Goal: Task Accomplishment & Management: Manage account settings

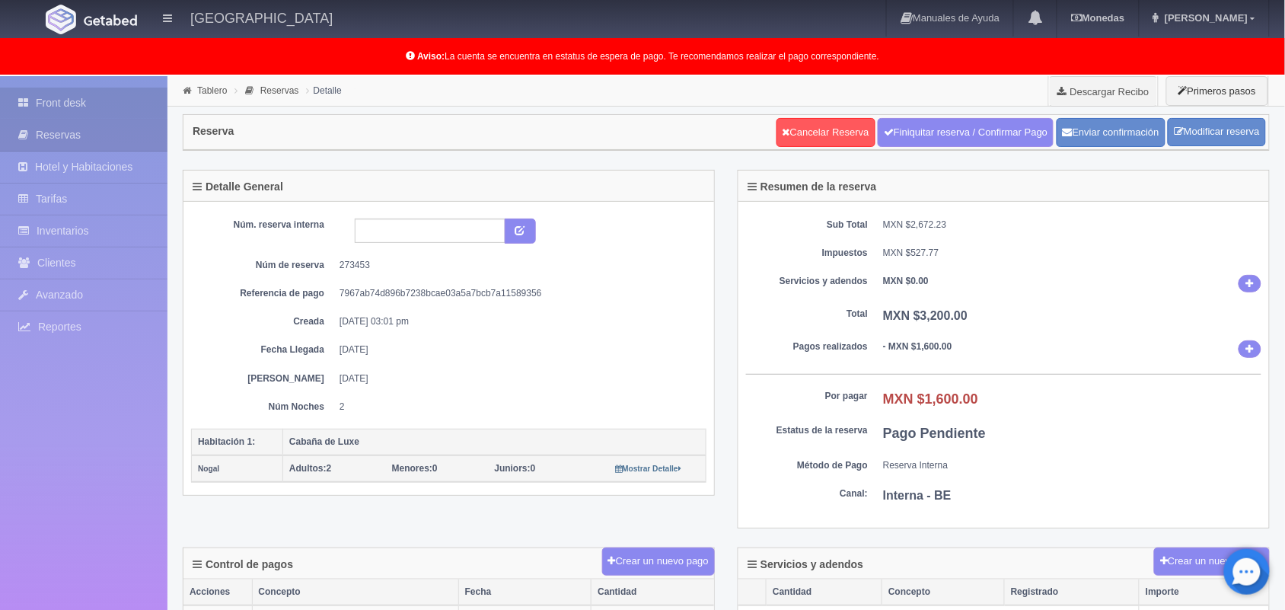
click at [123, 97] on link "Front desk" at bounding box center [83, 103] width 167 height 31
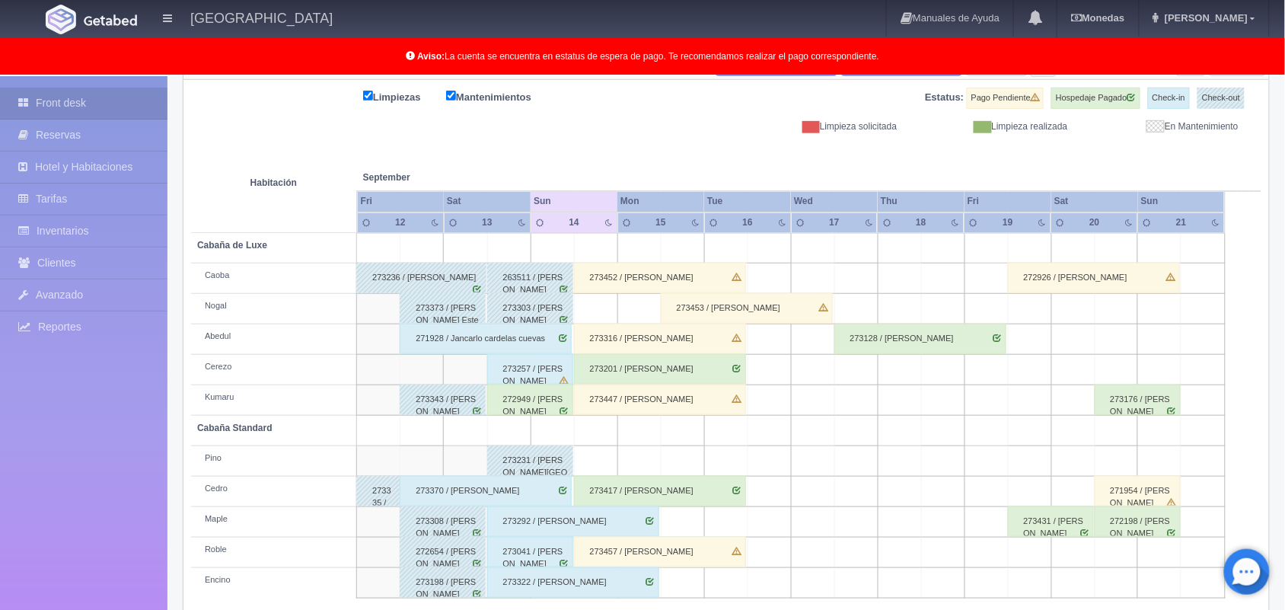
scroll to position [212, 0]
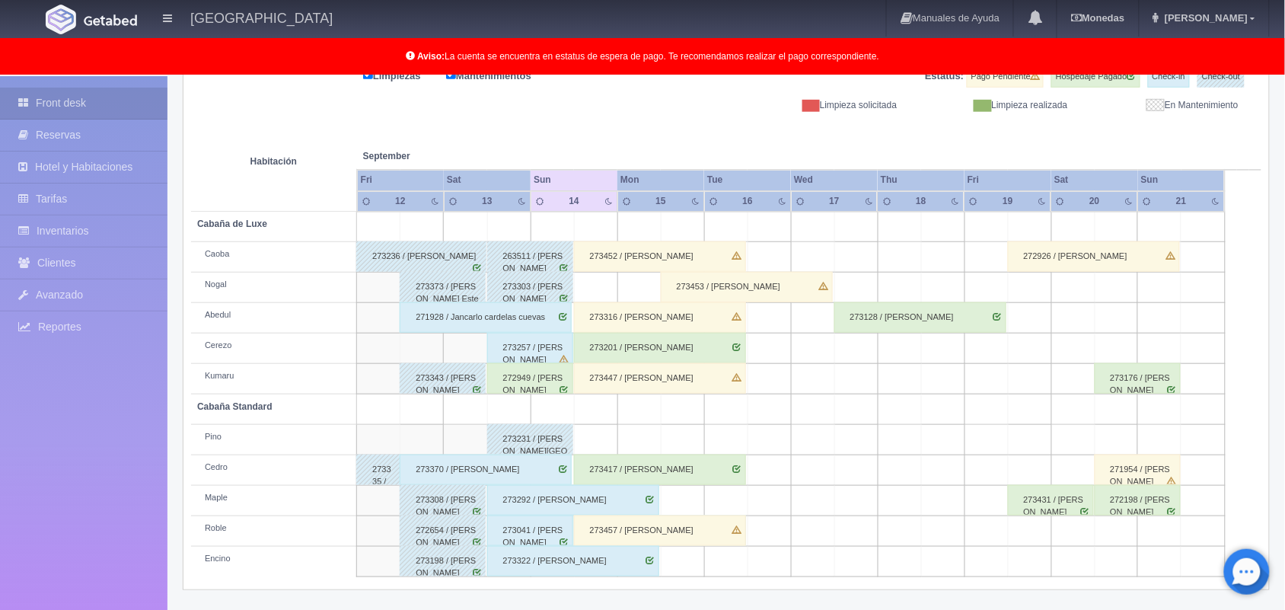
click at [671, 314] on div "273316 / [PERSON_NAME]" at bounding box center [660, 317] width 172 height 30
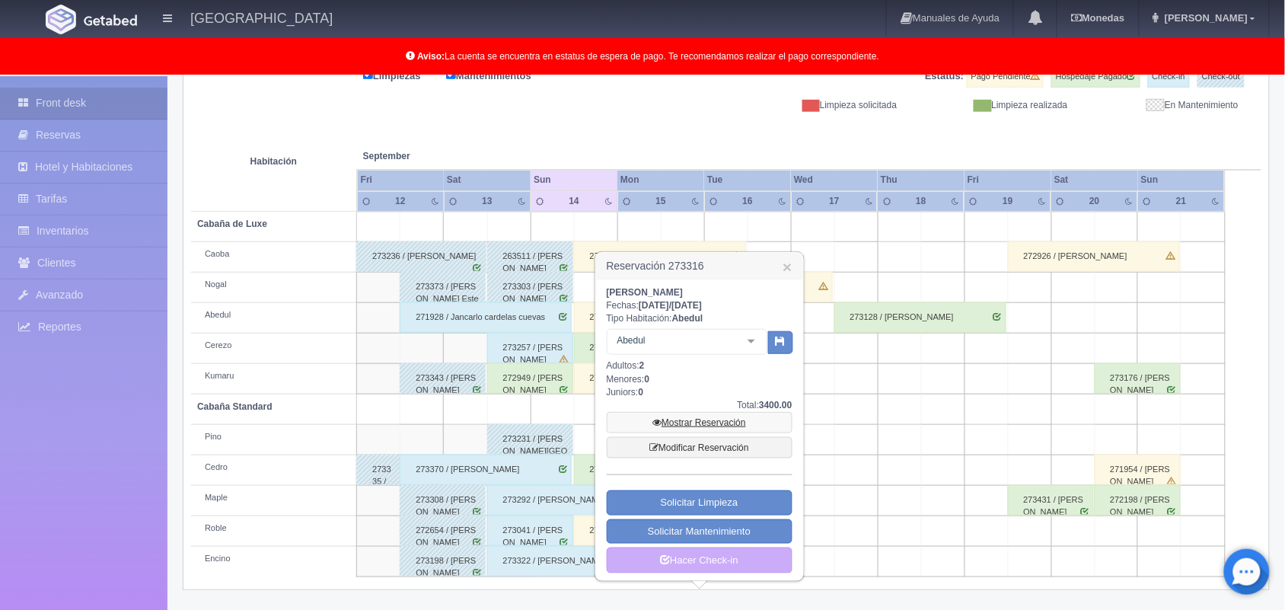
click at [735, 423] on link "Mostrar Reservación" at bounding box center [700, 422] width 186 height 21
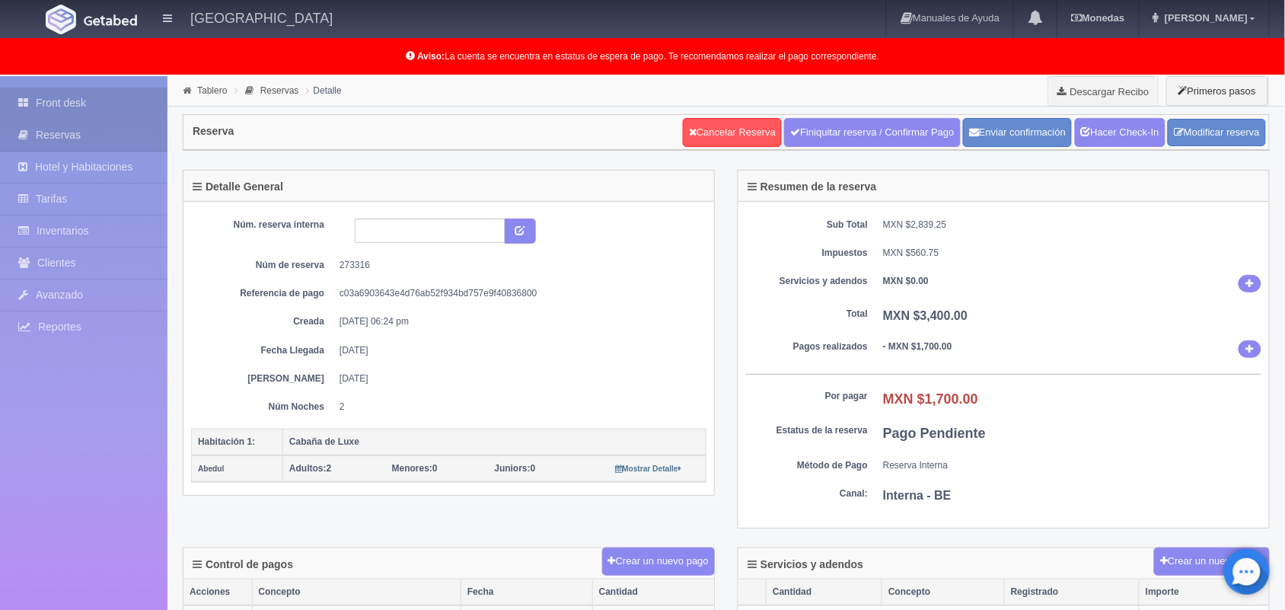
click at [85, 107] on link "Front desk" at bounding box center [83, 103] width 167 height 31
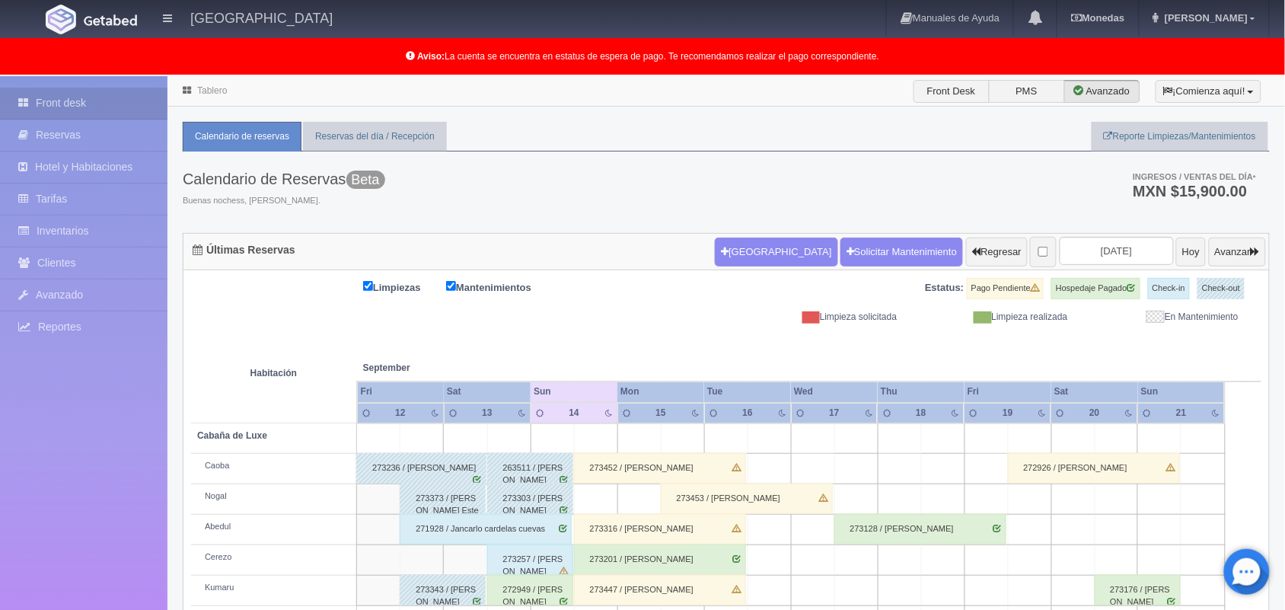
scroll to position [212, 0]
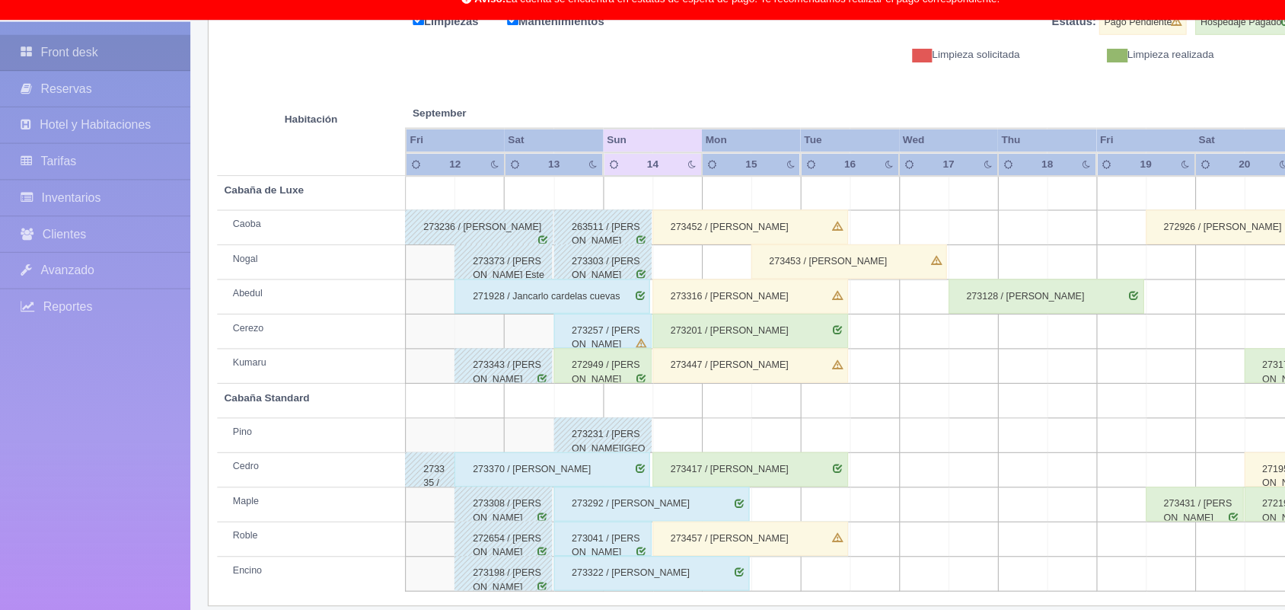
click at [641, 566] on div "273322 / [PERSON_NAME]" at bounding box center [573, 561] width 172 height 30
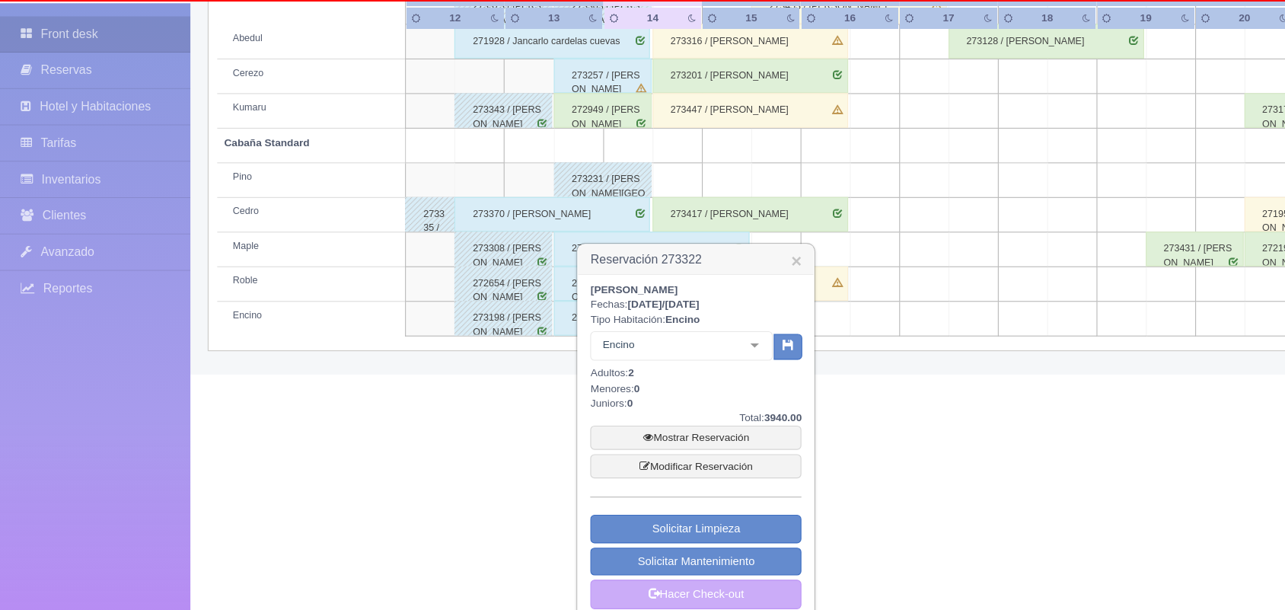
scroll to position [436, 0]
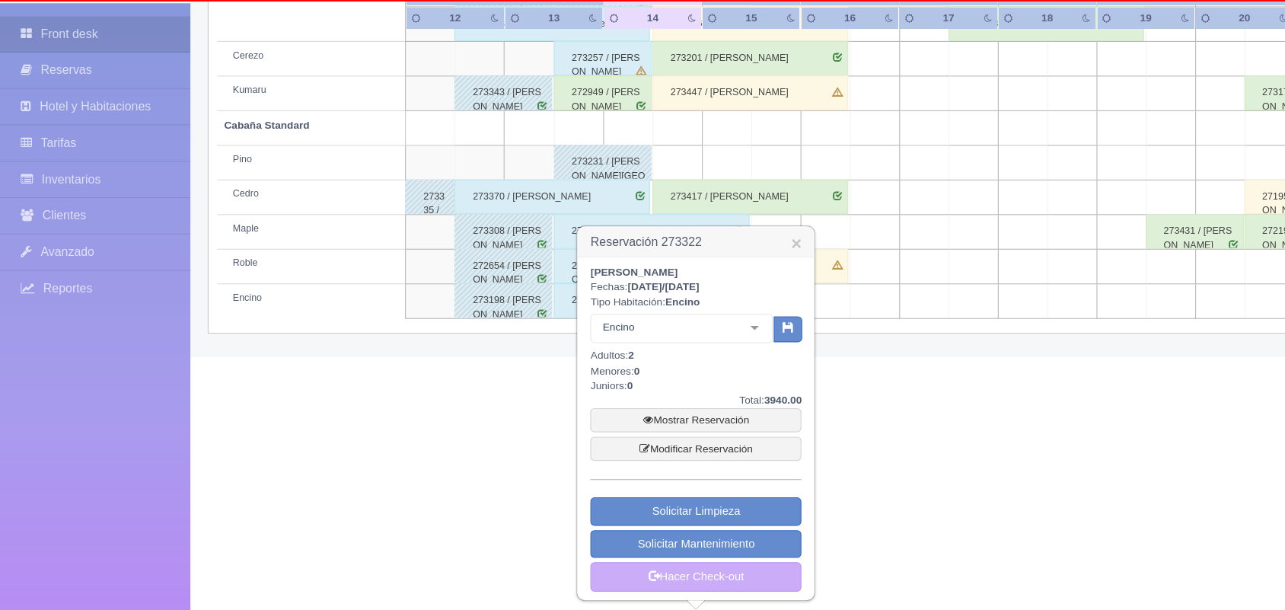
click at [656, 351] on div at bounding box center [664, 361] width 30 height 23
click at [700, 288] on link "×" at bounding box center [700, 287] width 9 height 16
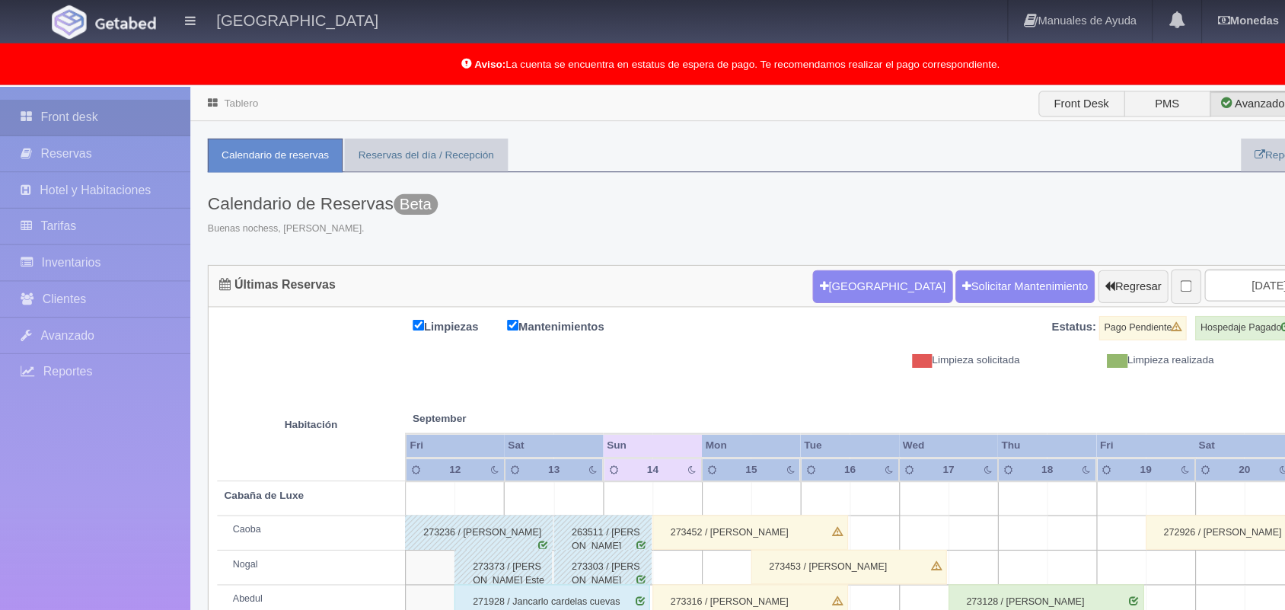
scroll to position [212, 0]
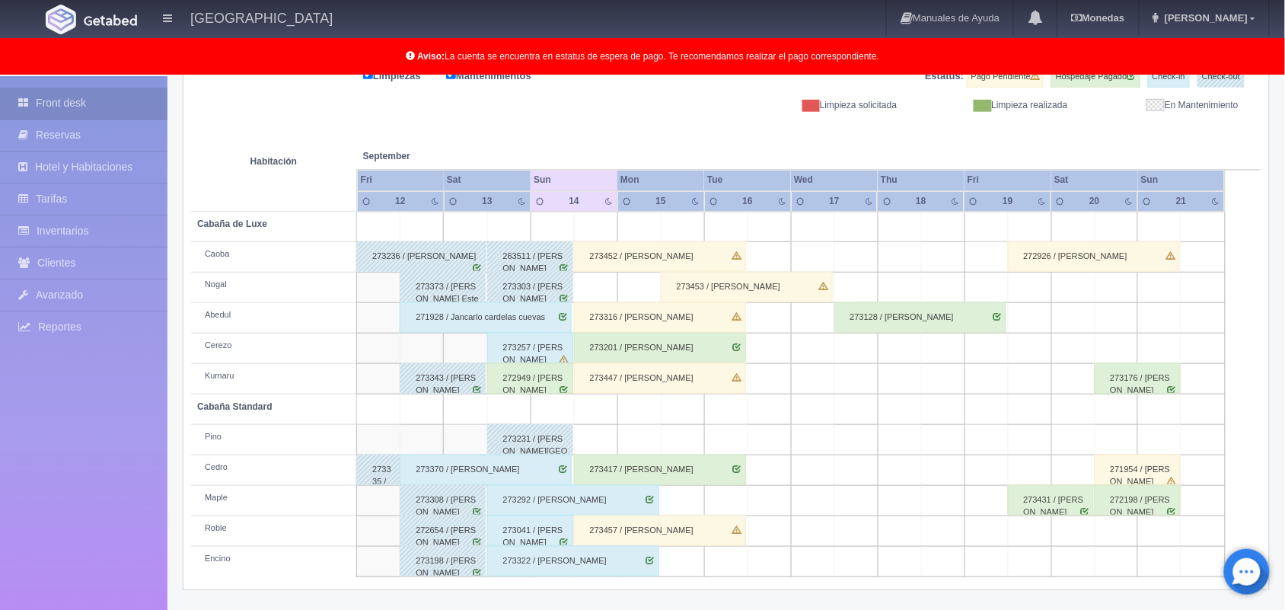
click at [587, 428] on td at bounding box center [595, 440] width 43 height 30
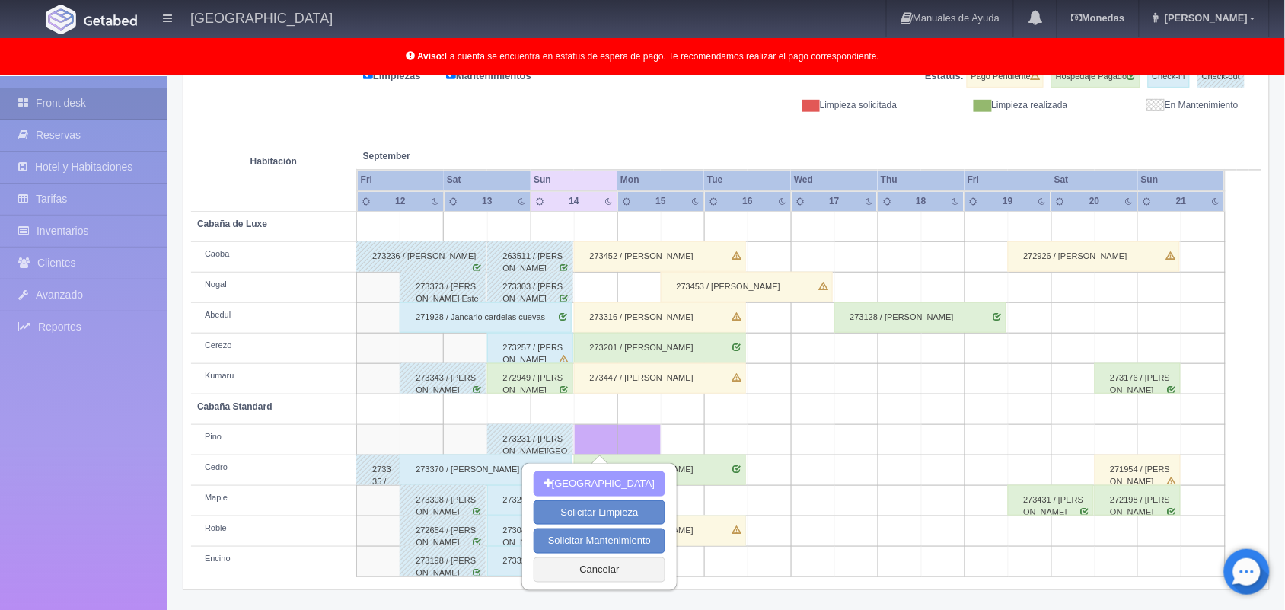
click at [625, 482] on button "[GEOGRAPHIC_DATA]" at bounding box center [600, 483] width 132 height 25
type input "[DATE]"
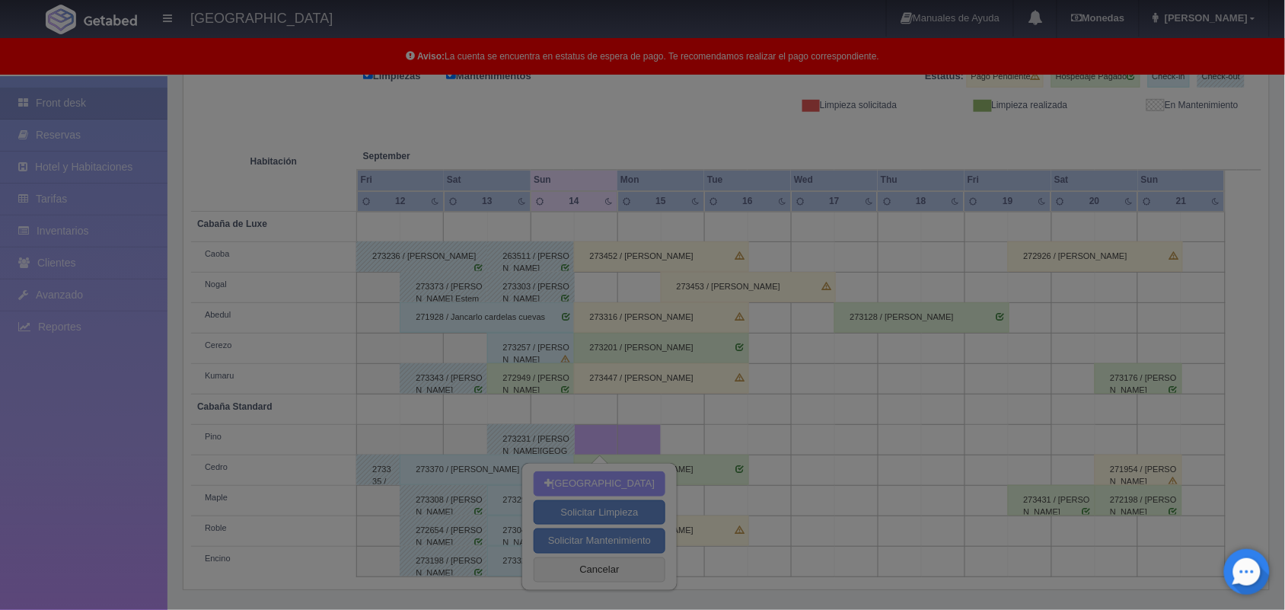
scroll to position [211, 0]
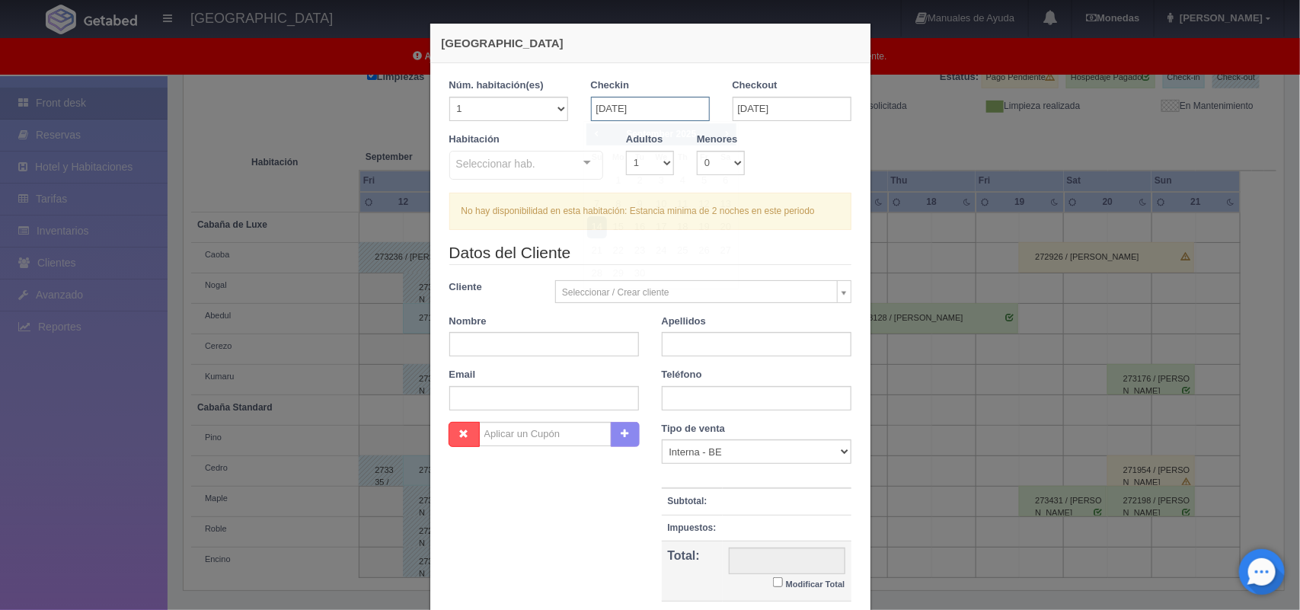
click at [675, 104] on input "[DATE]" at bounding box center [650, 109] width 119 height 24
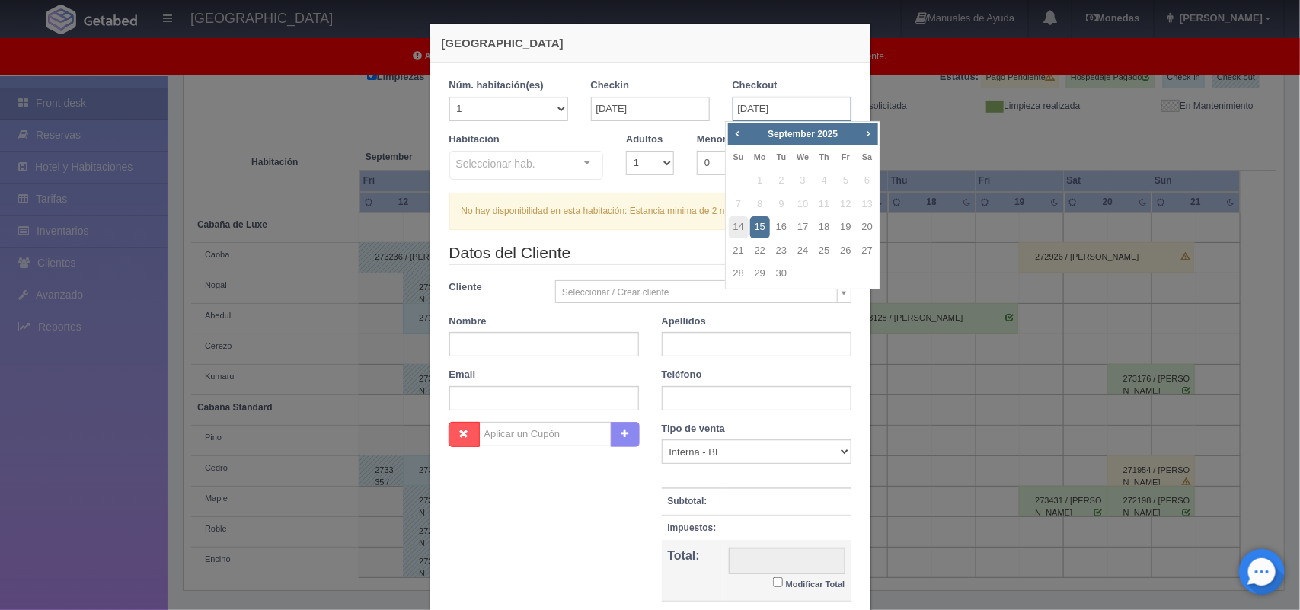
click at [763, 111] on input "[DATE]" at bounding box center [791, 109] width 119 height 24
click at [564, 225] on div "No hay disponibilidad en esta habitación: Estancia minima de 2 noches en este p…" at bounding box center [650, 211] width 402 height 37
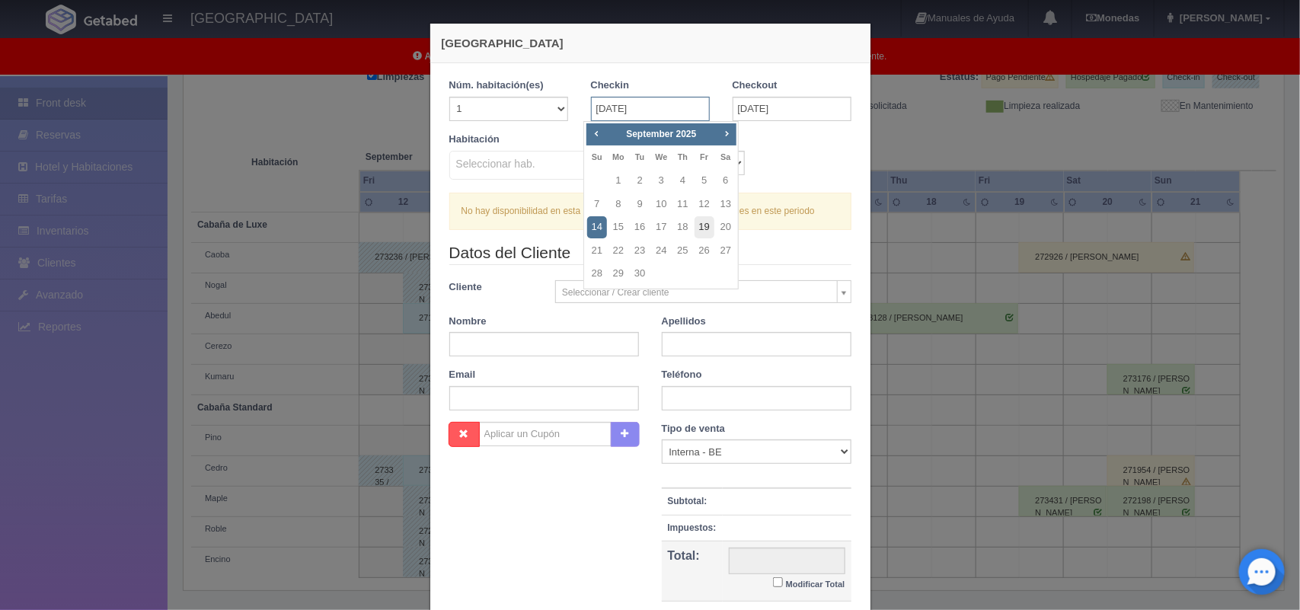
drag, startPoint x: 652, startPoint y: 115, endPoint x: 706, endPoint y: 221, distance: 118.5
click at [706, 221] on body "[GEOGRAPHIC_DATA] Manuales de Ayuda Actualizaciones recientes [GEOGRAPHIC_DATA]…" at bounding box center [650, 238] width 1300 height 746
click at [598, 219] on link "14" at bounding box center [597, 227] width 20 height 22
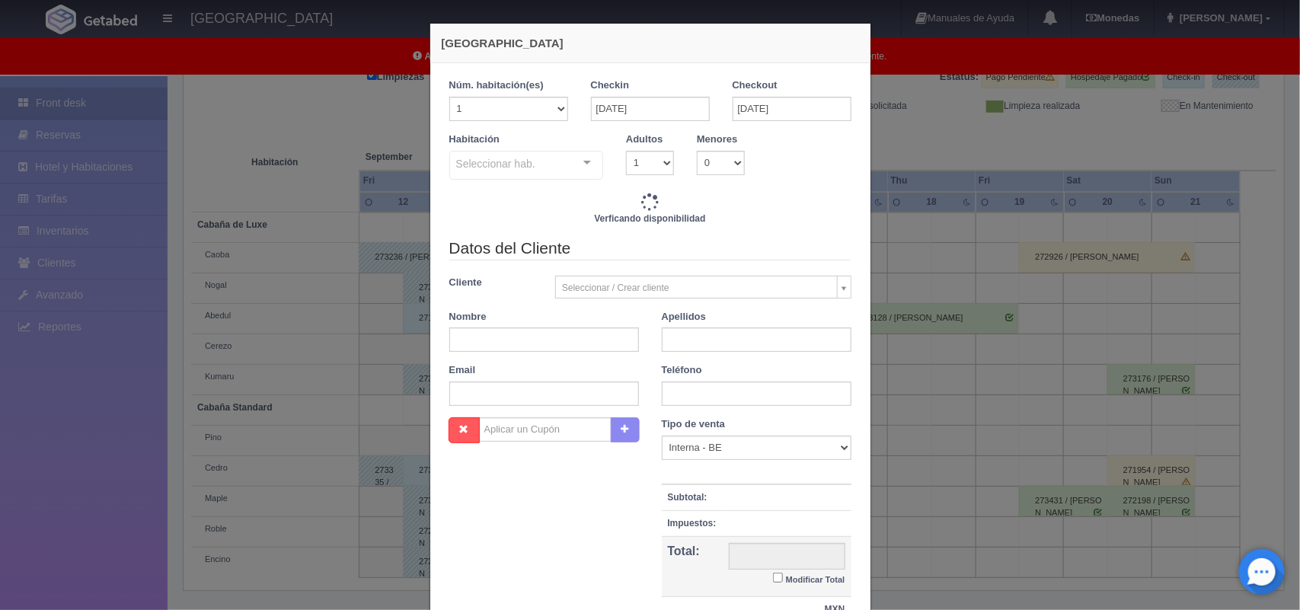
checkbox input "false"
click at [754, 100] on input "[DATE]" at bounding box center [791, 109] width 119 height 24
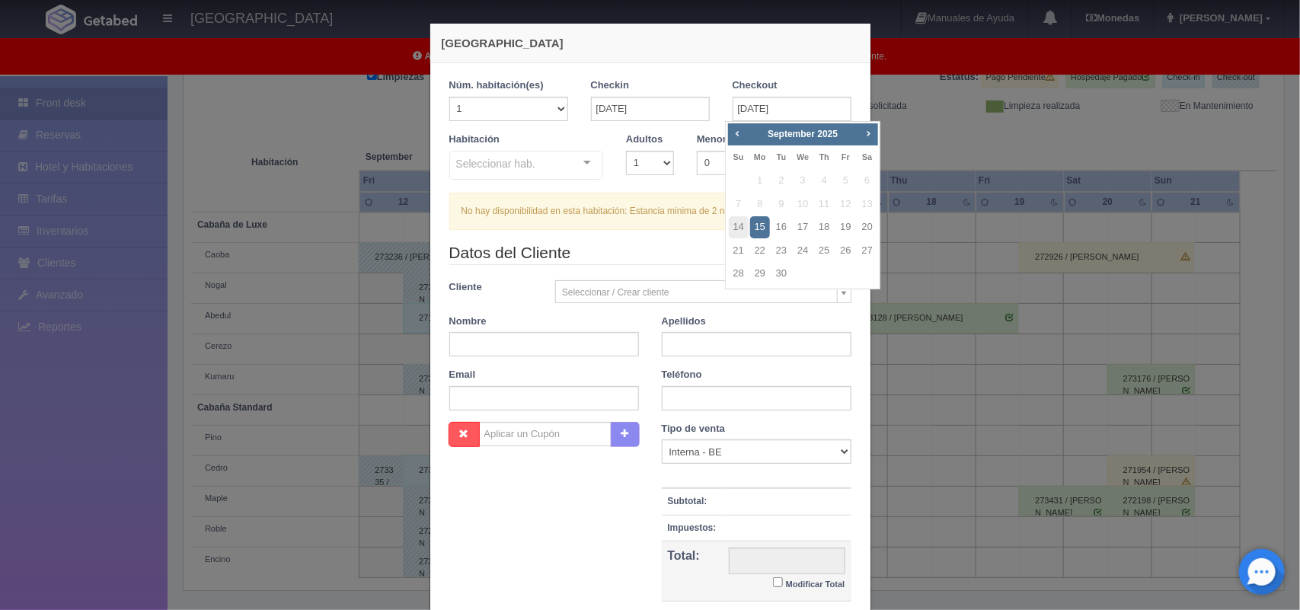
click at [661, 228] on div "No hay disponibilidad en esta habitación: Estancia minima de 2 noches en este p…" at bounding box center [650, 211] width 402 height 37
drag, startPoint x: 746, startPoint y: 115, endPoint x: 774, endPoint y: 230, distance: 118.2
click at [774, 230] on body "Hotel Xacallan Manuales de Ayuda Actualizaciones recientes Monedas Tipo de camb…" at bounding box center [650, 238] width 1300 height 746
click at [775, 230] on link "16" at bounding box center [781, 227] width 20 height 22
type input "16-09-2025"
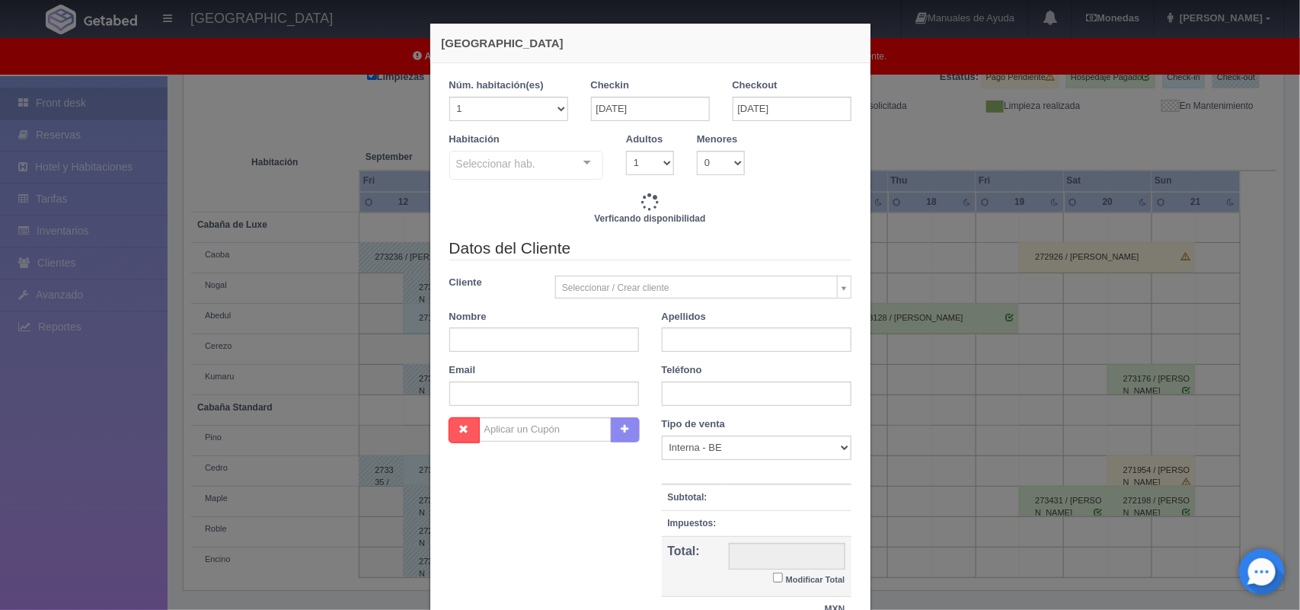
checkbox input "false"
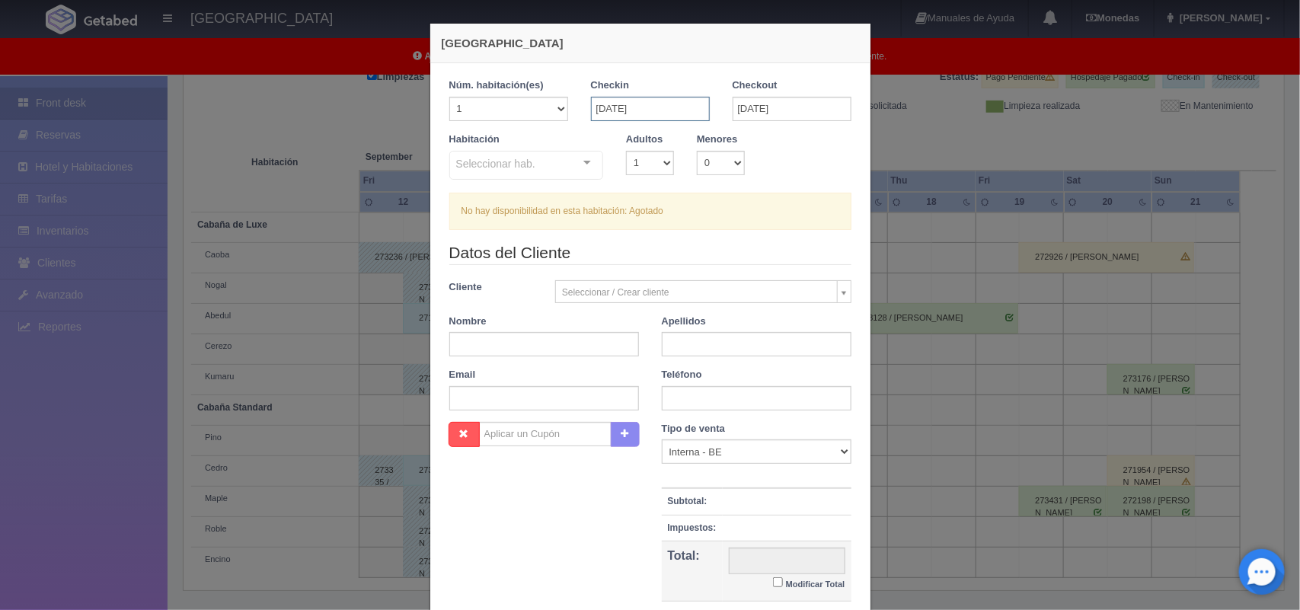
click at [652, 99] on input "14-09-2025" at bounding box center [650, 109] width 119 height 24
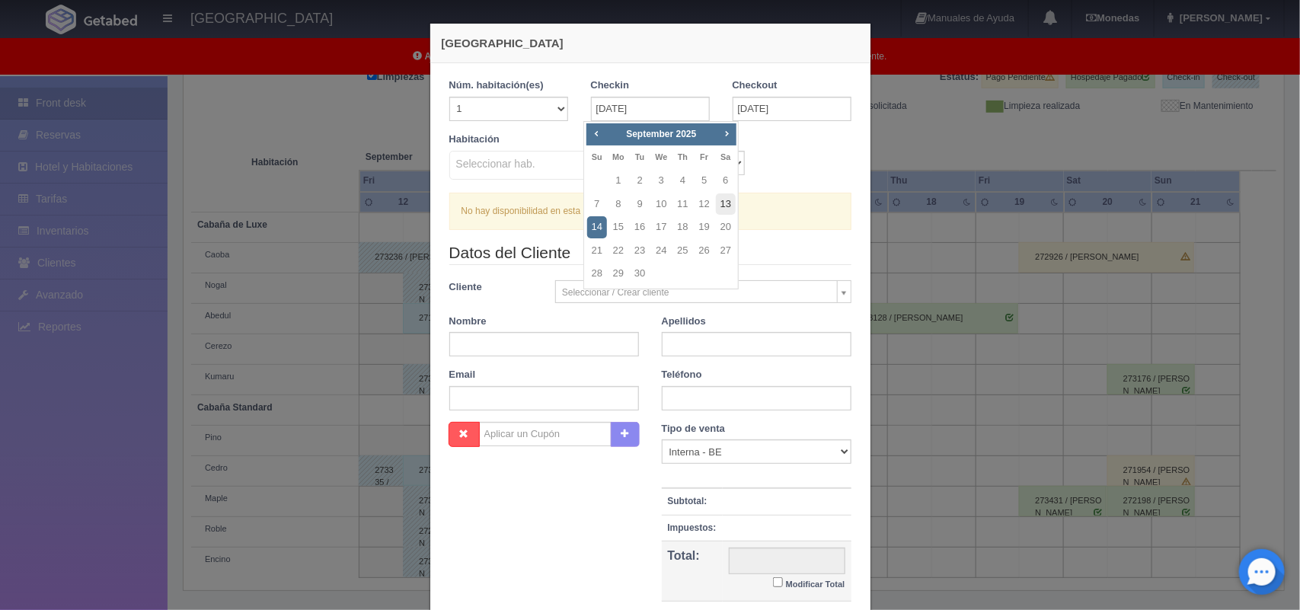
click at [723, 200] on link "13" at bounding box center [726, 204] width 20 height 22
type input "13-09-2025"
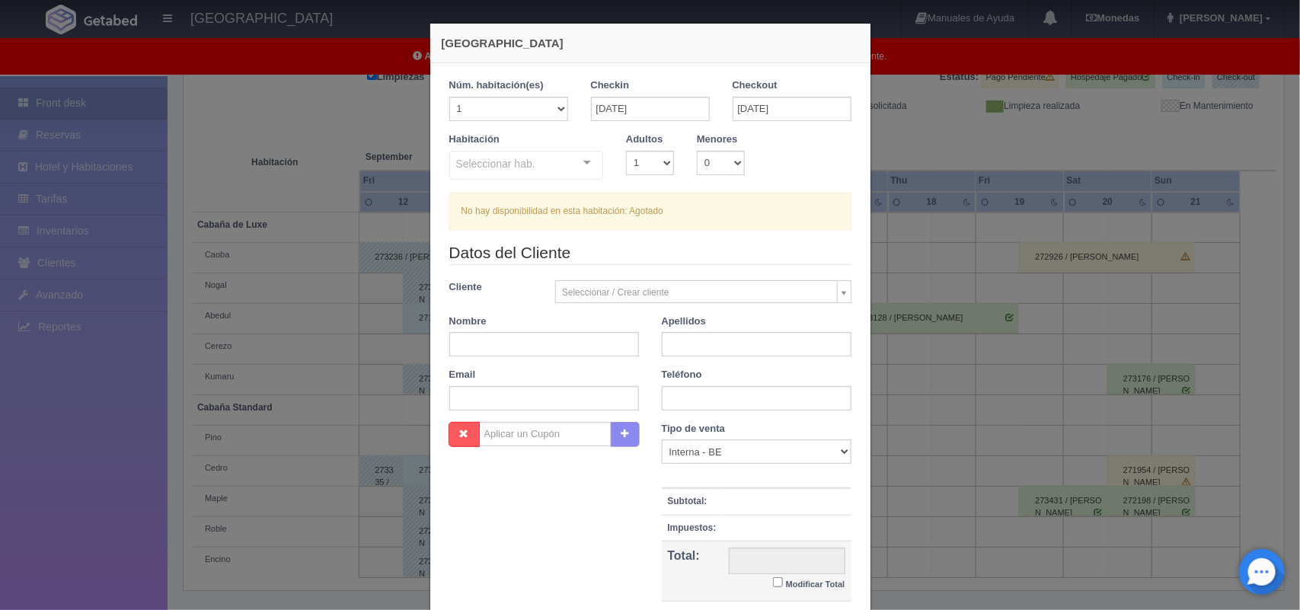
click at [577, 169] on div at bounding box center [587, 163] width 30 height 23
click at [899, 96] on div "Nueva Reserva 1 Núm. habitación(es) 1 2 3 4 5 6 7 8 9 10 11 12 13 14 15 16 17 1…" at bounding box center [650, 305] width 1300 height 610
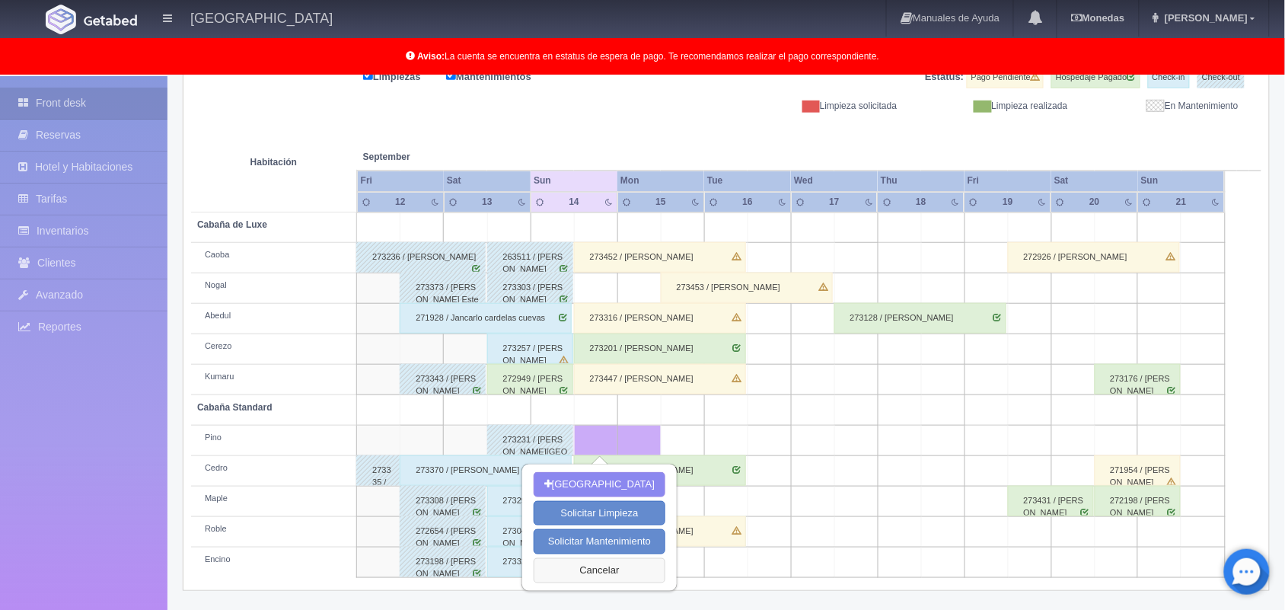
click at [617, 565] on button "Cancelar" at bounding box center [600, 570] width 132 height 25
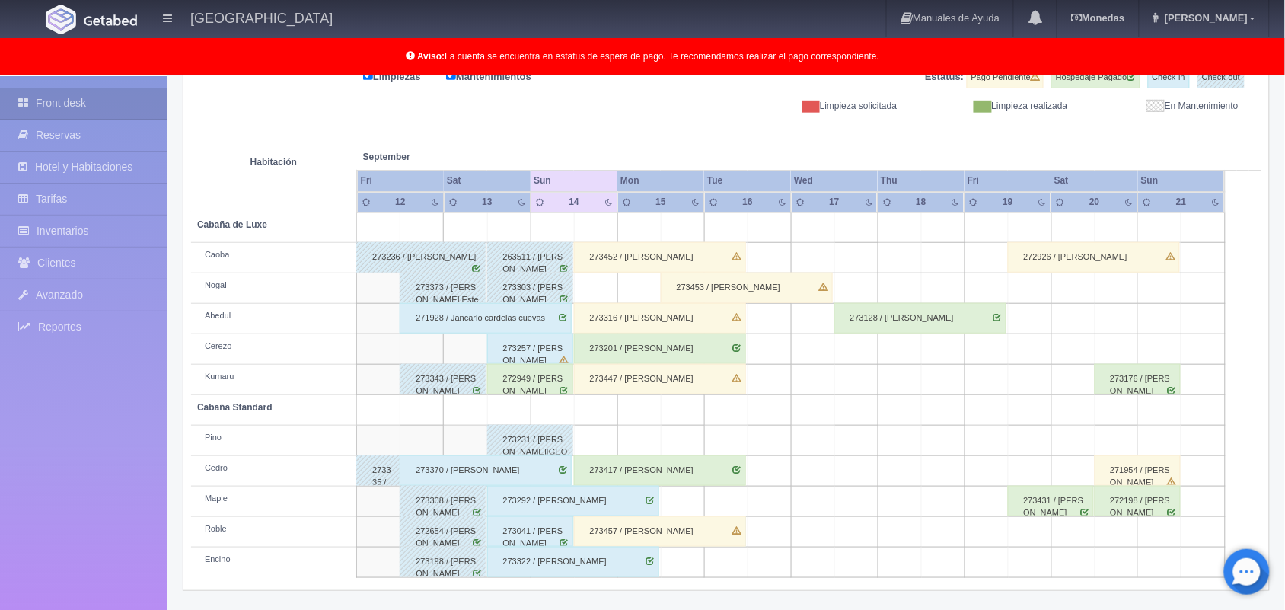
scroll to position [212, 0]
click at [605, 439] on td at bounding box center [595, 440] width 43 height 30
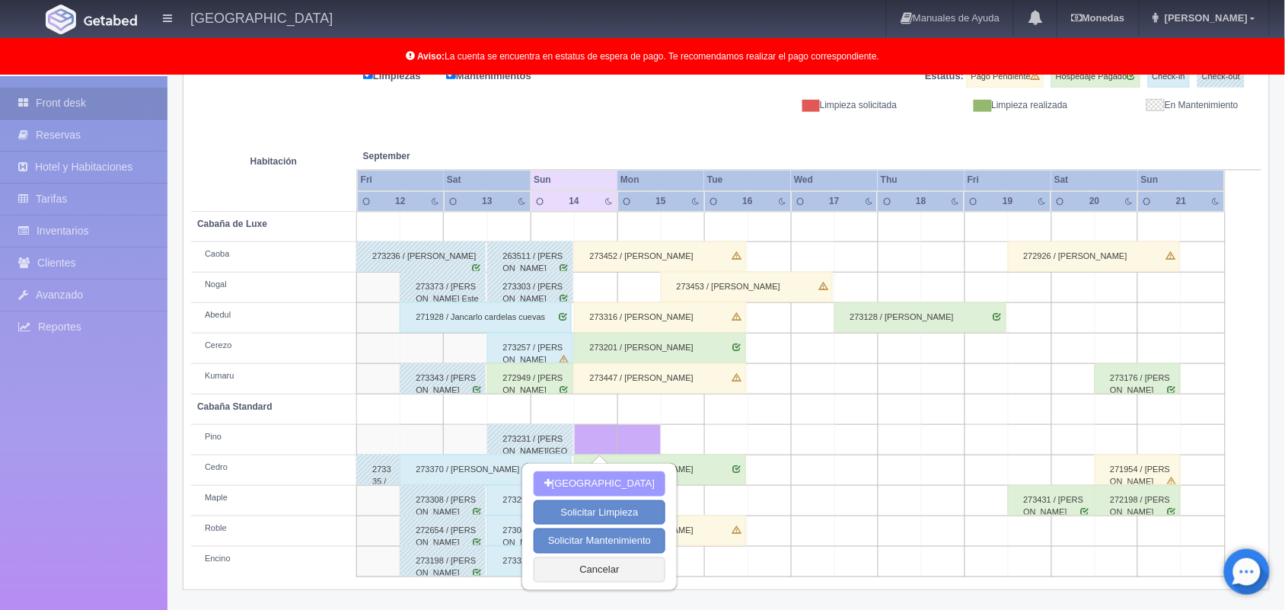
click at [606, 480] on button "Nueva Reserva" at bounding box center [600, 483] width 132 height 25
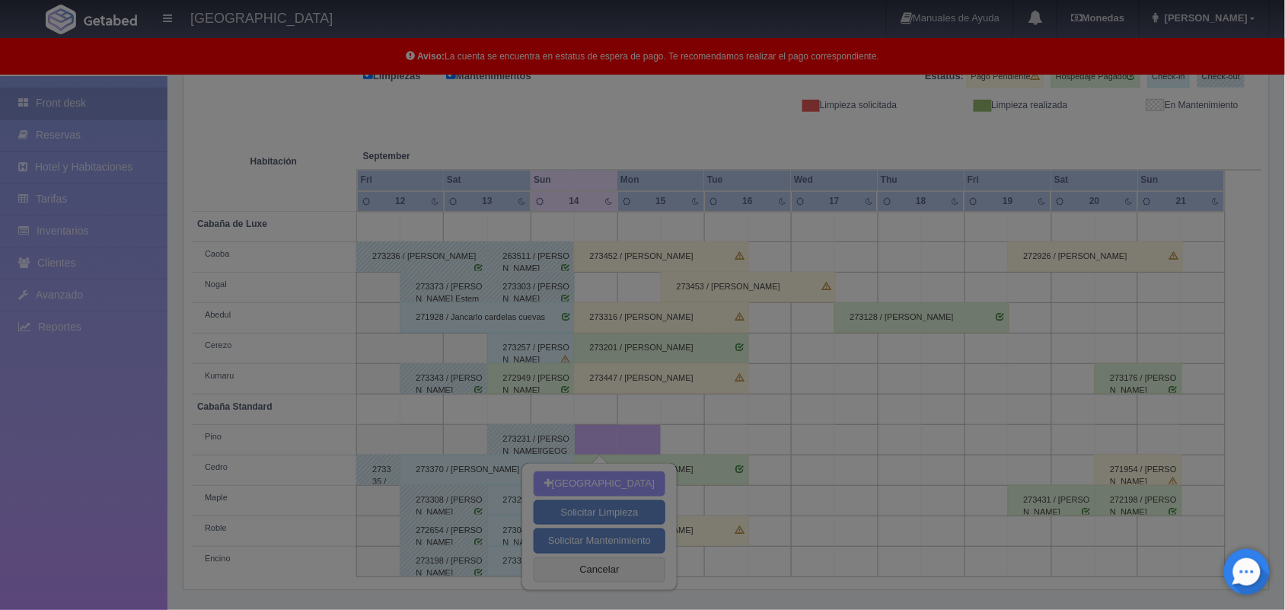
scroll to position [211, 0]
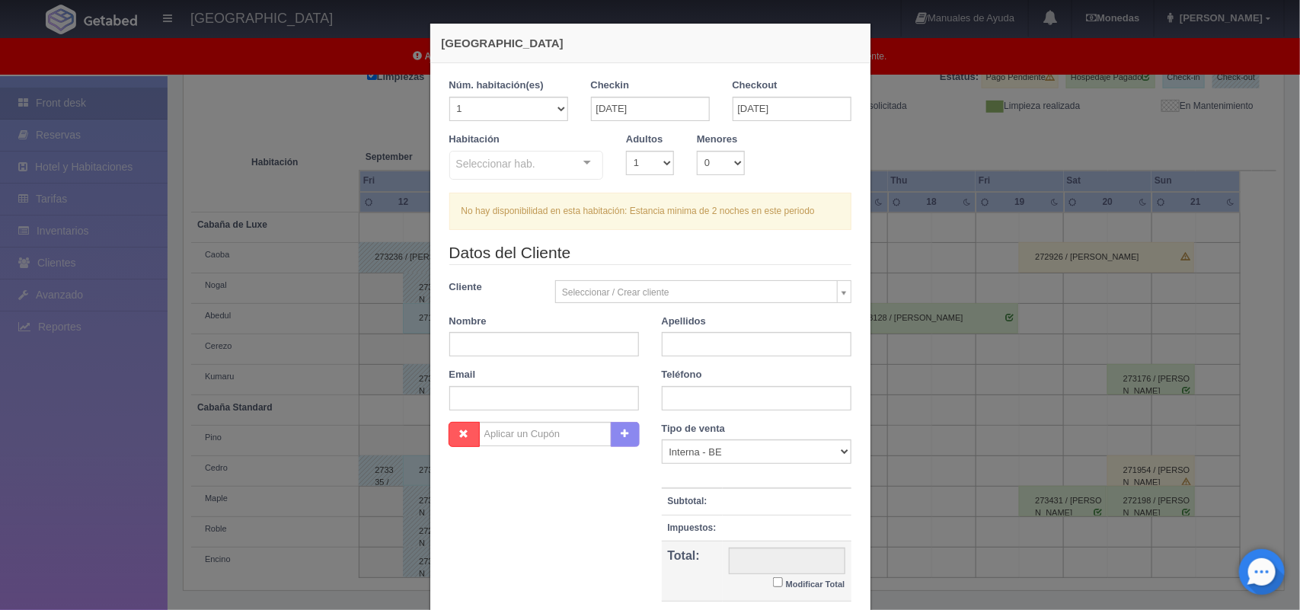
click at [967, 119] on div "Nueva Reserva 1 Núm. habitación(es) 1 2 3 4 5 6 7 8 9 10 11 12 13 14 15 16 17 1…" at bounding box center [650, 305] width 1300 height 610
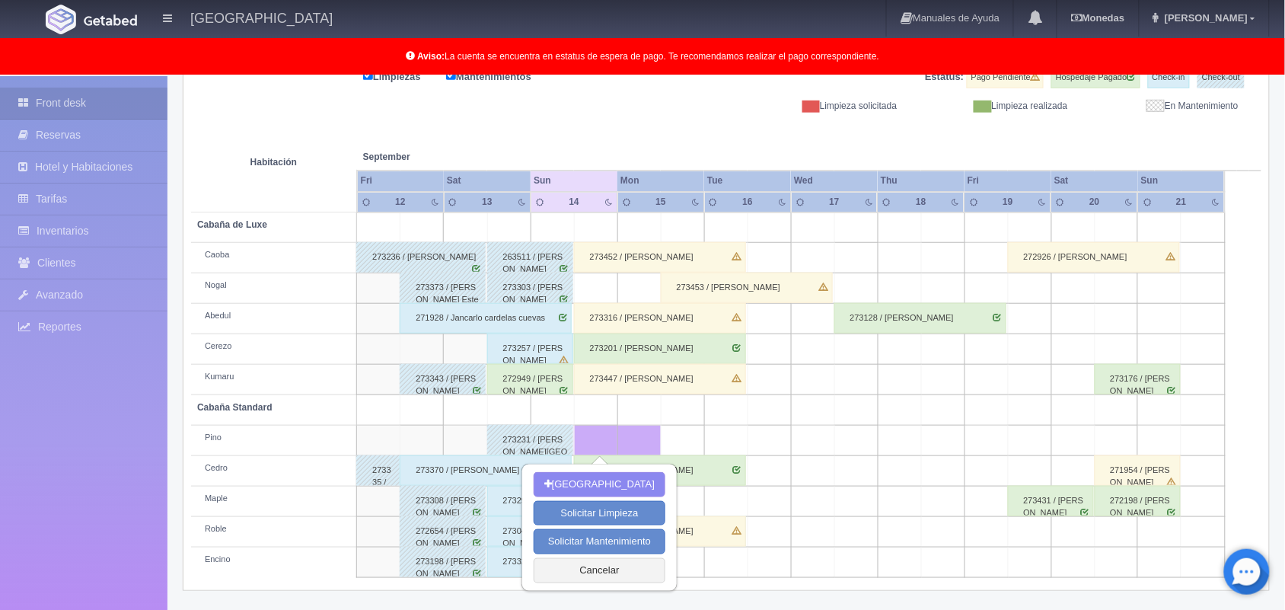
scroll to position [212, 0]
click at [611, 573] on button "Cancelar" at bounding box center [600, 569] width 132 height 25
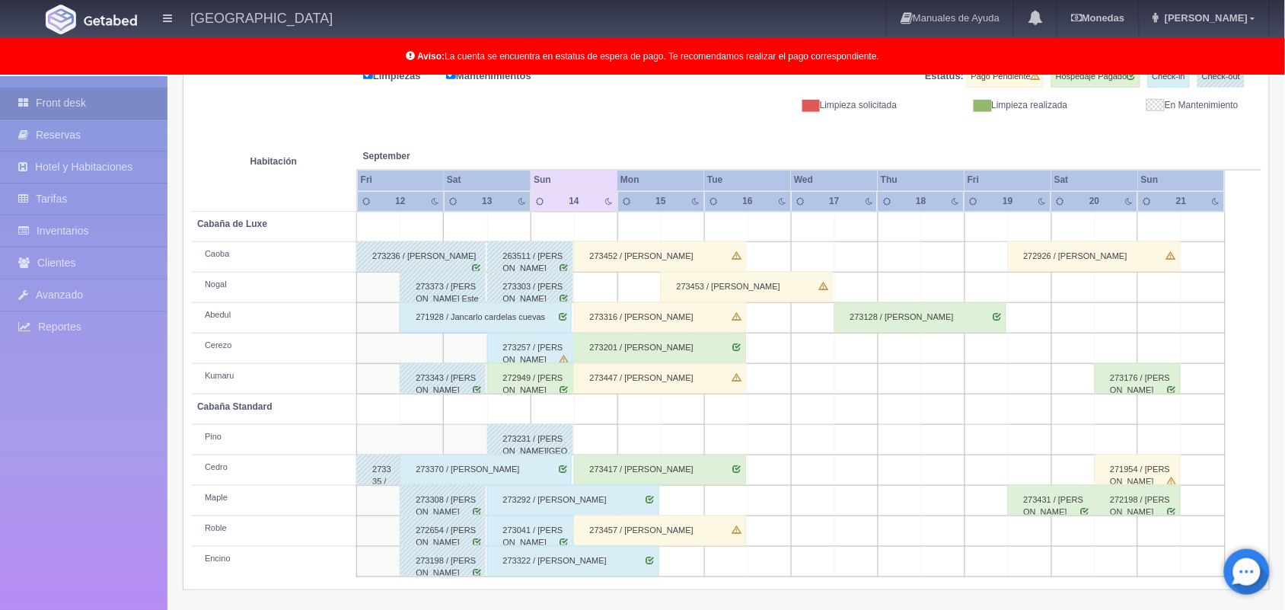
click at [588, 438] on td at bounding box center [595, 440] width 43 height 30
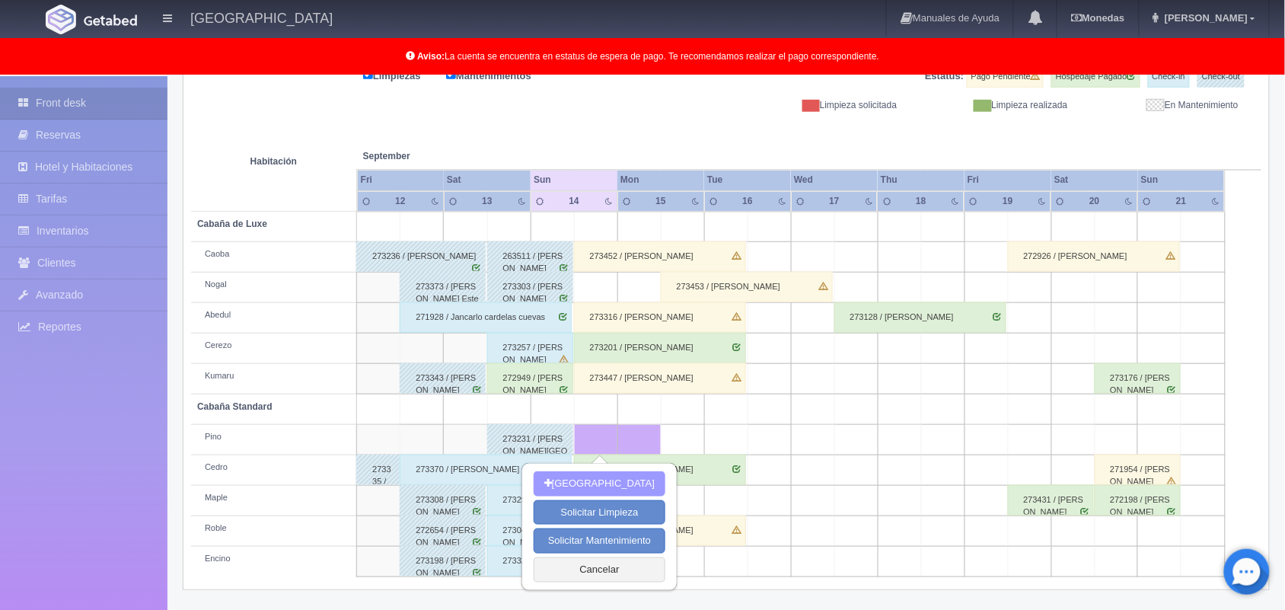
click at [590, 477] on button "Nueva Reserva" at bounding box center [600, 483] width 132 height 25
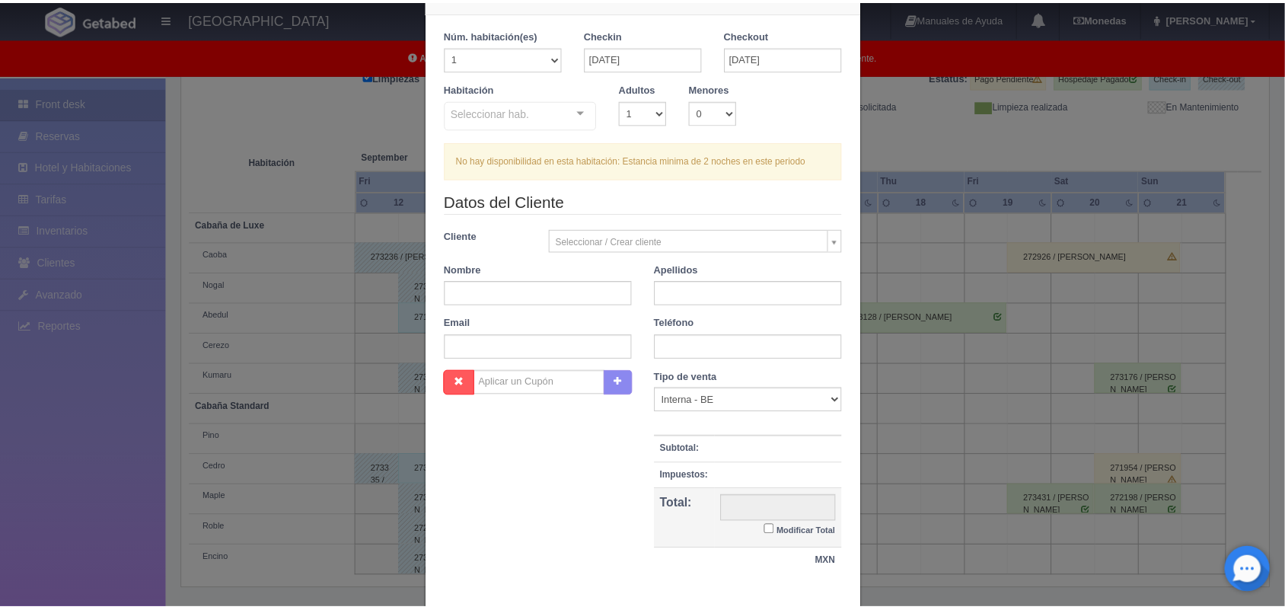
scroll to position [0, 0]
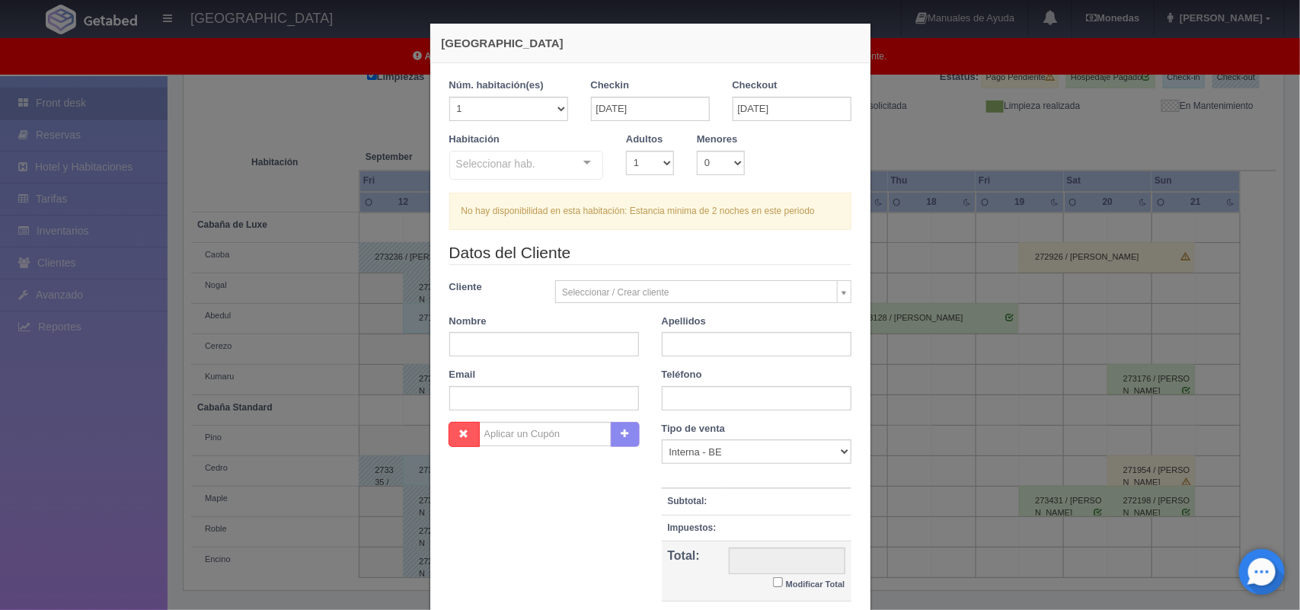
click at [942, 139] on div "Nueva Reserva 1 Núm. habitación(es) 1 2 3 4 5 6 7 8 9 10 11 12 13 14 15 16 17 1…" at bounding box center [650, 305] width 1300 height 610
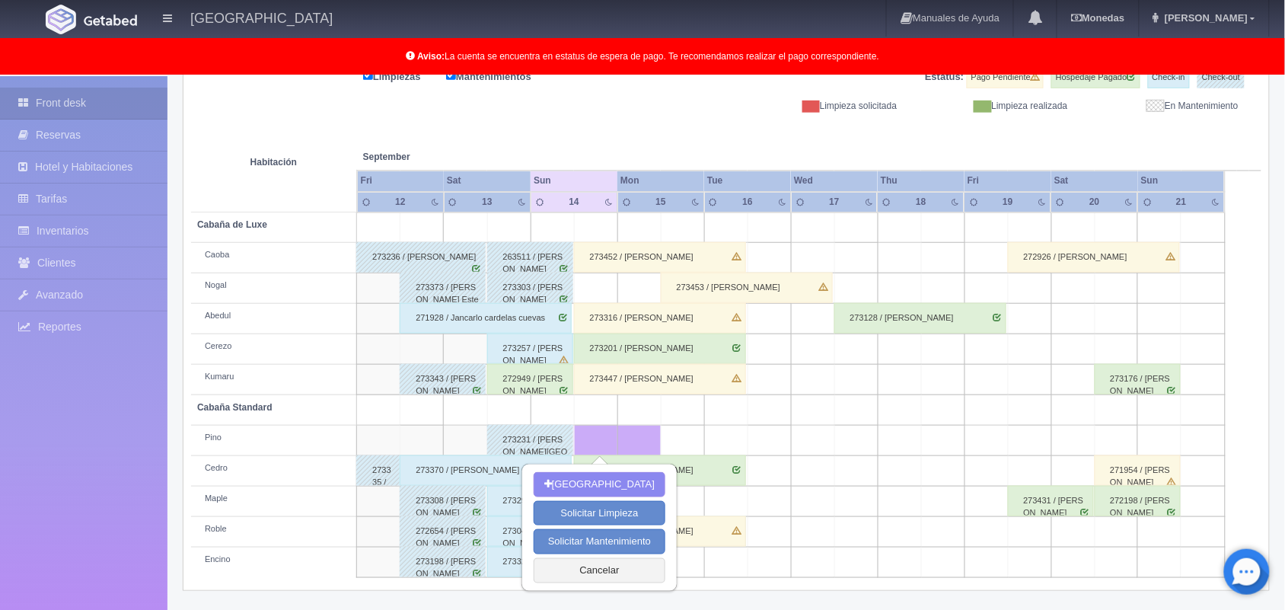
scroll to position [212, 0]
click at [599, 568] on button "Cancelar" at bounding box center [600, 569] width 132 height 25
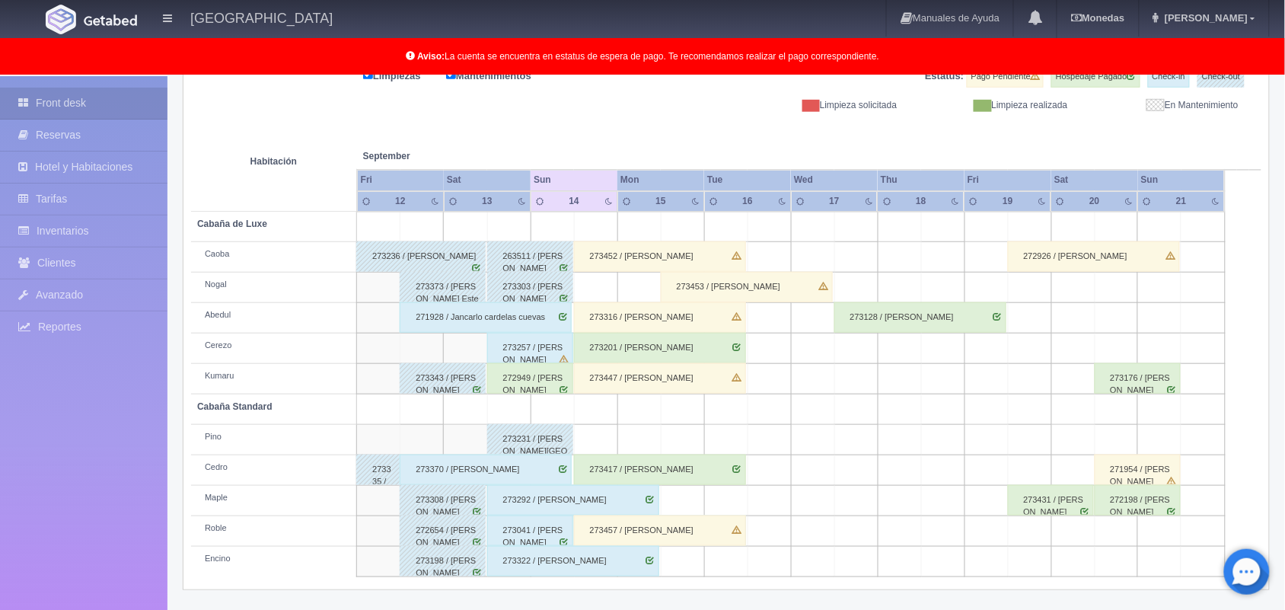
click at [585, 436] on td at bounding box center [595, 440] width 43 height 30
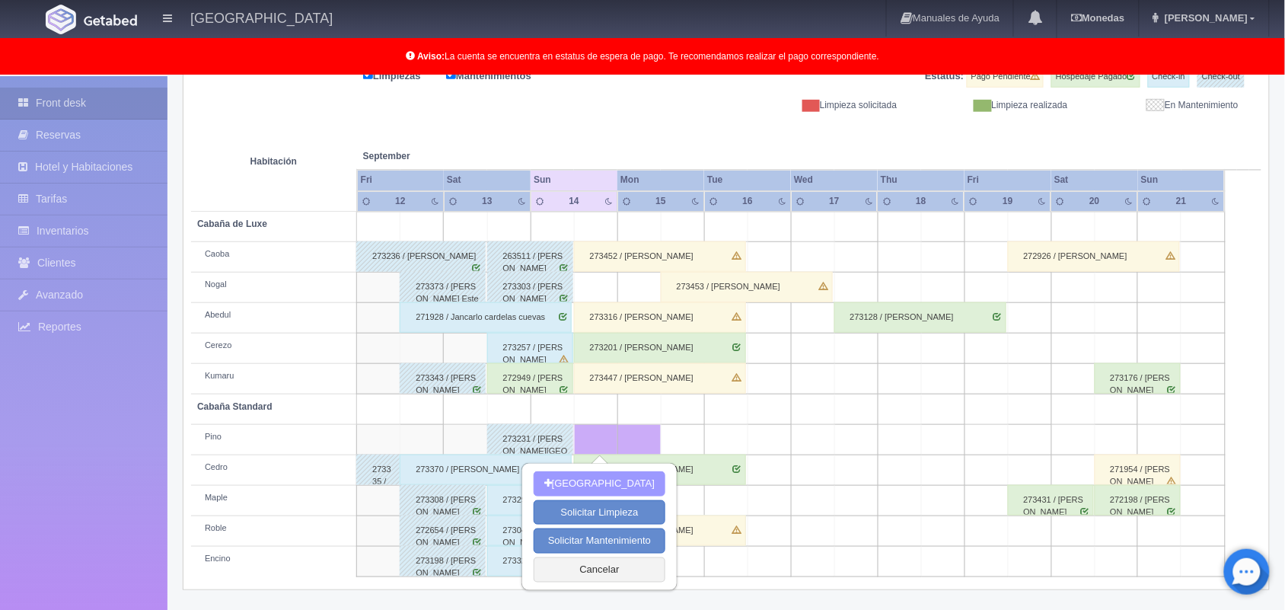
click at [579, 480] on button "[GEOGRAPHIC_DATA]" at bounding box center [600, 483] width 132 height 25
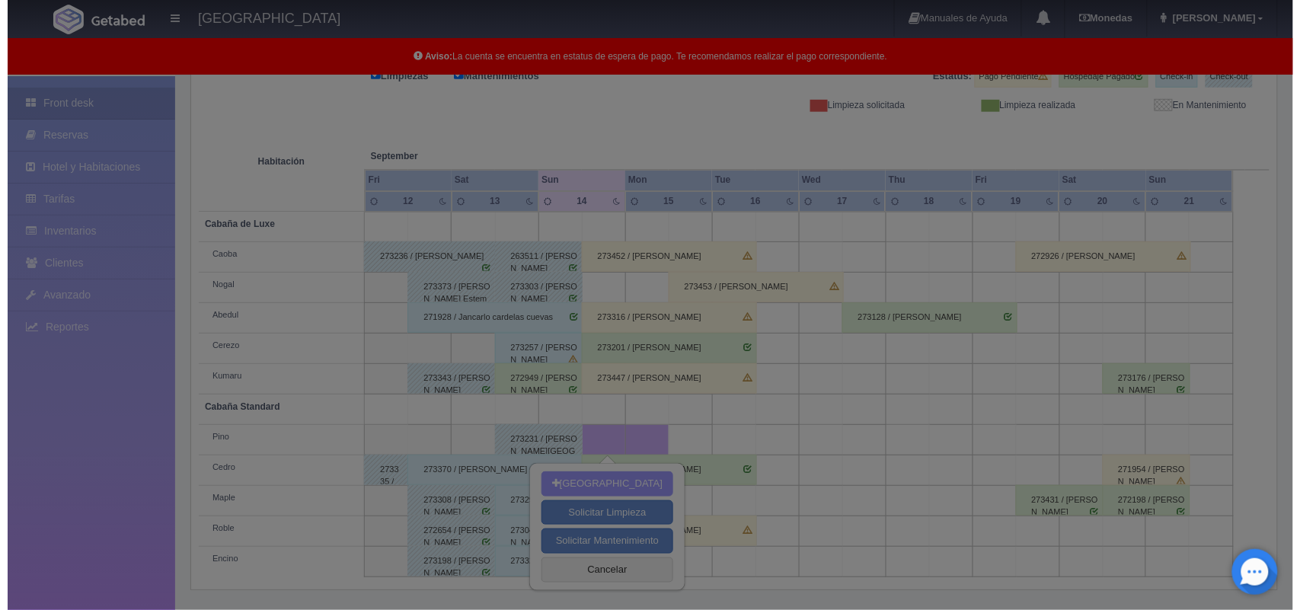
scroll to position [211, 0]
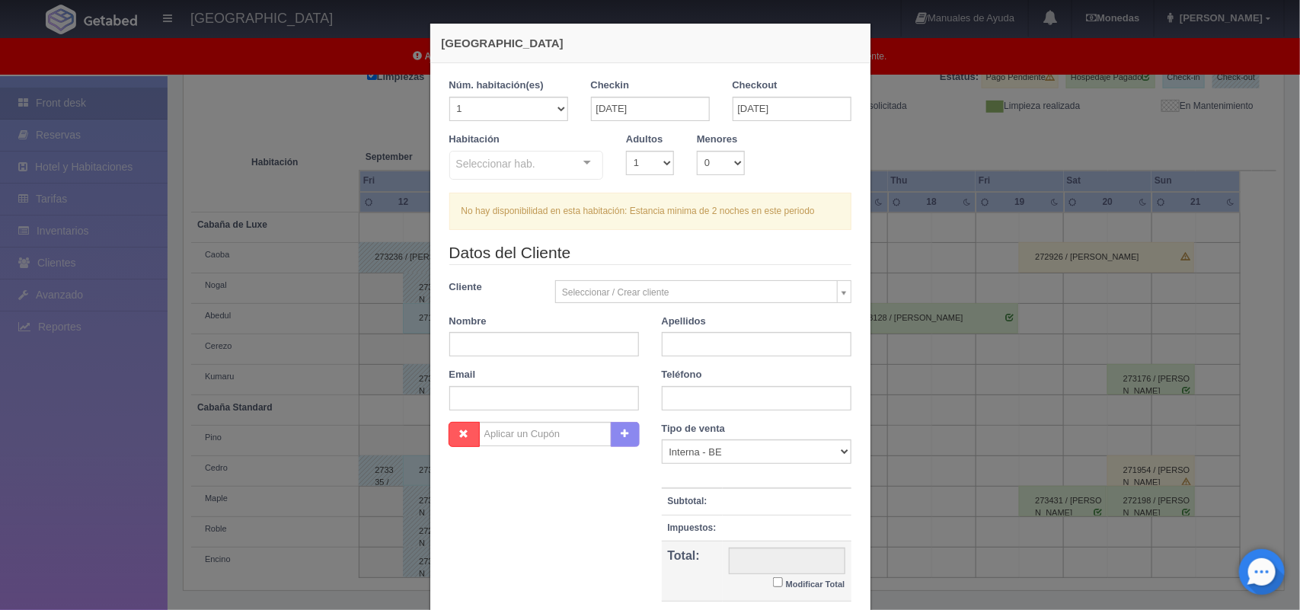
click at [931, 164] on div "Nueva Reserva 1 Núm. habitación(es) 1 2 3 4 5 6 7 8 9 10 11 12 13 14 15 16 17 1…" at bounding box center [650, 305] width 1300 height 610
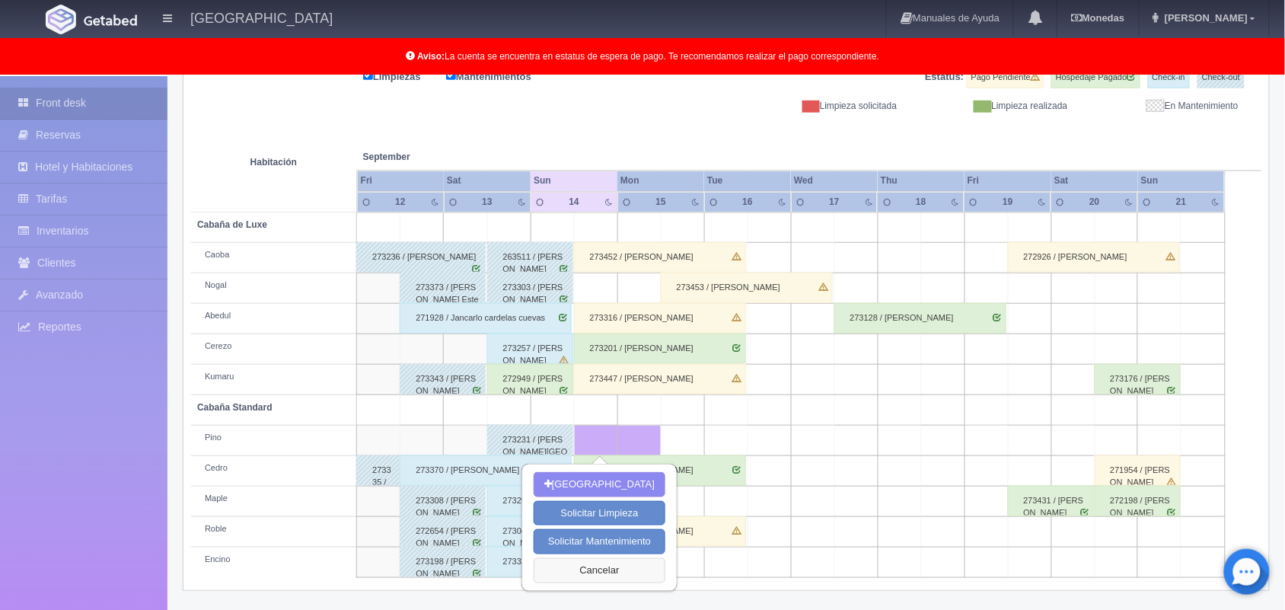
click at [604, 576] on button "Cancelar" at bounding box center [600, 570] width 132 height 25
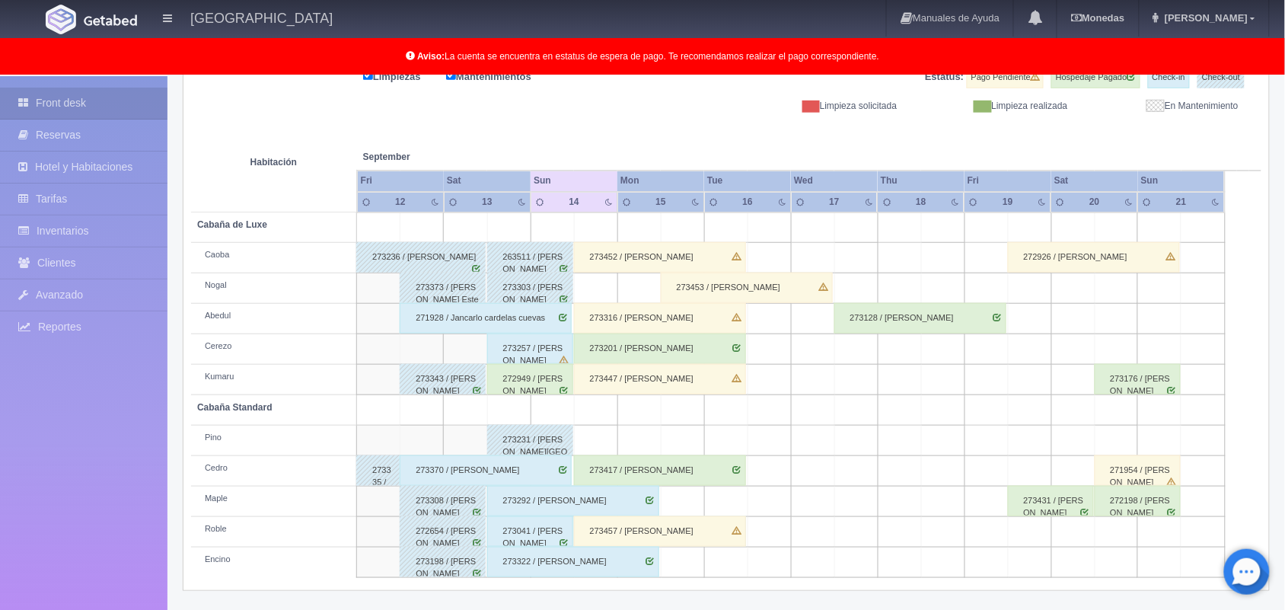
click at [603, 448] on td at bounding box center [595, 441] width 43 height 30
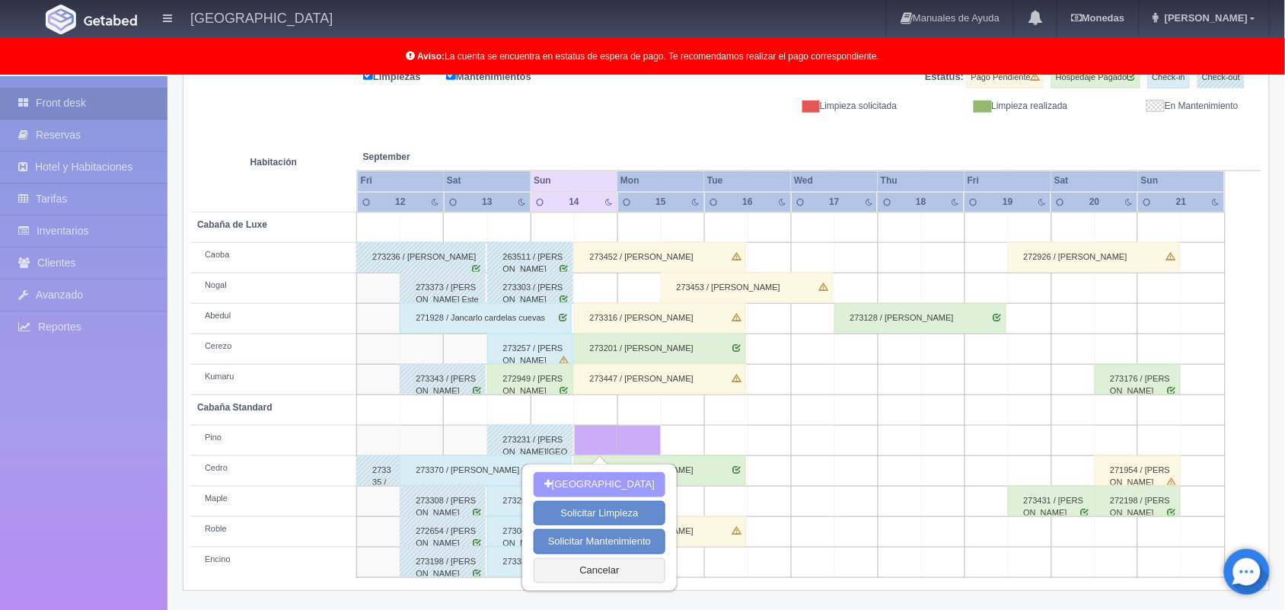
click at [602, 482] on button "[GEOGRAPHIC_DATA]" at bounding box center [600, 484] width 132 height 25
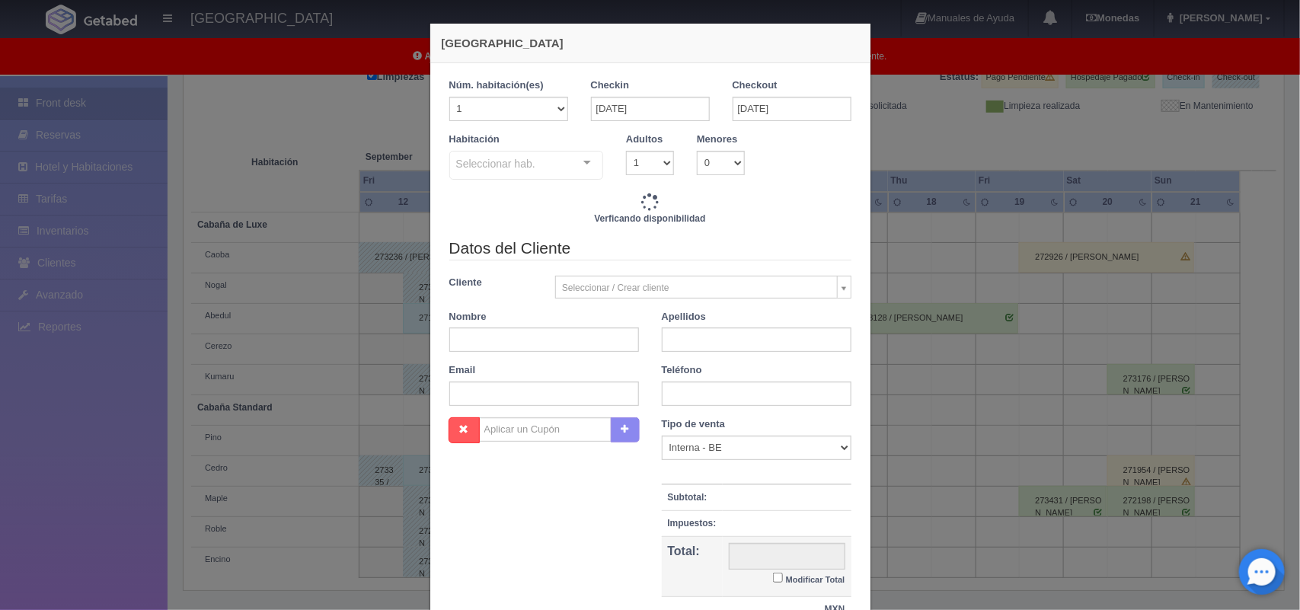
checkbox input "false"
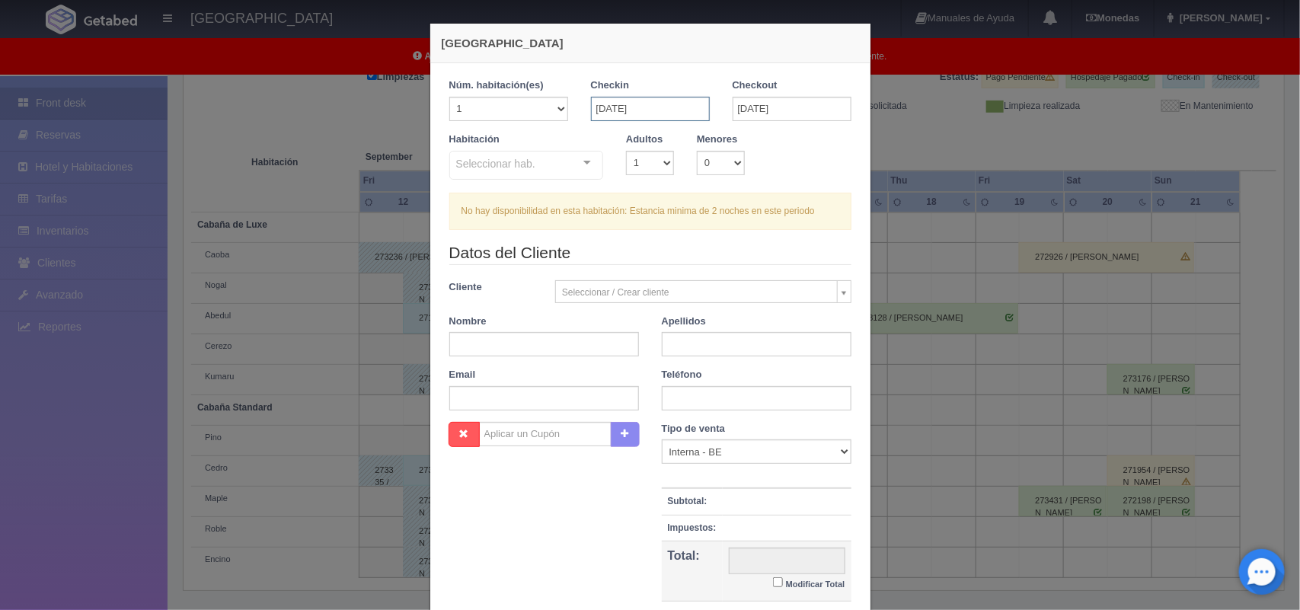
click at [672, 111] on input "[DATE]" at bounding box center [650, 109] width 119 height 24
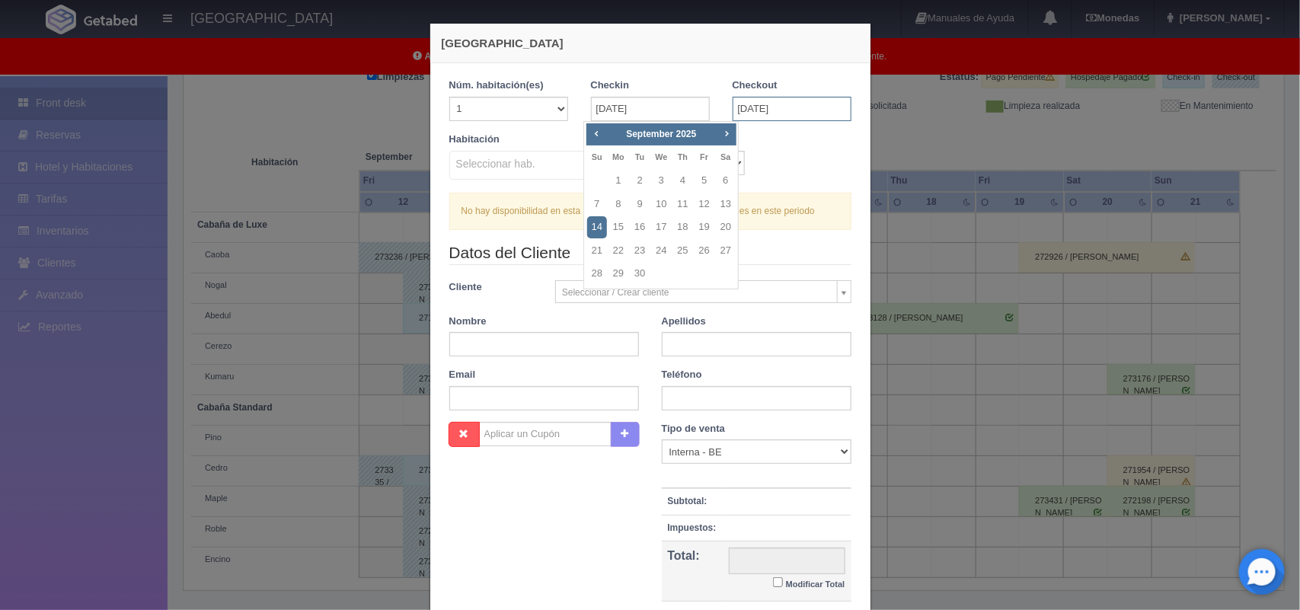
click at [767, 103] on input "15-09-2025" at bounding box center [791, 109] width 119 height 24
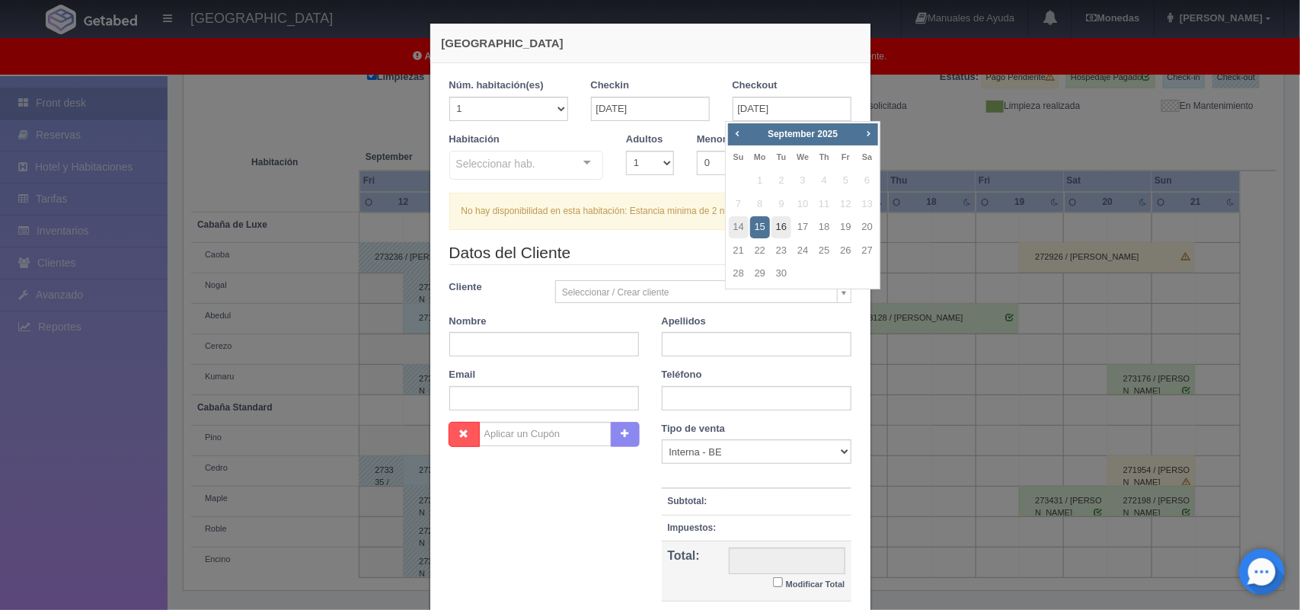
click at [783, 228] on link "16" at bounding box center [781, 227] width 20 height 22
type input "[DATE]"
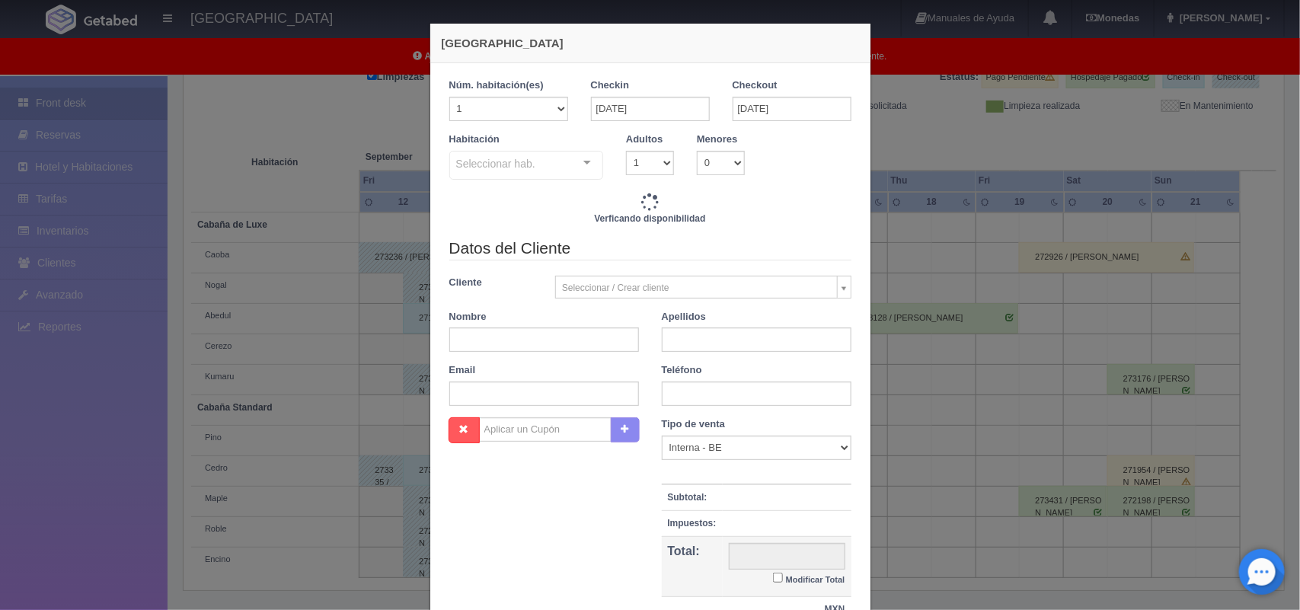
checkbox input "false"
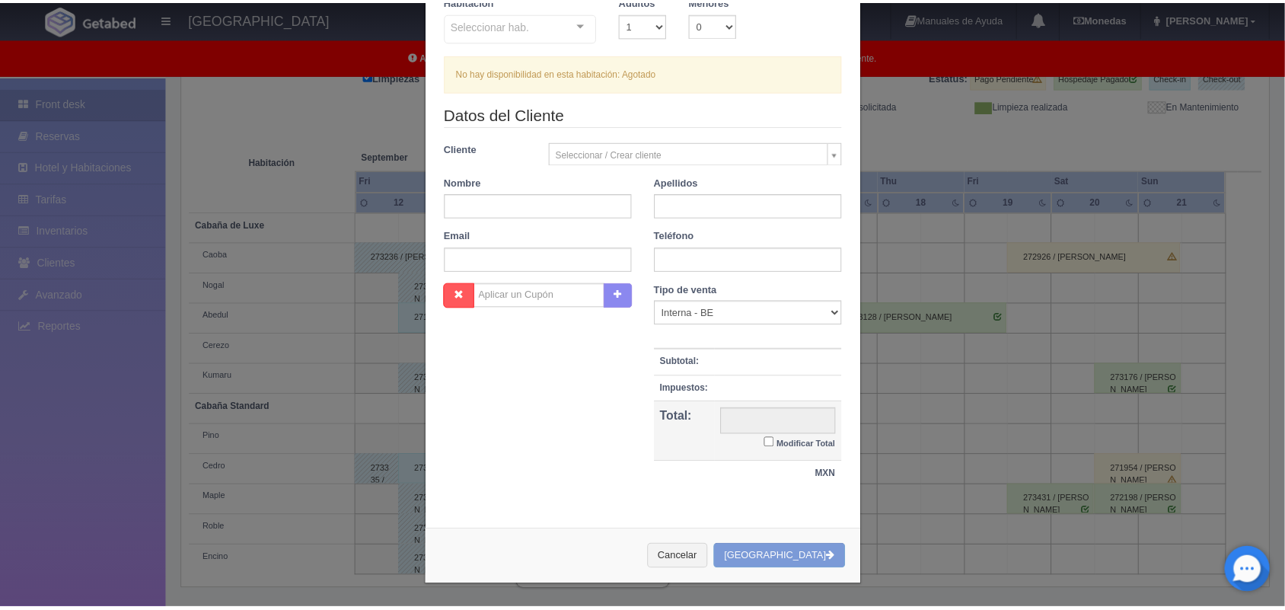
scroll to position [139, 0]
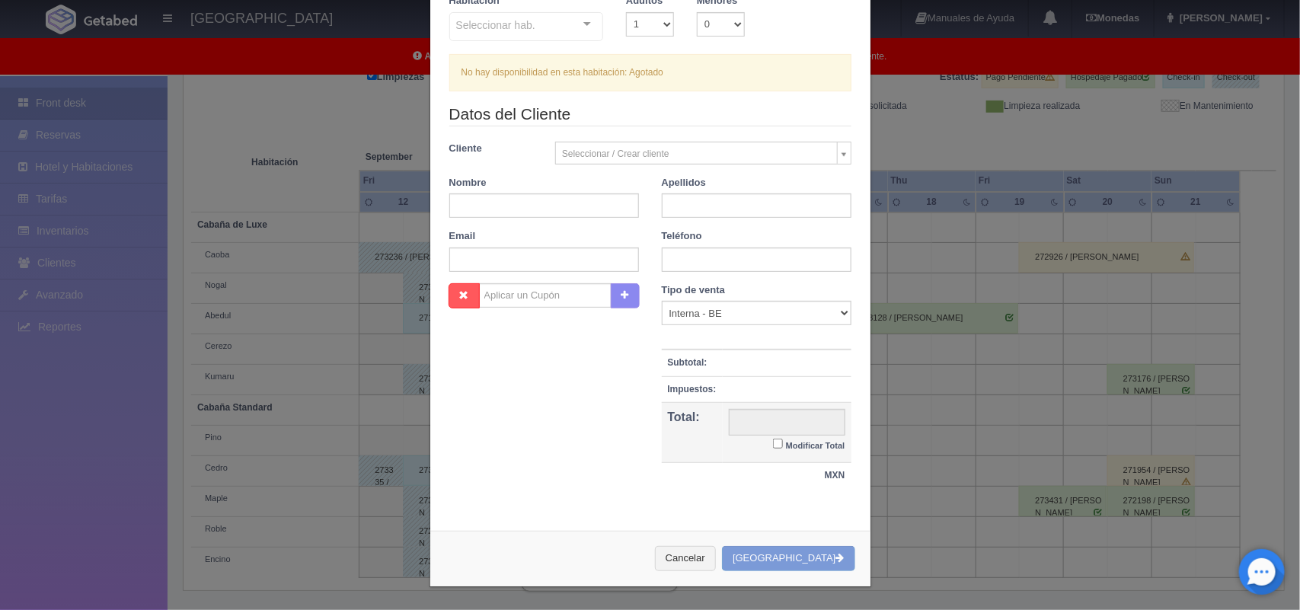
click at [269, 209] on div "Nueva Reserva 1 Núm. habitación(es) 1 2 3 4 5 6 7 8 9 10 11 12 13 14 15 16 17 1…" at bounding box center [650, 305] width 1300 height 610
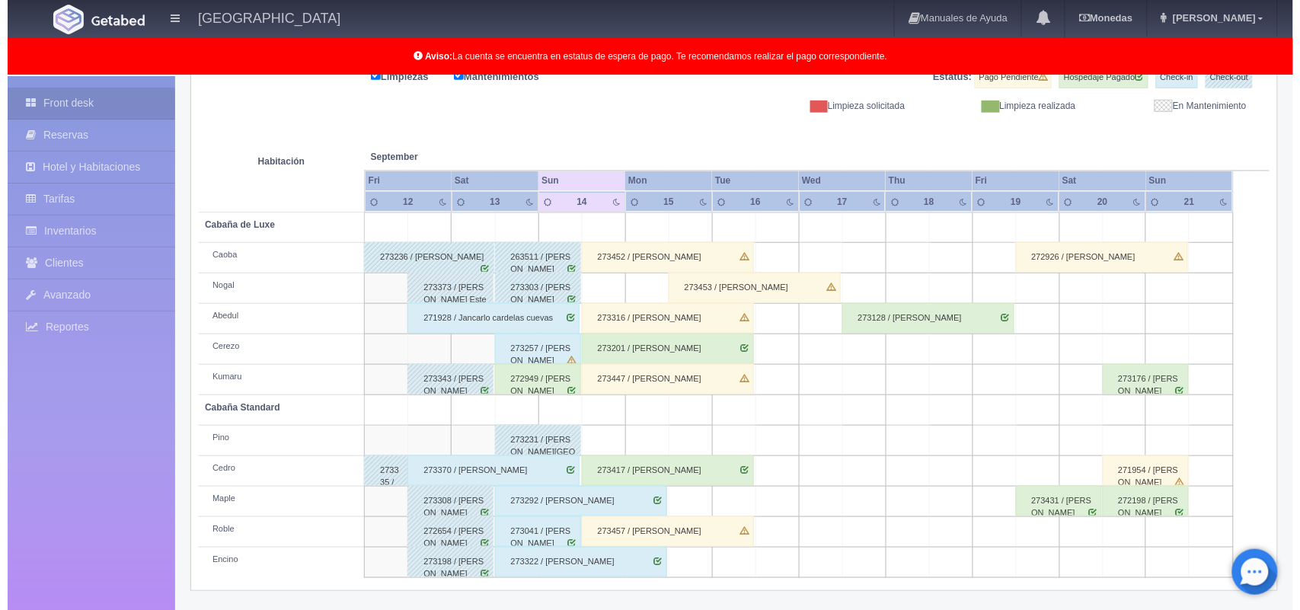
scroll to position [211, 0]
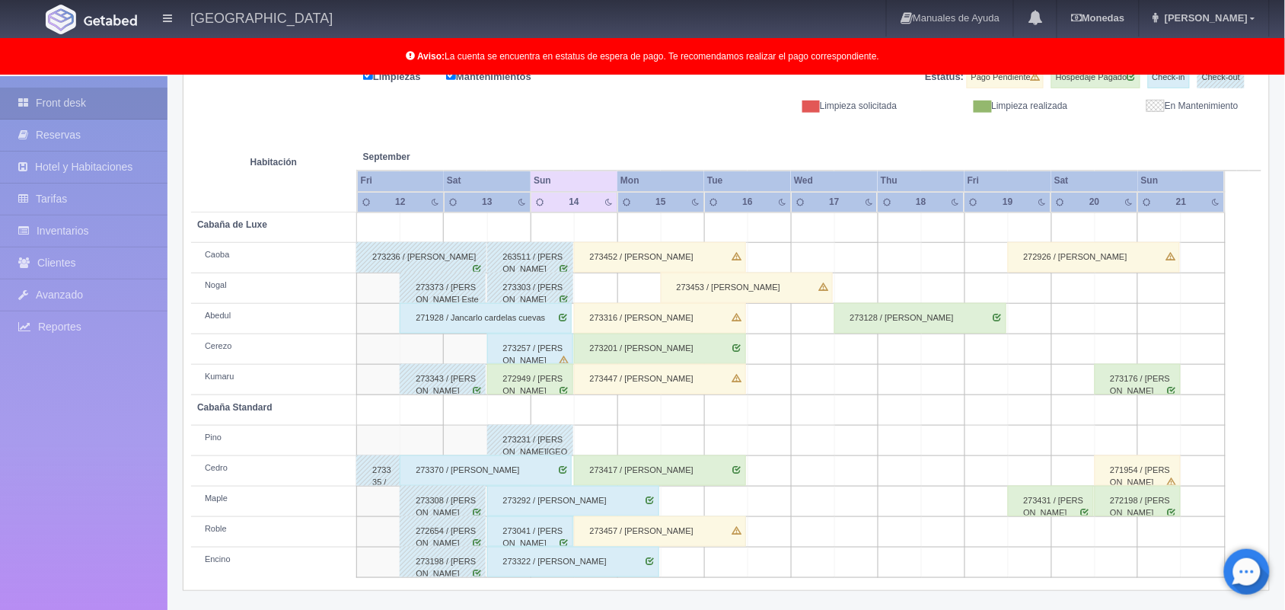
click at [596, 448] on td at bounding box center [595, 441] width 43 height 30
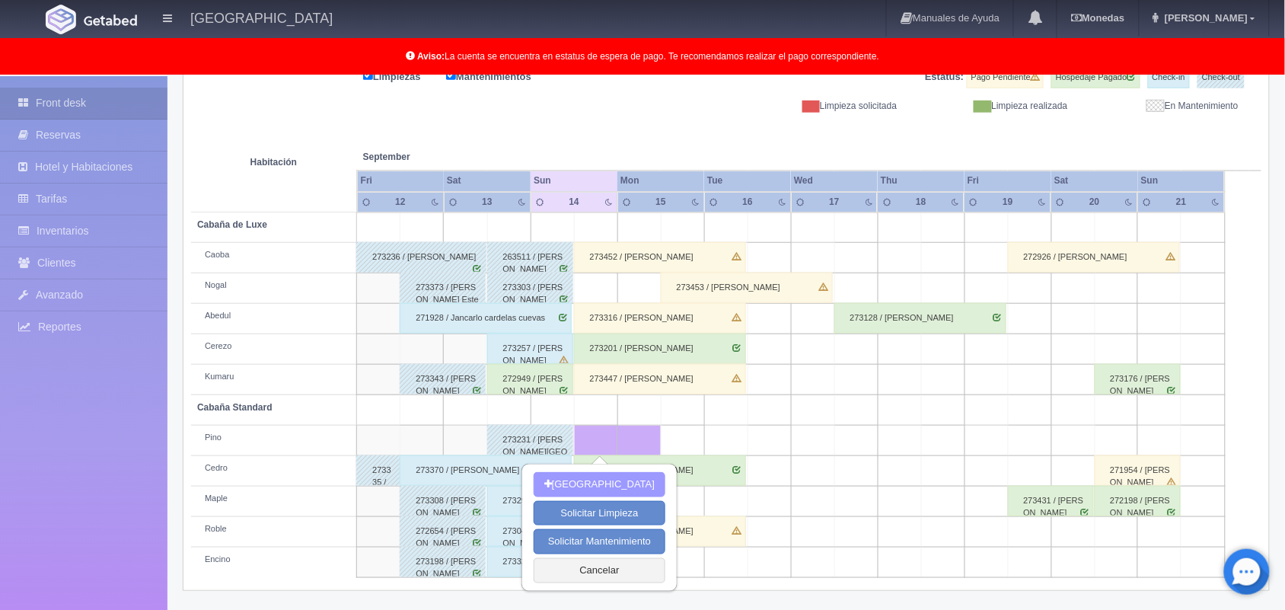
click at [618, 482] on button "[GEOGRAPHIC_DATA]" at bounding box center [600, 484] width 132 height 25
type input "[DATE]"
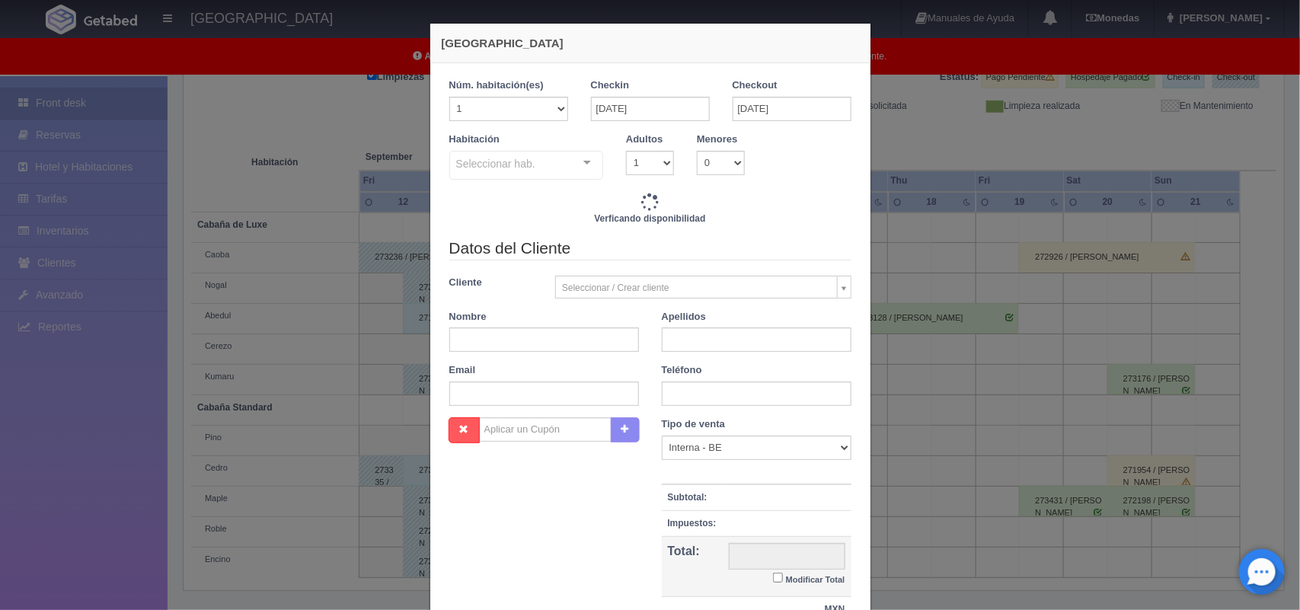
checkbox input "false"
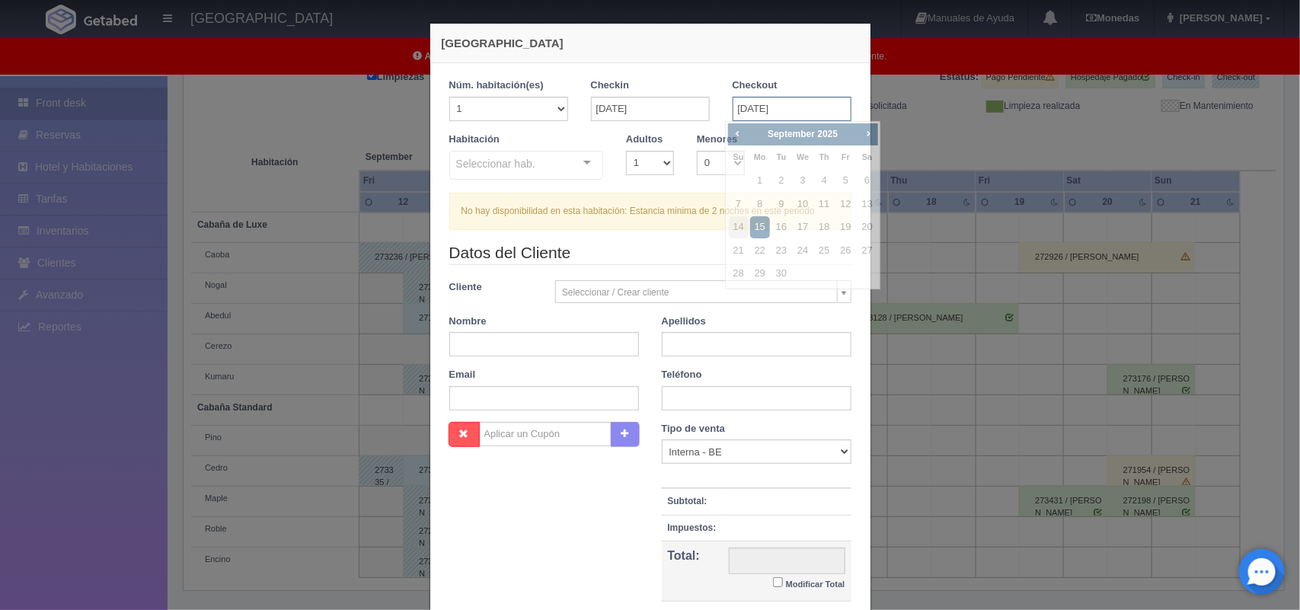
click at [756, 105] on input "[DATE]" at bounding box center [791, 109] width 119 height 24
click at [786, 225] on link "16" at bounding box center [781, 227] width 20 height 22
type input "[DATE]"
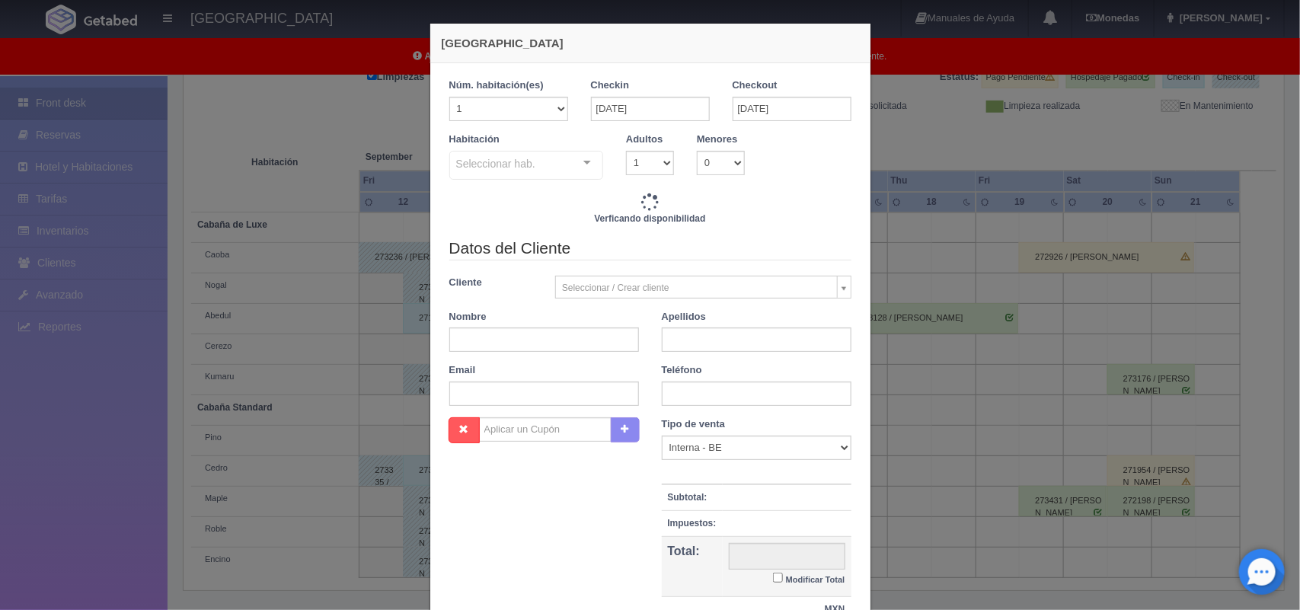
checkbox input "false"
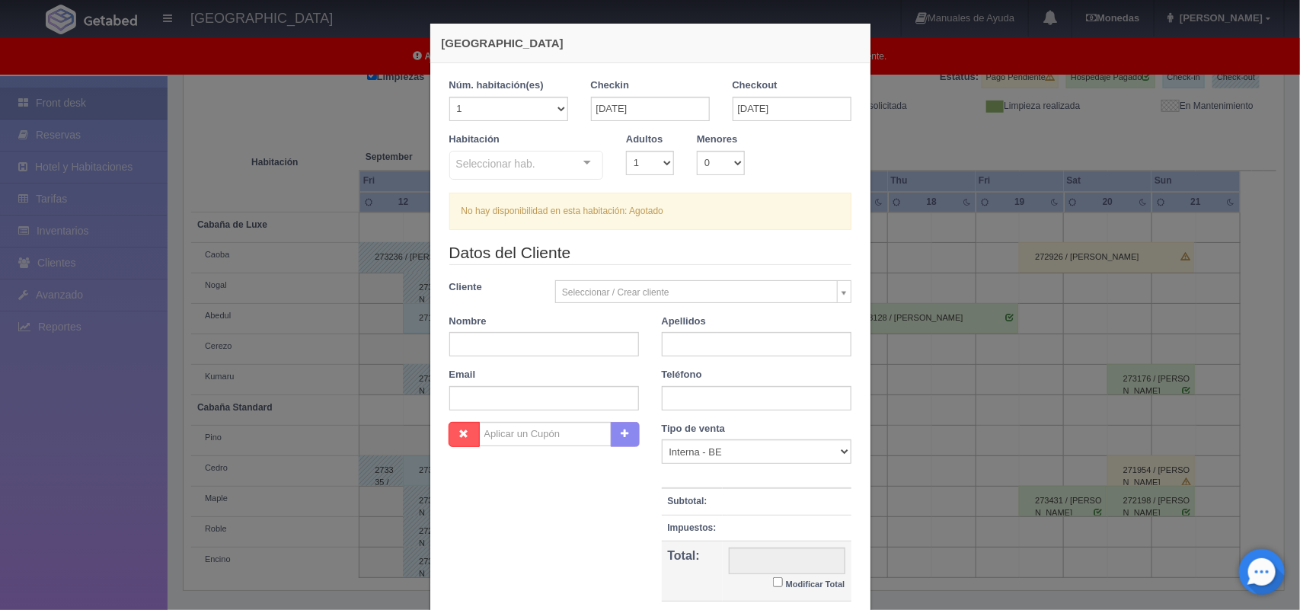
scroll to position [139, 0]
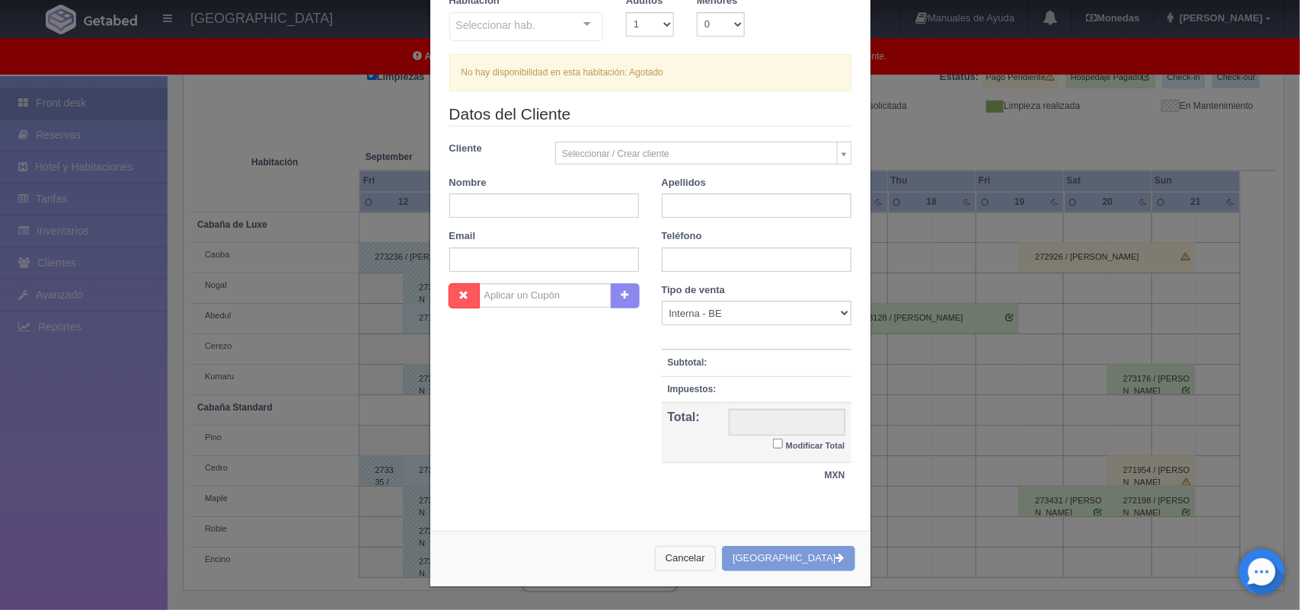
click at [713, 557] on button "Cancelar" at bounding box center [685, 558] width 61 height 25
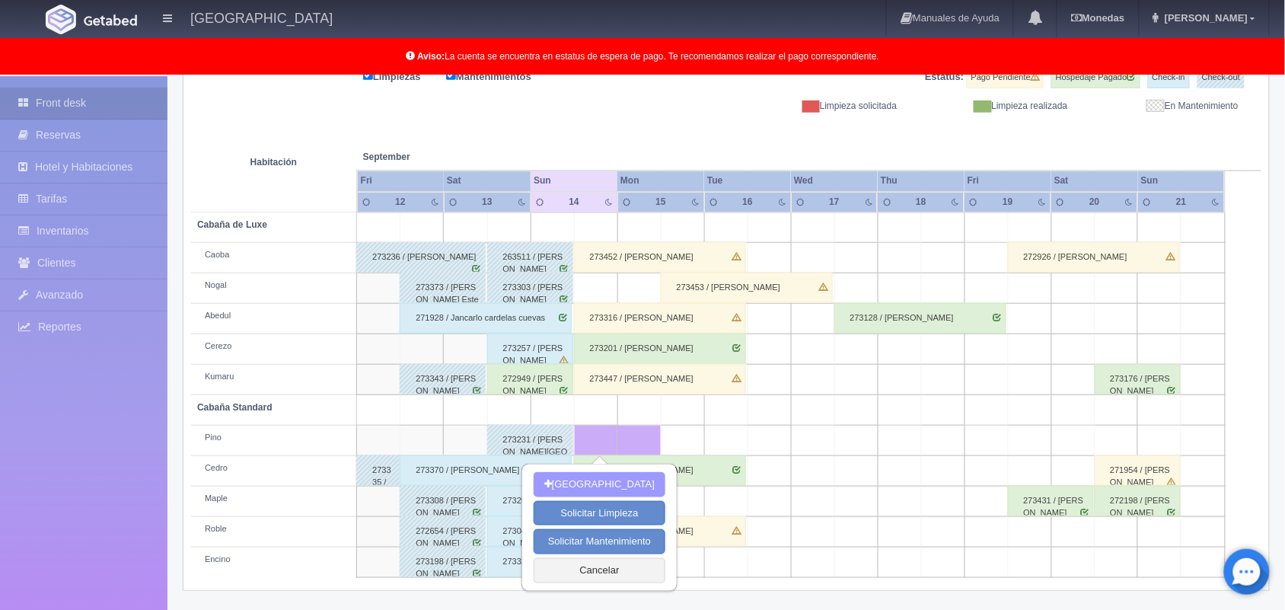
click at [582, 486] on button "[GEOGRAPHIC_DATA]" at bounding box center [600, 484] width 132 height 25
type input "[DATE]"
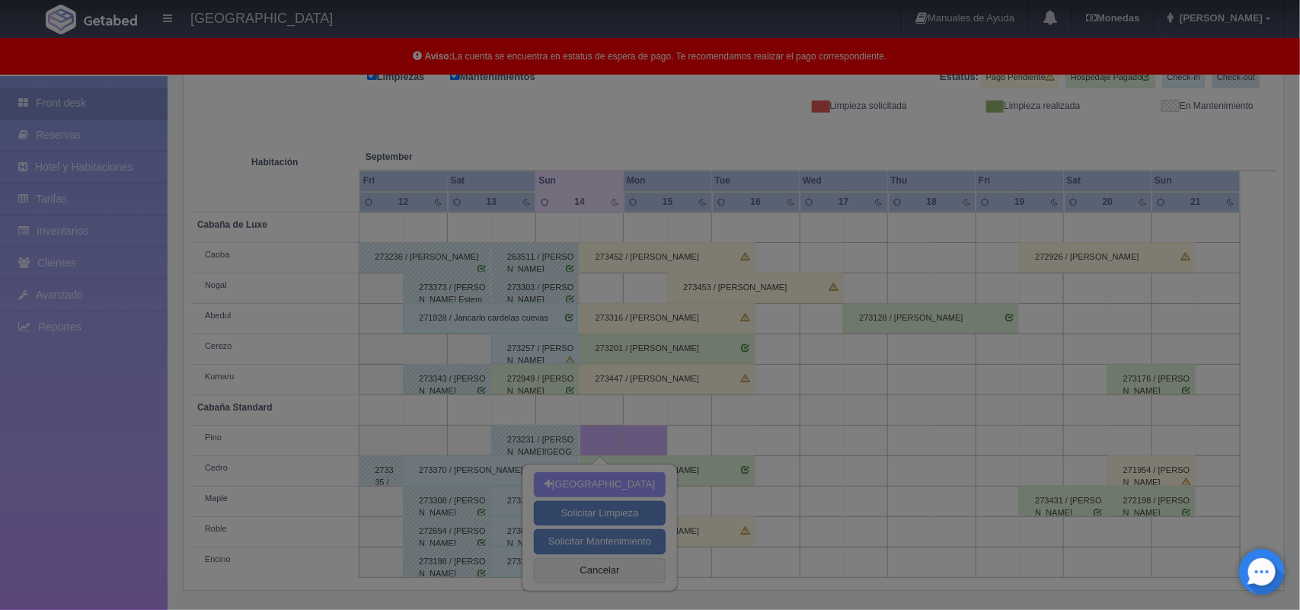
scroll to position [134, 0]
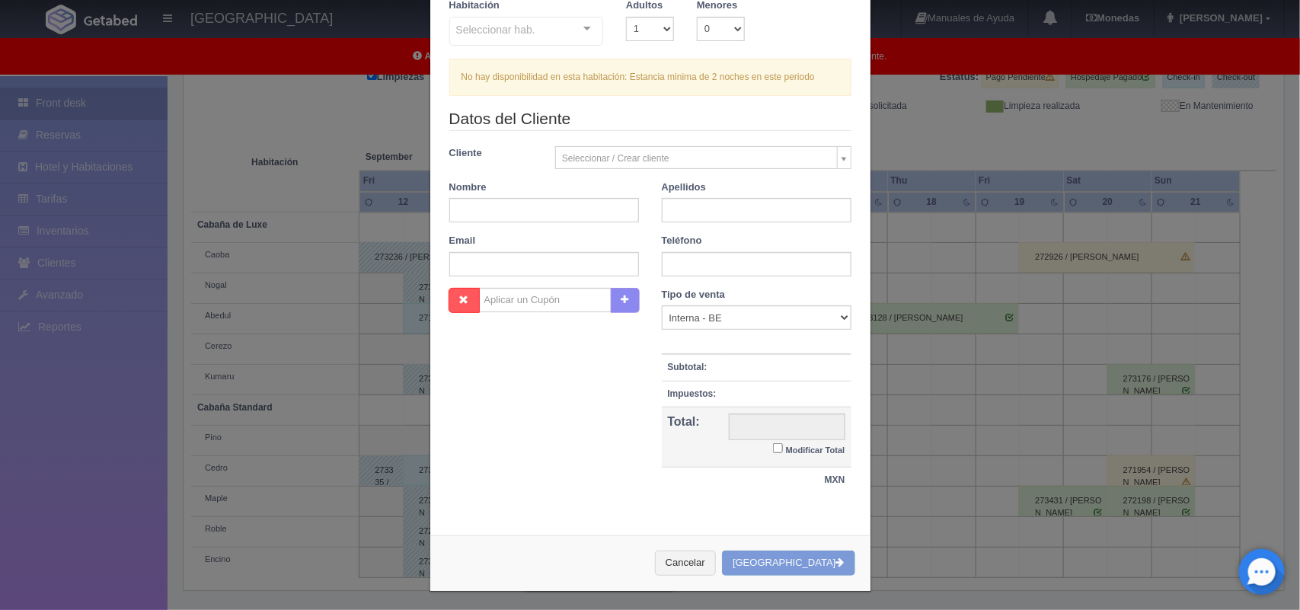
checkbox input "false"
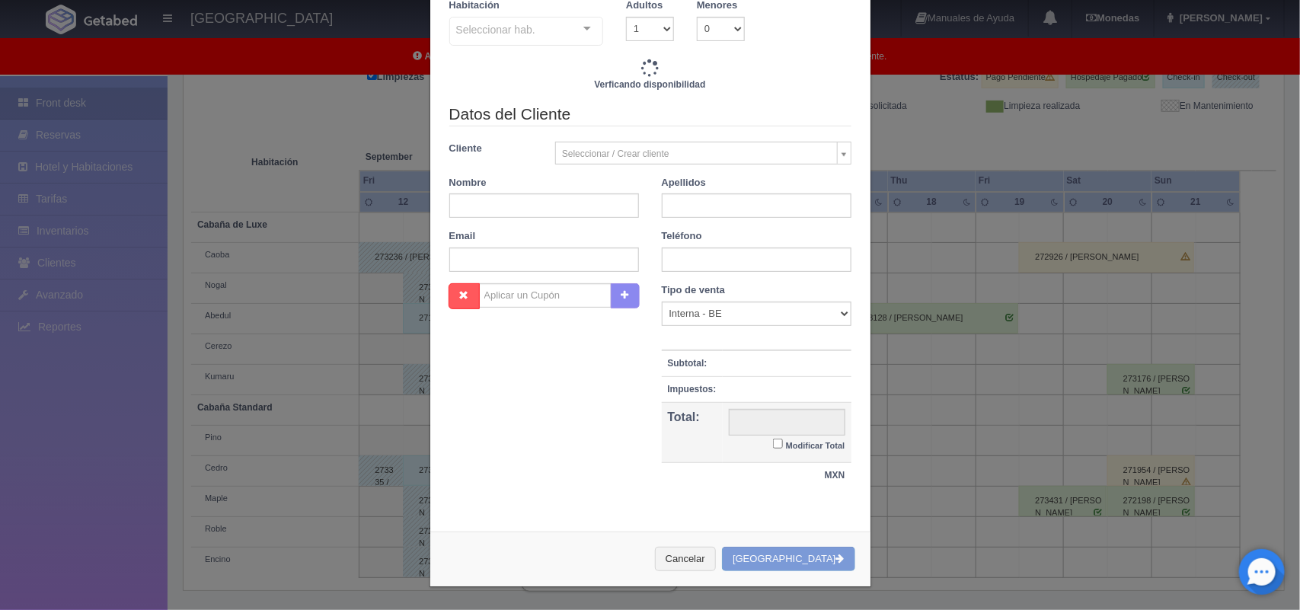
scroll to position [0, 0]
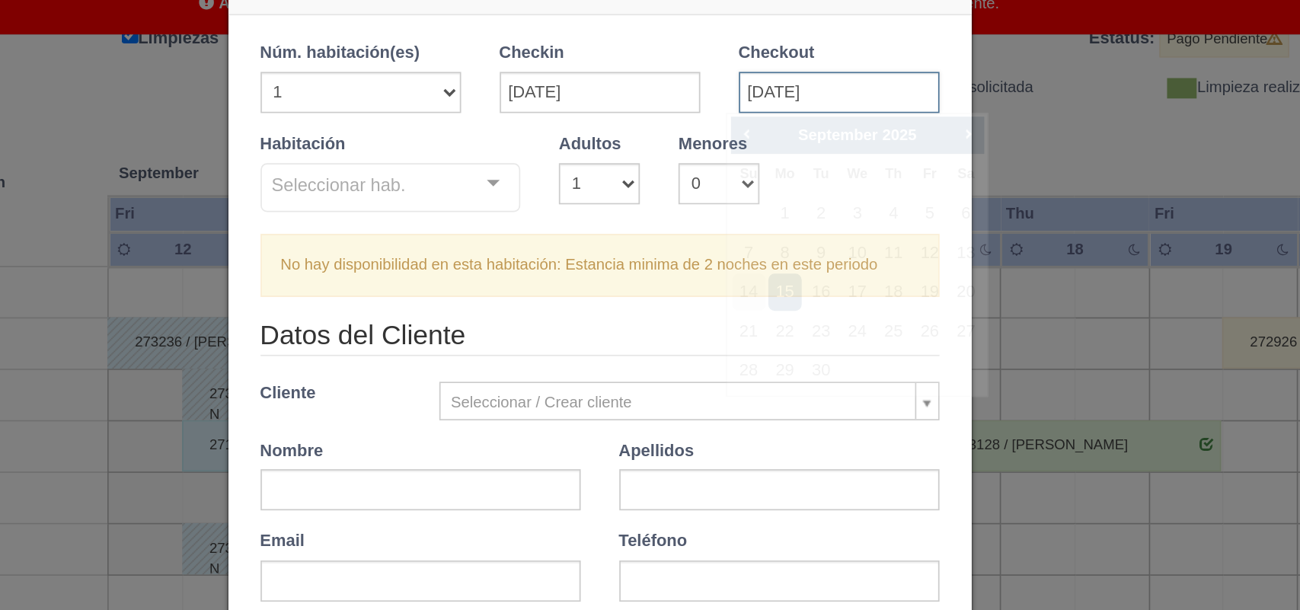
click at [790, 115] on input "[DATE]" at bounding box center [791, 109] width 119 height 24
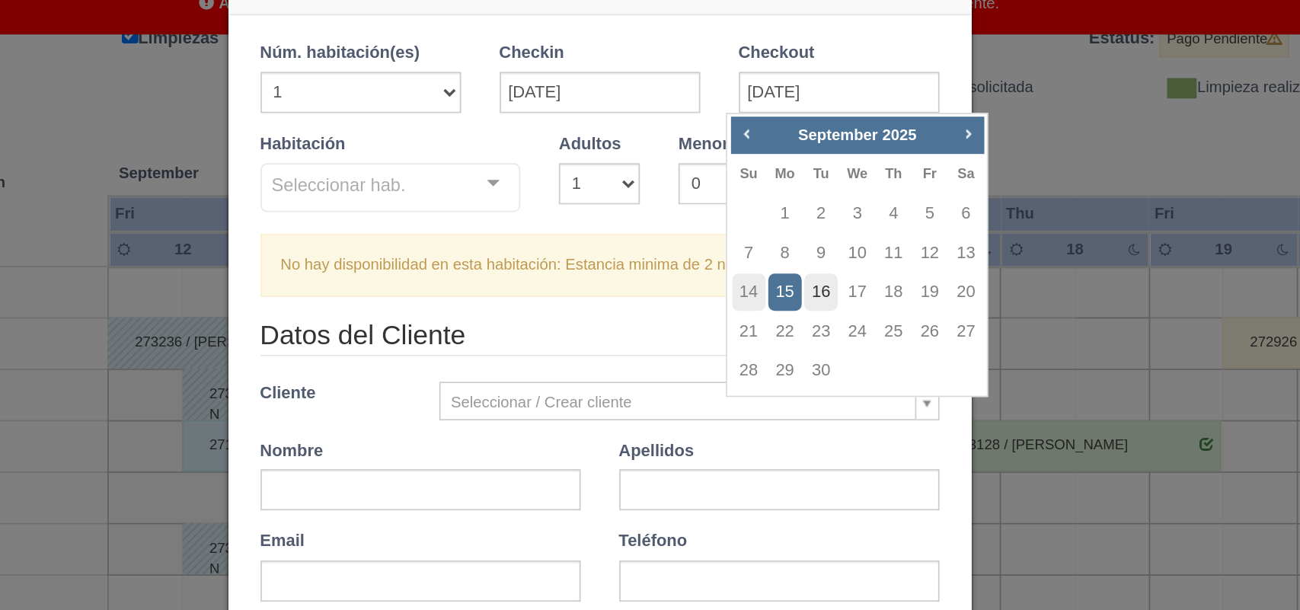
click at [781, 219] on link "16" at bounding box center [781, 227] width 20 height 22
type input "16-09-2025"
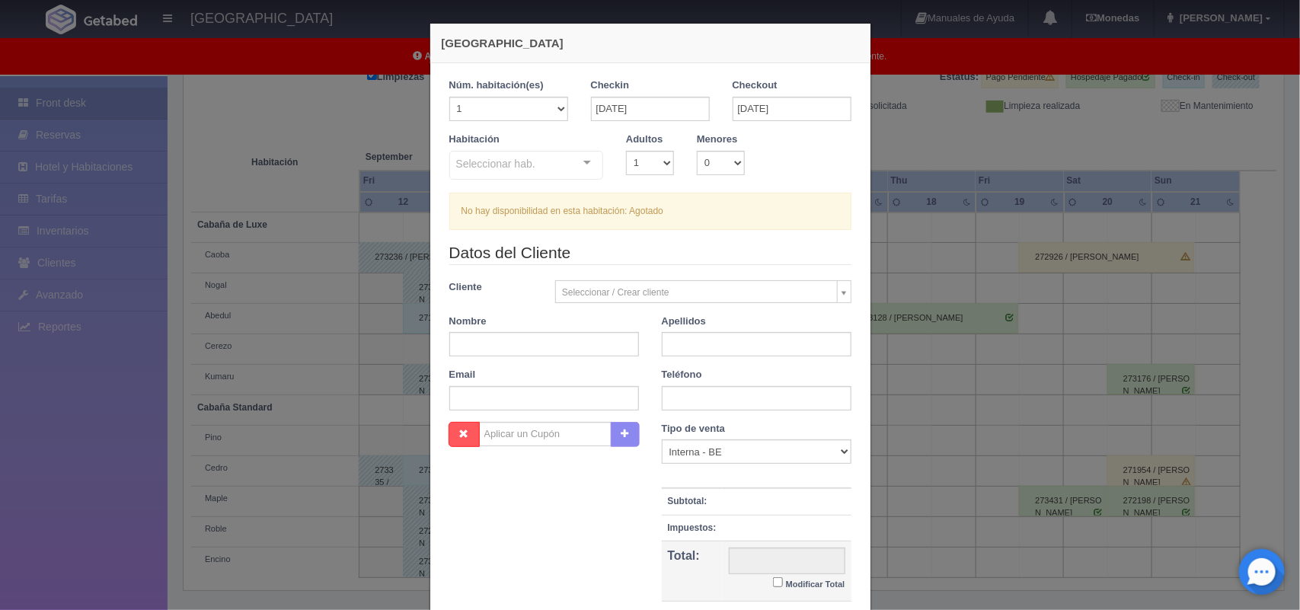
scroll to position [1, 0]
click at [622, 280] on body "Hotel Xacallan Manuales de Ayuda Actualizaciones recientes Monedas Tipo de camb…" at bounding box center [650, 238] width 1300 height 746
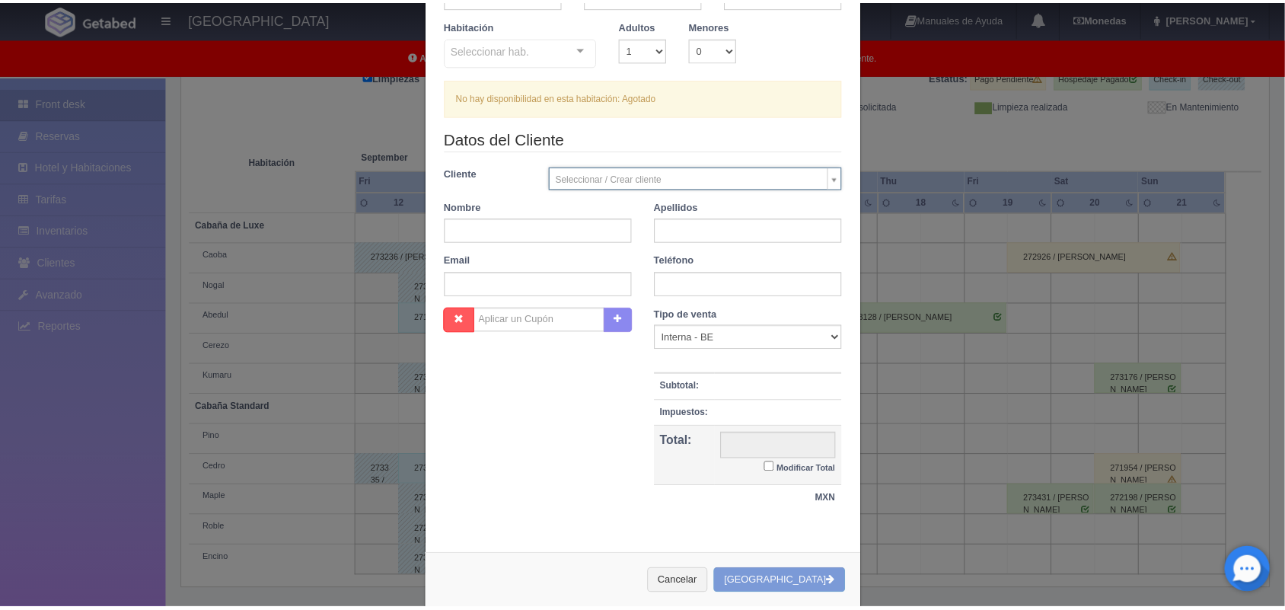
scroll to position [139, 0]
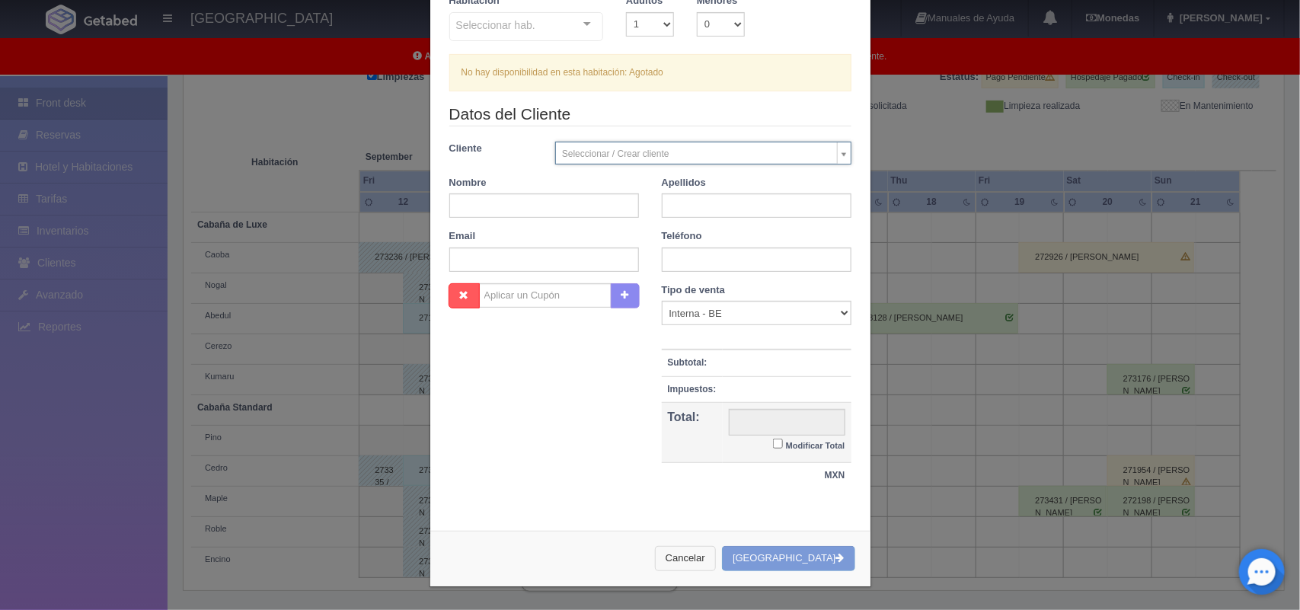
click at [716, 556] on button "Cancelar" at bounding box center [685, 558] width 61 height 25
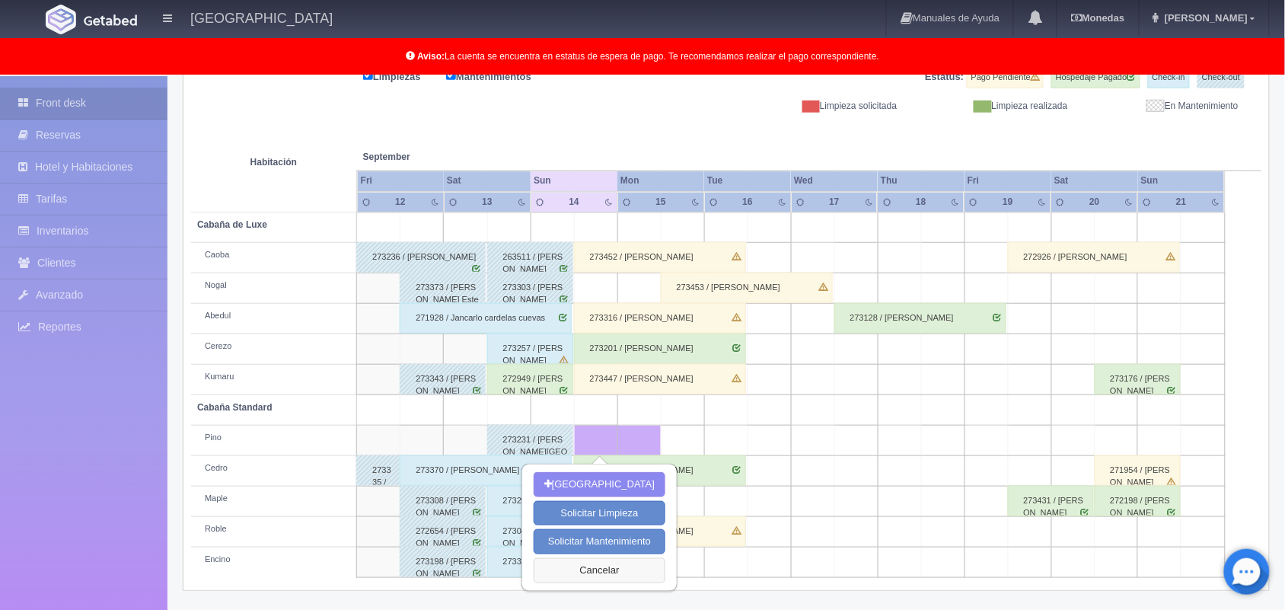
click at [619, 566] on button "Cancelar" at bounding box center [600, 570] width 132 height 25
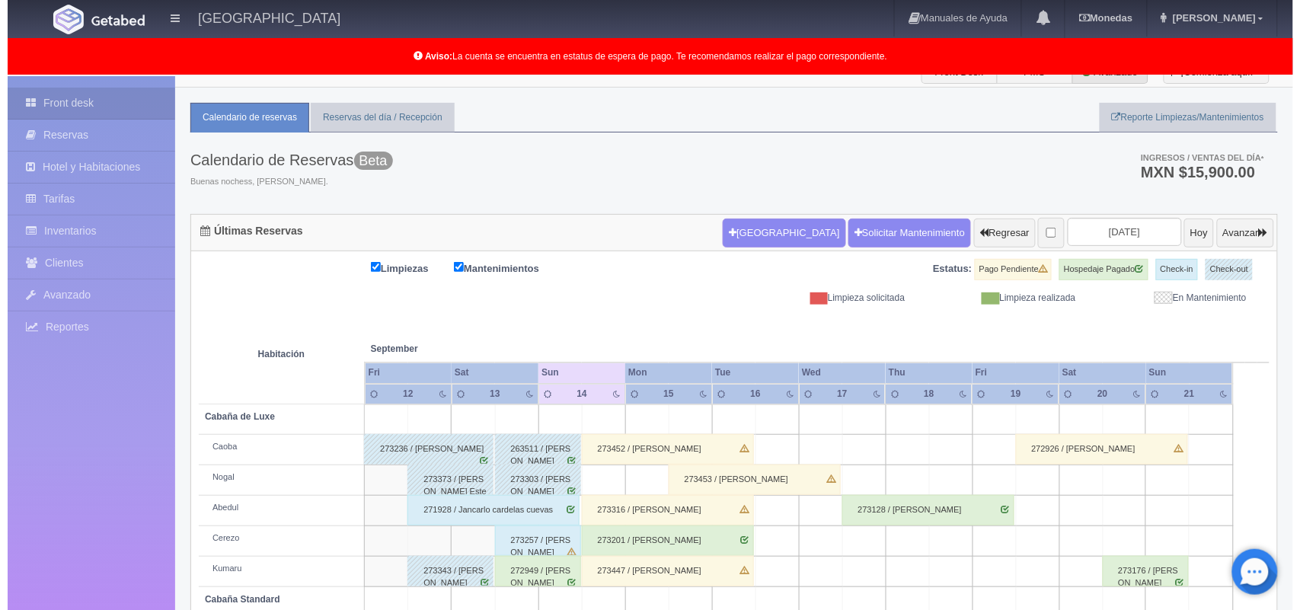
scroll to position [0, 0]
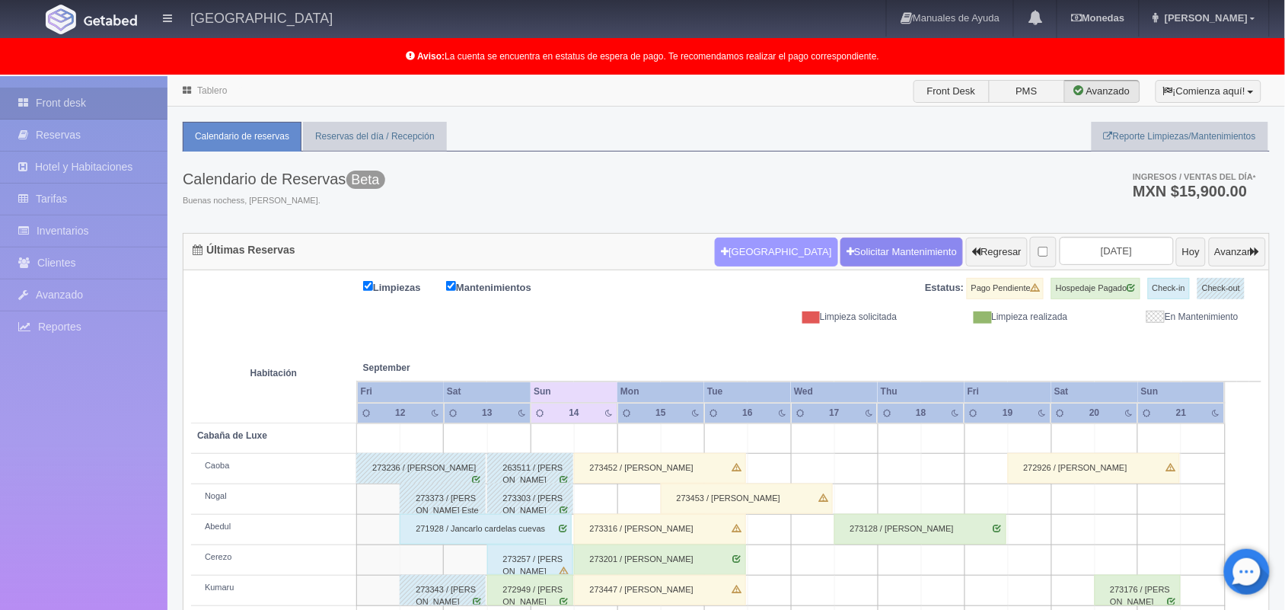
click at [748, 246] on button "Nueva Reserva" at bounding box center [776, 252] width 123 height 29
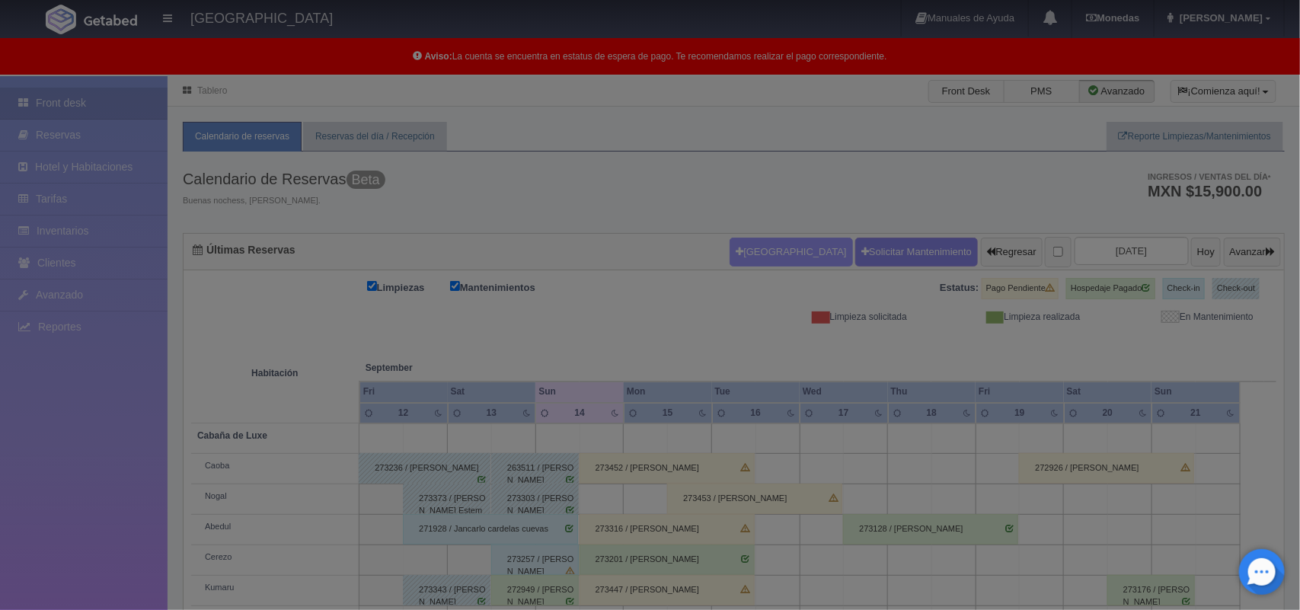
scroll to position [91, 0]
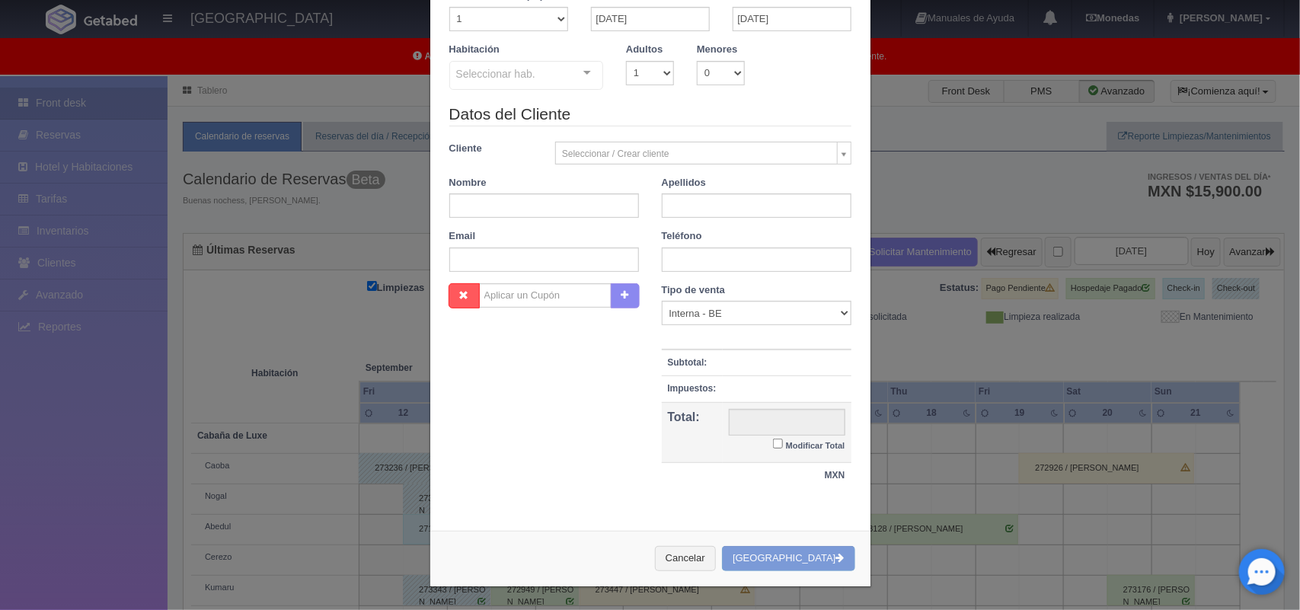
click at [583, 71] on div at bounding box center [587, 73] width 30 height 23
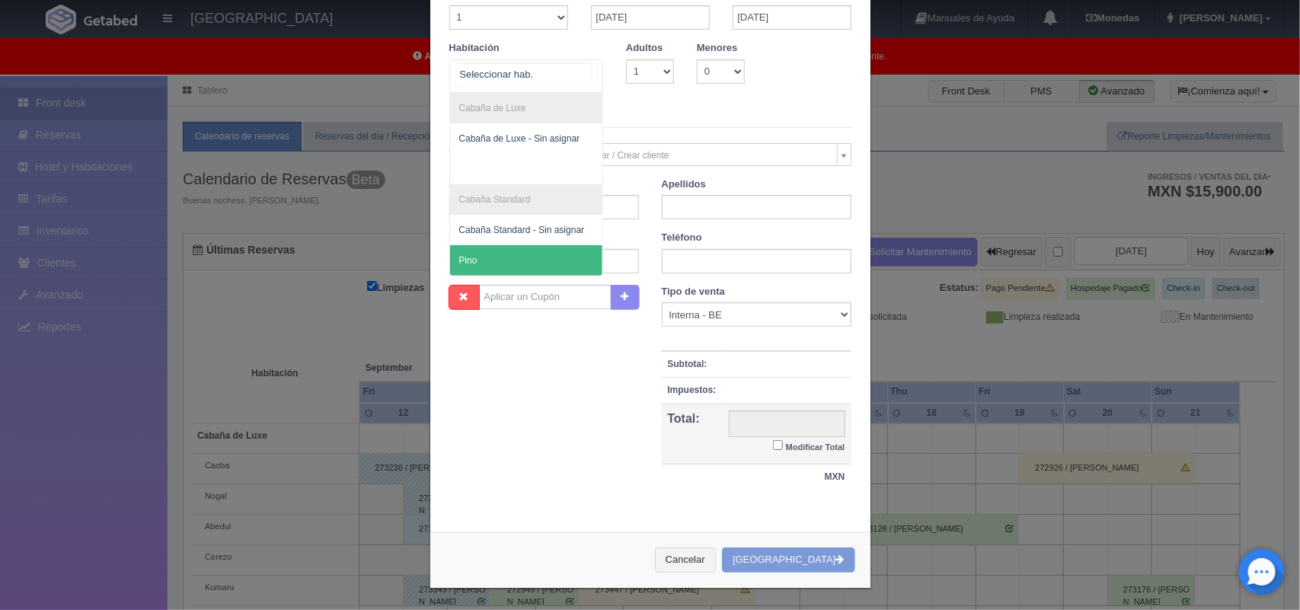
click at [550, 270] on span "Pino" at bounding box center [526, 260] width 153 height 30
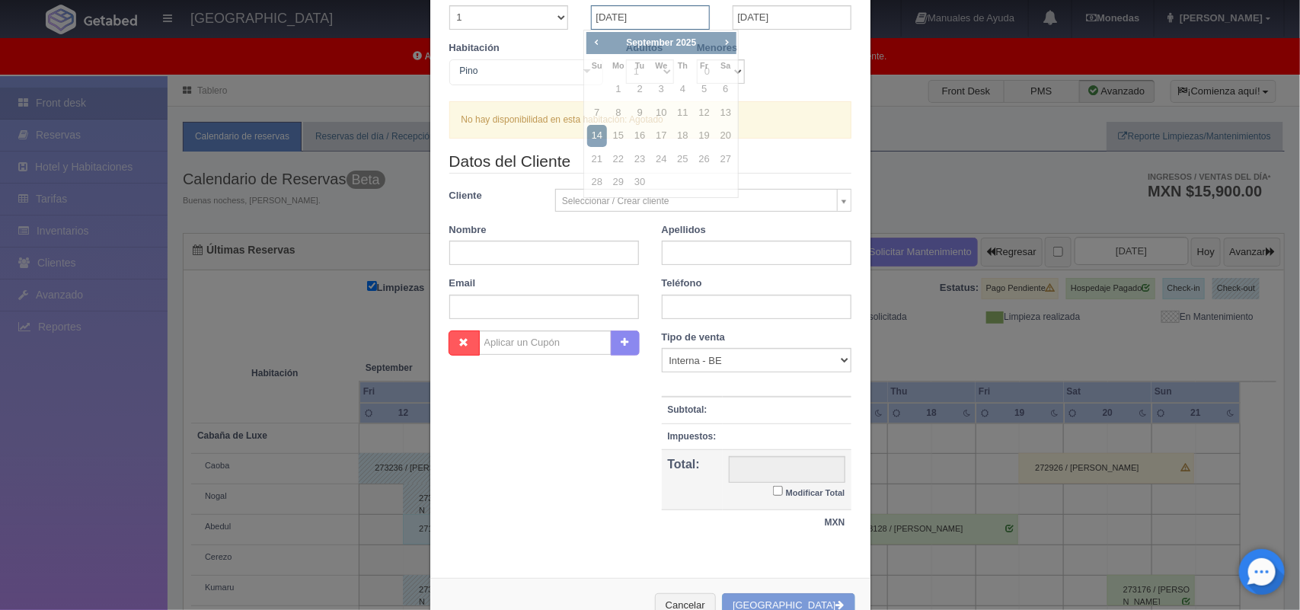
click at [646, 19] on input "[DATE]" at bounding box center [650, 17] width 119 height 24
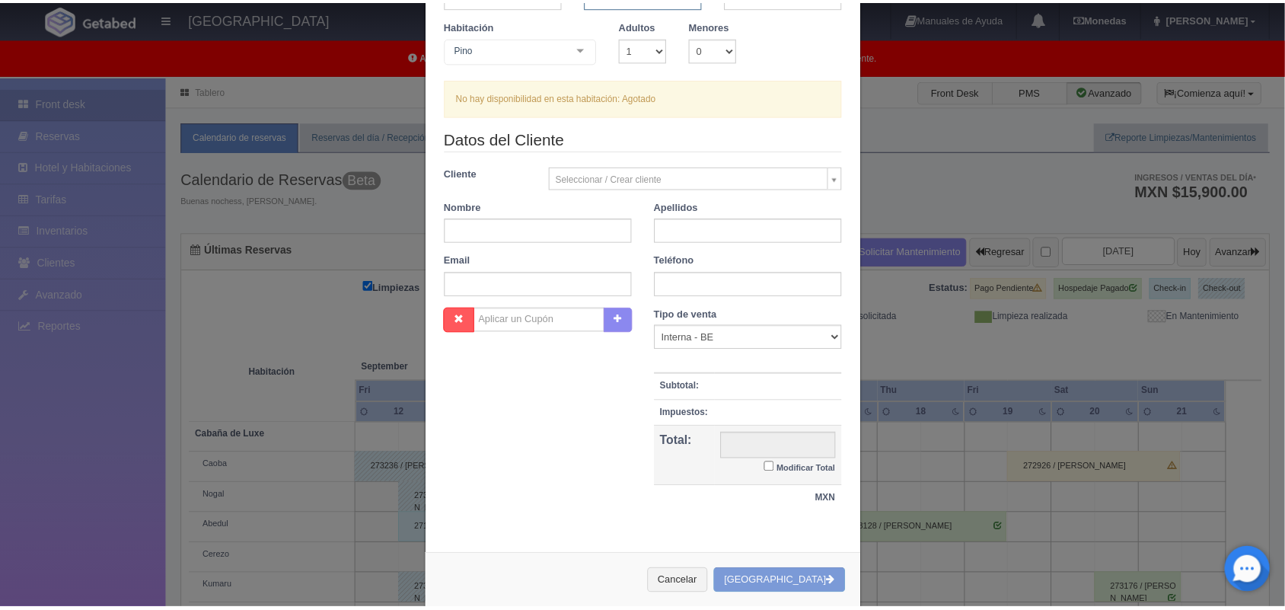
scroll to position [139, 0]
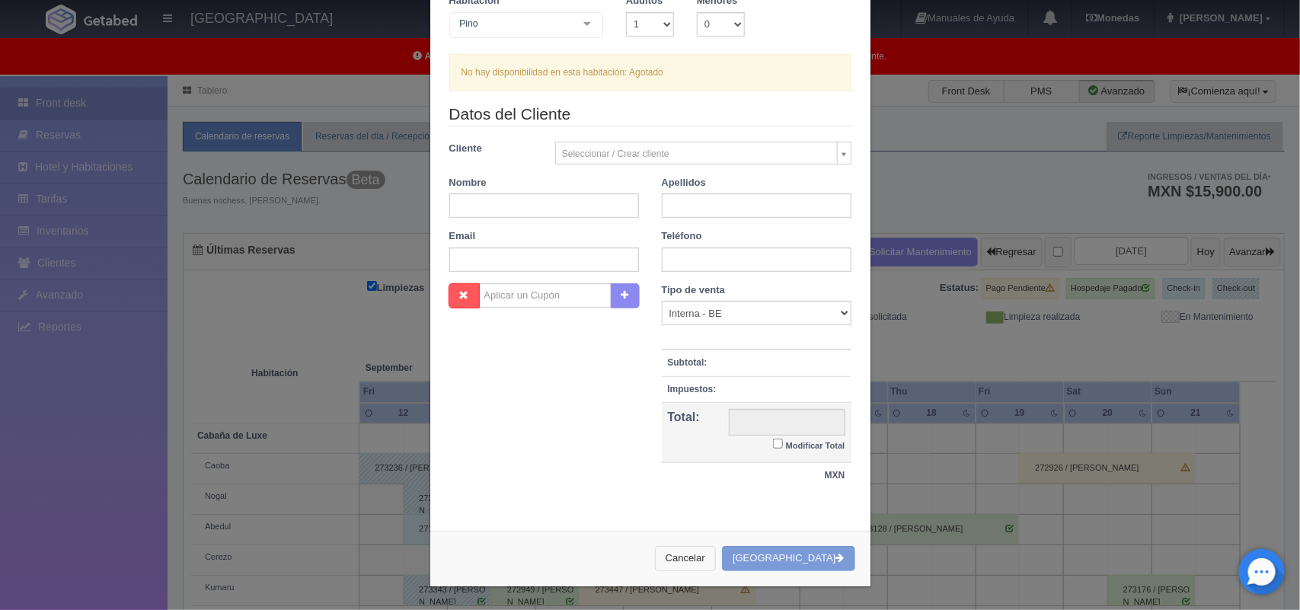
click at [710, 560] on button "Cancelar" at bounding box center [685, 558] width 61 height 25
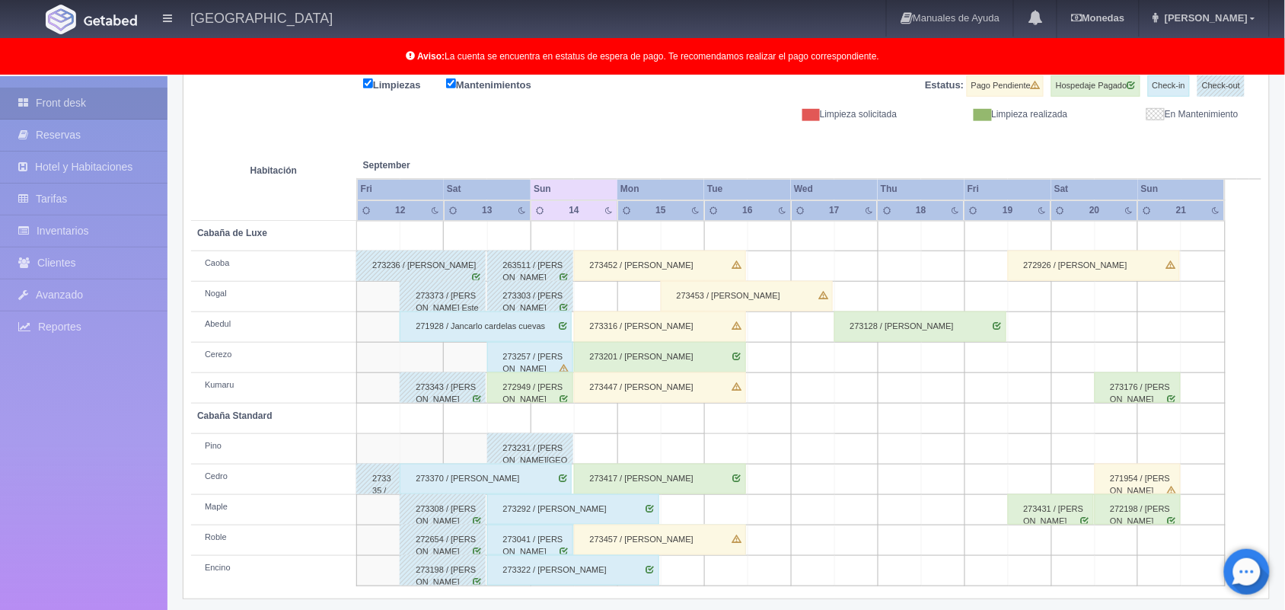
scroll to position [212, 0]
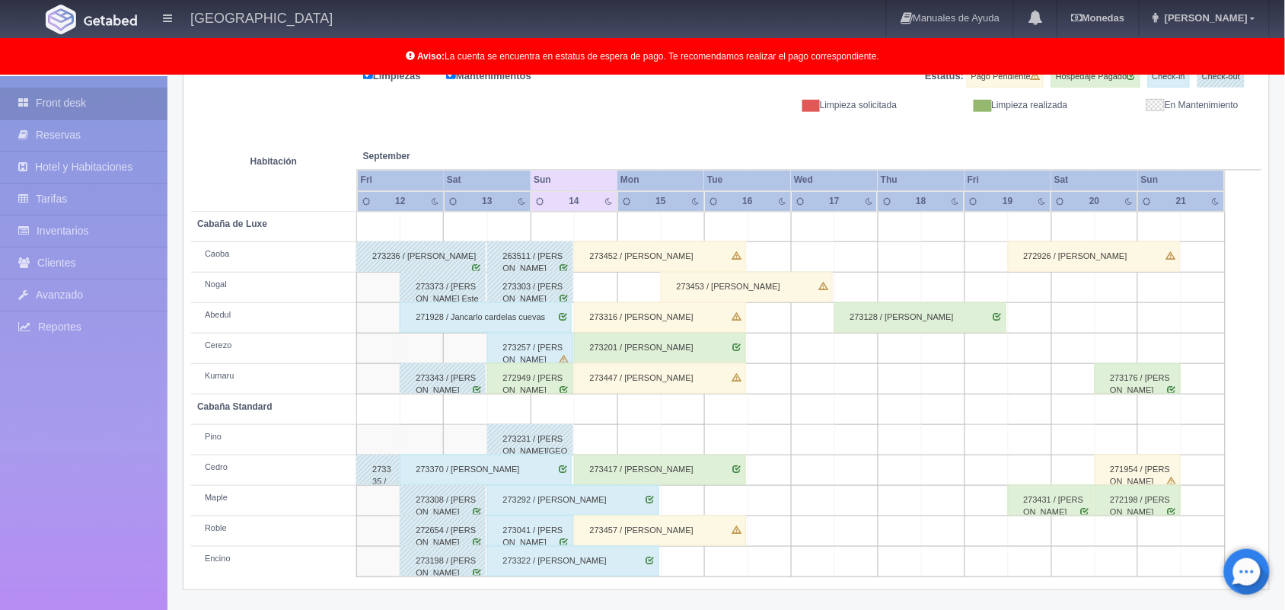
click at [595, 289] on td at bounding box center [595, 288] width 43 height 30
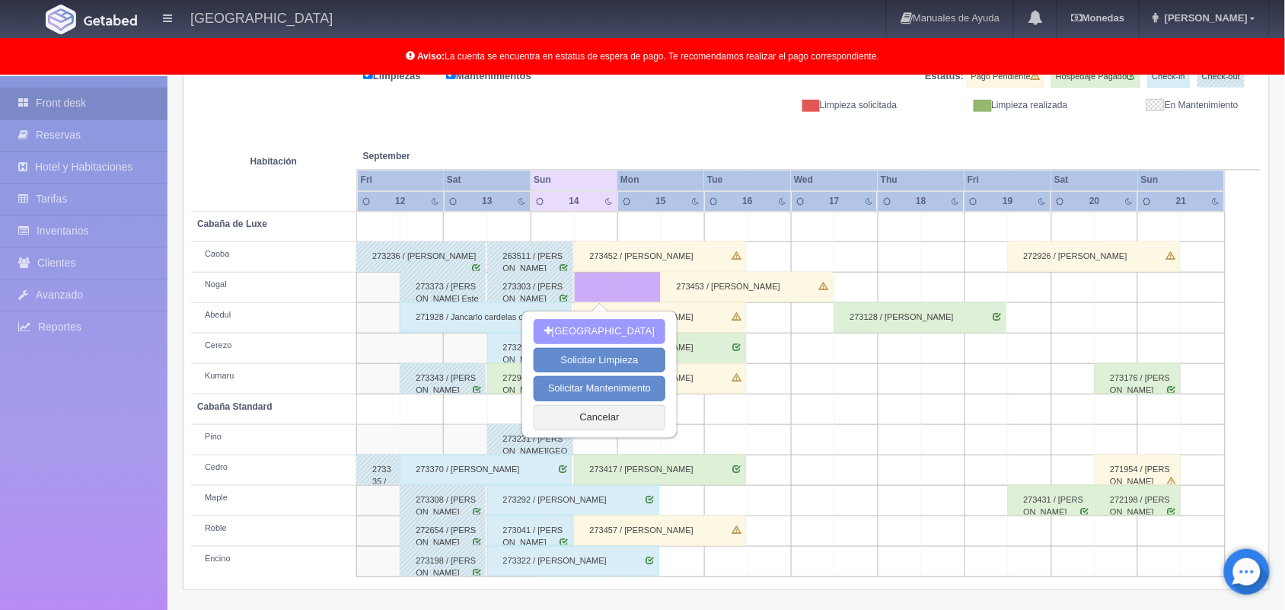
click at [623, 330] on button "[GEOGRAPHIC_DATA]" at bounding box center [600, 331] width 132 height 25
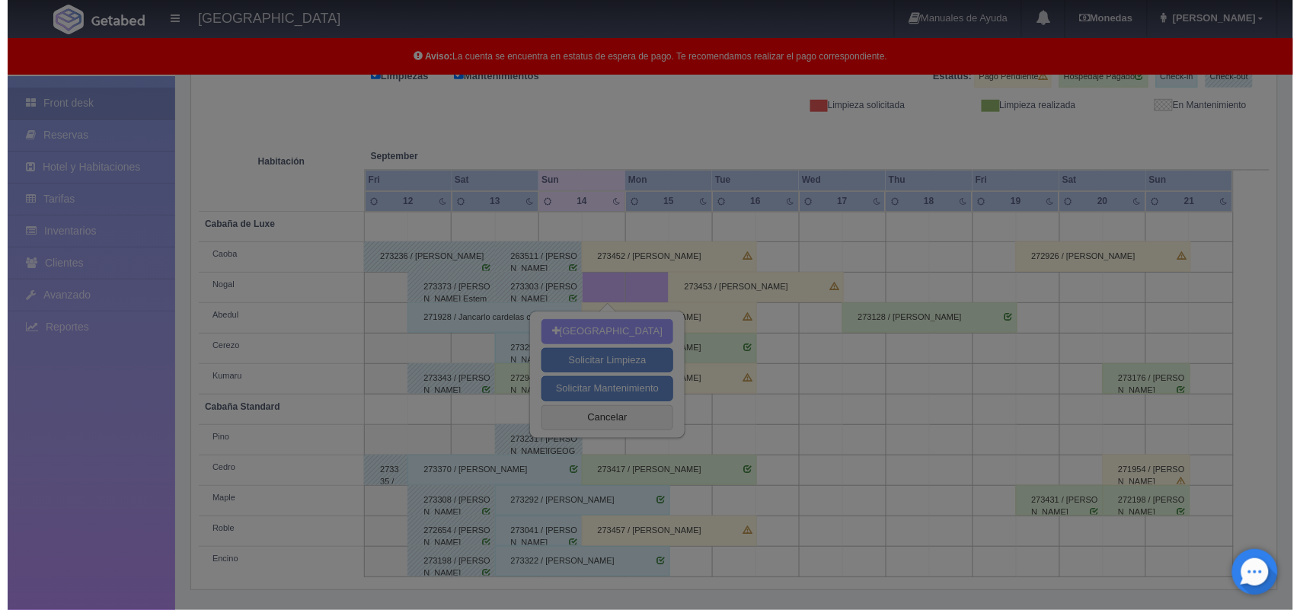
scroll to position [211, 0]
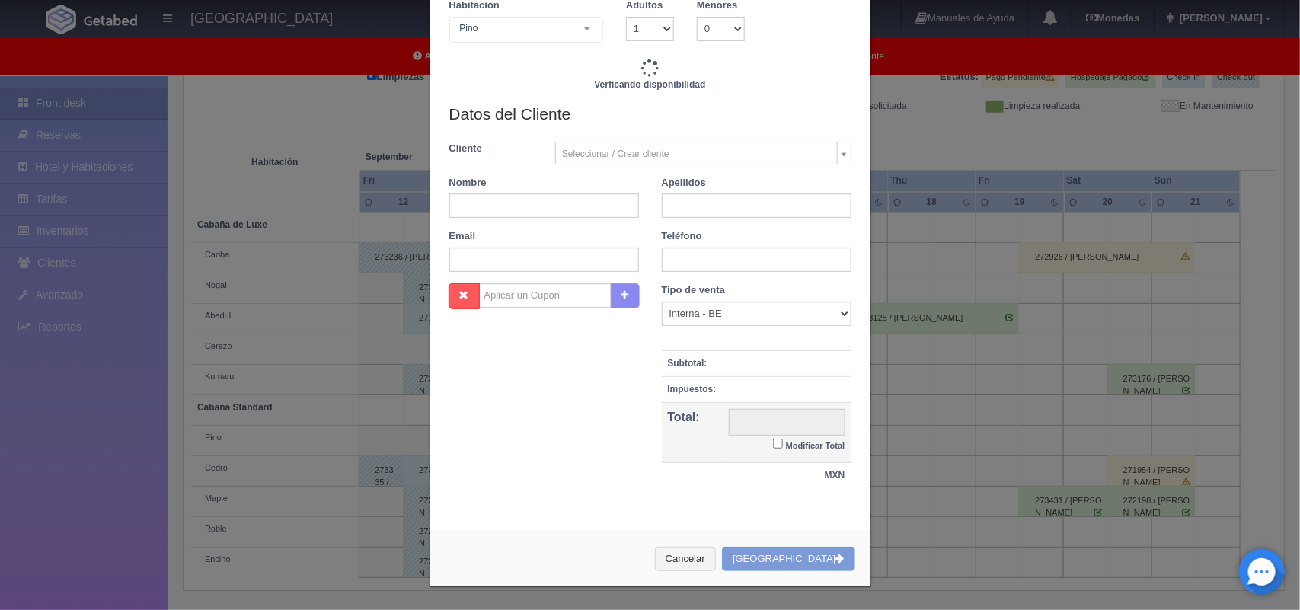
checkbox input "false"
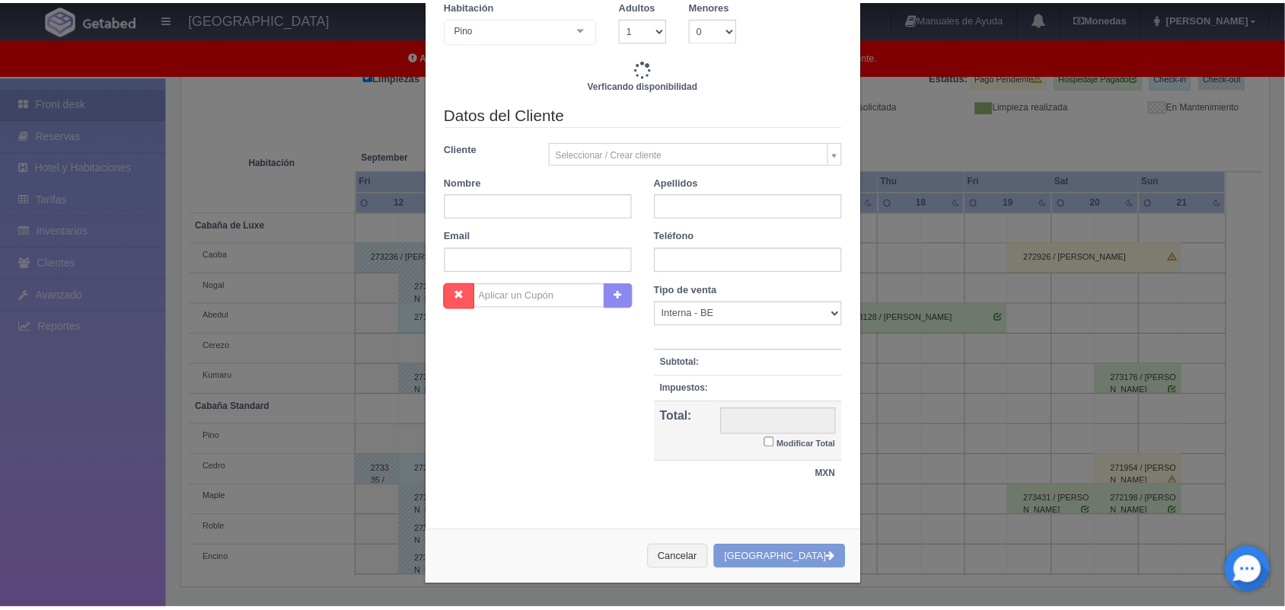
scroll to position [24, 0]
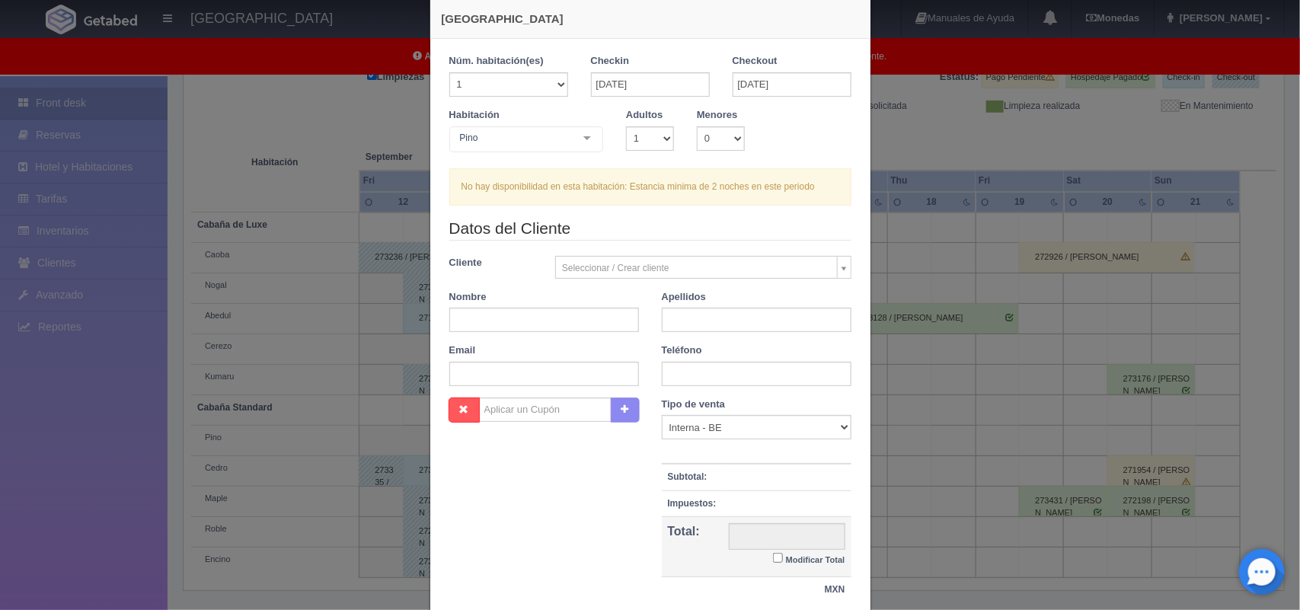
click at [888, 94] on div "Nueva Reserva 1 Núm. habitación(es) 1 2 3 4 5 6 7 8 9 10 11 12 13 14 15 16 17 1…" at bounding box center [650, 305] width 1300 height 610
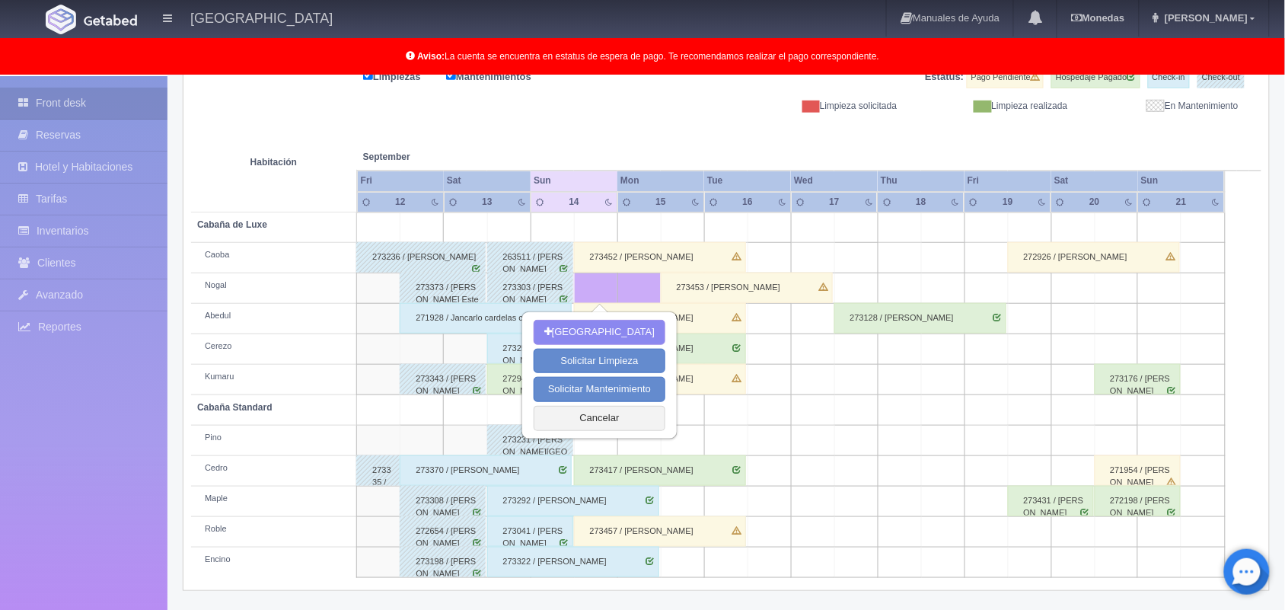
scroll to position [212, 0]
click at [598, 413] on button "Cancelar" at bounding box center [600, 417] width 132 height 25
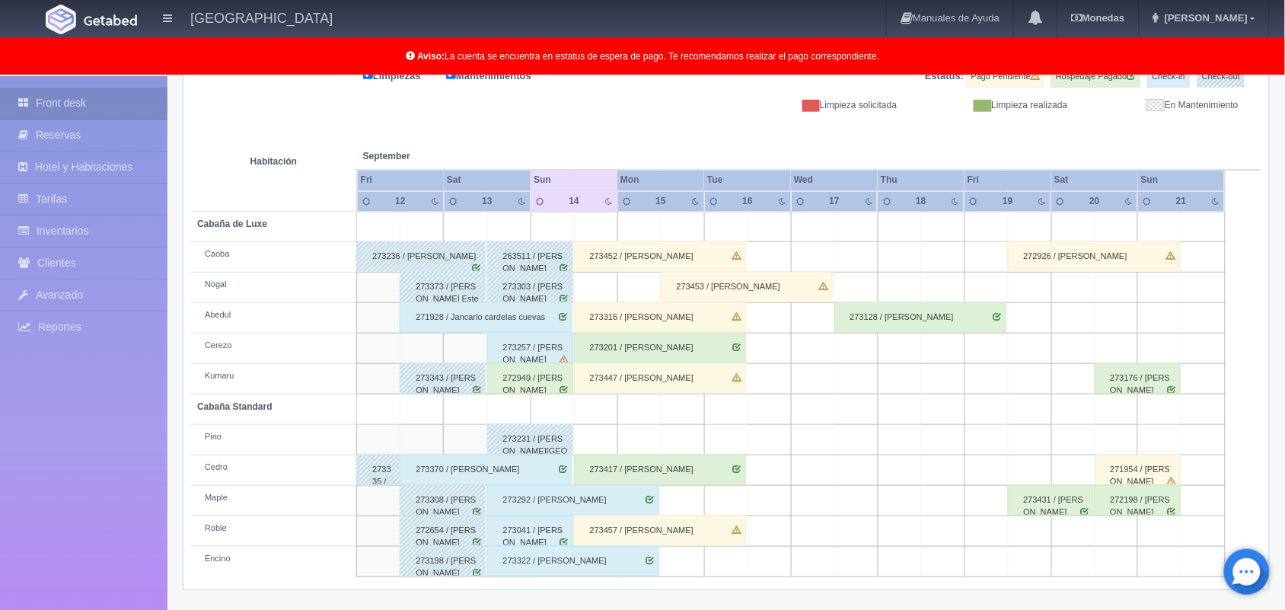
click at [793, 293] on div "273453 / Jorge Rduardo Velazquez" at bounding box center [747, 287] width 172 height 30
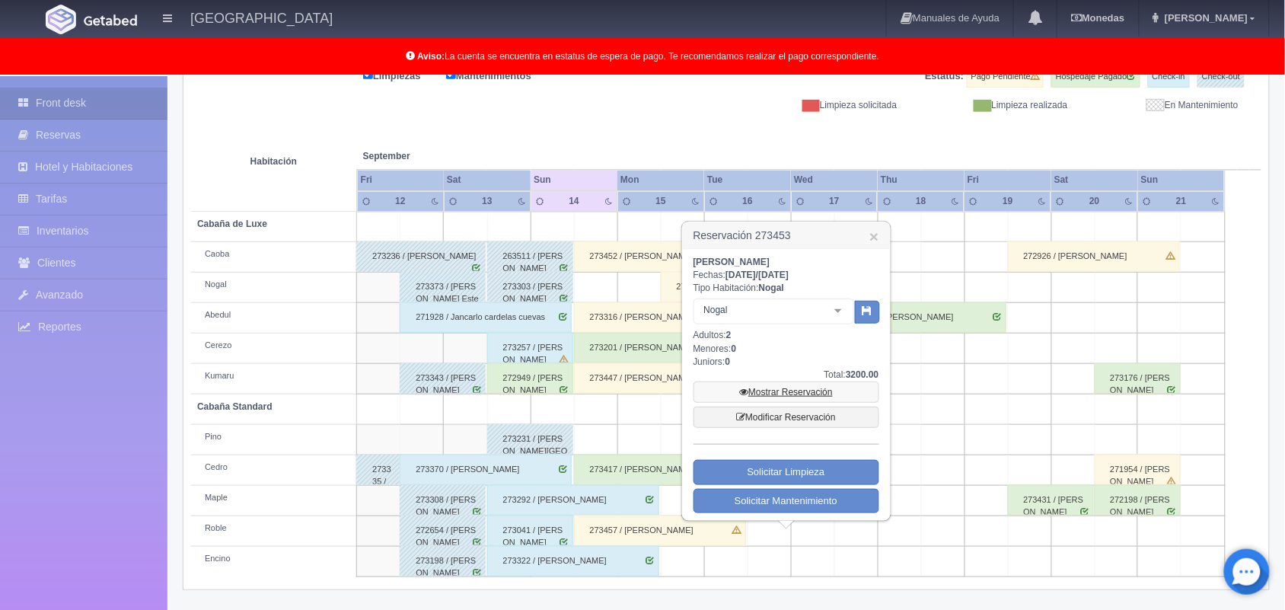
click at [790, 384] on link "Mostrar Reservación" at bounding box center [787, 391] width 186 height 21
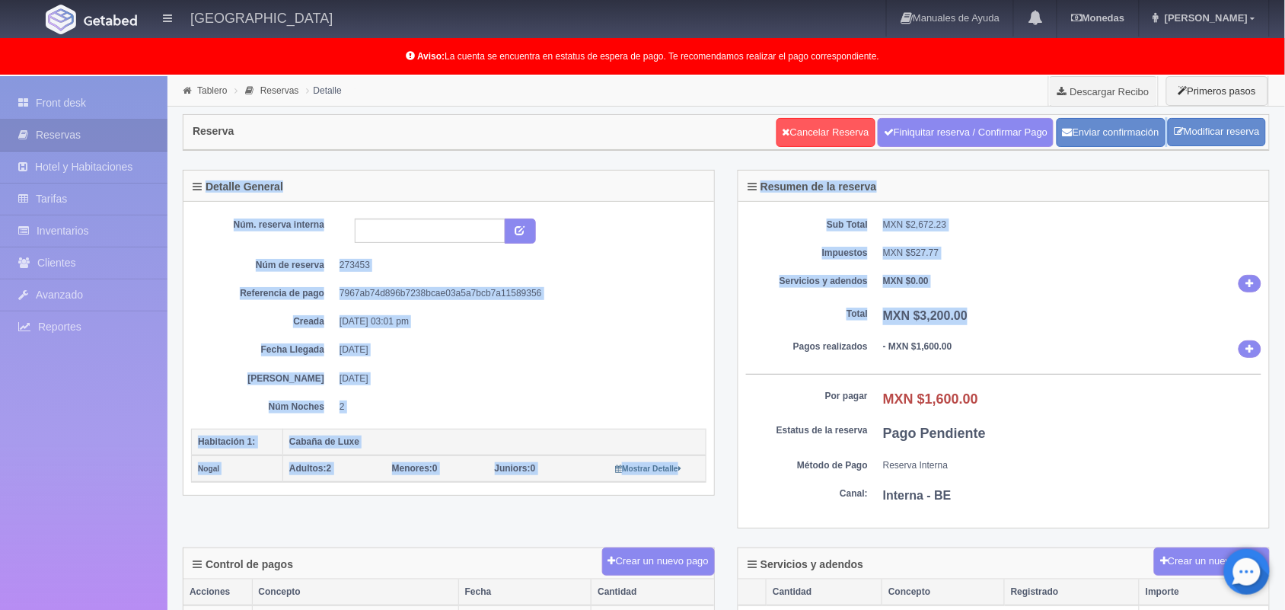
drag, startPoint x: 1125, startPoint y: 322, endPoint x: 1105, endPoint y: 148, distance: 174.7
click at [1105, 148] on div "Tablero Reservas Detalle Descargar Recibo Primeros pasos Reserva Cancelar Reser…" at bounding box center [726, 588] width 1087 height 1024
click at [1108, 139] on button "Enviar confirmación" at bounding box center [1111, 132] width 109 height 29
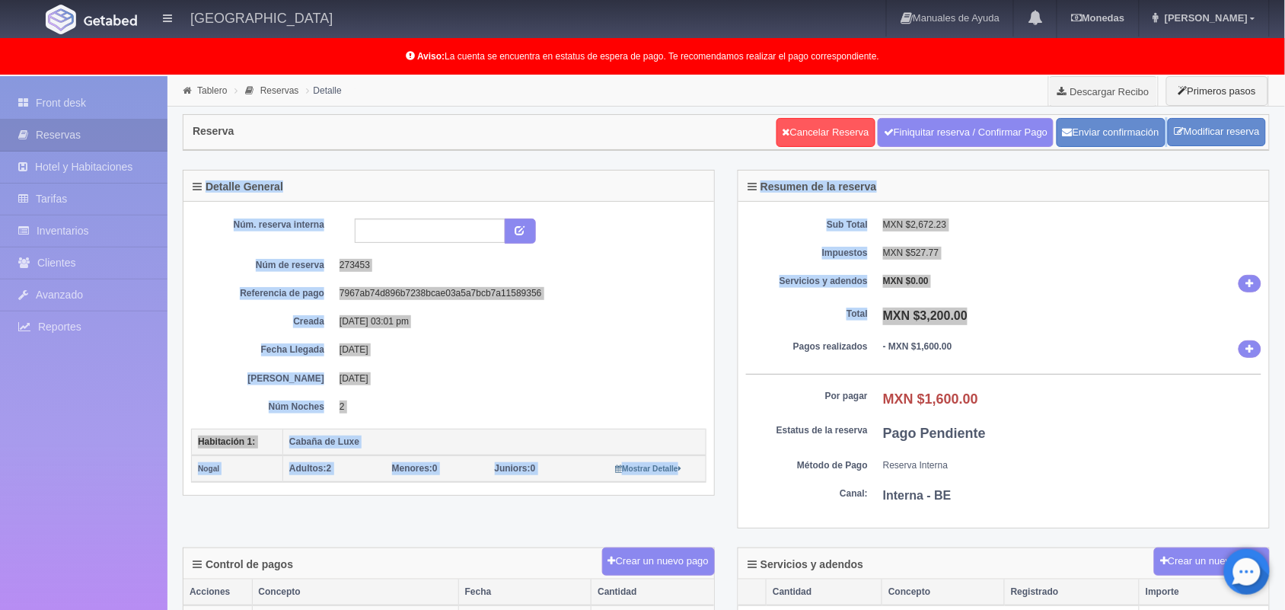
click at [680, 308] on div "Núm. reserva interna Núm de reserva 273453 Referencia de pago 7967ab74d896b7238…" at bounding box center [448, 316] width 515 height 195
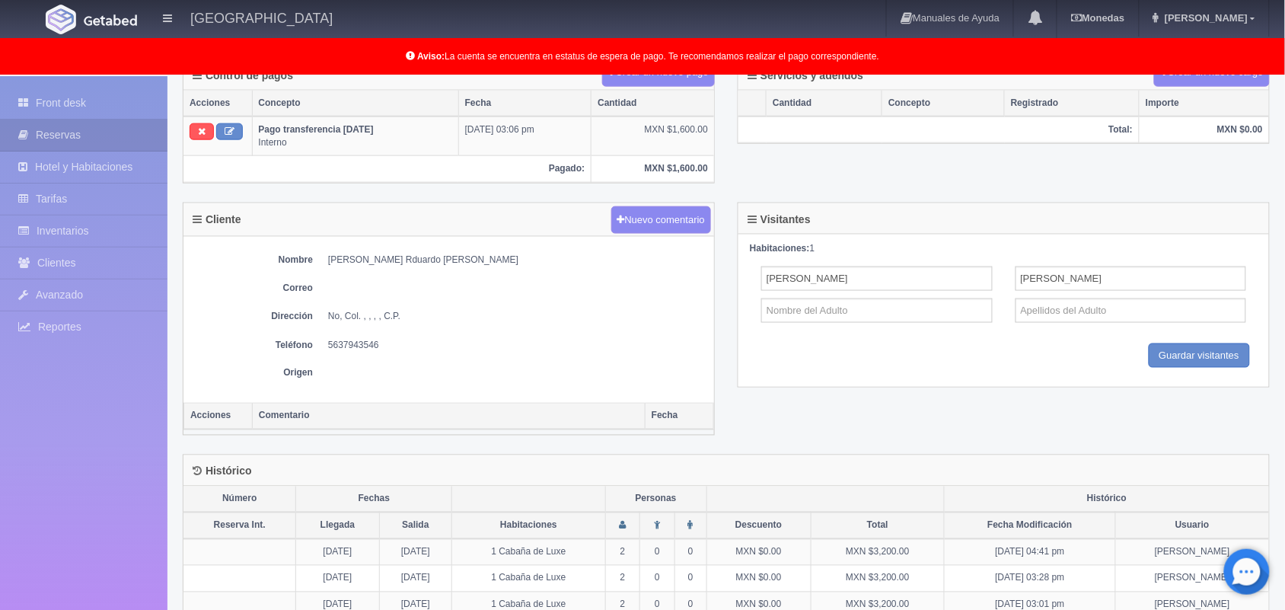
scroll to position [522, 0]
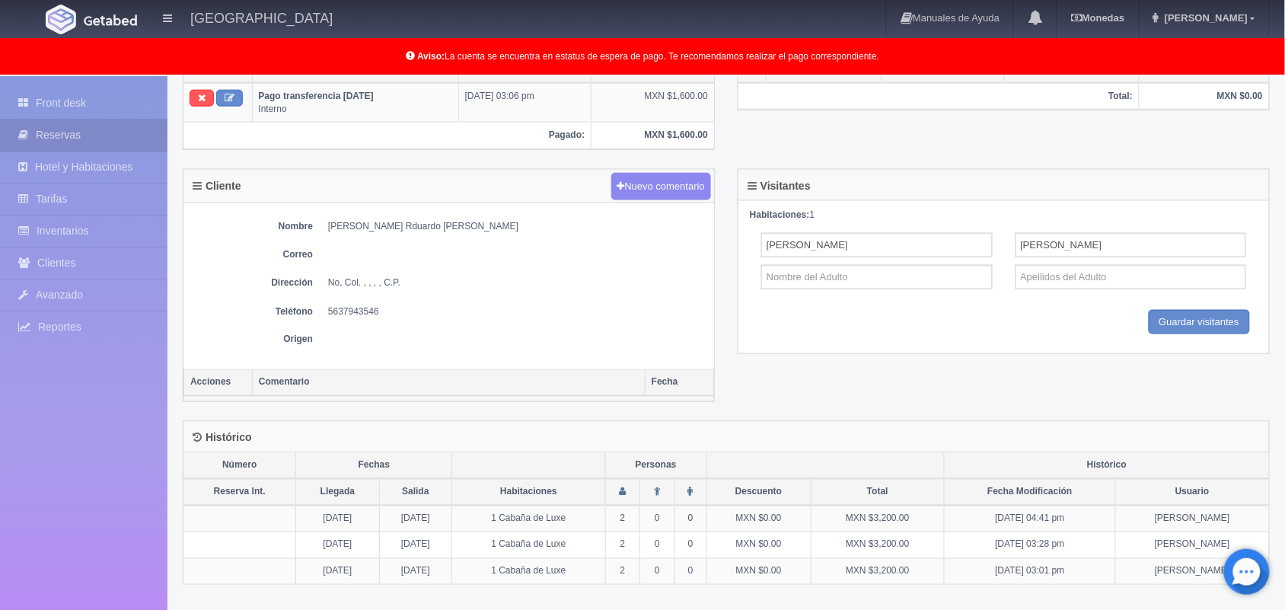
click at [983, 503] on th "Fecha Modificación" at bounding box center [1030, 492] width 171 height 27
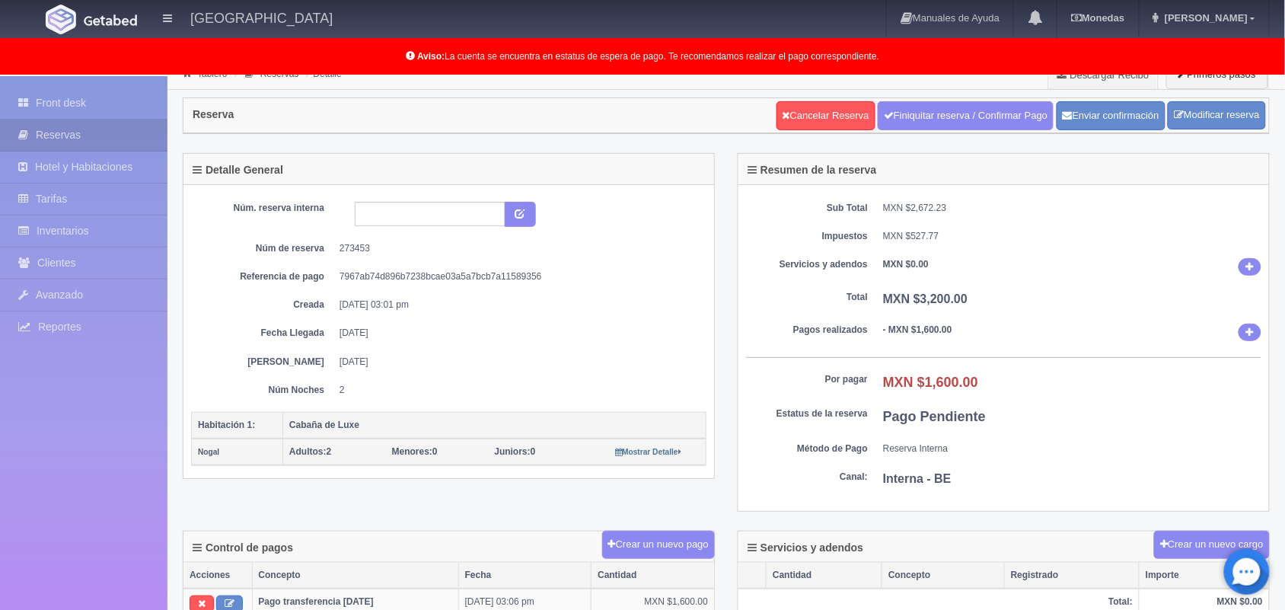
scroll to position [0, 0]
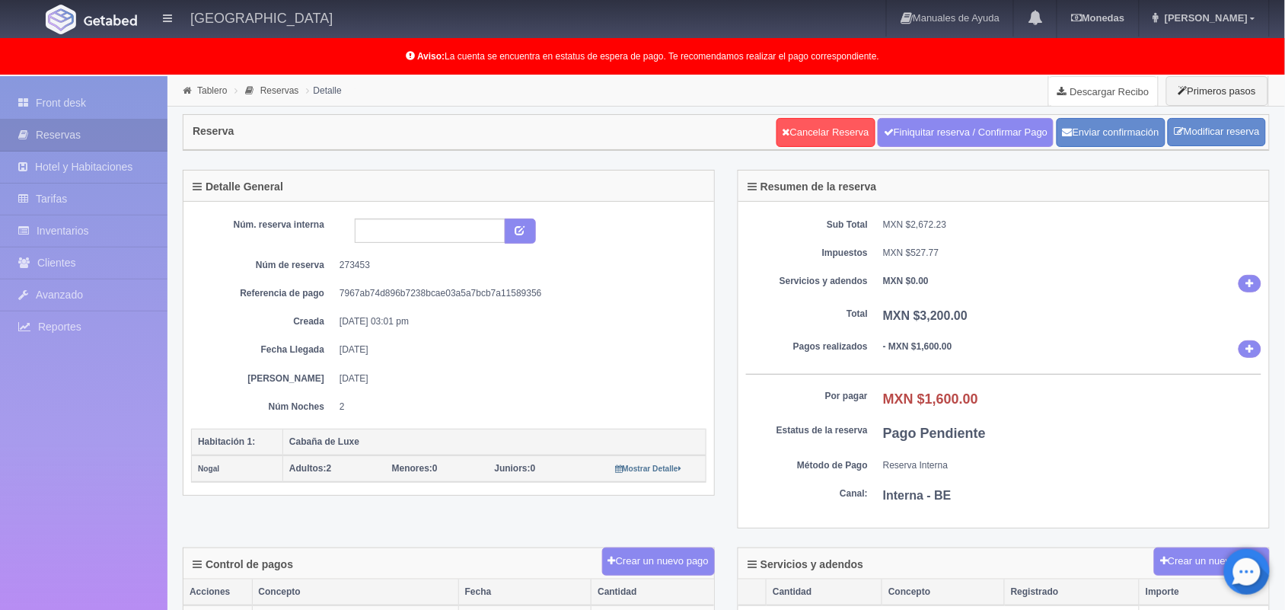
click at [1093, 90] on link "Descargar Recibo" at bounding box center [1103, 91] width 109 height 30
click at [62, 101] on link "Front desk" at bounding box center [83, 103] width 167 height 31
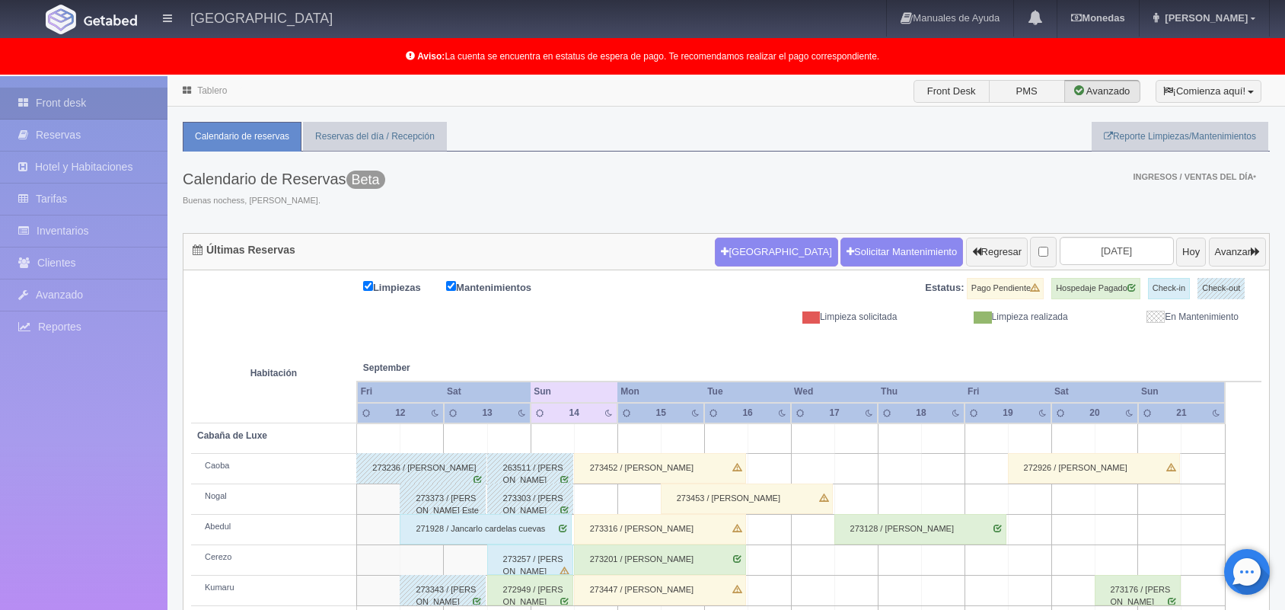
scroll to position [212, 0]
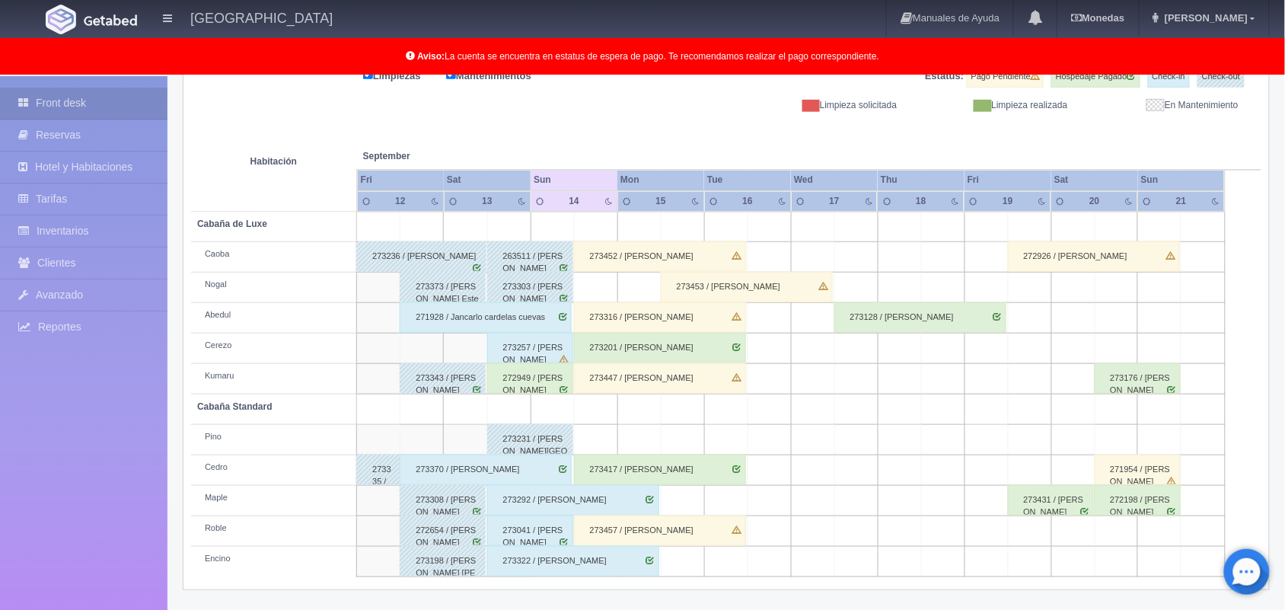
click at [627, 324] on div "273316 / Luis Jesús Galan García" at bounding box center [660, 317] width 172 height 30
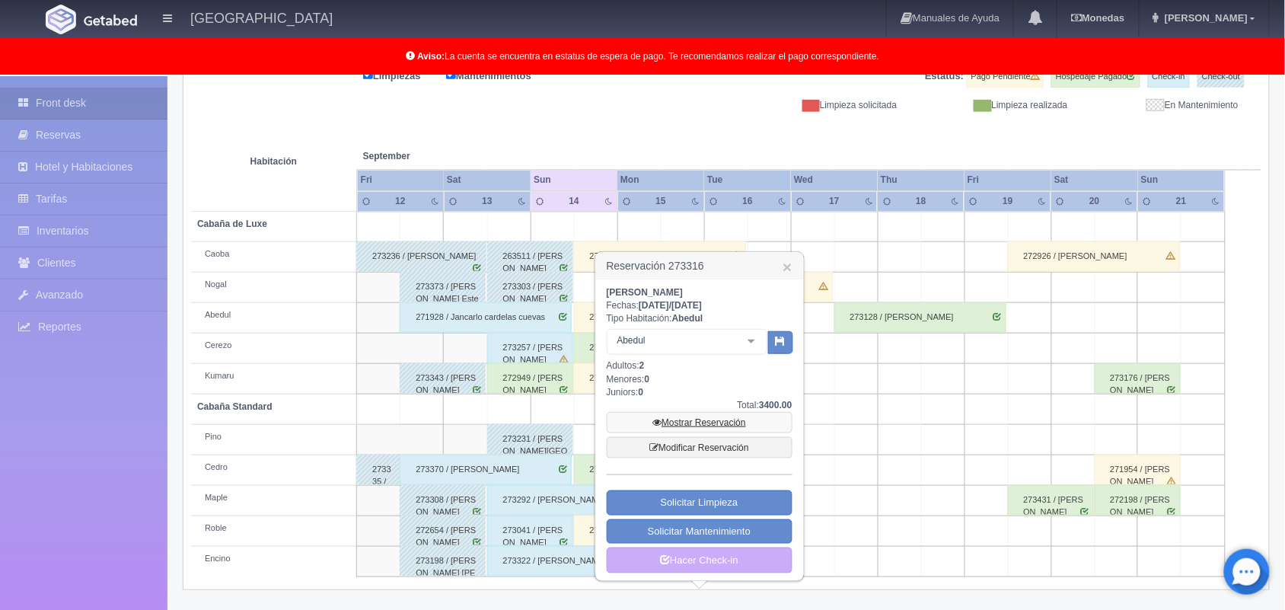
click at [695, 419] on link "Mostrar Reservación" at bounding box center [700, 422] width 186 height 21
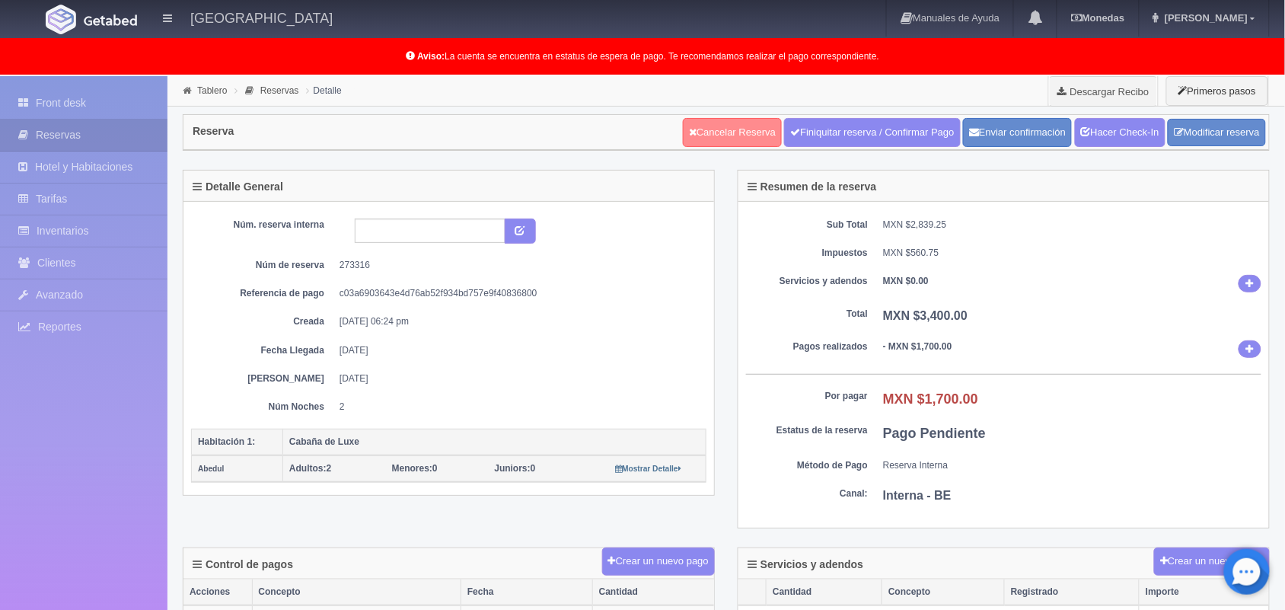
click at [716, 128] on link "Cancelar Reserva" at bounding box center [732, 132] width 99 height 29
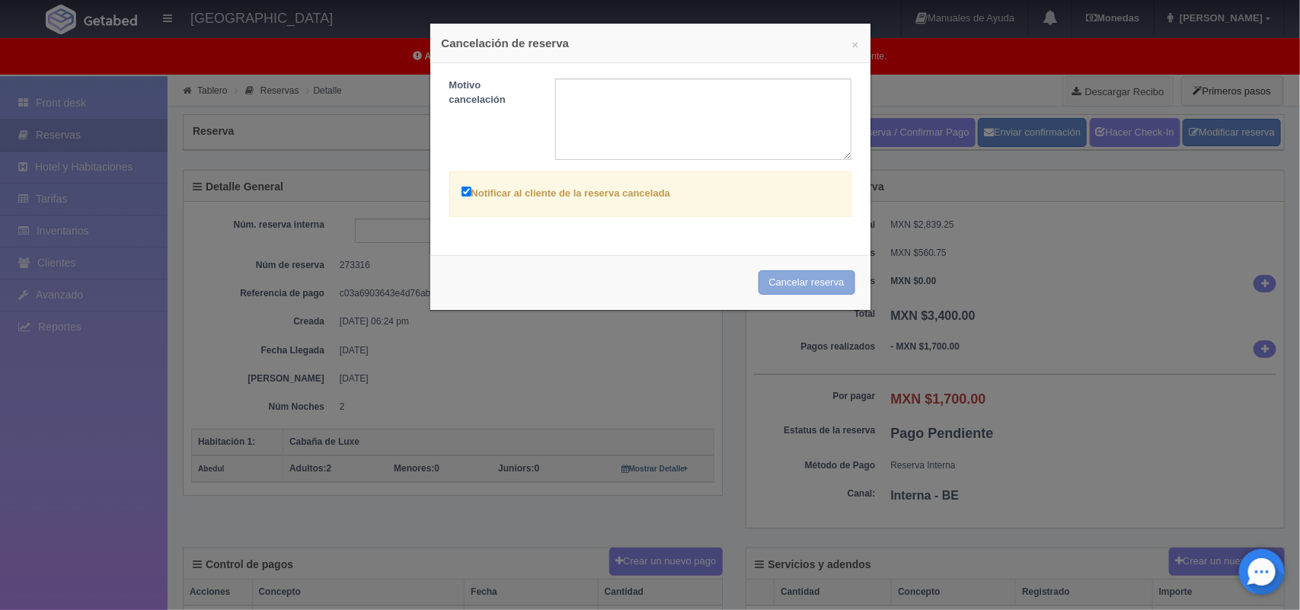
click at [794, 290] on button "Cancelar reserva" at bounding box center [806, 282] width 97 height 25
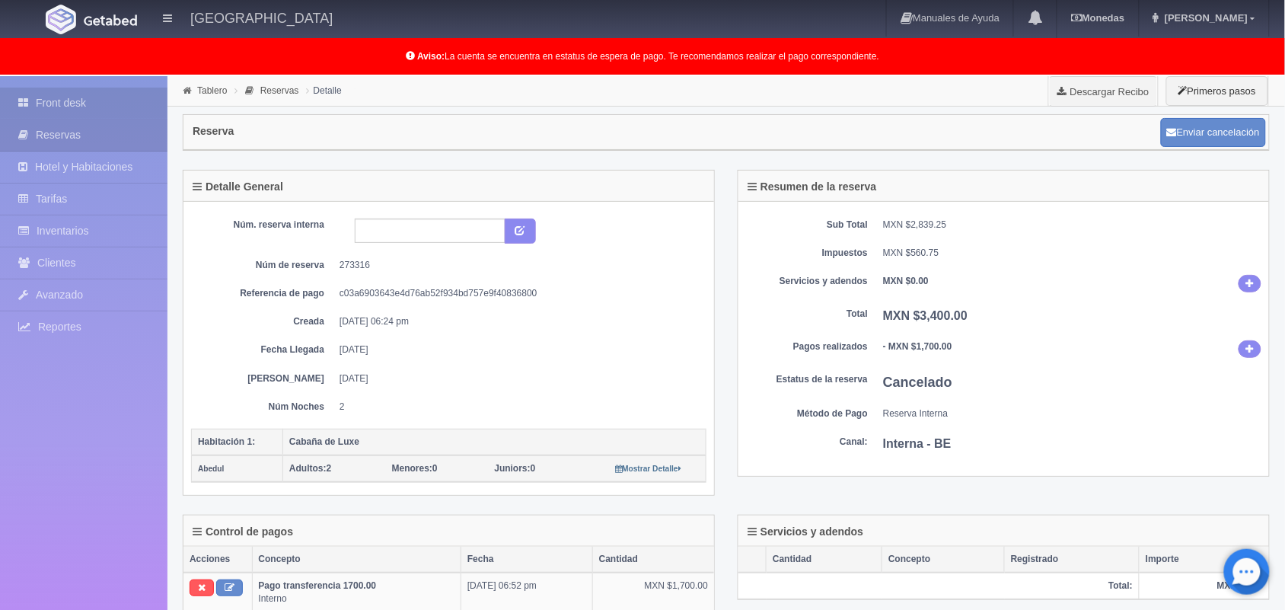
click at [96, 90] on link "Front desk" at bounding box center [83, 103] width 167 height 31
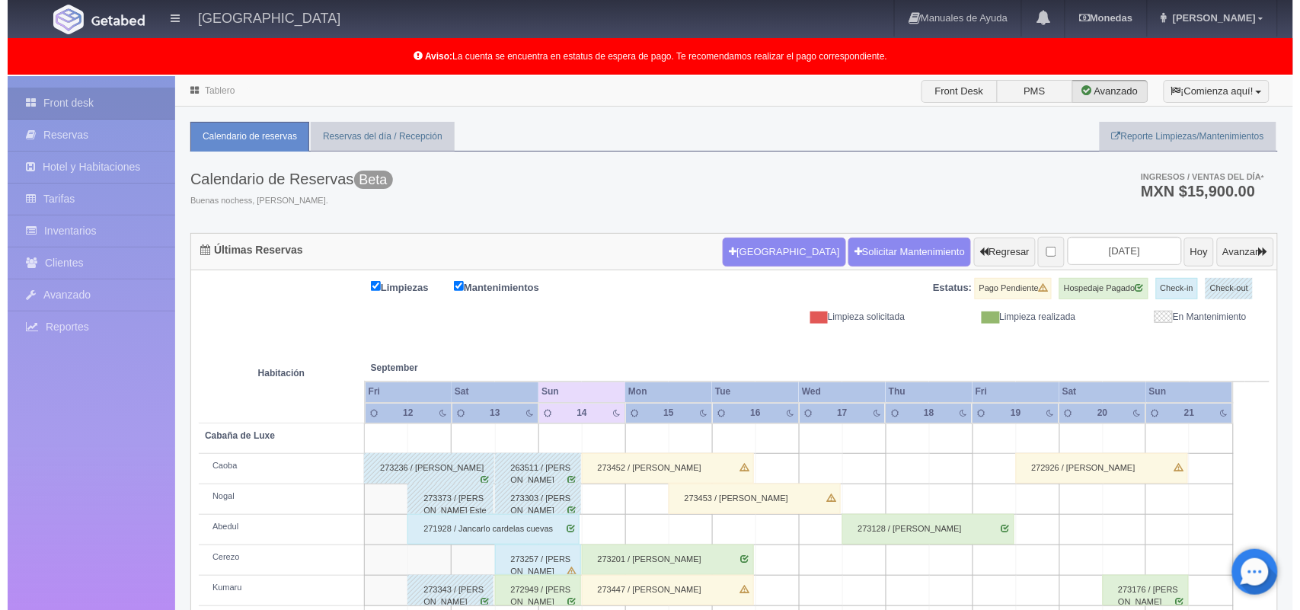
scroll to position [212, 0]
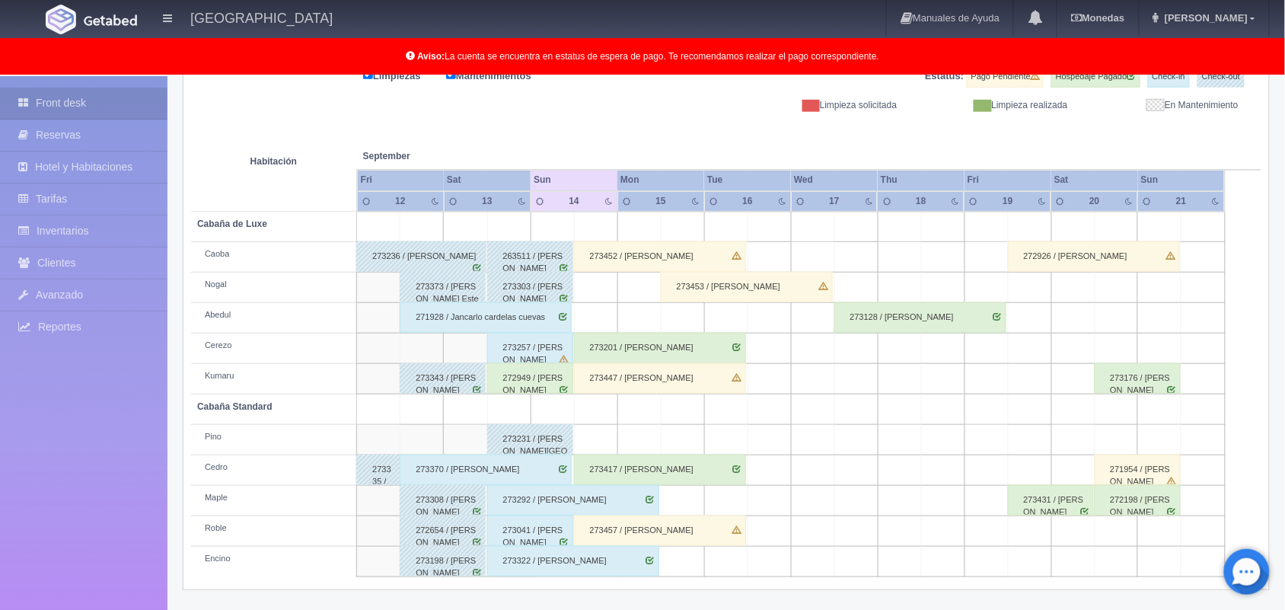
click at [595, 318] on td at bounding box center [595, 318] width 43 height 30
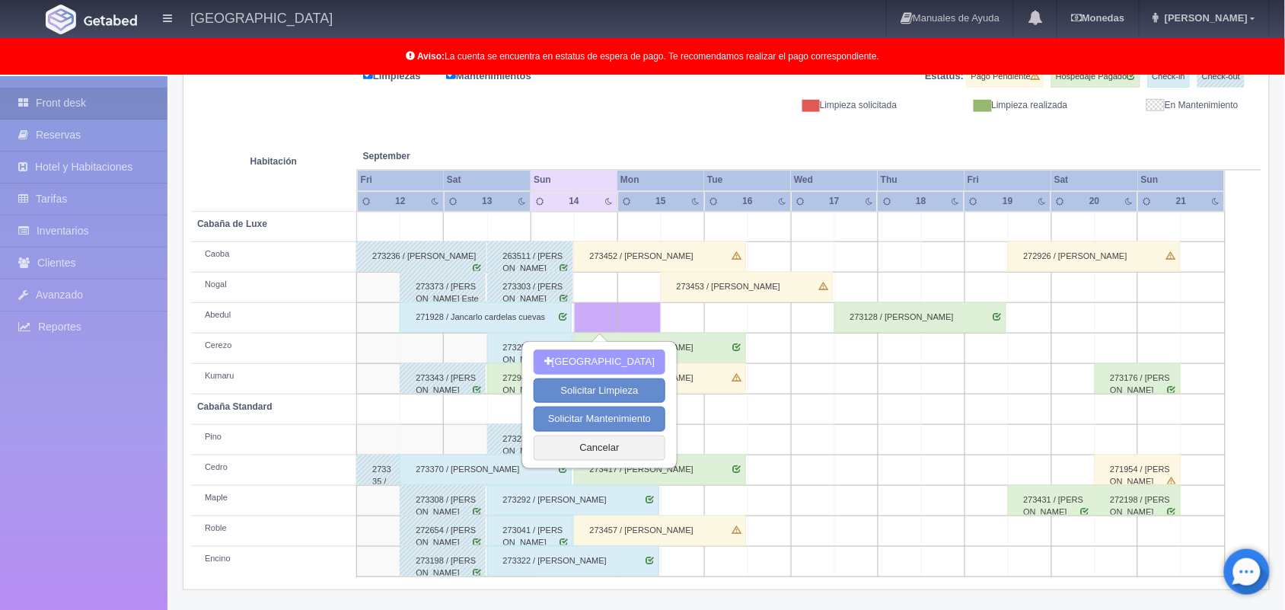
click at [614, 356] on button "[GEOGRAPHIC_DATA]" at bounding box center [600, 361] width 132 height 25
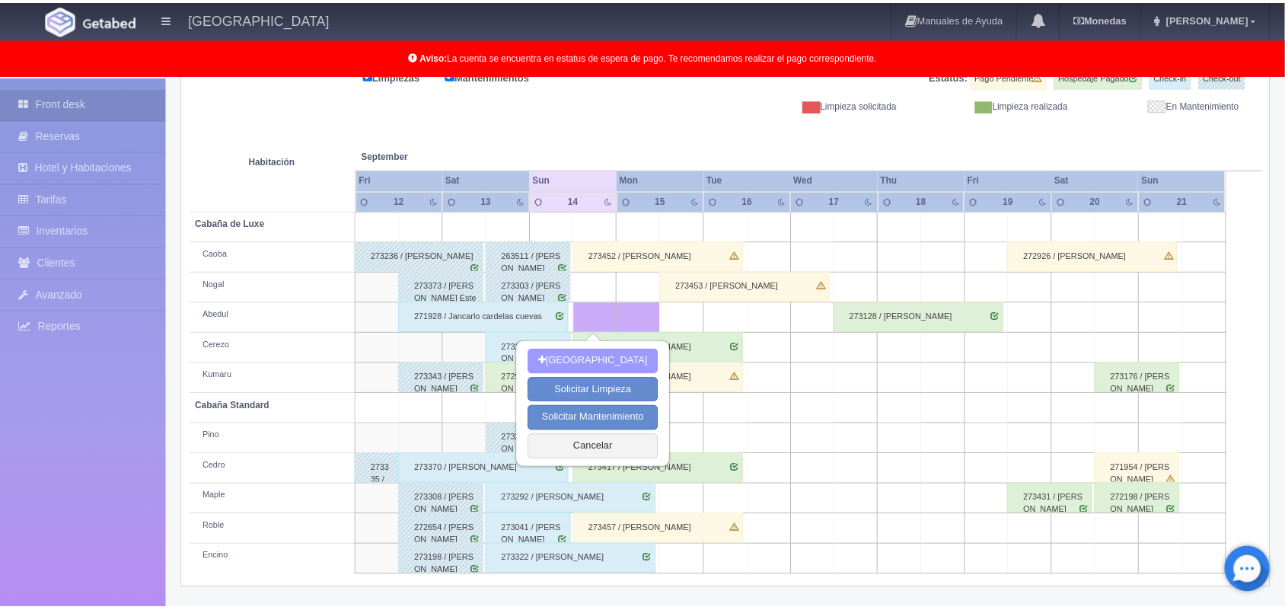
scroll to position [211, 0]
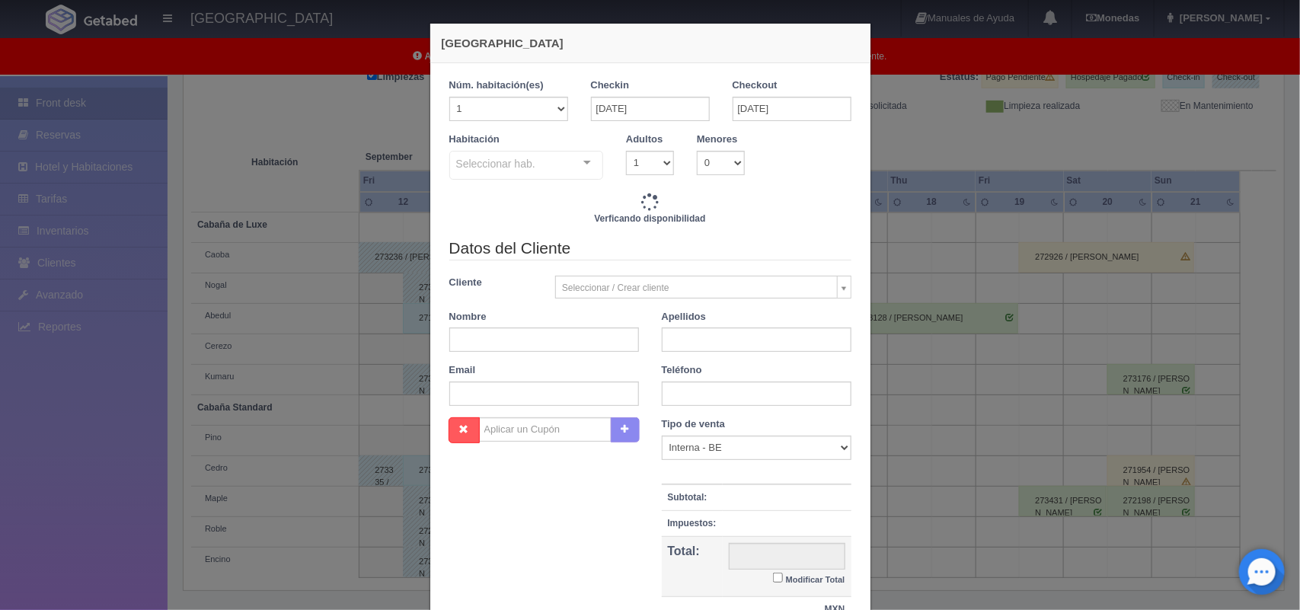
checkbox input "false"
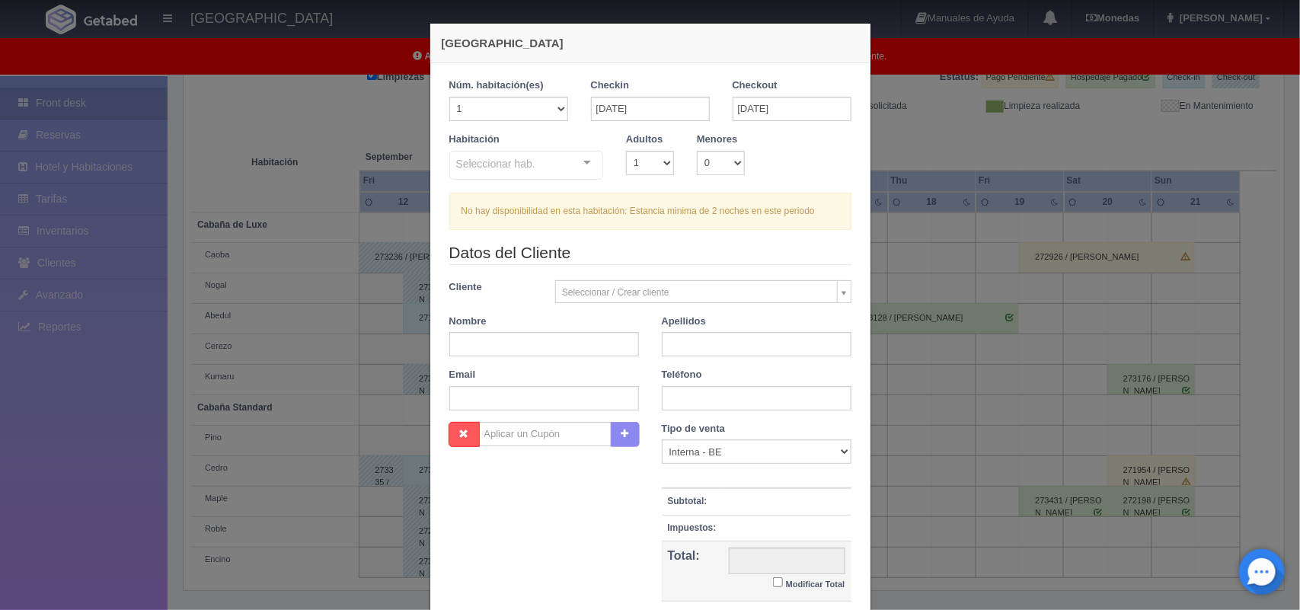
click at [892, 269] on div "[GEOGRAPHIC_DATA] 1 Núm. habitación(es) 1 2 3 4 5 6 7 8 9 10 11 12 13 14 15 16 …" at bounding box center [650, 305] width 1300 height 610
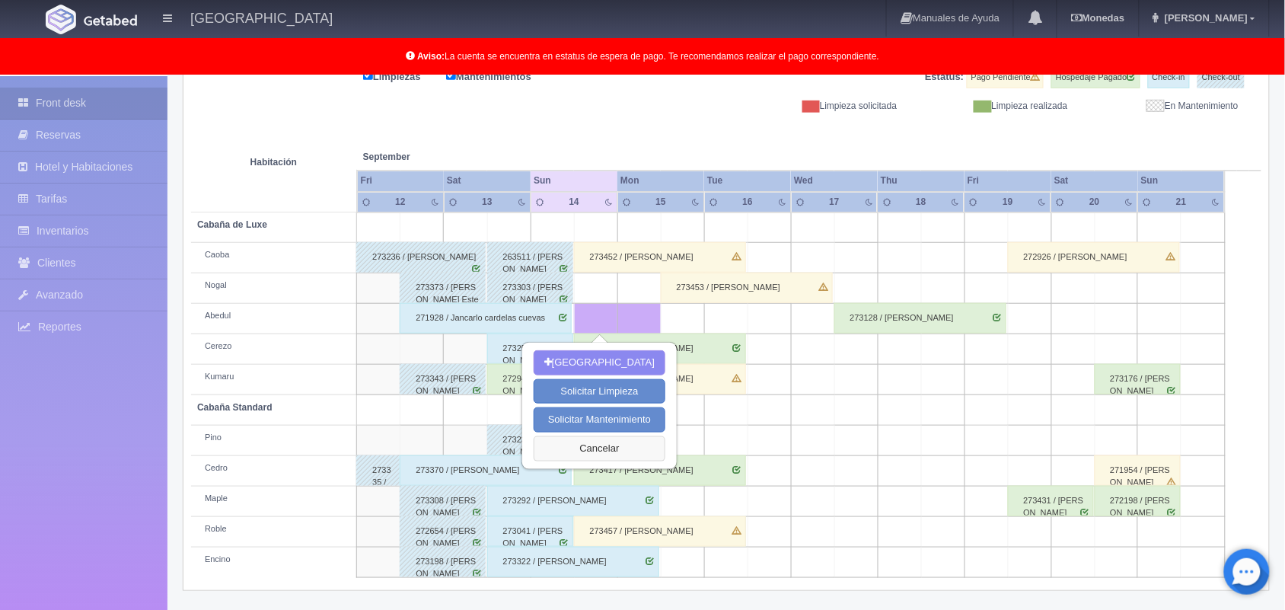
click at [594, 445] on button "Cancelar" at bounding box center [600, 448] width 132 height 25
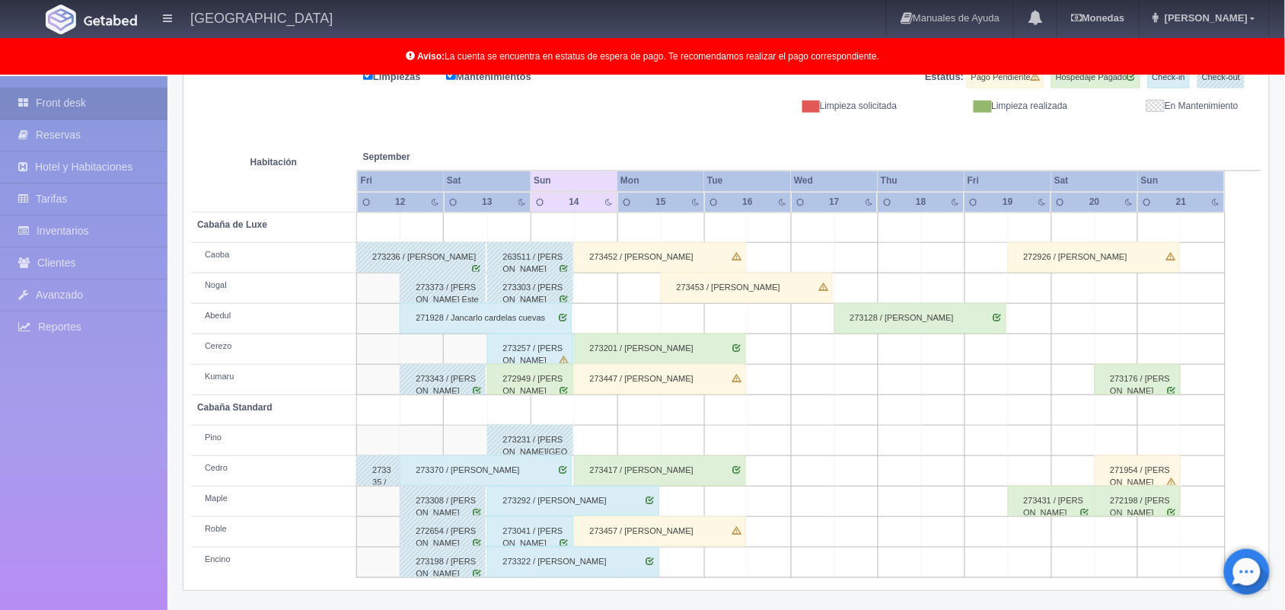
drag, startPoint x: 729, startPoint y: 266, endPoint x: 712, endPoint y: 242, distance: 29.6
click at [712, 242] on div "273452 / Nayeli Mejia López" at bounding box center [660, 257] width 172 height 30
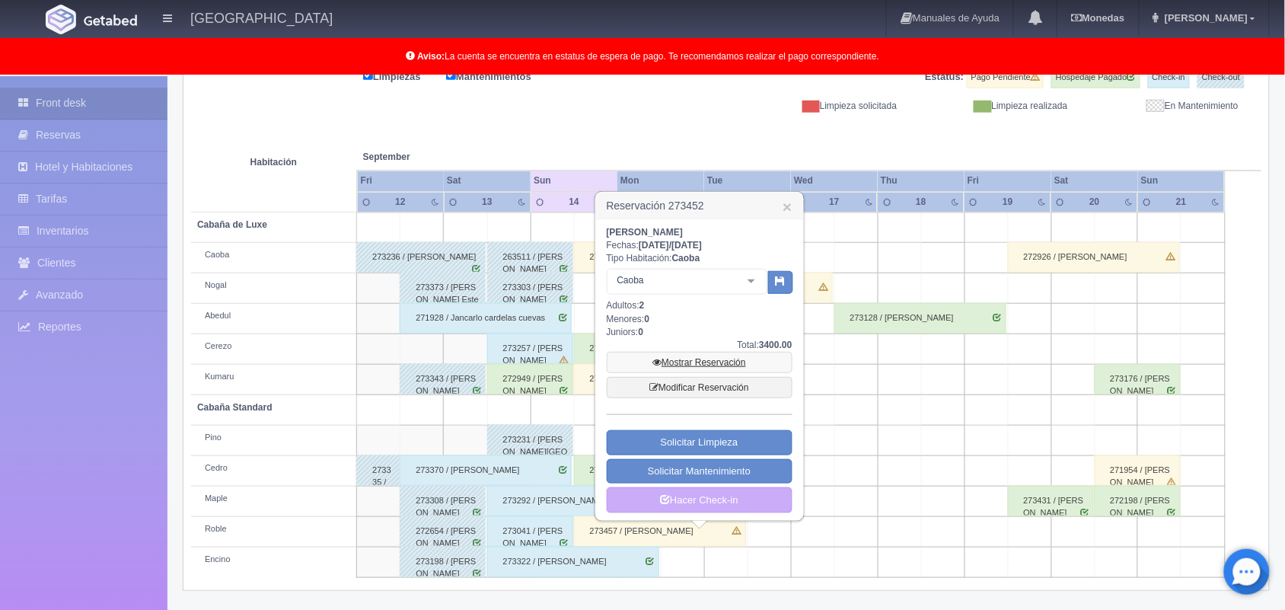
click at [701, 372] on link "Mostrar Reservación" at bounding box center [700, 362] width 186 height 21
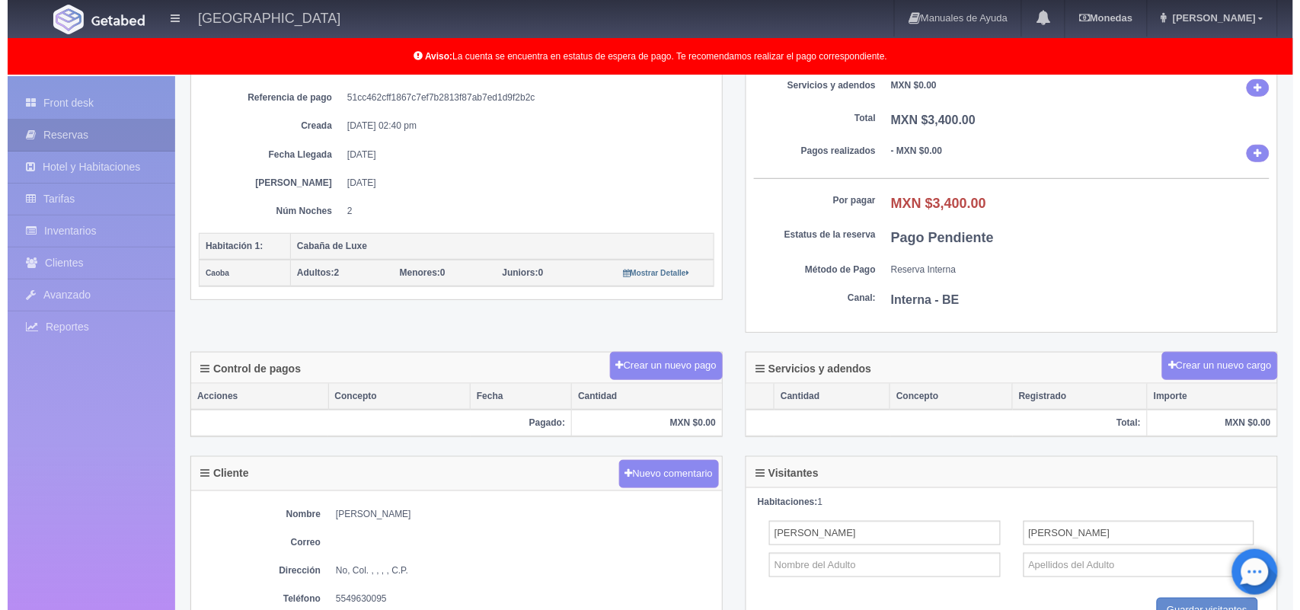
scroll to position [204, 0]
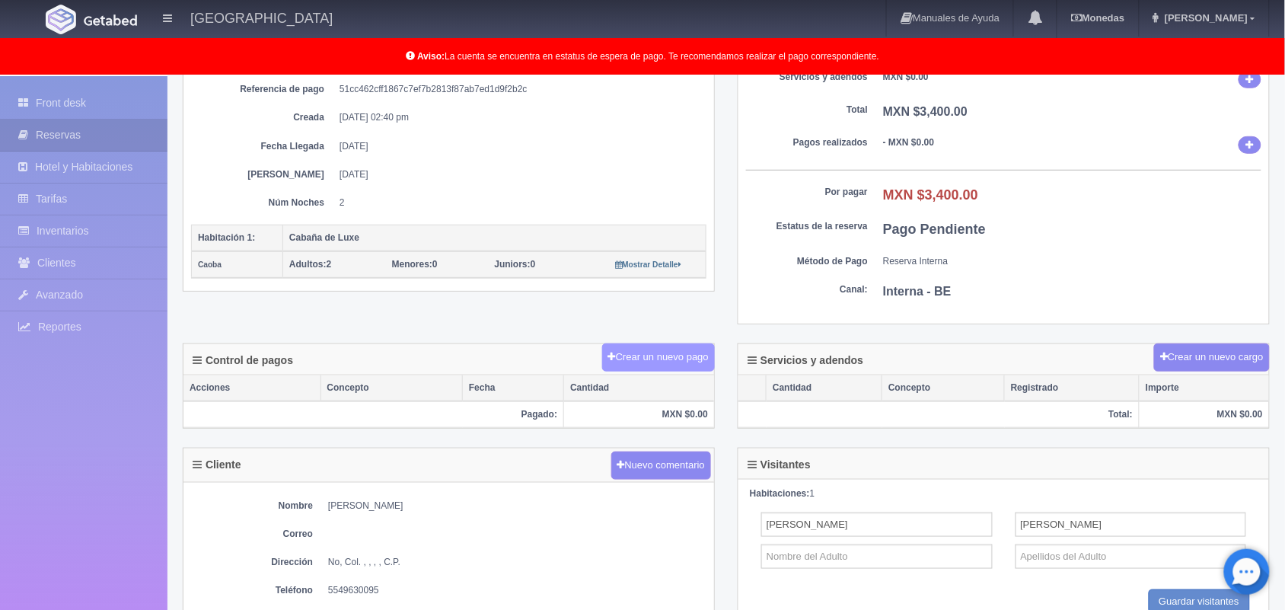
click at [657, 346] on button "Crear un nuevo pago" at bounding box center [658, 357] width 113 height 28
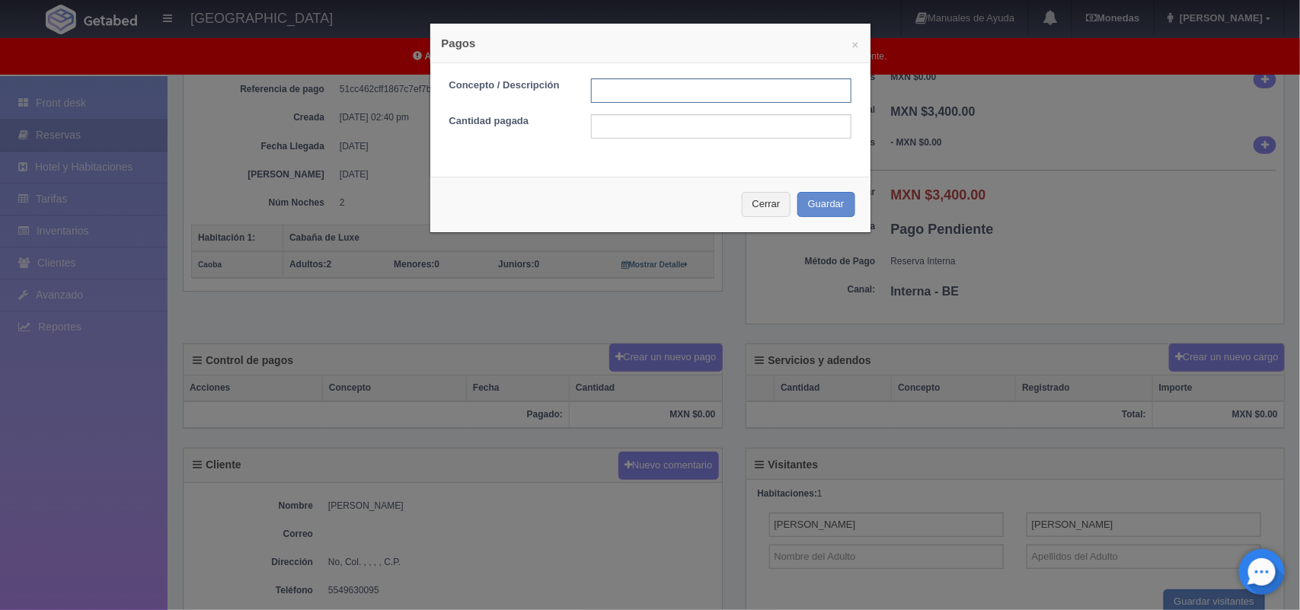
click at [659, 93] on input "text" at bounding box center [721, 90] width 260 height 24
type input "pago efectivo"
click at [618, 126] on input "text" at bounding box center [721, 126] width 260 height 24
type input "500.00"
click at [816, 199] on button "Guardar" at bounding box center [826, 204] width 58 height 25
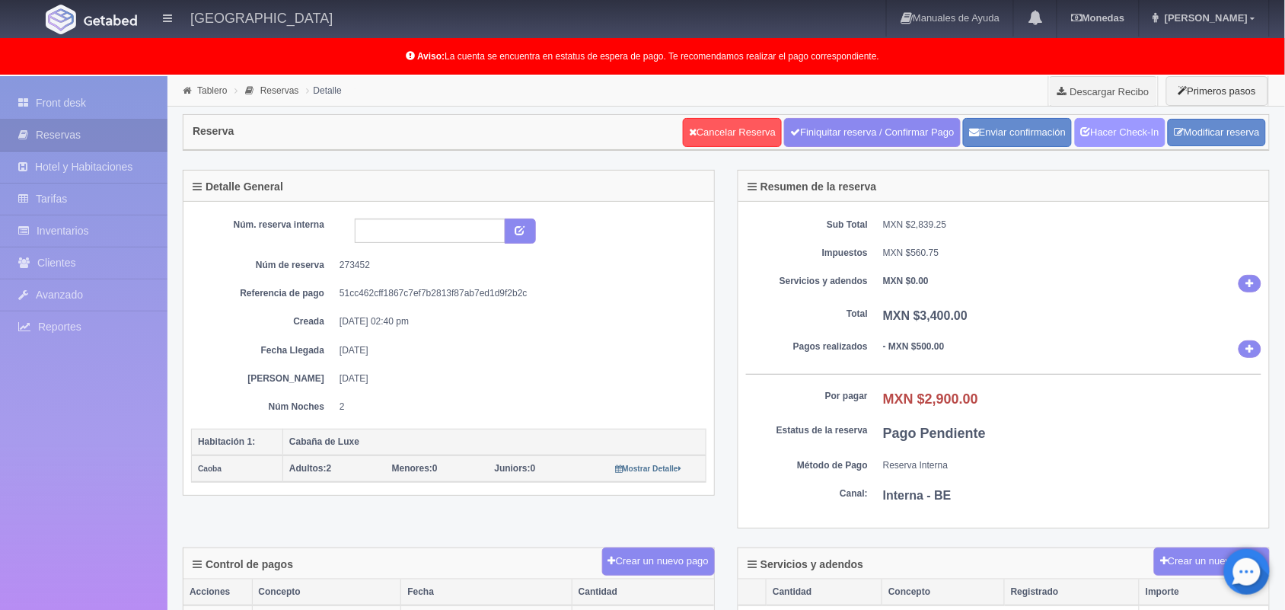
click at [1144, 131] on link "Hacer Check-In" at bounding box center [1120, 132] width 91 height 29
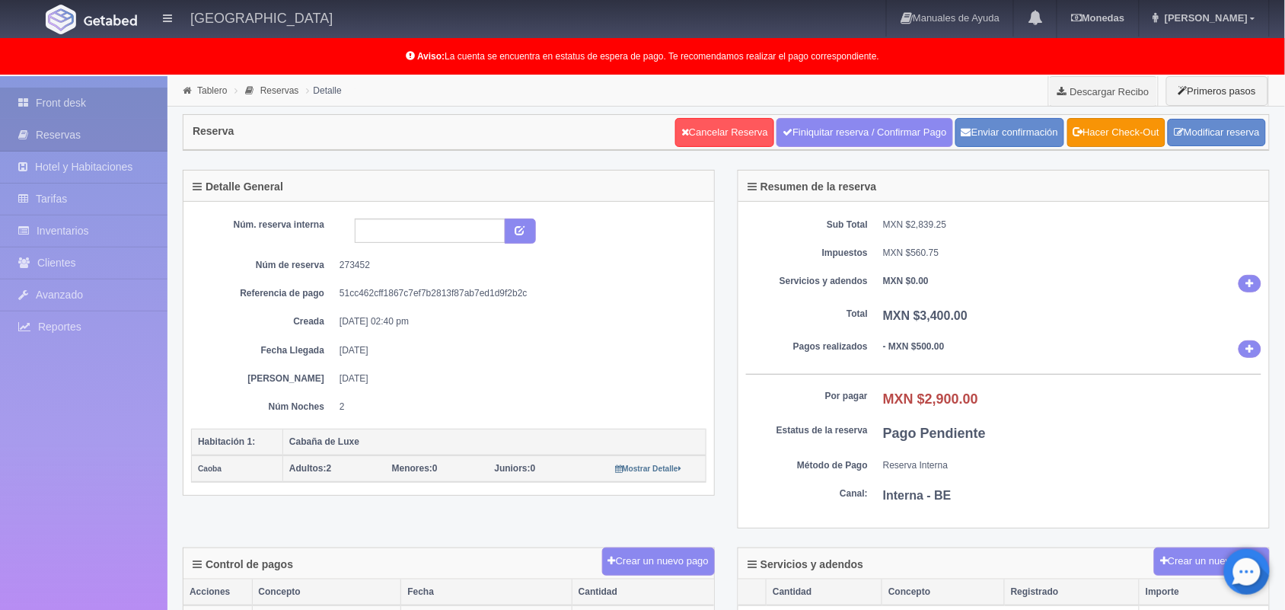
click at [58, 91] on link "Front desk" at bounding box center [83, 103] width 167 height 31
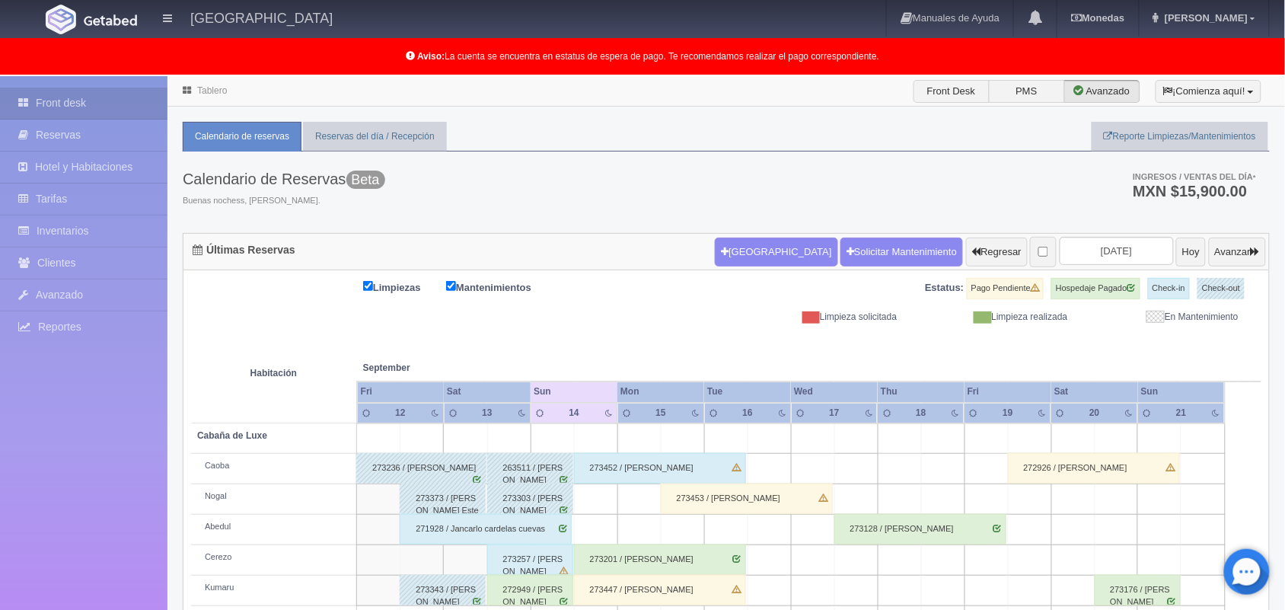
scroll to position [212, 0]
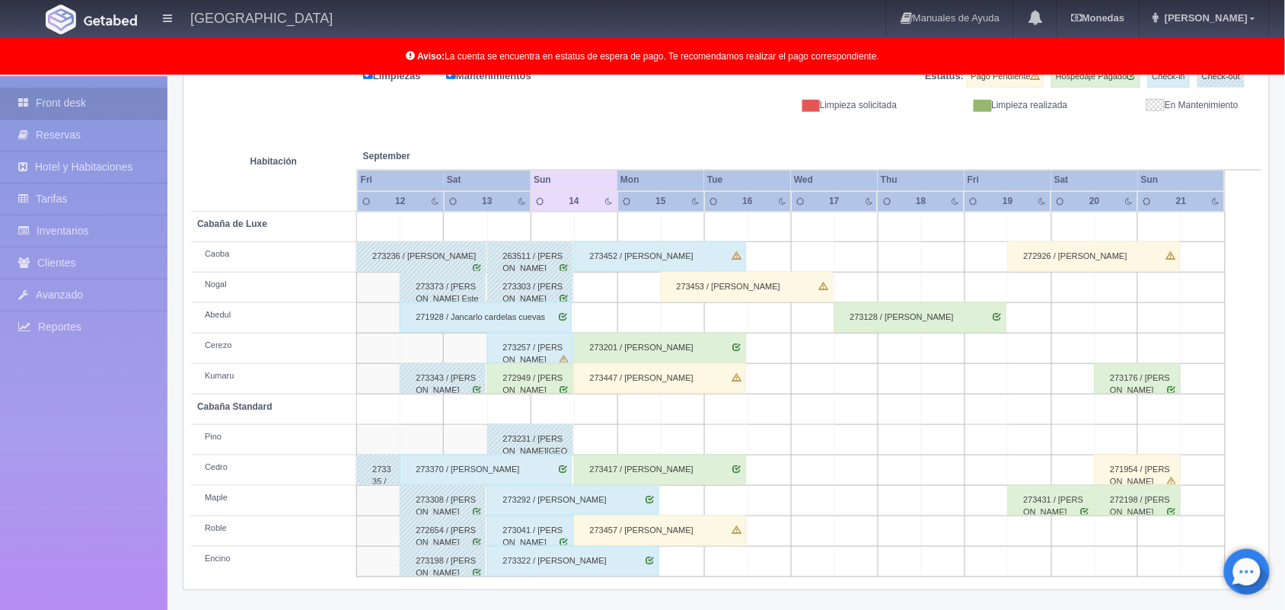
click at [698, 371] on div "273447 / Miriam Santos Villa" at bounding box center [660, 378] width 172 height 30
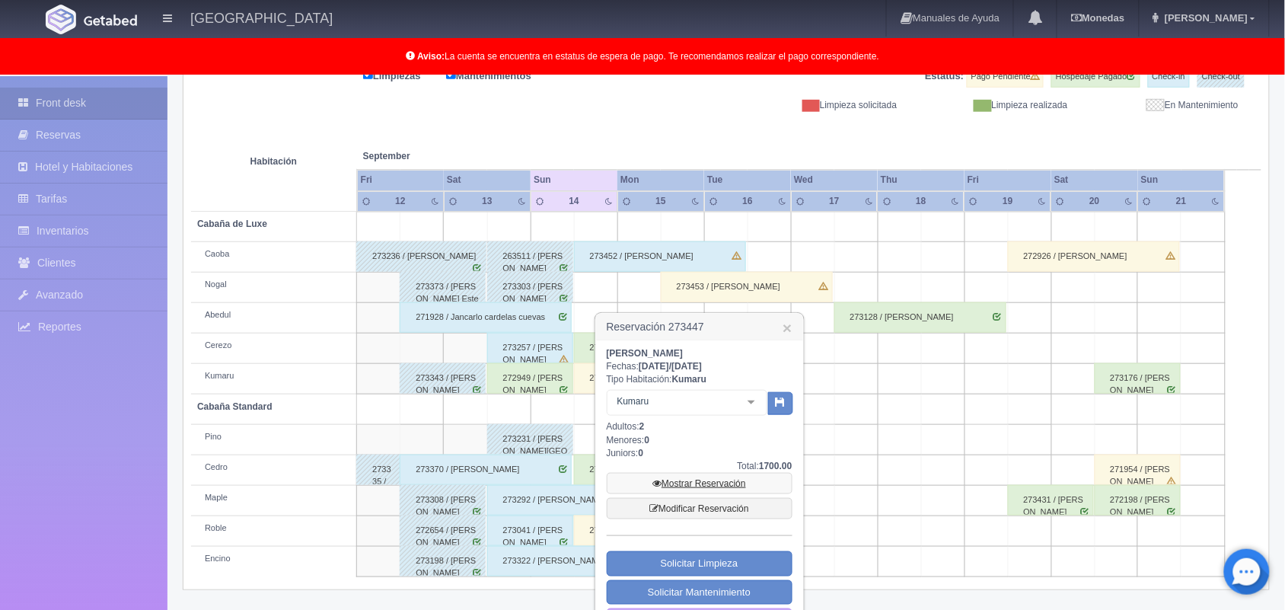
click at [697, 480] on link "Mostrar Reservación" at bounding box center [700, 483] width 186 height 21
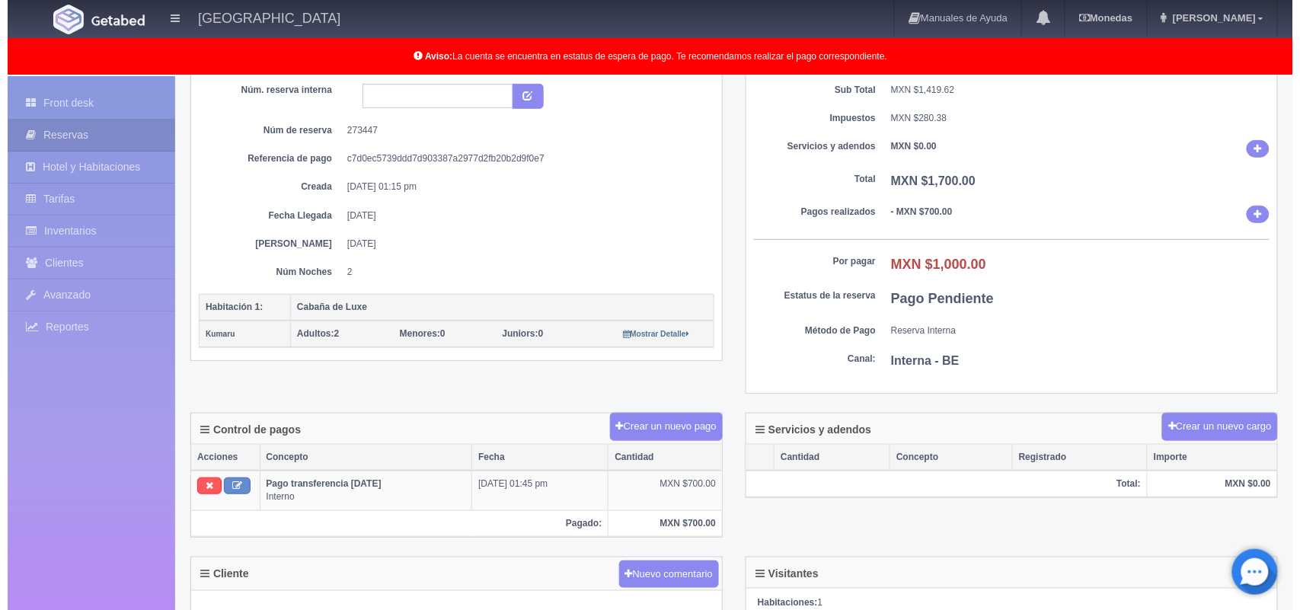
scroll to position [139, 0]
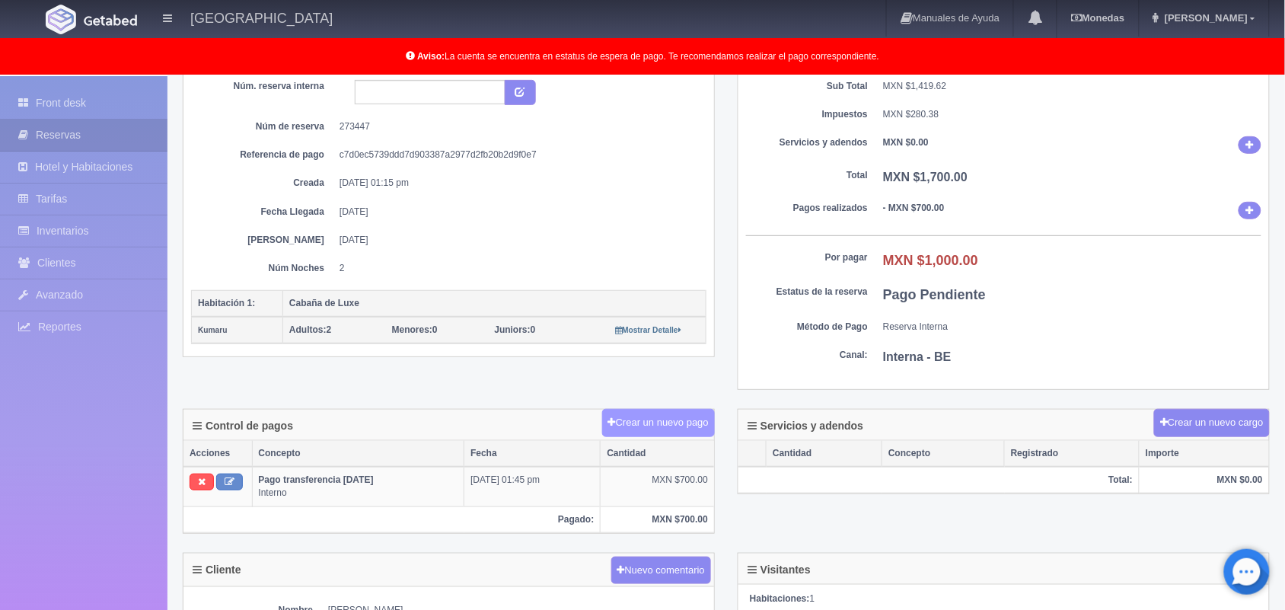
click at [679, 415] on button "Crear un nuevo pago" at bounding box center [658, 423] width 113 height 28
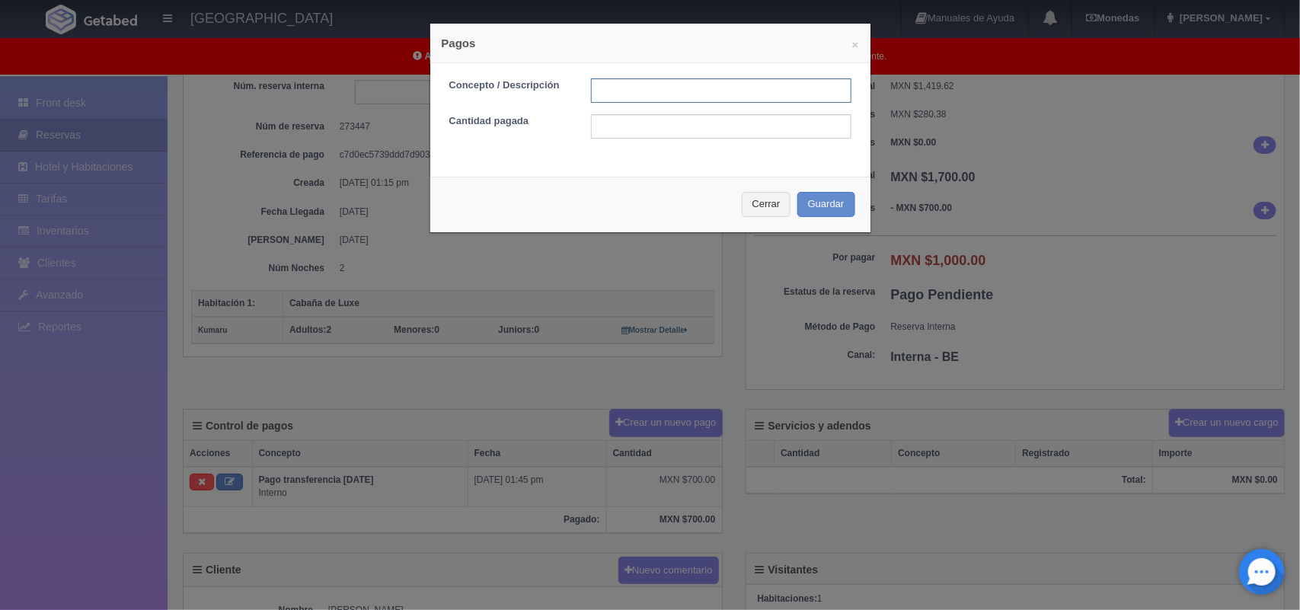
click at [675, 101] on input "text" at bounding box center [721, 90] width 260 height 24
type input "pago efectivo"
click at [672, 136] on input "text" at bounding box center [721, 126] width 260 height 24
type input "1000.00"
click at [816, 200] on button "Guardar" at bounding box center [826, 204] width 58 height 25
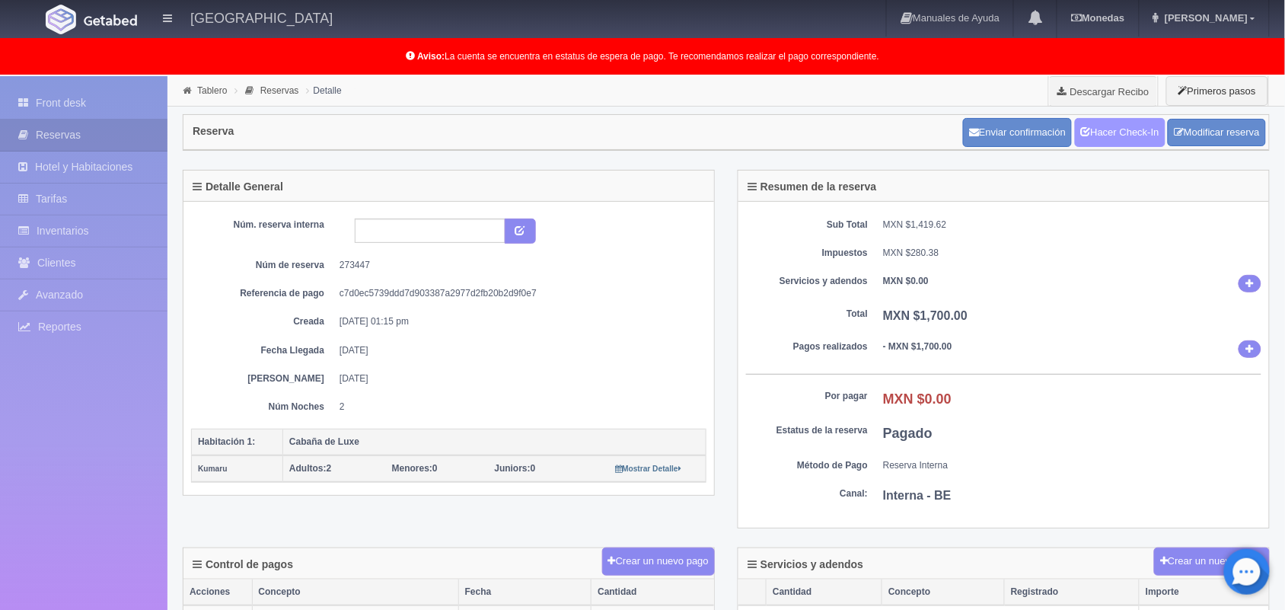
click at [1100, 136] on link "Hacer Check-In" at bounding box center [1120, 132] width 91 height 29
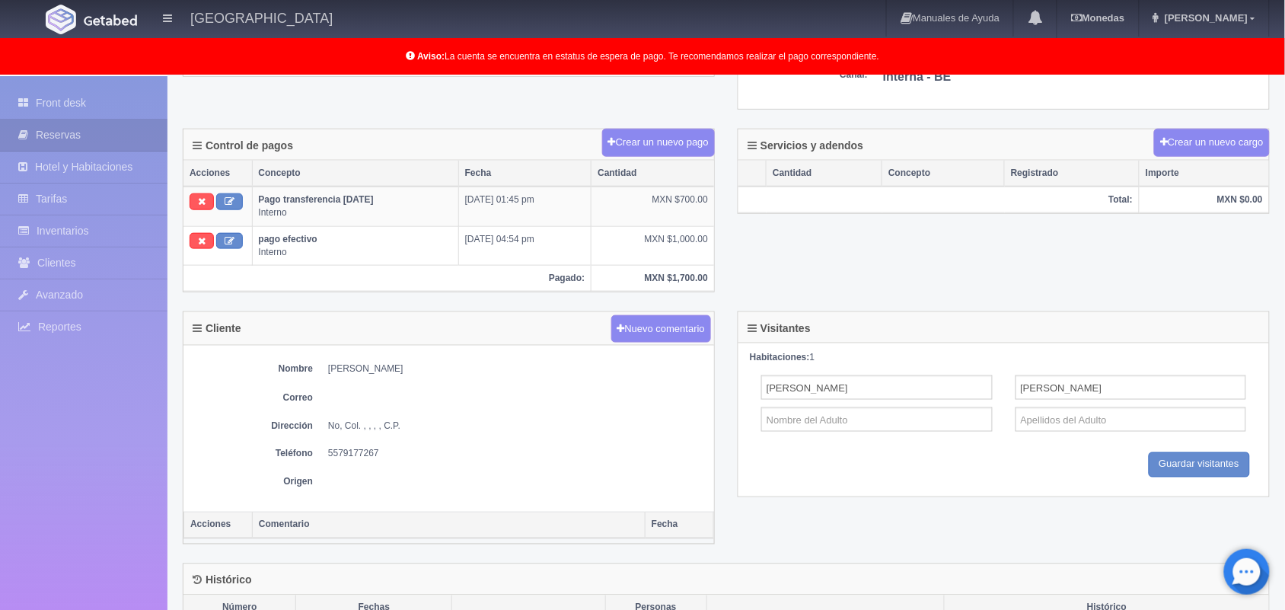
scroll to position [426, 0]
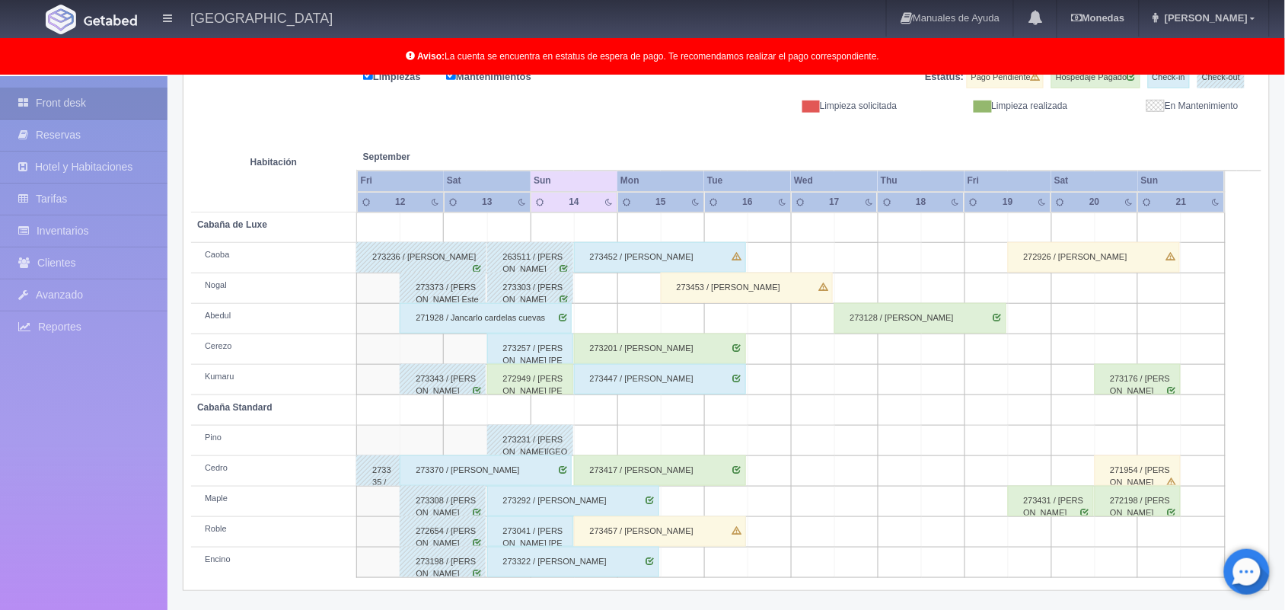
scroll to position [212, 0]
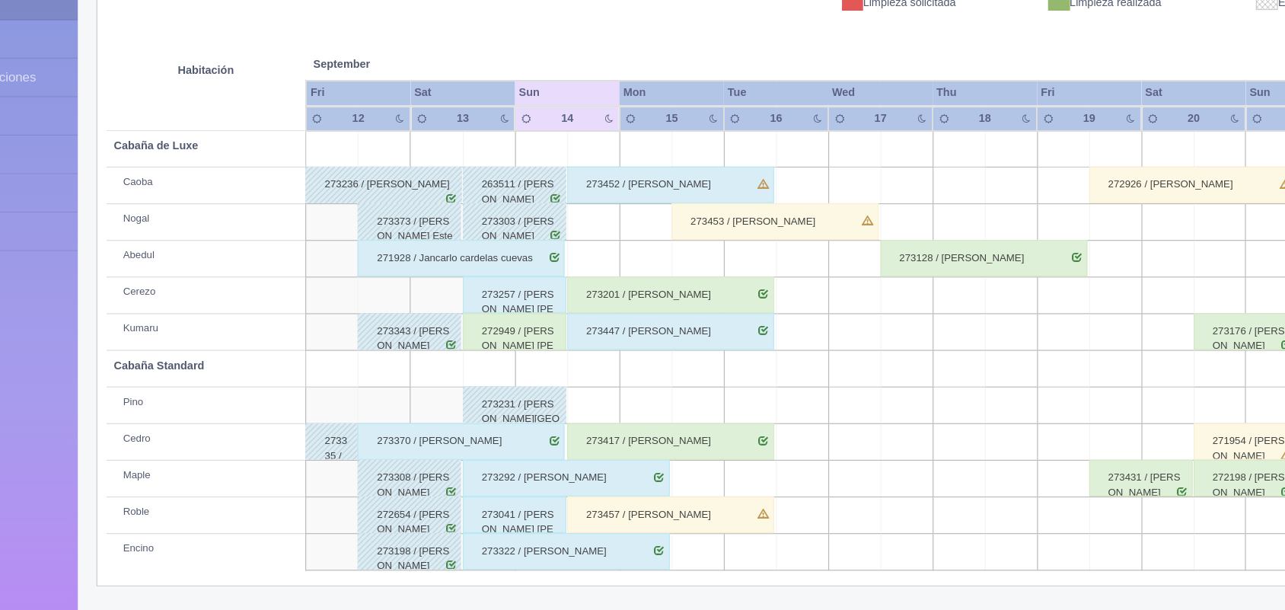
click at [538, 383] on div "272949 / [PERSON_NAME]" at bounding box center [530, 378] width 86 height 30
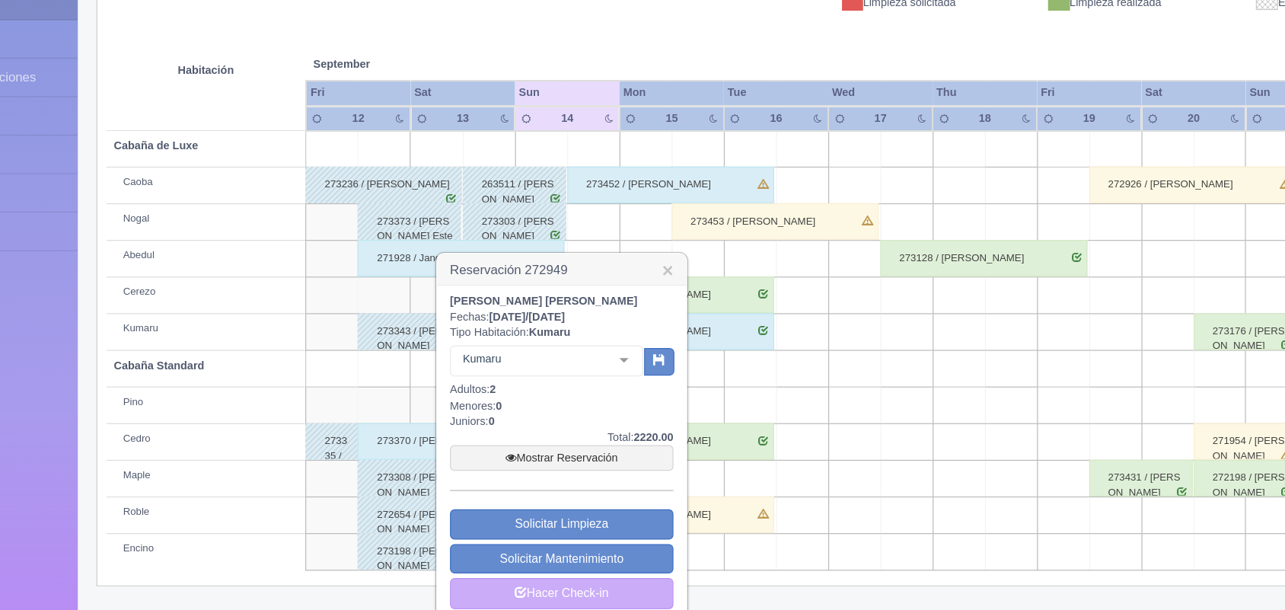
scroll to position [228, 0]
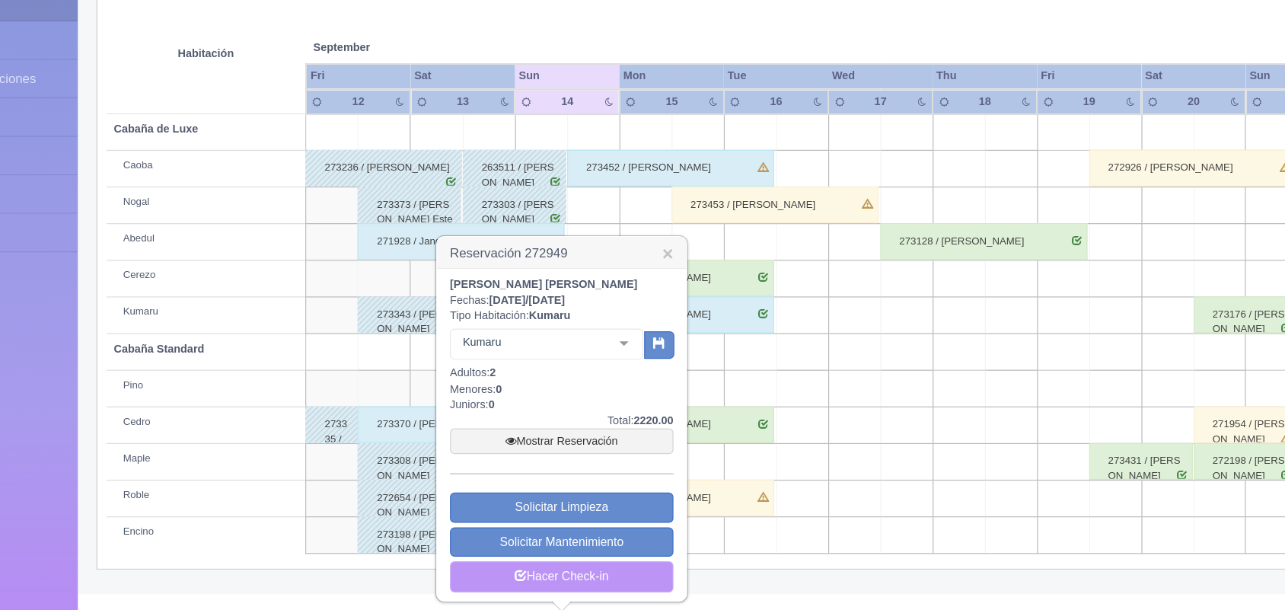
click at [582, 570] on link "Hacer Check-in" at bounding box center [570, 581] width 186 height 26
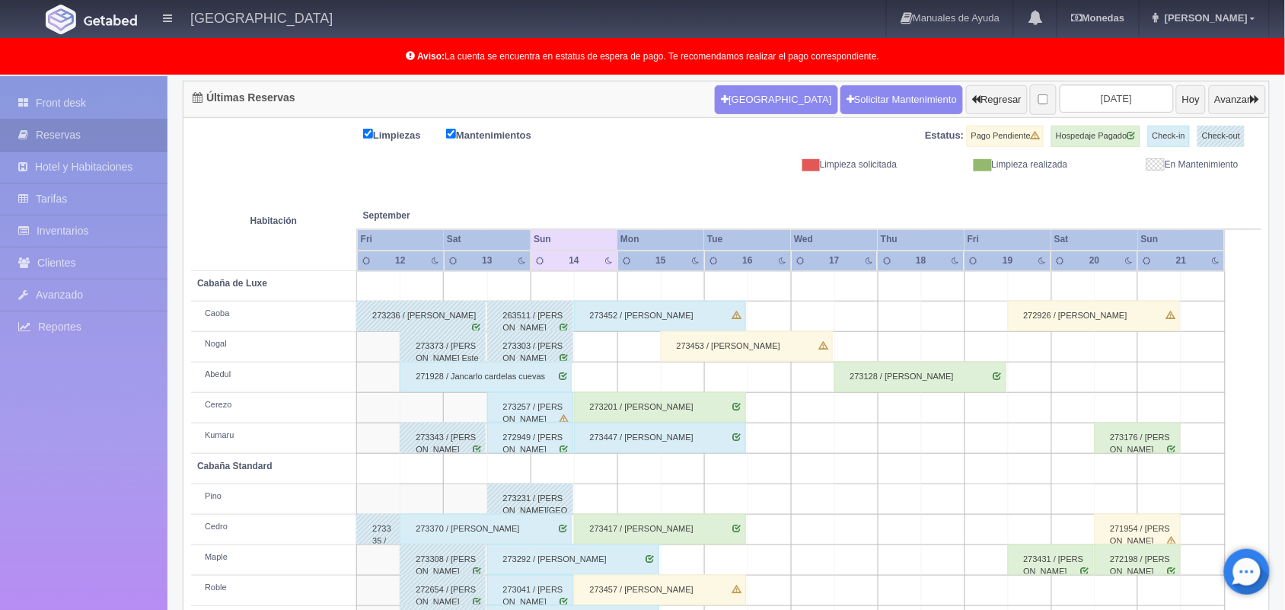
scroll to position [212, 0]
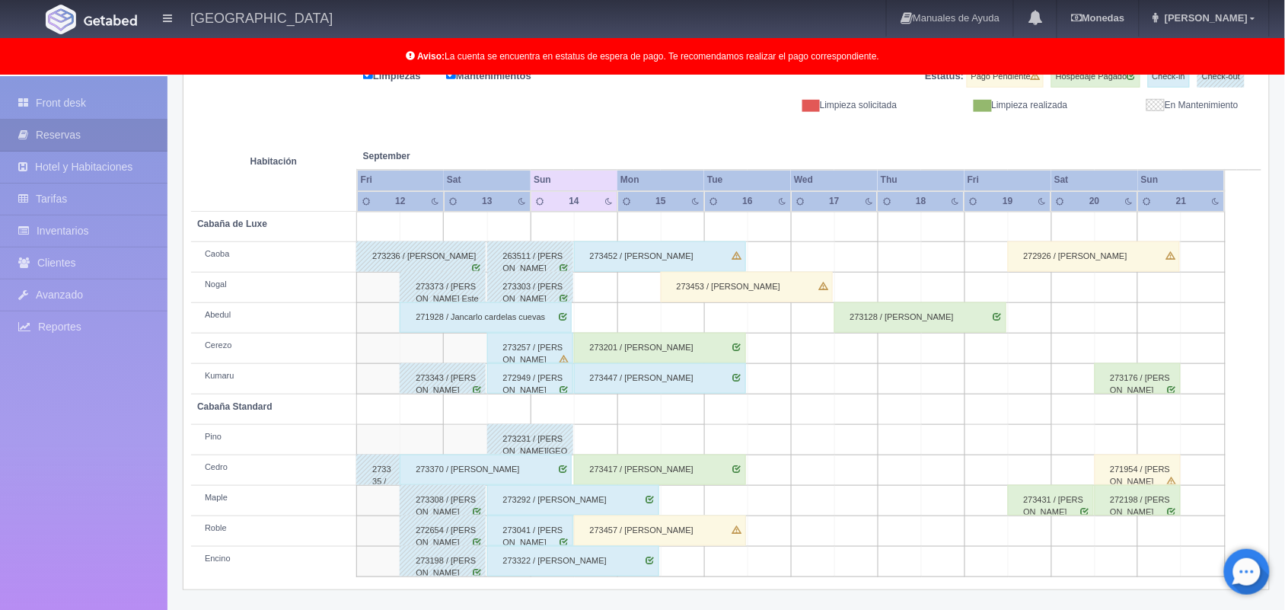
click at [546, 320] on div "271928 / Jancarlo cardelas cuevas" at bounding box center [486, 317] width 172 height 30
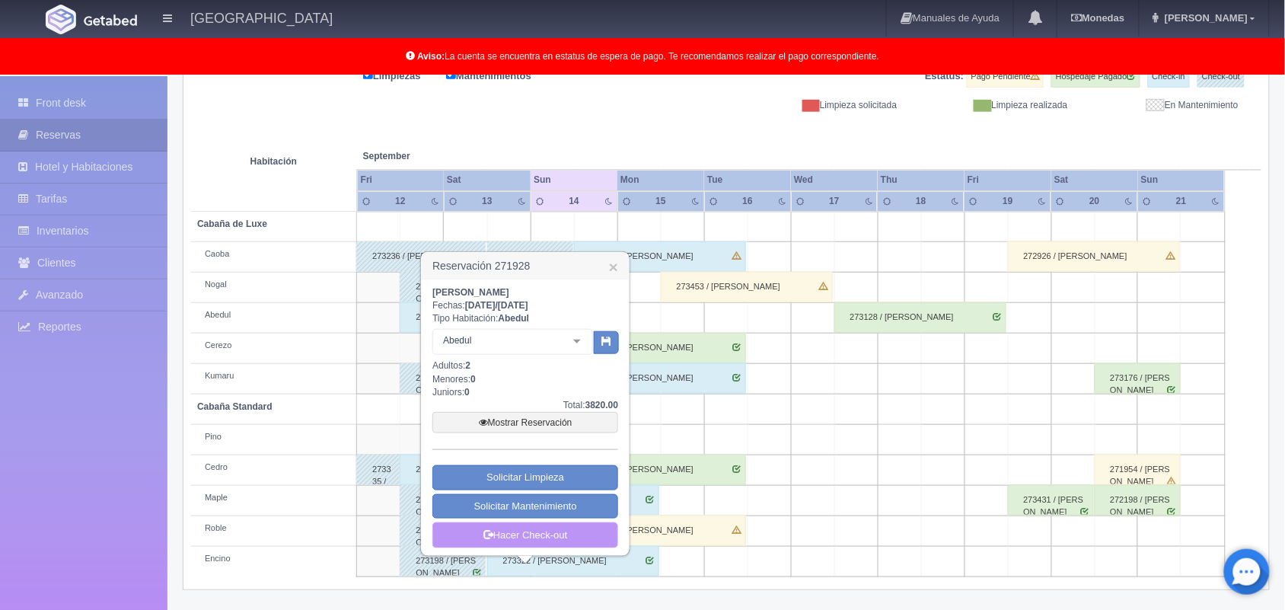
click at [558, 533] on link "Hacer Check-out" at bounding box center [525, 535] width 186 height 26
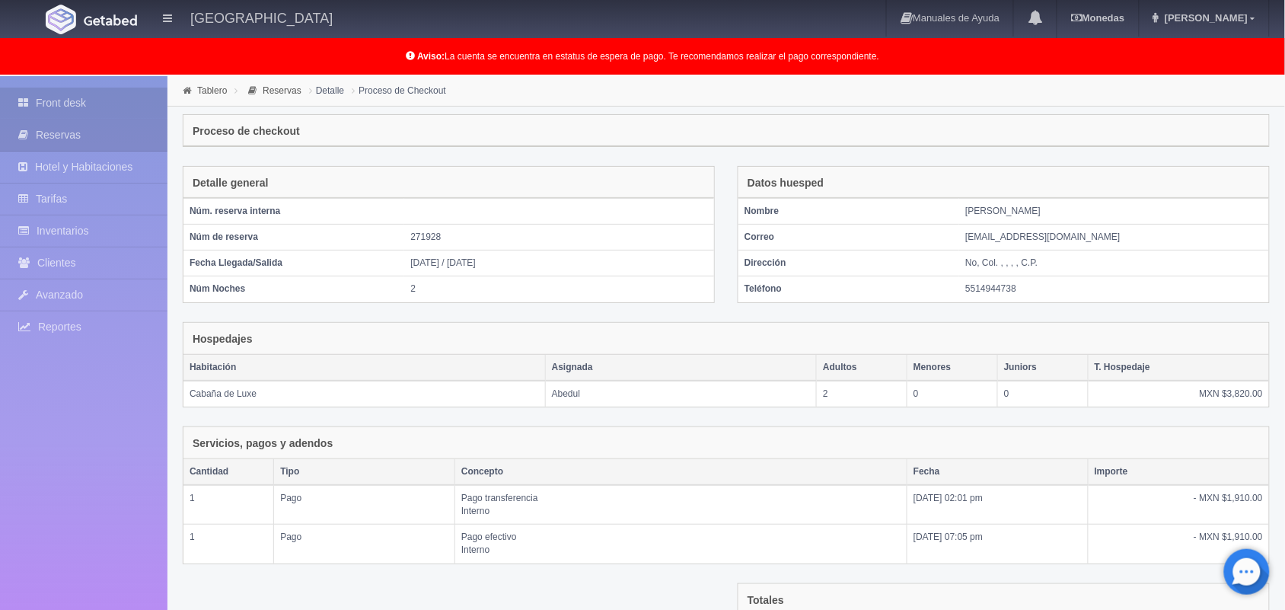
click at [88, 93] on link "Front desk" at bounding box center [83, 103] width 167 height 31
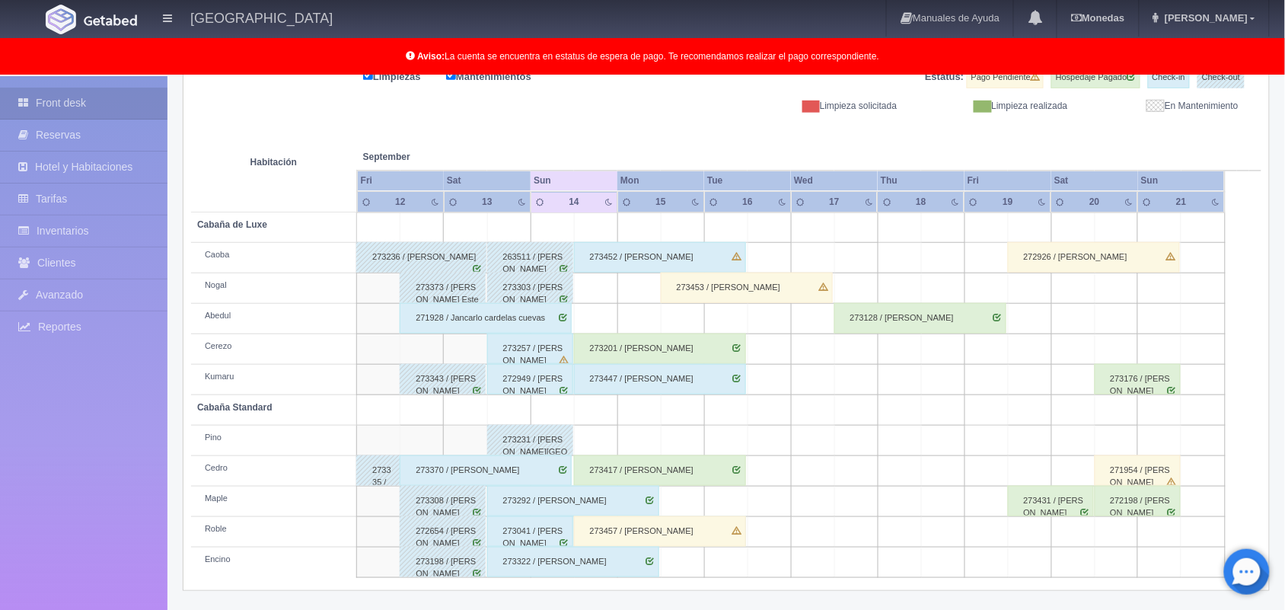
scroll to position [211, 0]
click at [663, 533] on div "273457 / [PERSON_NAME]" at bounding box center [660, 531] width 172 height 30
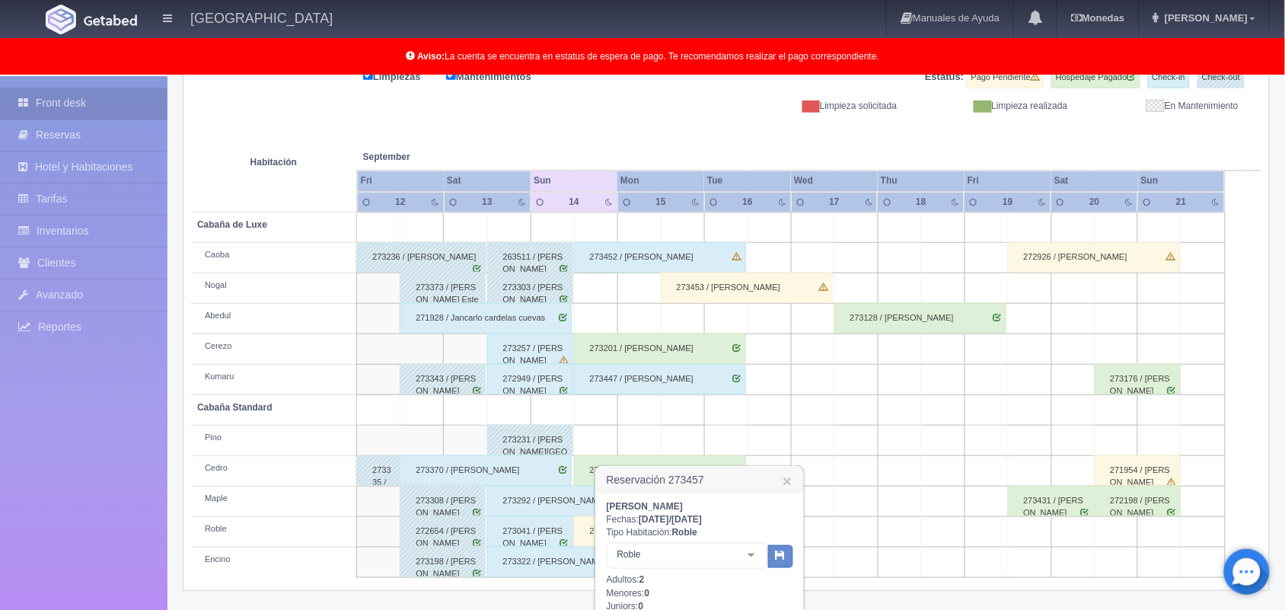
scroll to position [406, 0]
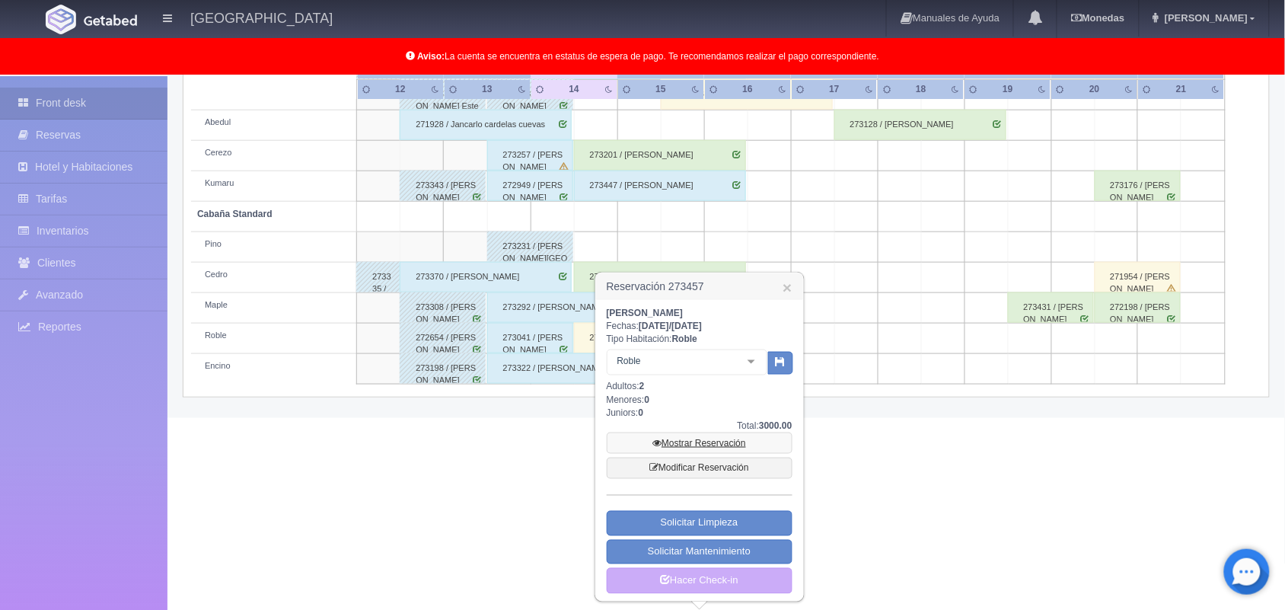
click at [713, 439] on link "Mostrar Reservación" at bounding box center [700, 442] width 186 height 21
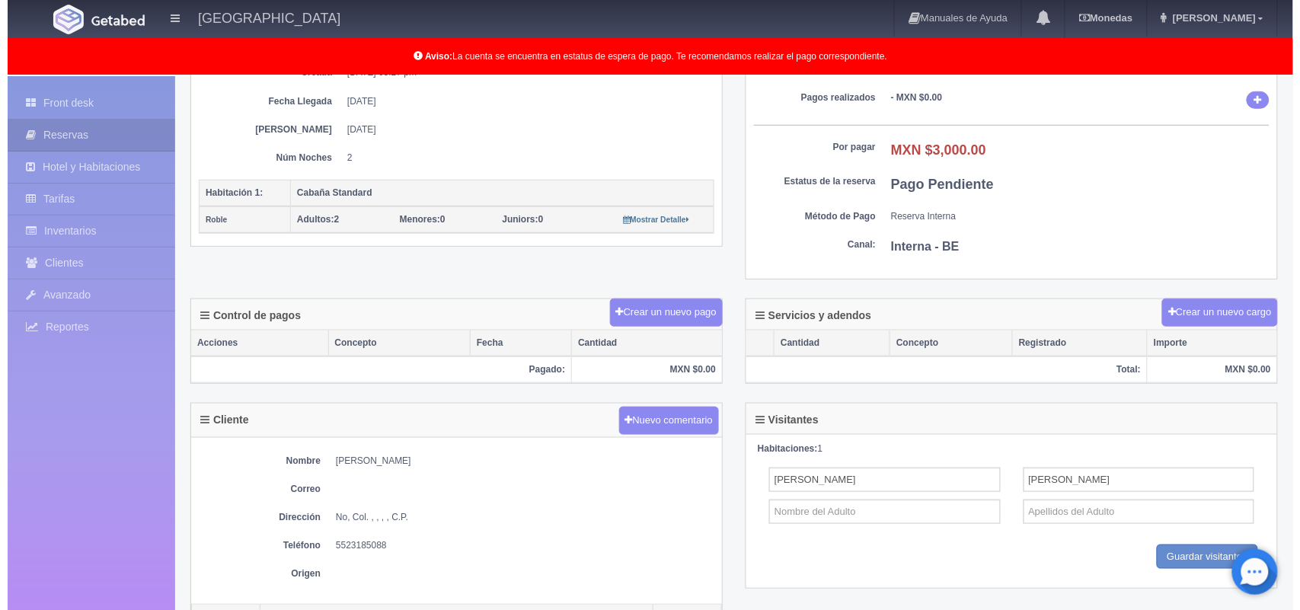
scroll to position [255, 0]
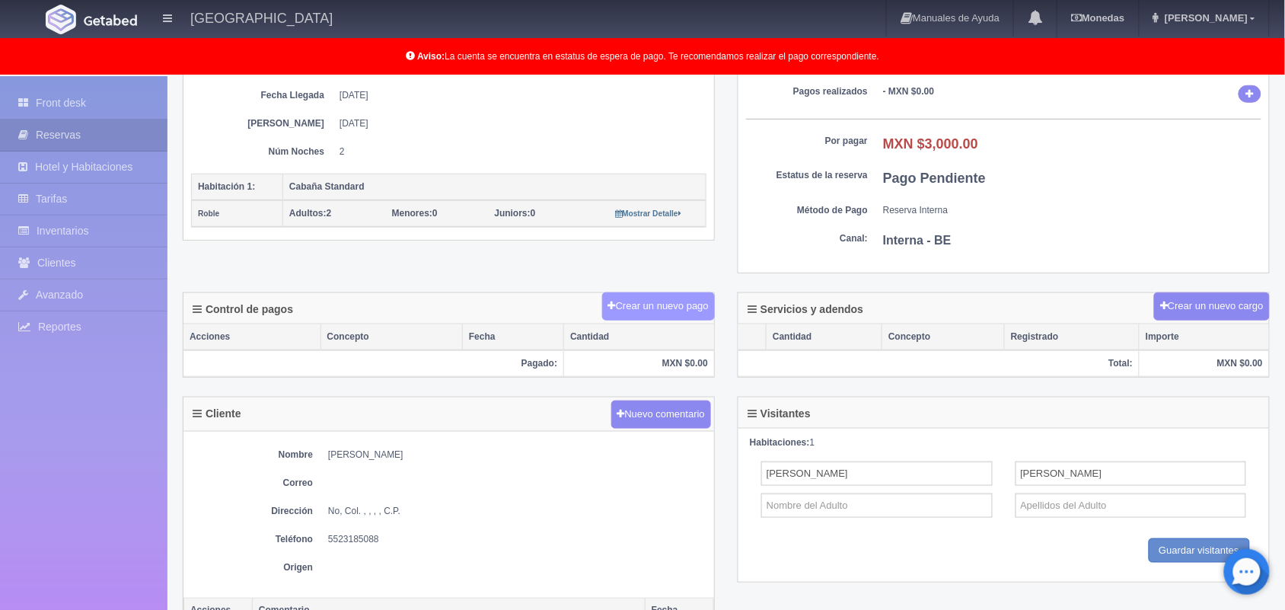
click at [670, 305] on button "Crear un nuevo pago" at bounding box center [658, 306] width 113 height 28
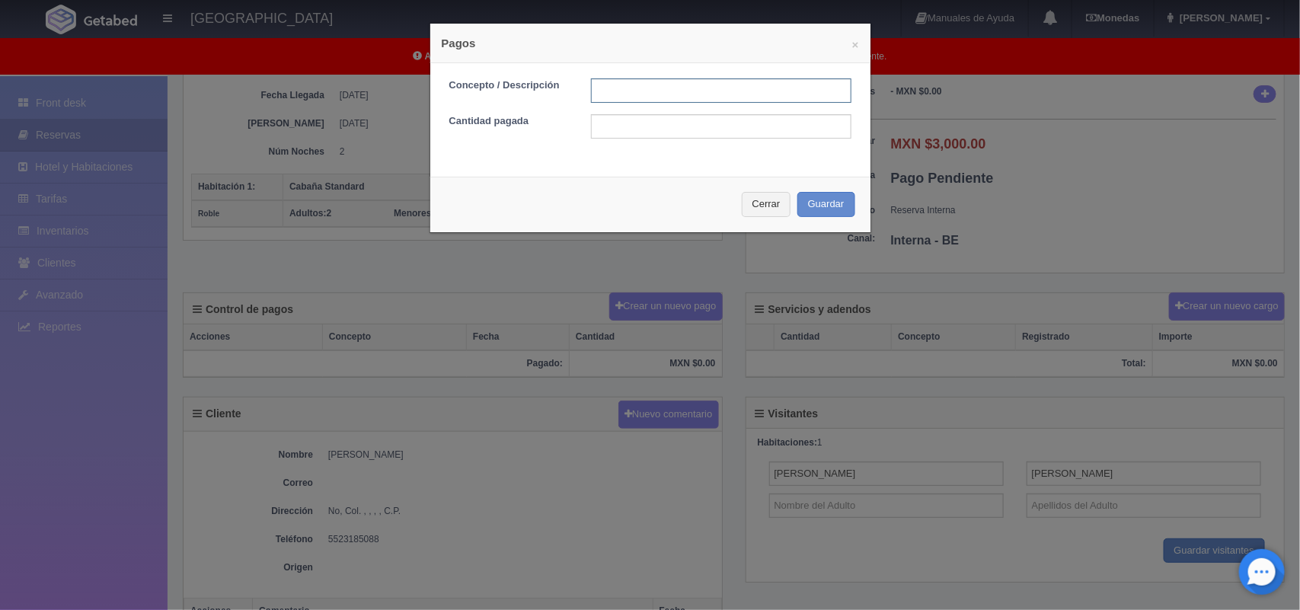
click at [652, 86] on input "text" at bounding box center [721, 90] width 260 height 24
type input "Pago efectivo"
click at [647, 133] on input "text" at bounding box center [721, 126] width 260 height 24
type input "1500.00"
click at [812, 199] on button "Guardar" at bounding box center [826, 204] width 58 height 25
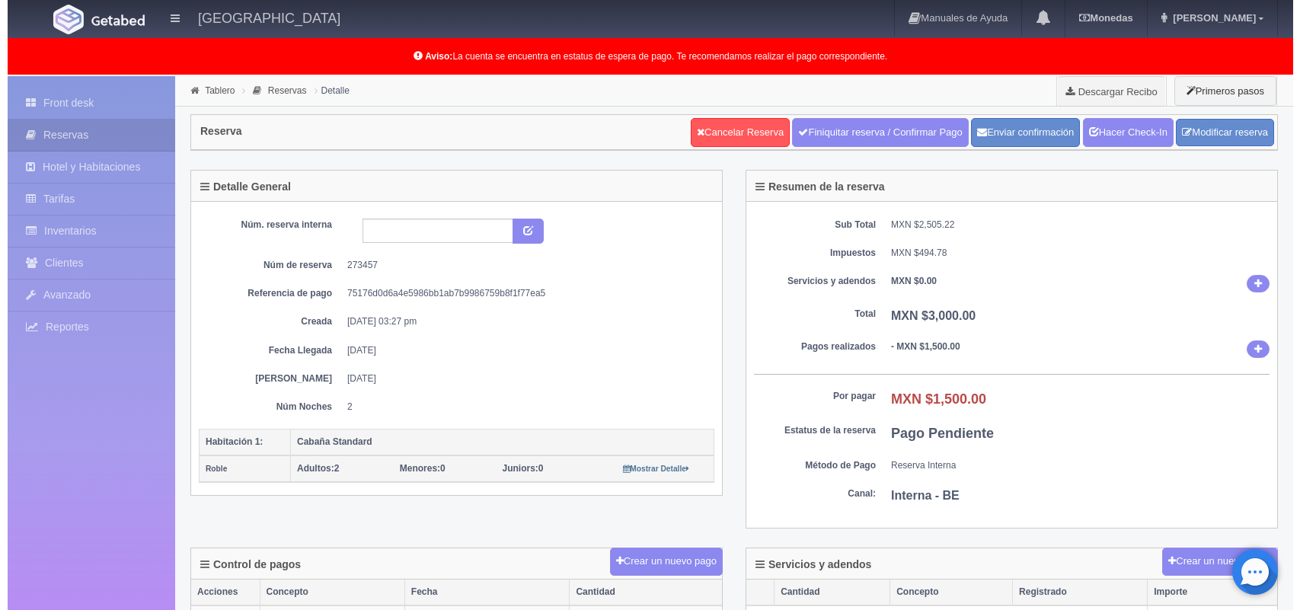
scroll to position [255, 0]
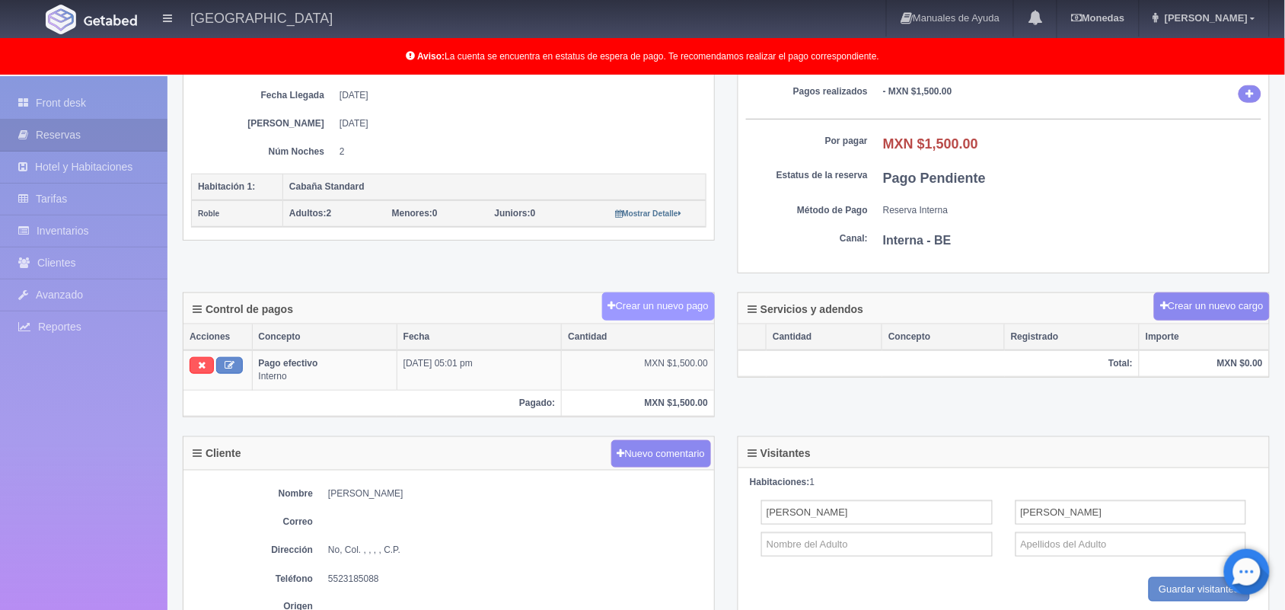
click at [649, 309] on button "Crear un nuevo pago" at bounding box center [658, 306] width 113 height 28
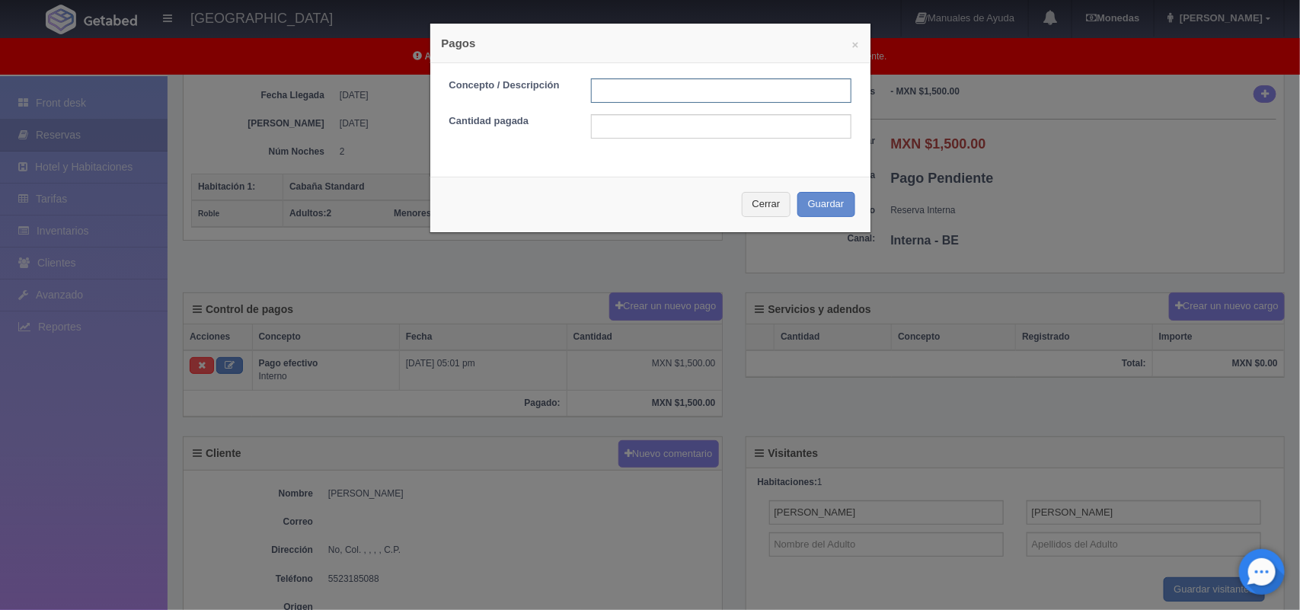
click at [713, 86] on input "text" at bounding box center [721, 90] width 260 height 24
type input "pago con tarjeta"
click at [656, 132] on input "text" at bounding box center [721, 126] width 260 height 24
type input "1500.00"
click at [816, 215] on button "Guardar" at bounding box center [826, 204] width 58 height 25
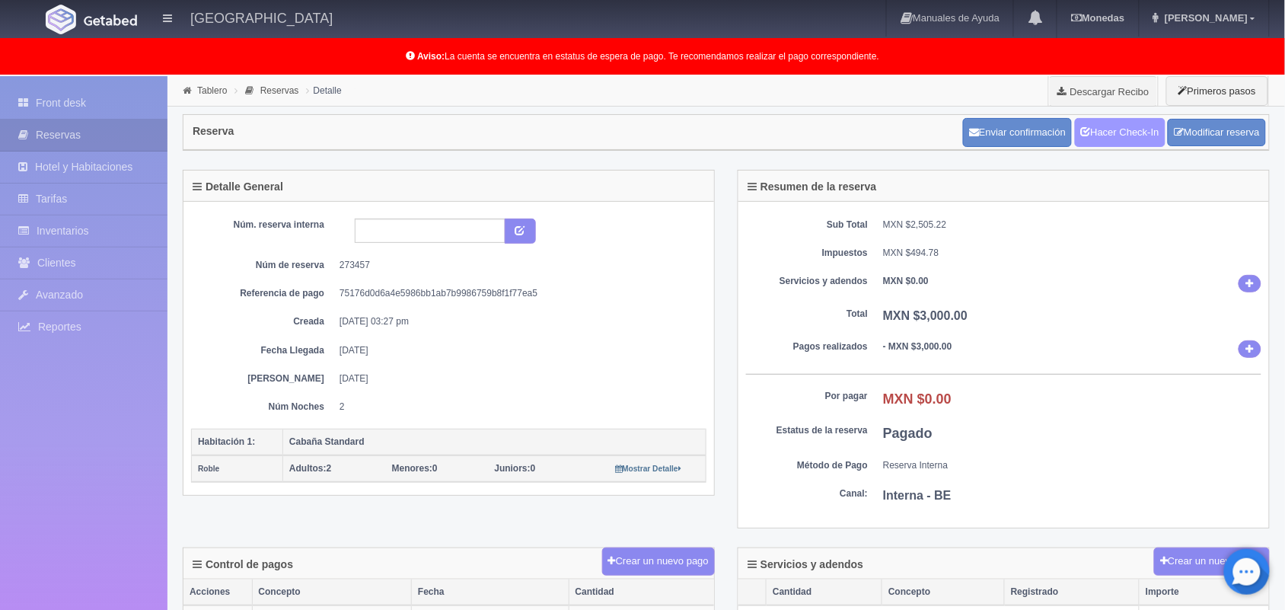
click at [1120, 136] on link "Hacer Check-In" at bounding box center [1120, 132] width 91 height 29
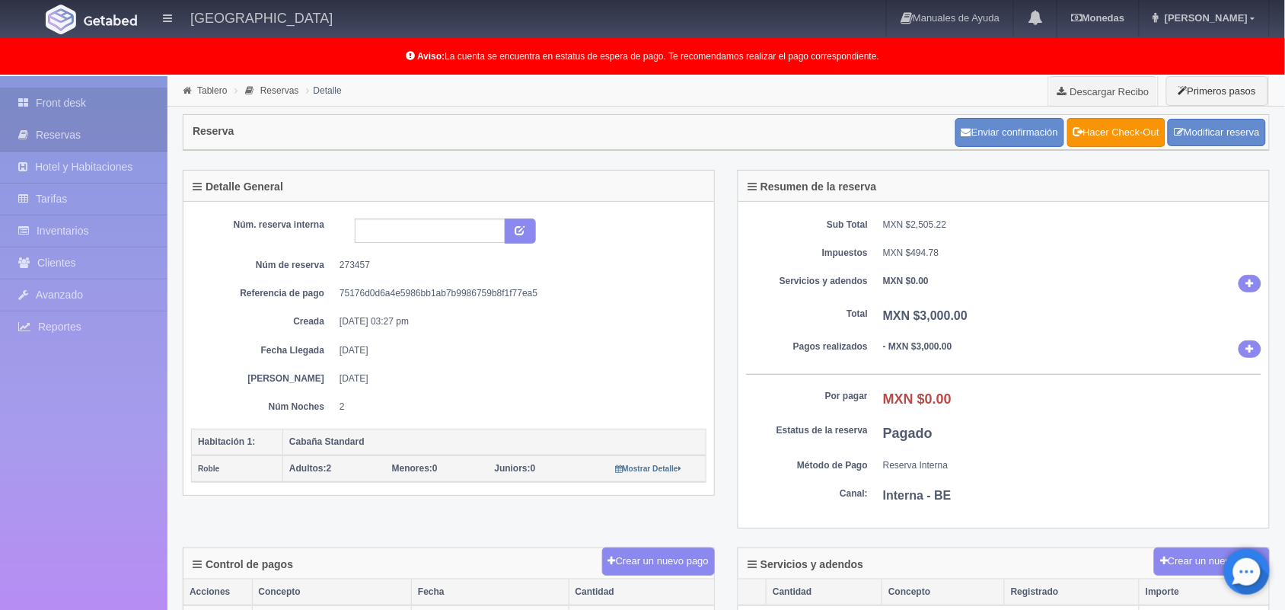
click at [88, 97] on link "Front desk" at bounding box center [83, 103] width 167 height 31
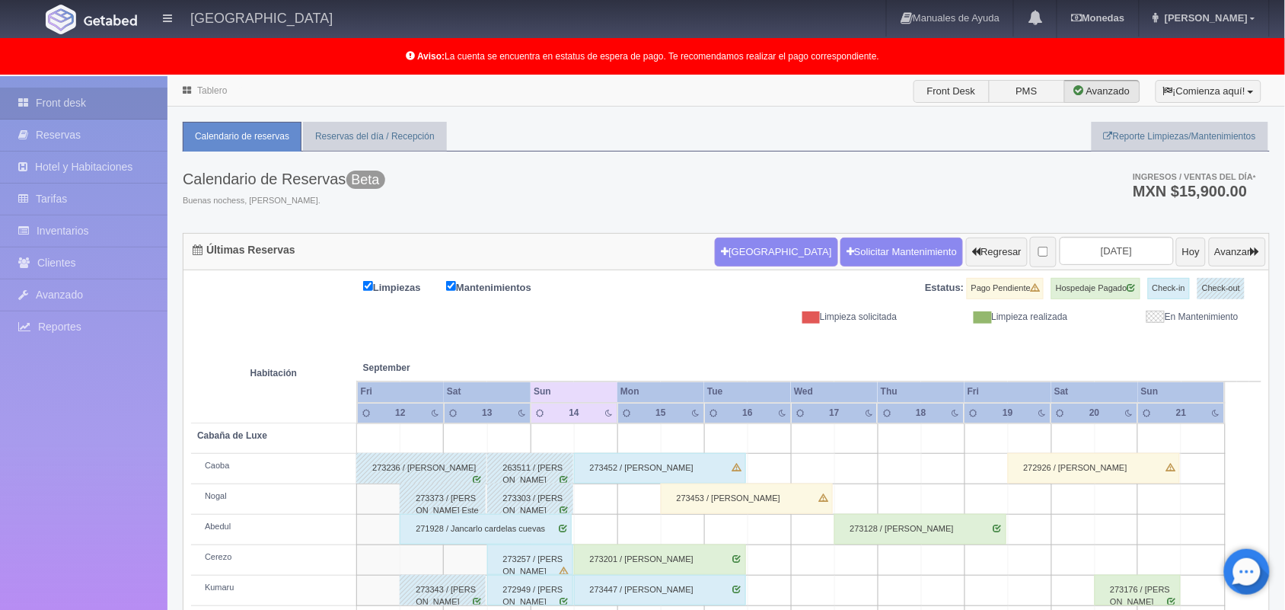
scroll to position [212, 0]
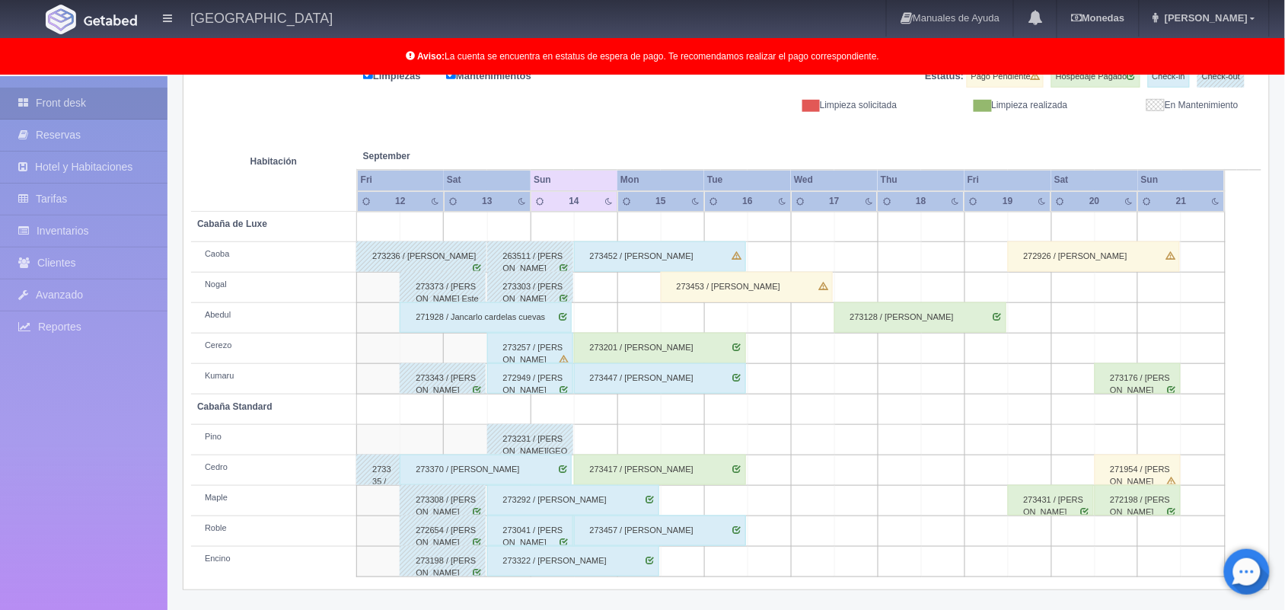
click at [601, 318] on td at bounding box center [595, 318] width 43 height 30
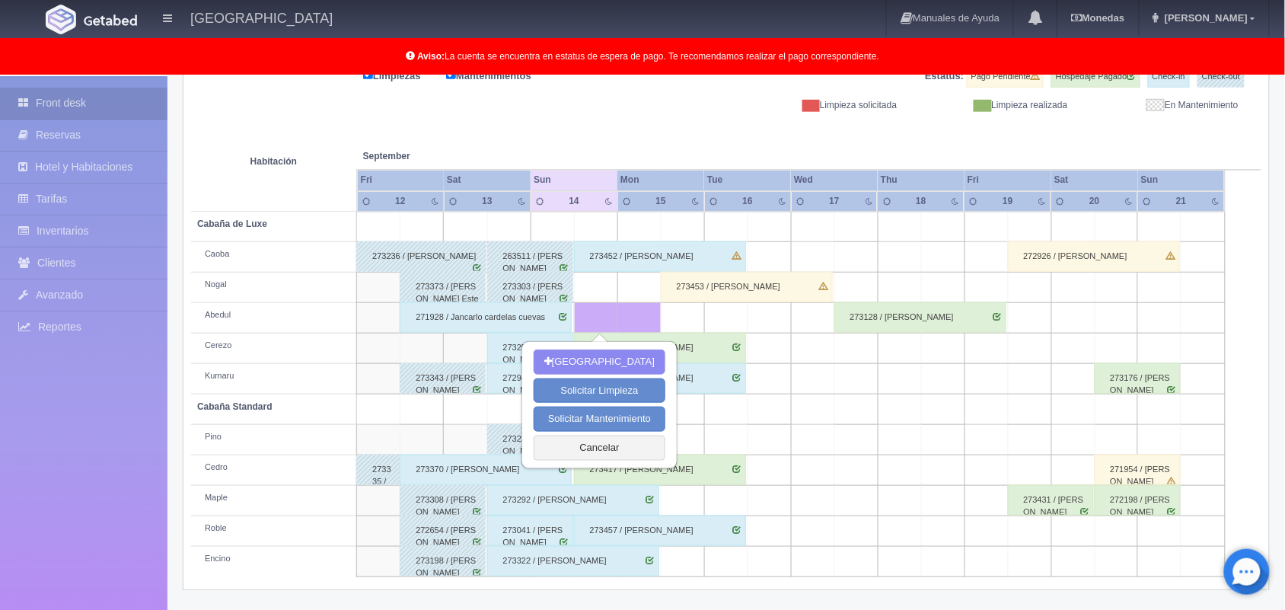
click at [679, 103] on div "Limpiezas Mantenimientos Estatus: Pago Pendiente Hospedaje Pagado Check-in Chec…" at bounding box center [726, 89] width 1070 height 46
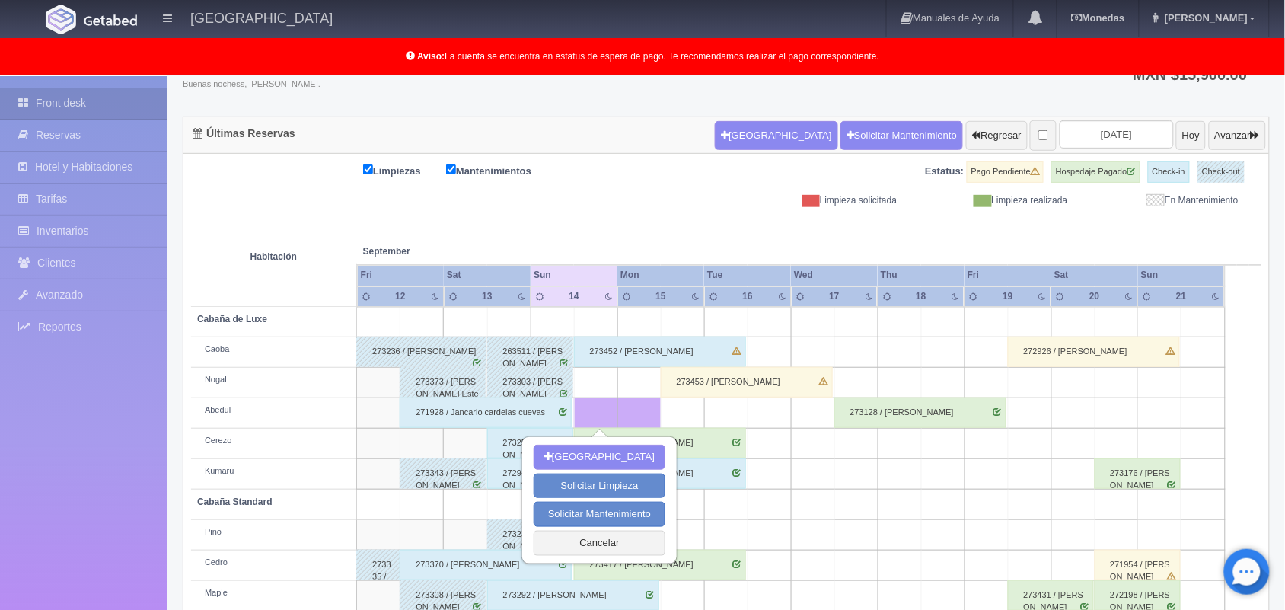
scroll to position [114, 0]
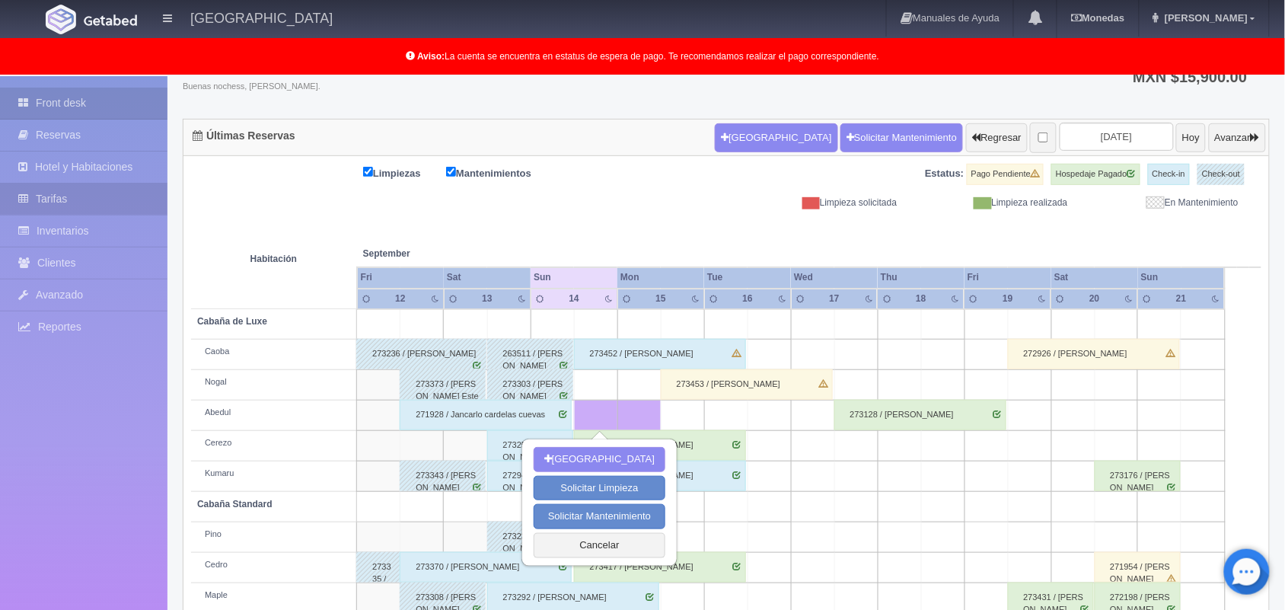
click at [100, 193] on link "Tarifas" at bounding box center [83, 198] width 167 height 31
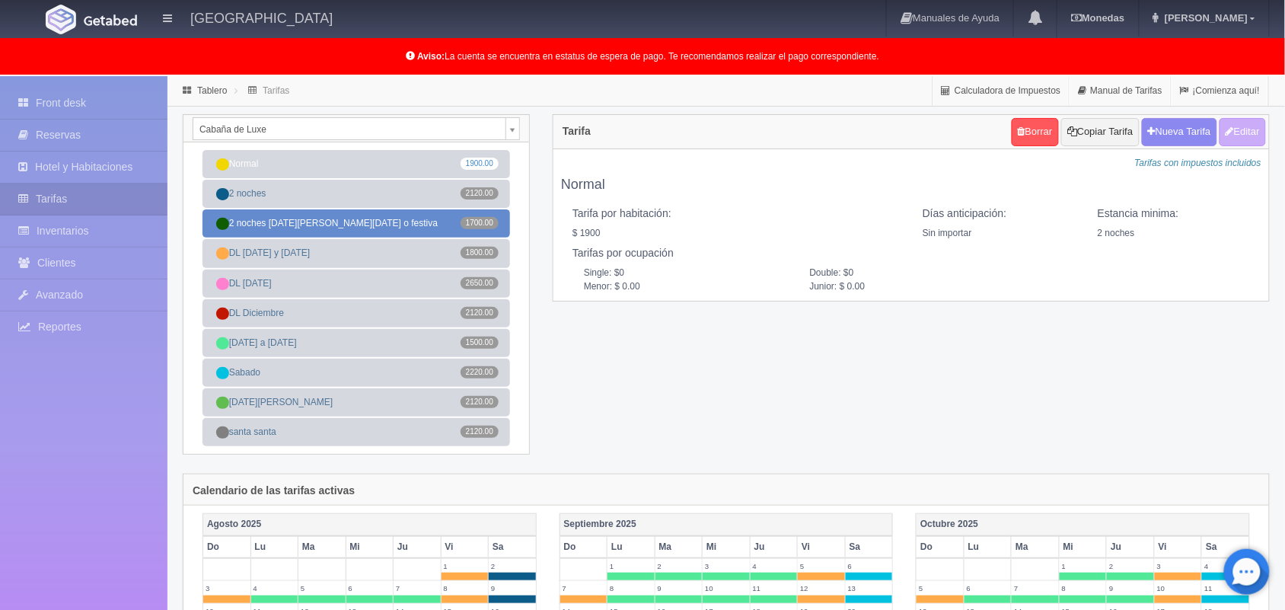
click at [272, 222] on link "2 noches [DATE][PERSON_NAME][DATE] o festiva 1700.00" at bounding box center [357, 223] width 308 height 28
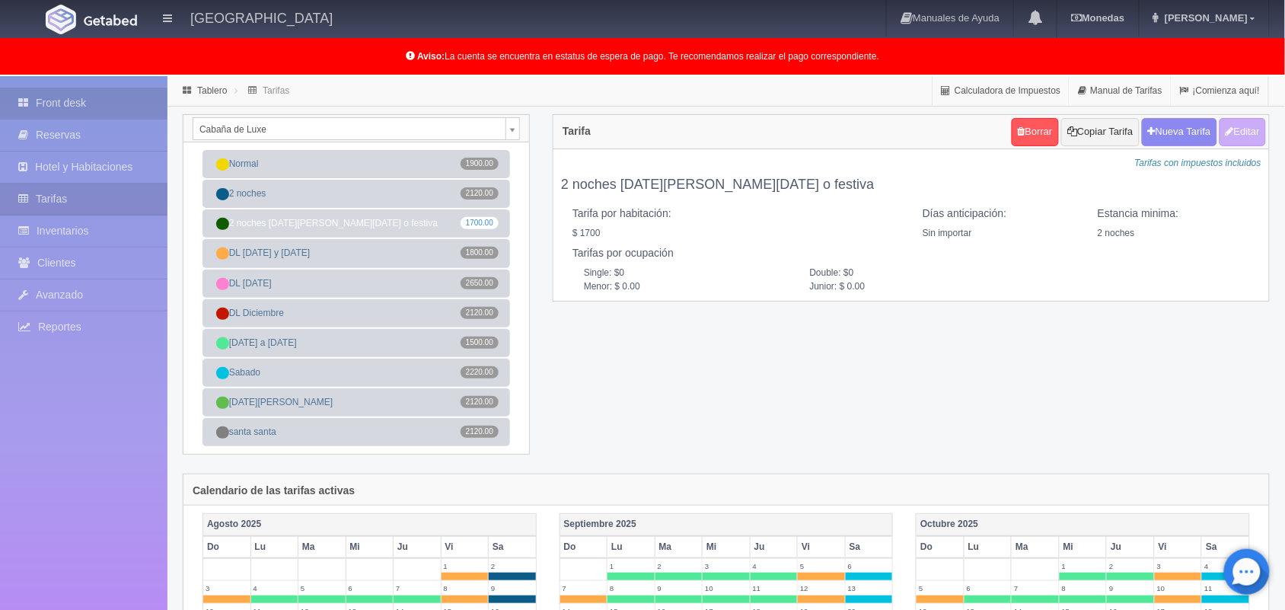
click at [72, 96] on link "Front desk" at bounding box center [83, 103] width 167 height 31
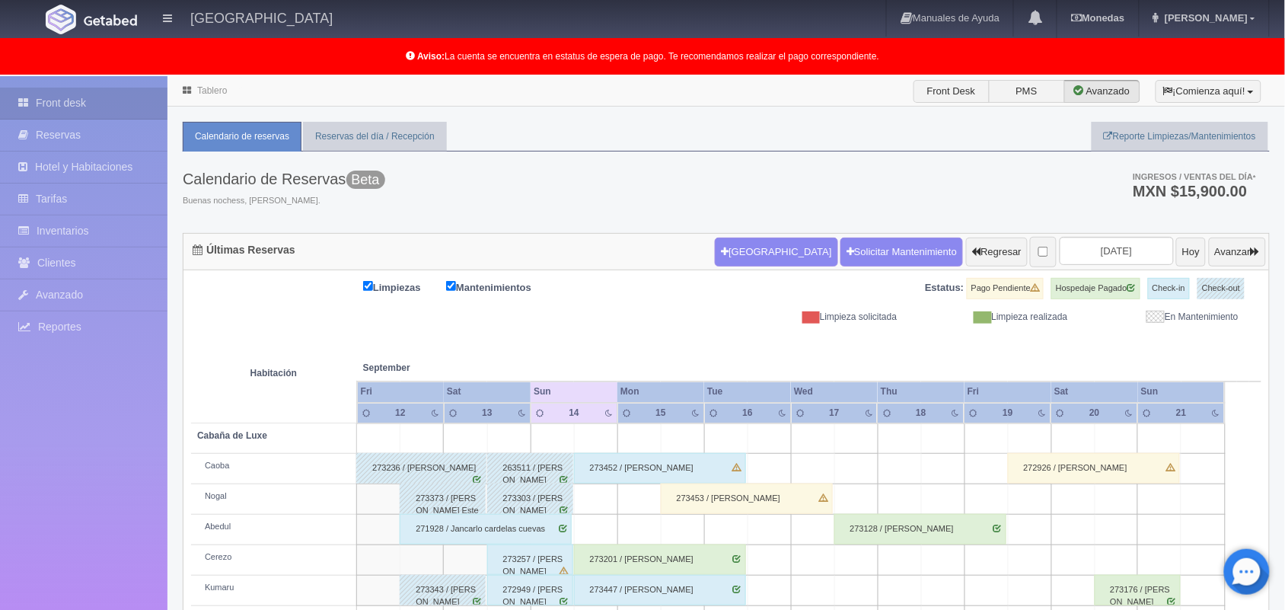
click at [816, 455] on td at bounding box center [812, 469] width 43 height 30
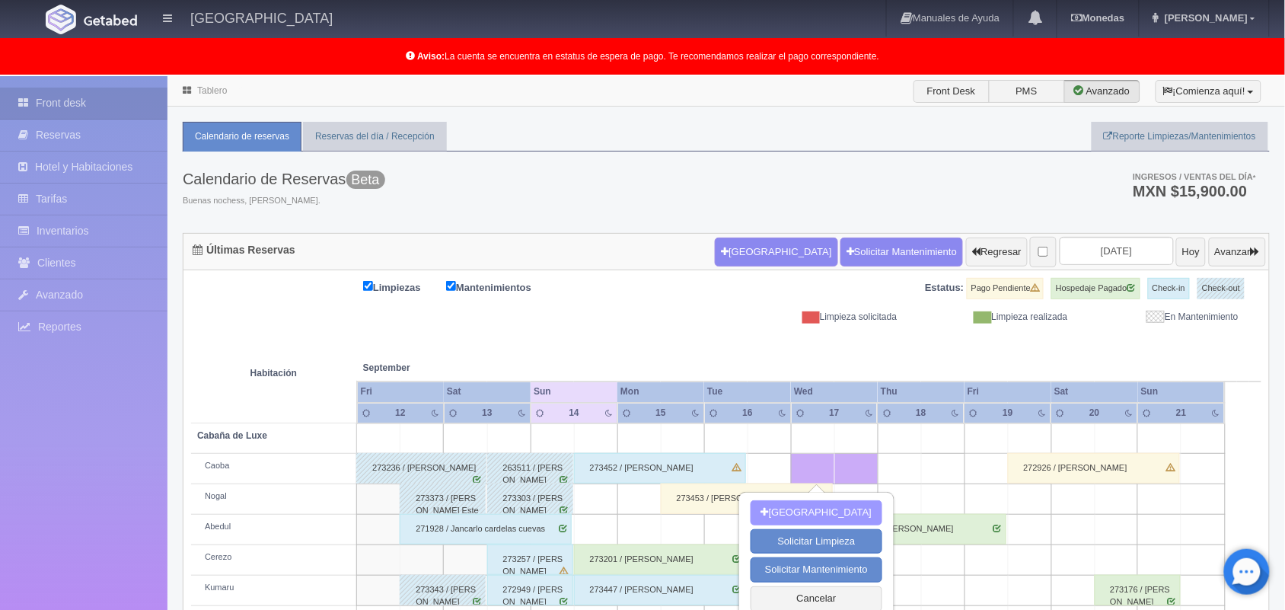
click at [822, 504] on button "Nueva Reserva" at bounding box center [817, 512] width 132 height 25
type input "17-09-2025"
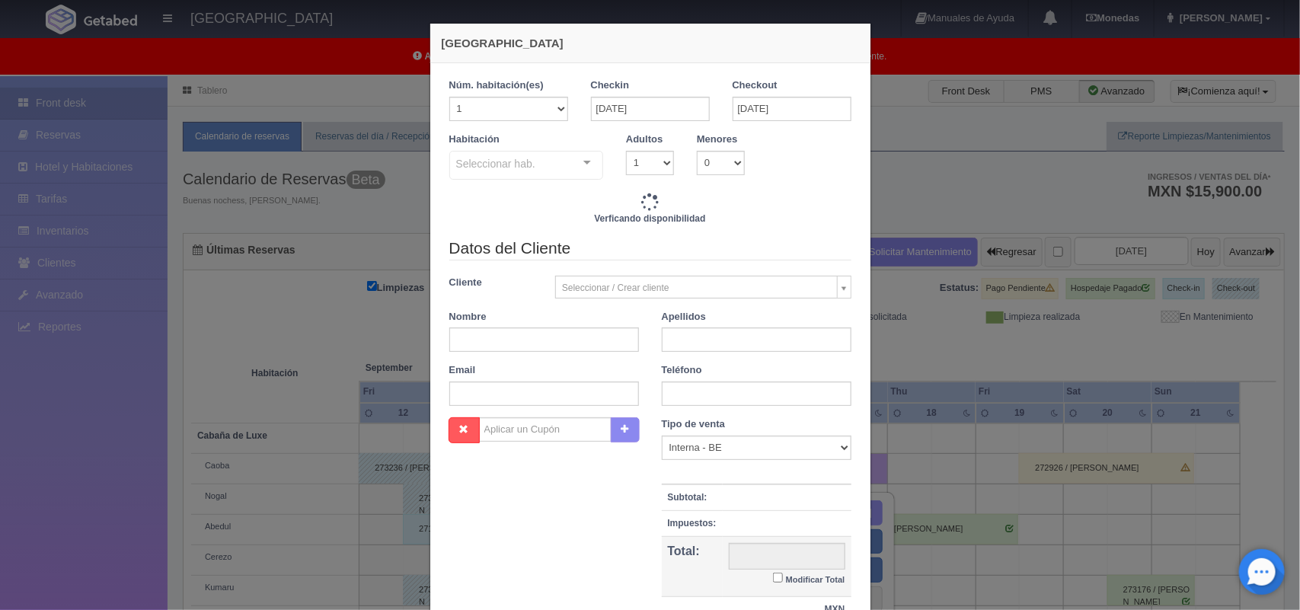
checkbox input "false"
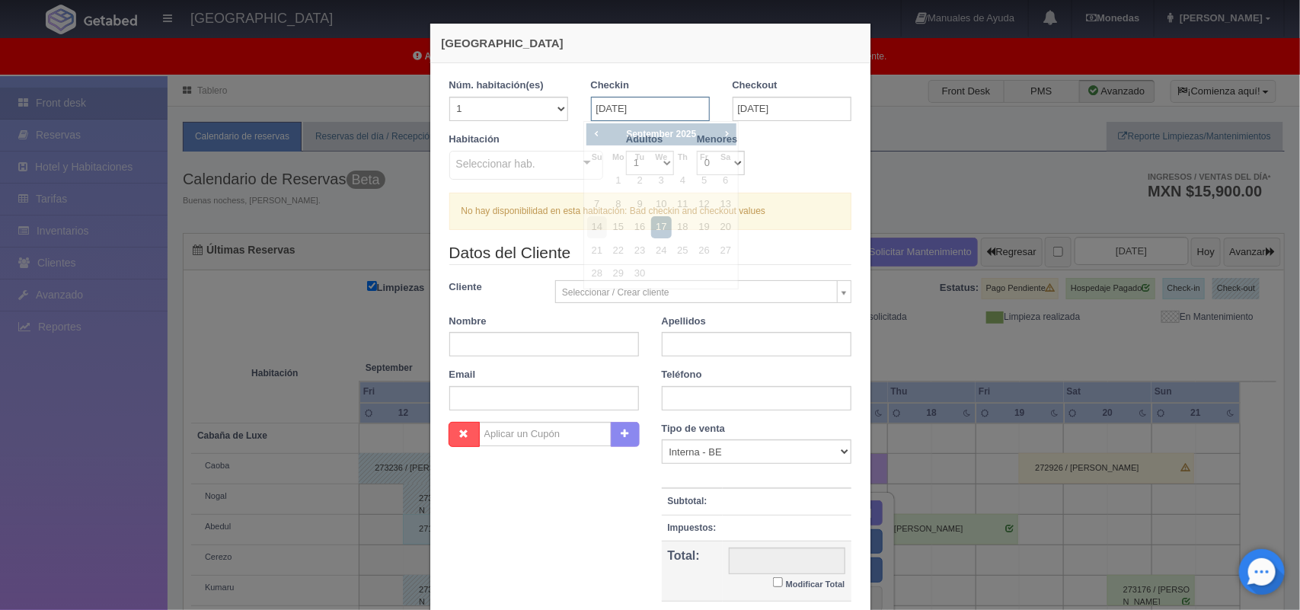
click at [668, 116] on input "17-09-2025" at bounding box center [650, 109] width 119 height 24
click at [754, 161] on div "Habitación Seleccionar hab. Cabaña de Luxe Cabaña de Luxe - Sin asignar Caoba C…" at bounding box center [650, 162] width 425 height 60
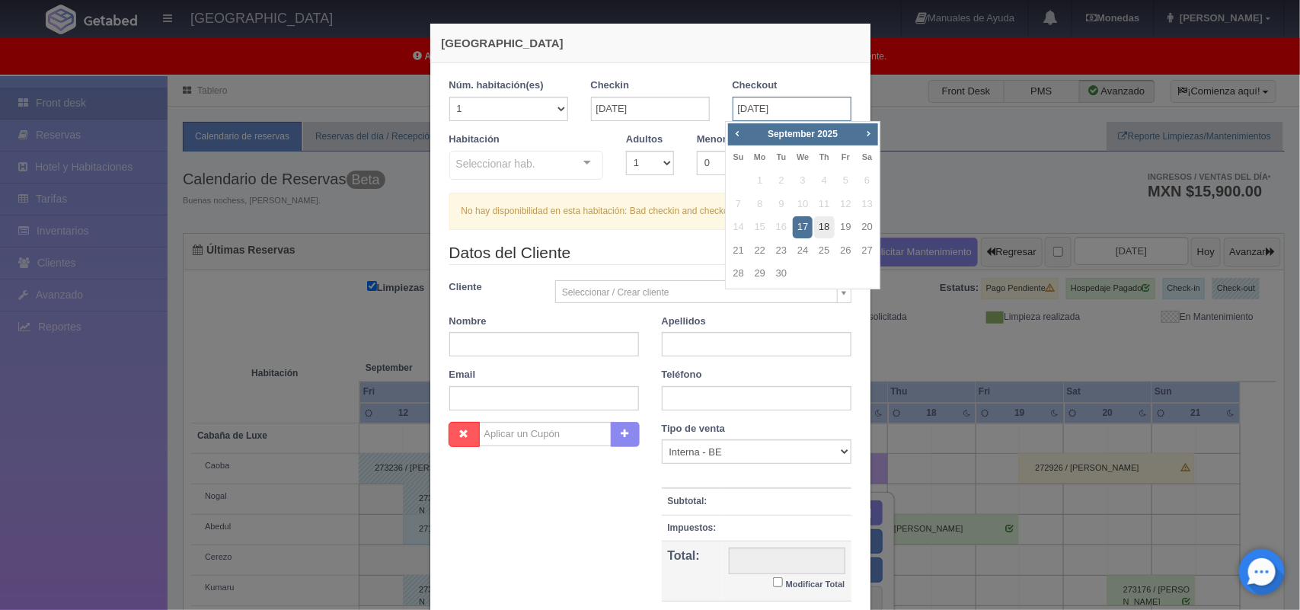
drag, startPoint x: 743, startPoint y: 113, endPoint x: 822, endPoint y: 219, distance: 132.8
click at [822, 219] on body "Hotel Xacallan Manuales de Ayuda Actualizaciones recientes Monedas Tipo de camb…" at bounding box center [650, 449] width 1300 height 746
click at [822, 219] on link "18" at bounding box center [824, 227] width 20 height 22
type input "18-09-2025"
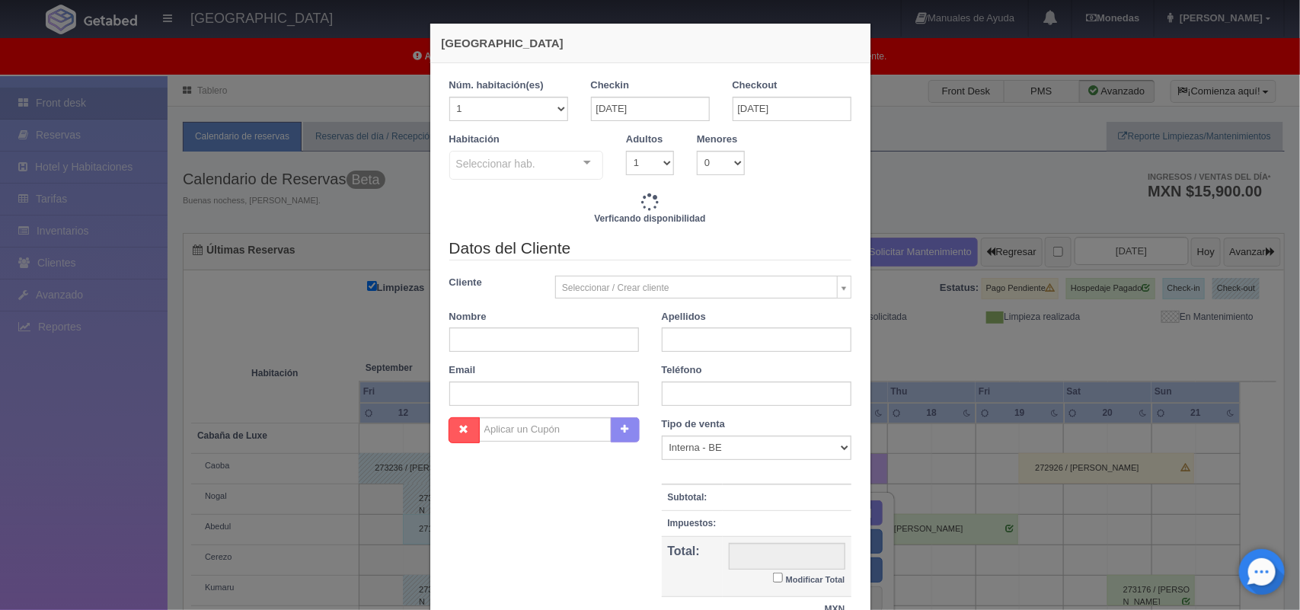
checkbox input "false"
type input "1500.00"
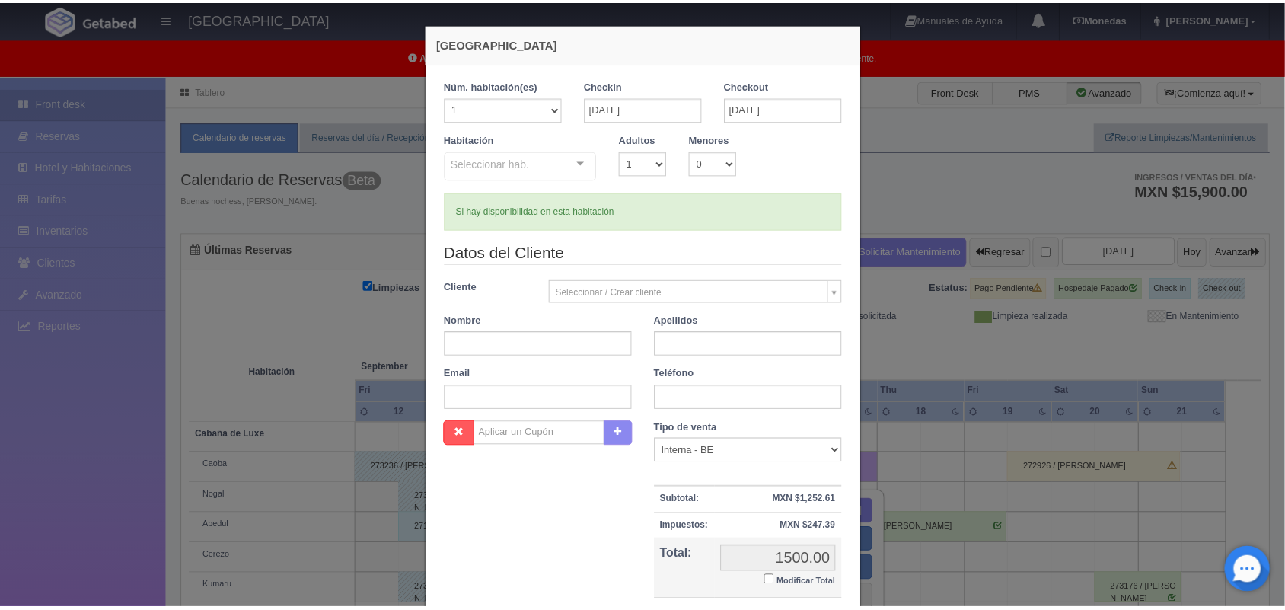
scroll to position [139, 0]
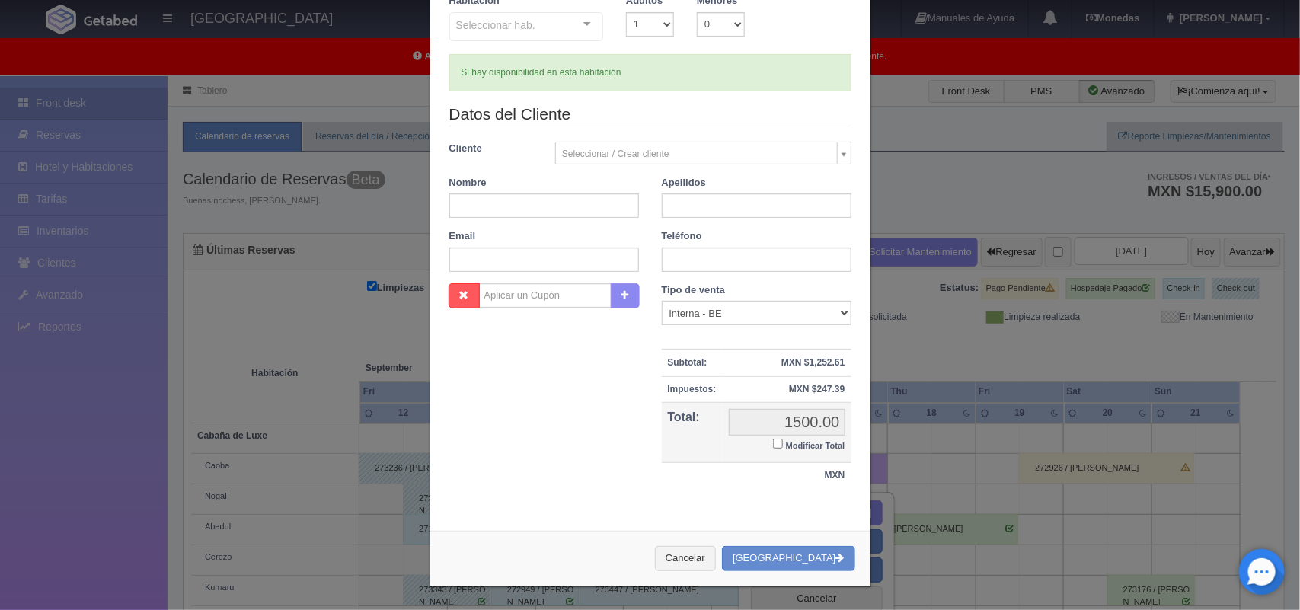
checkbox input "false"
click at [708, 553] on button "Cancelar" at bounding box center [685, 558] width 61 height 25
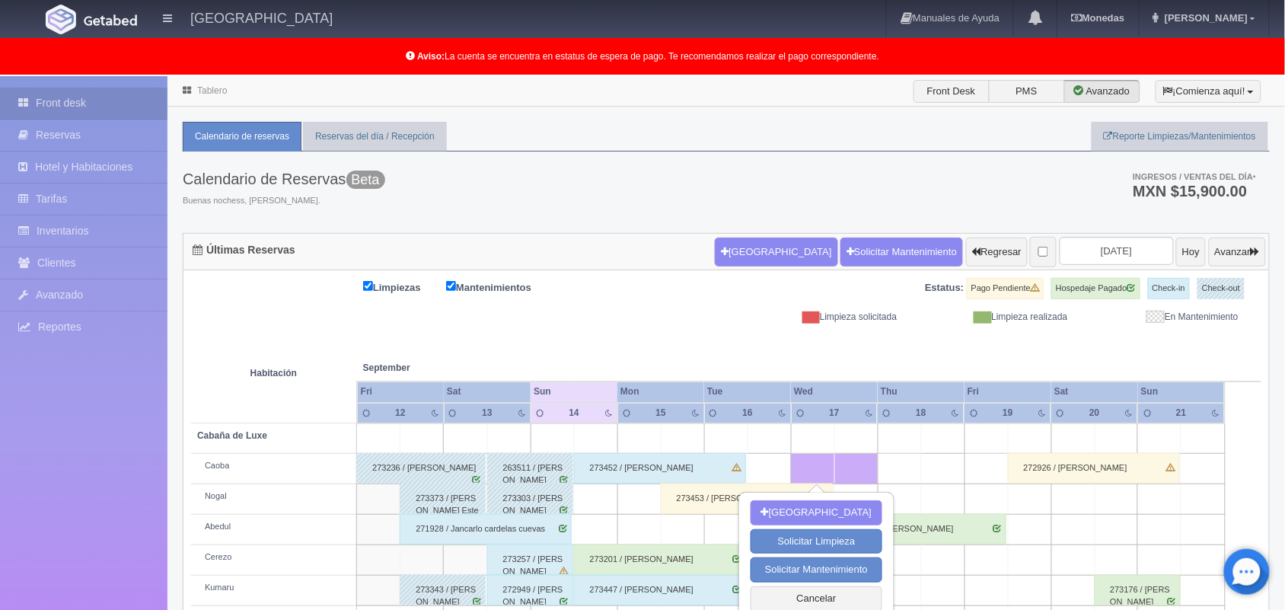
scroll to position [212, 0]
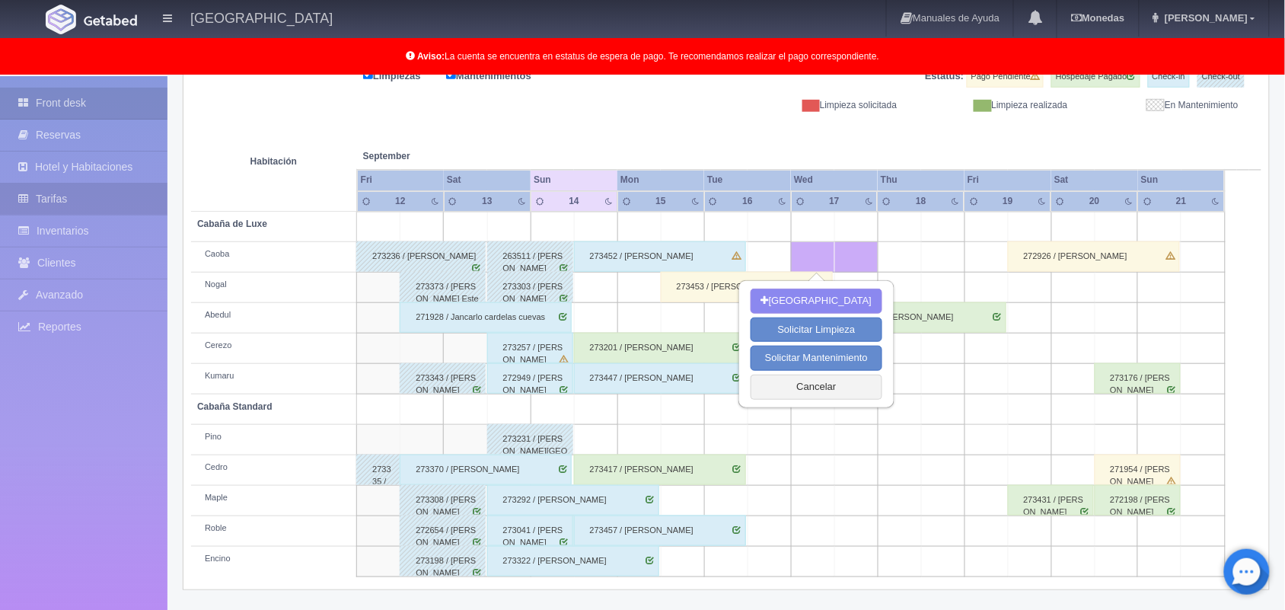
click at [73, 203] on link "Tarifas" at bounding box center [83, 198] width 167 height 31
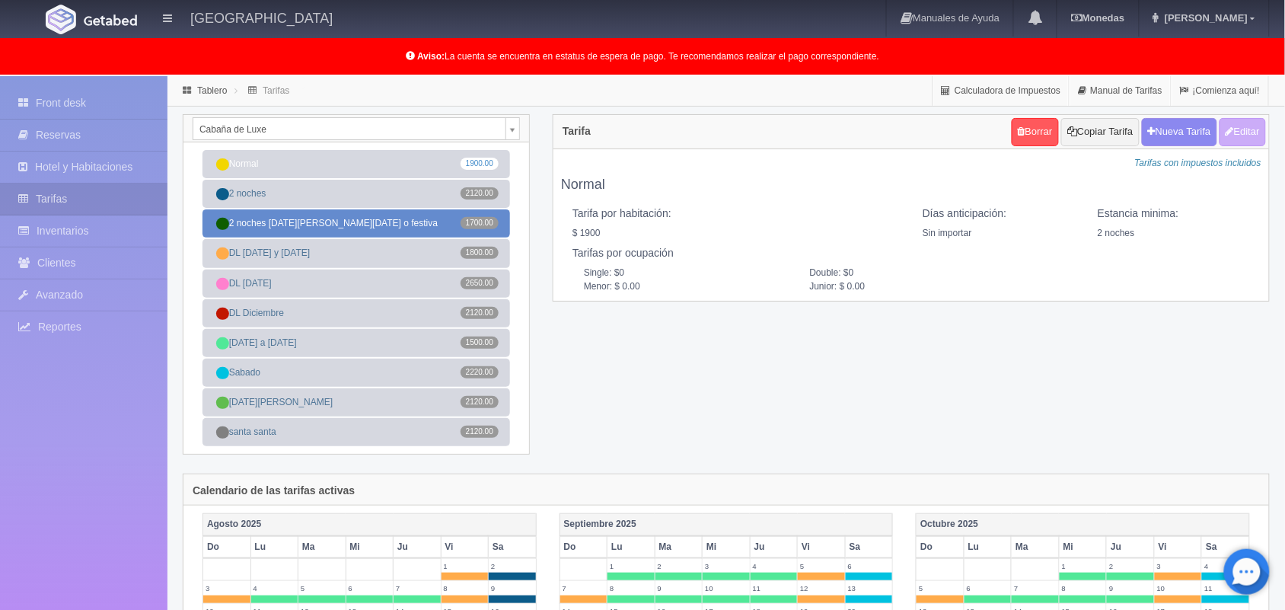
click at [445, 223] on link "2 noches domingo o viernes o festiva 1700.00" at bounding box center [357, 223] width 308 height 28
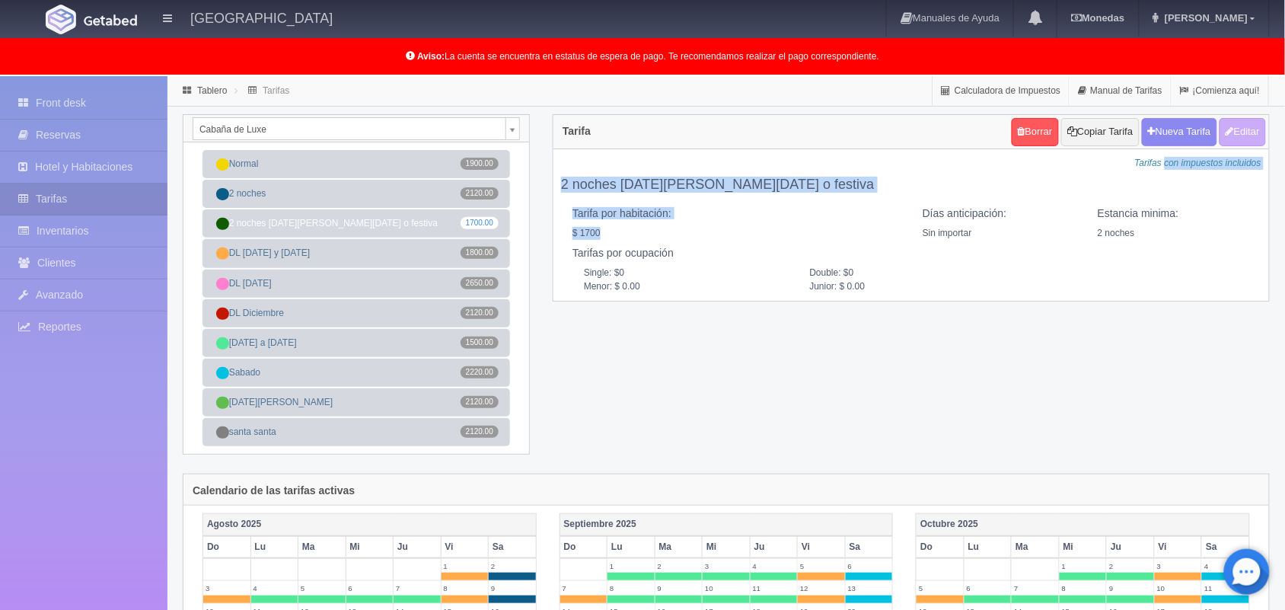
drag, startPoint x: 1254, startPoint y: 146, endPoint x: 642, endPoint y: 240, distance: 619.3
click at [642, 240] on div "Tarifa Borrar Copiar Tarifa Nueva Tarifa Editar Cargando... Tarifas con impuest…" at bounding box center [911, 207] width 717 height 187
click at [81, 96] on link "Front desk" at bounding box center [83, 103] width 167 height 31
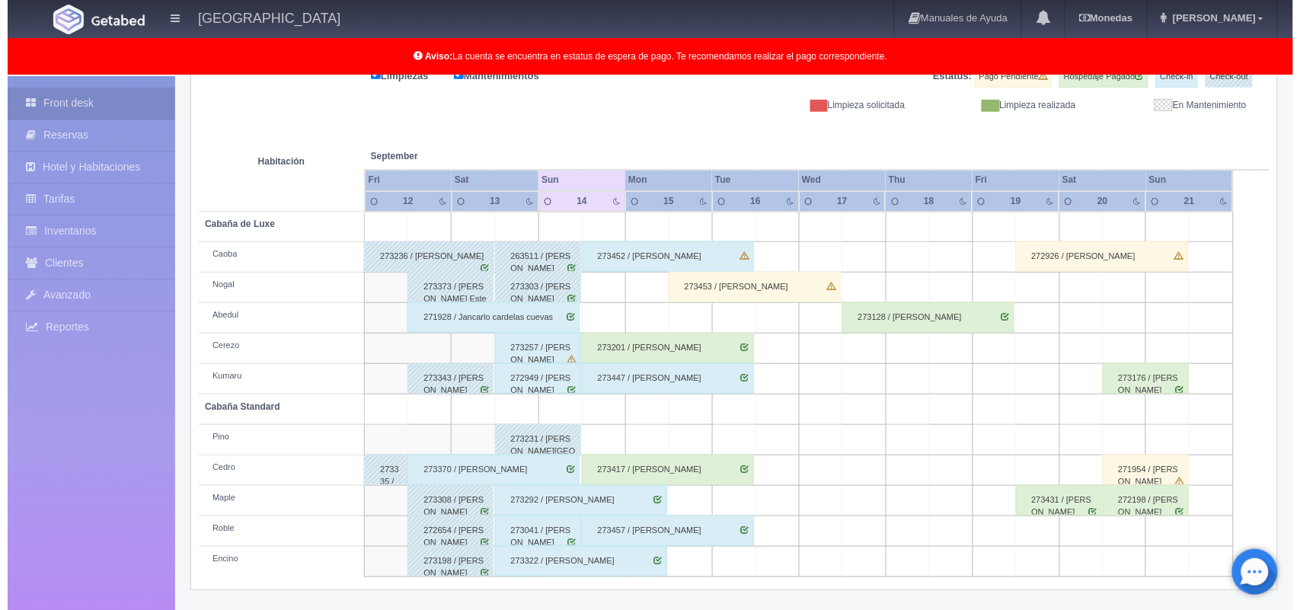
scroll to position [211, 0]
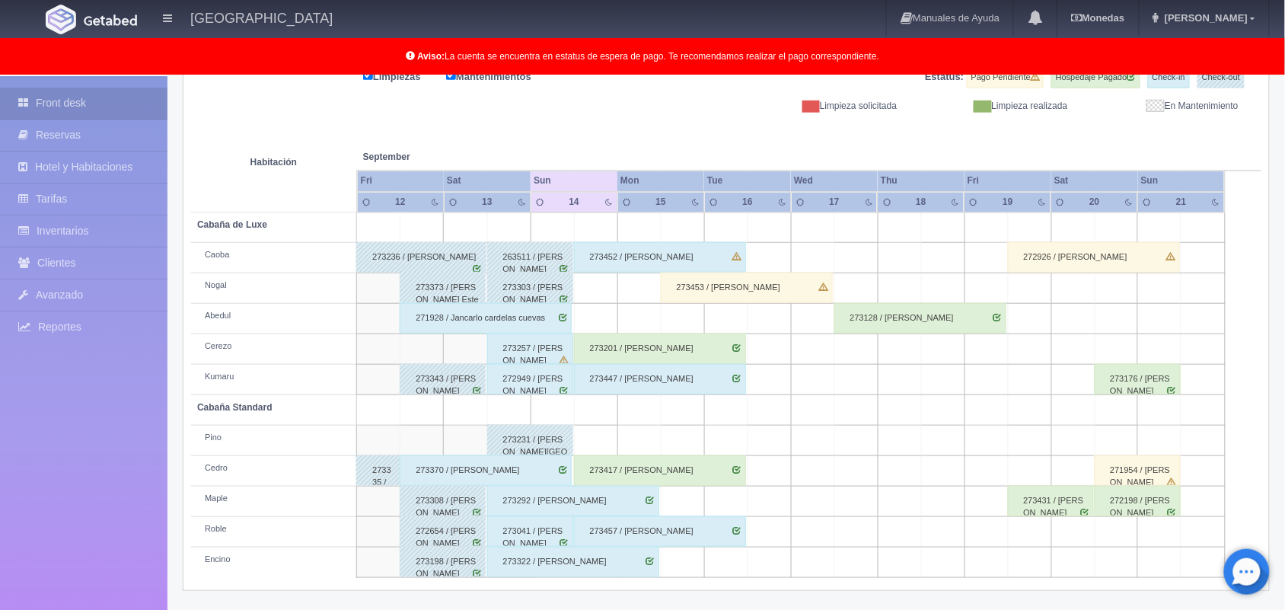
click at [595, 318] on td at bounding box center [595, 319] width 43 height 30
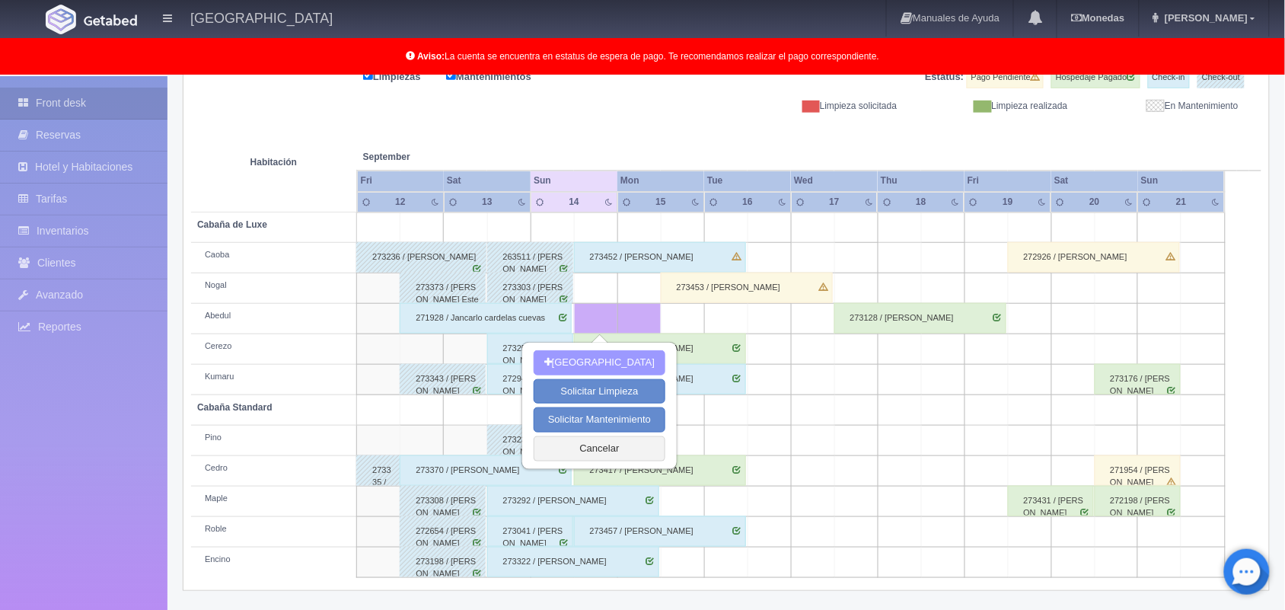
click at [617, 354] on button "[GEOGRAPHIC_DATA]" at bounding box center [600, 362] width 132 height 25
type input "14-09-2025"
type input "15-09-2025"
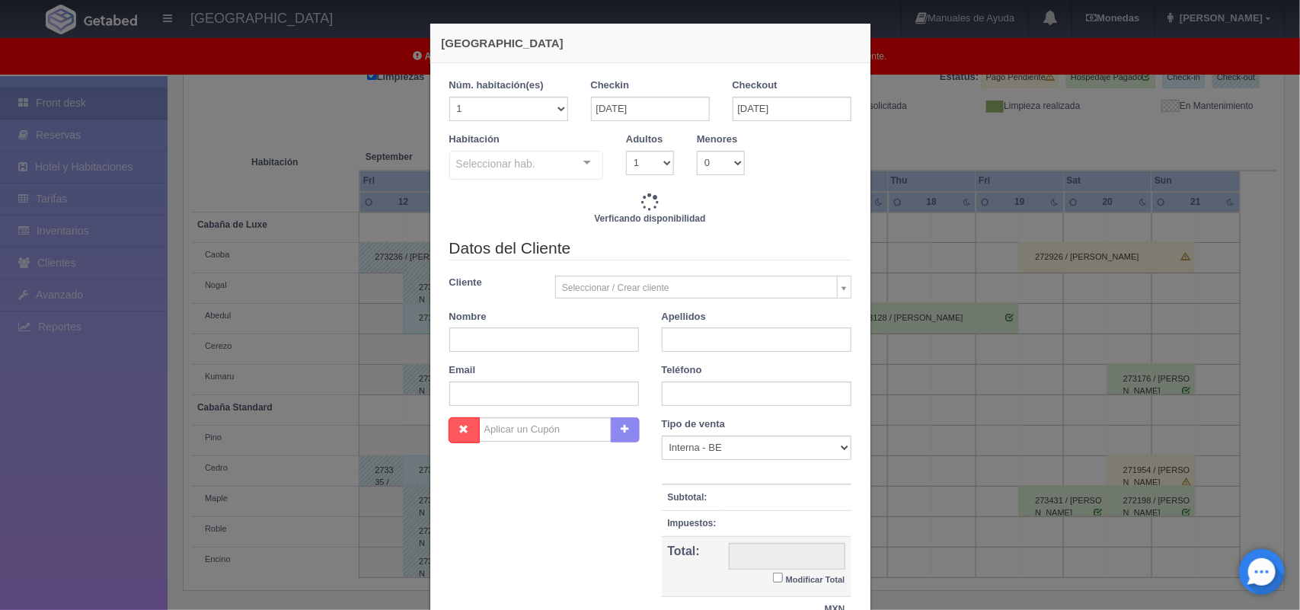
checkbox input "false"
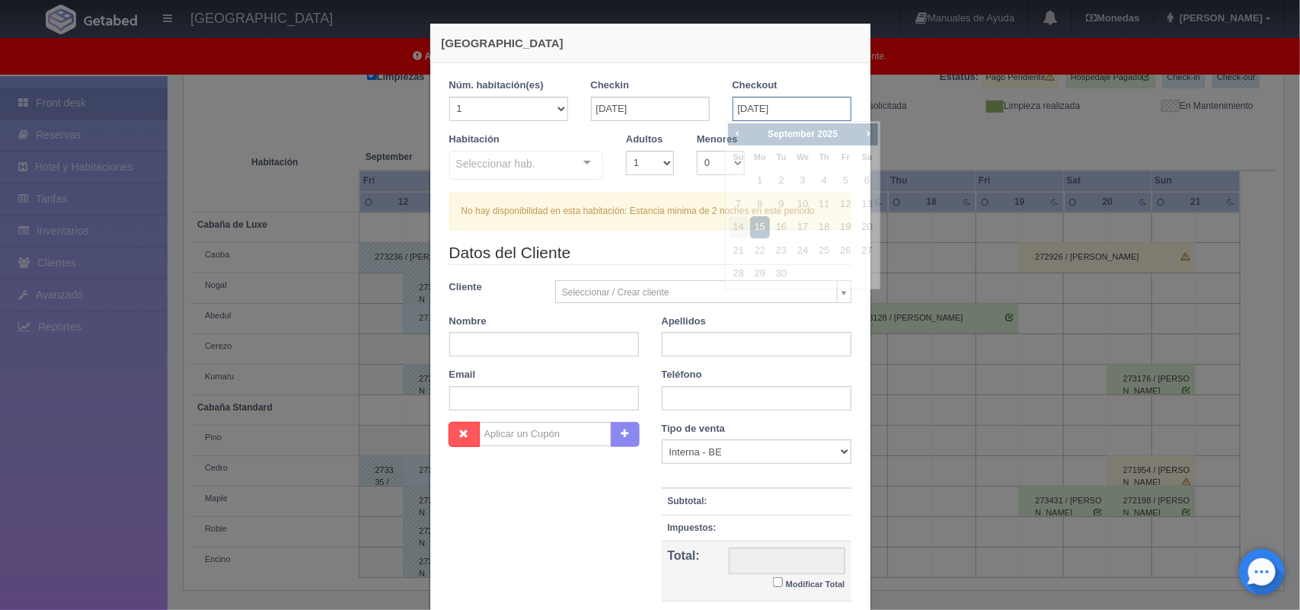
click at [766, 109] on input "15-09-2025" at bounding box center [791, 109] width 119 height 24
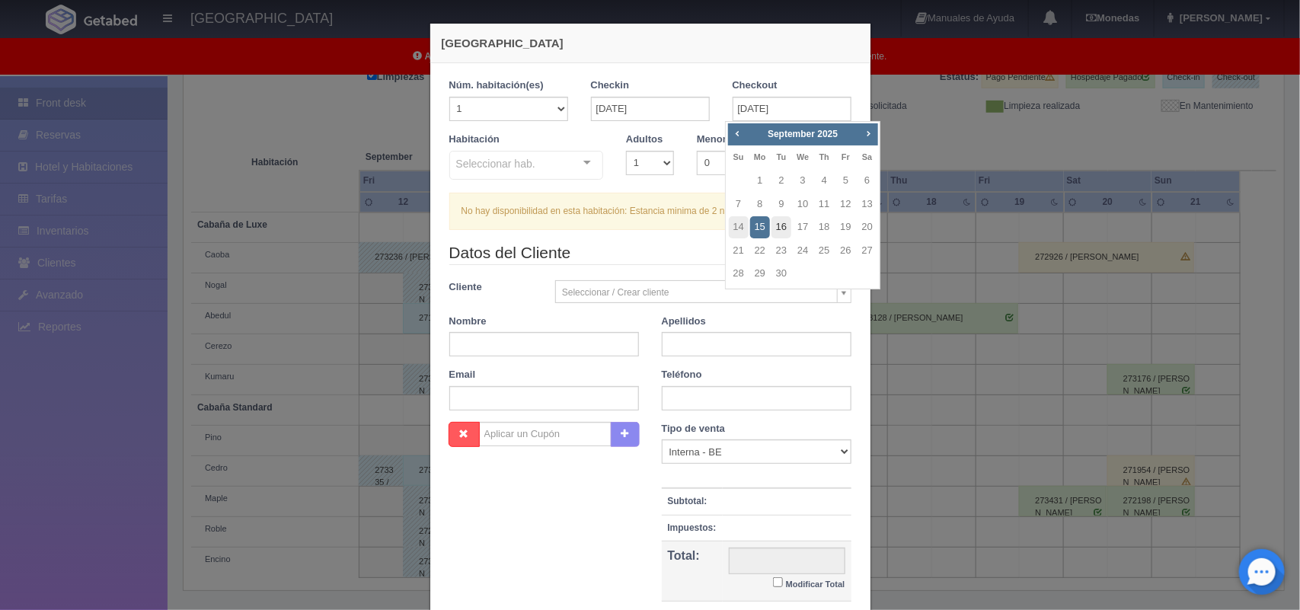
click at [779, 222] on link "16" at bounding box center [781, 227] width 20 height 22
type input "16-09-2025"
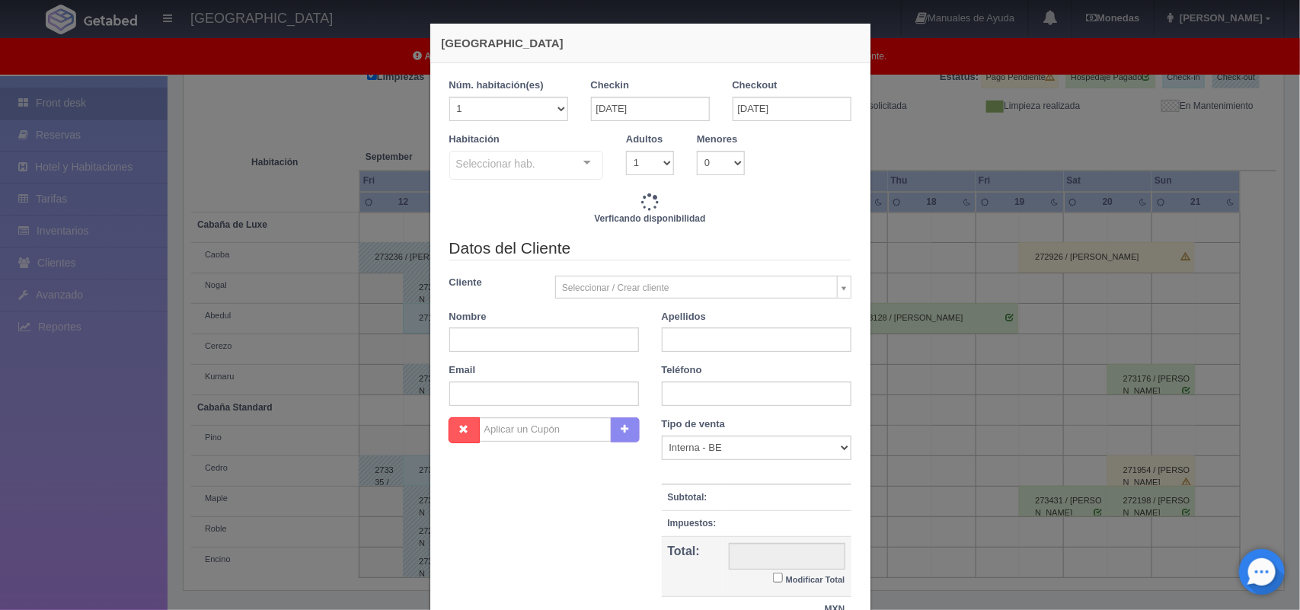
checkbox input "false"
type input "3400.00"
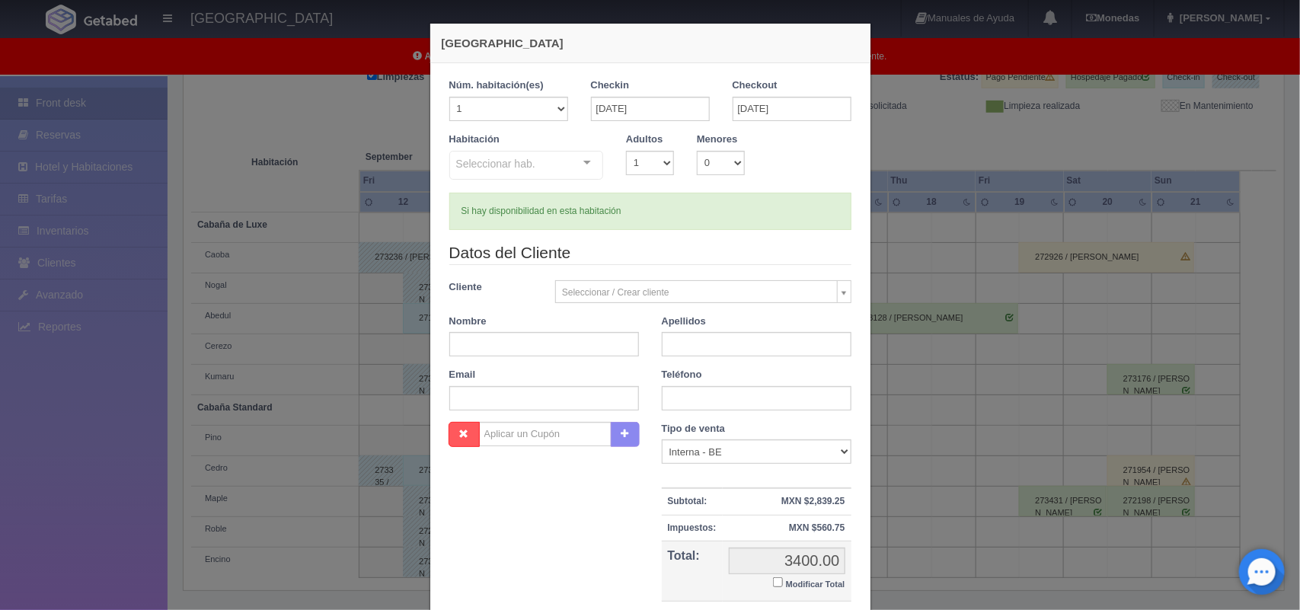
checkbox input "false"
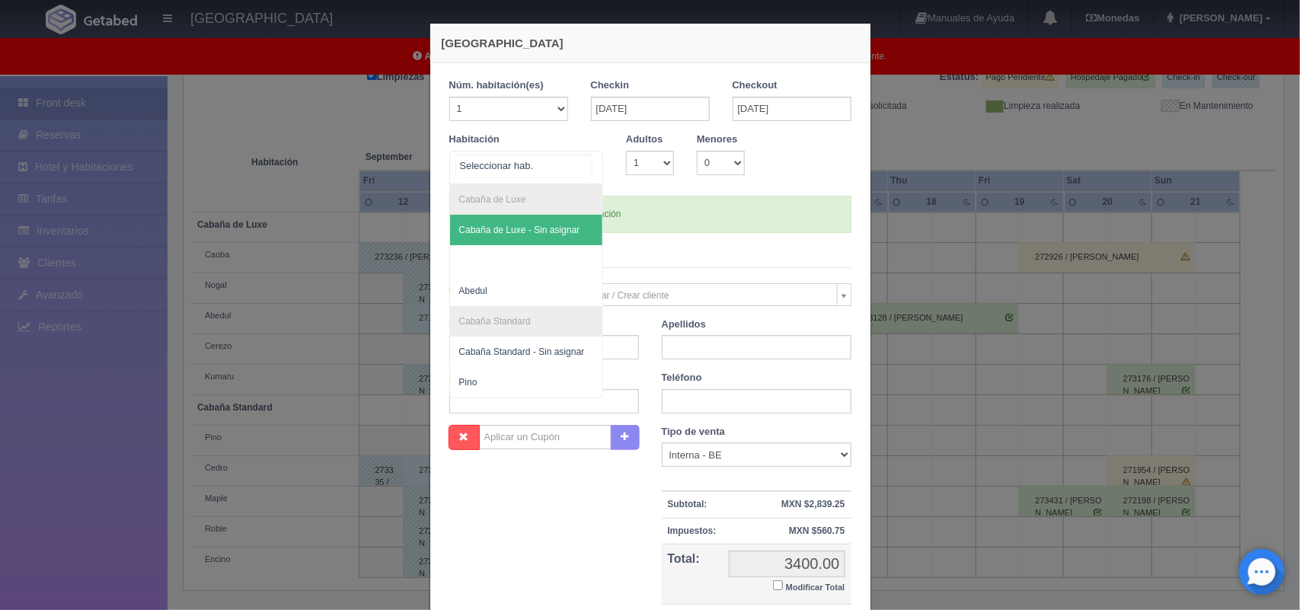
click at [577, 164] on div at bounding box center [587, 163] width 30 height 23
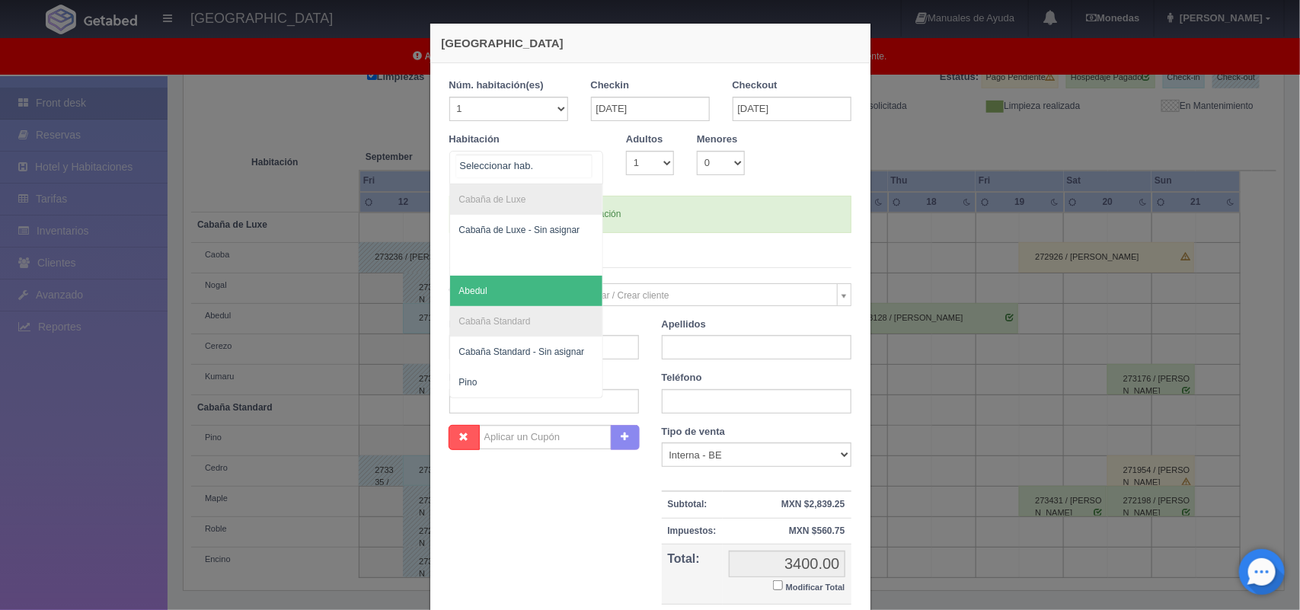
click at [523, 289] on span "Abedul" at bounding box center [526, 291] width 153 height 30
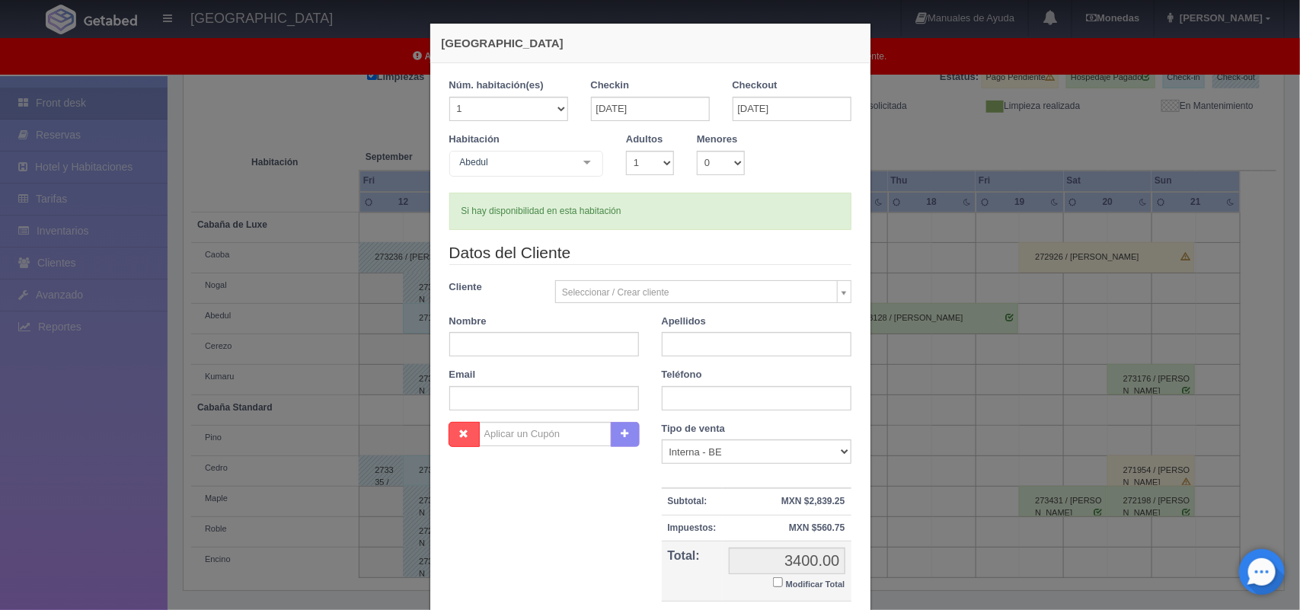
checkbox input "false"
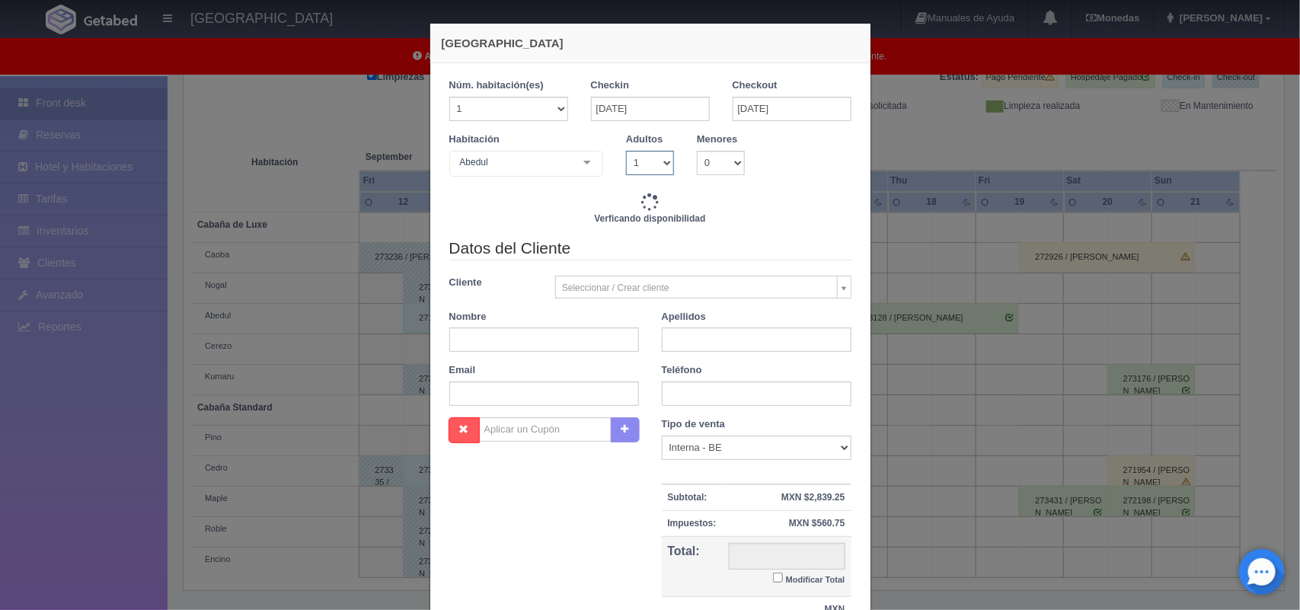
click at [653, 161] on select "1 2 3 4 5 6 7 8 9 10" at bounding box center [650, 163] width 48 height 24
type input "3400.00"
checkbox input "false"
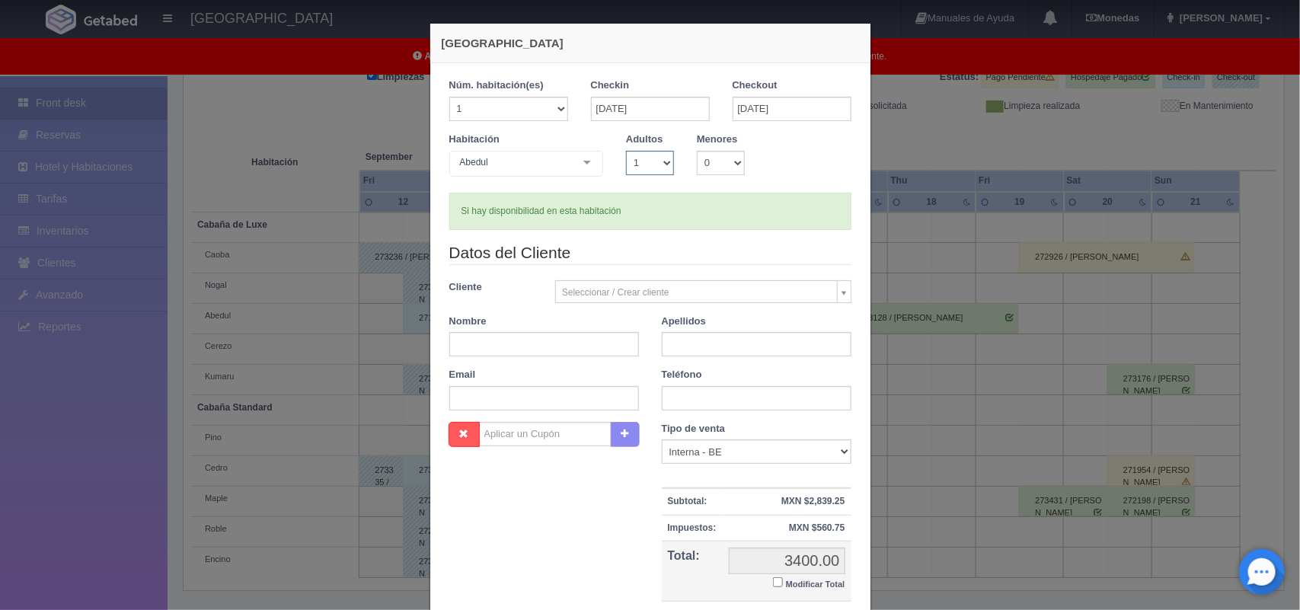
select select "2"
click at [626, 151] on select "1 2 3 4 5 6 7 8 9 10" at bounding box center [650, 163] width 48 height 24
checkbox input "false"
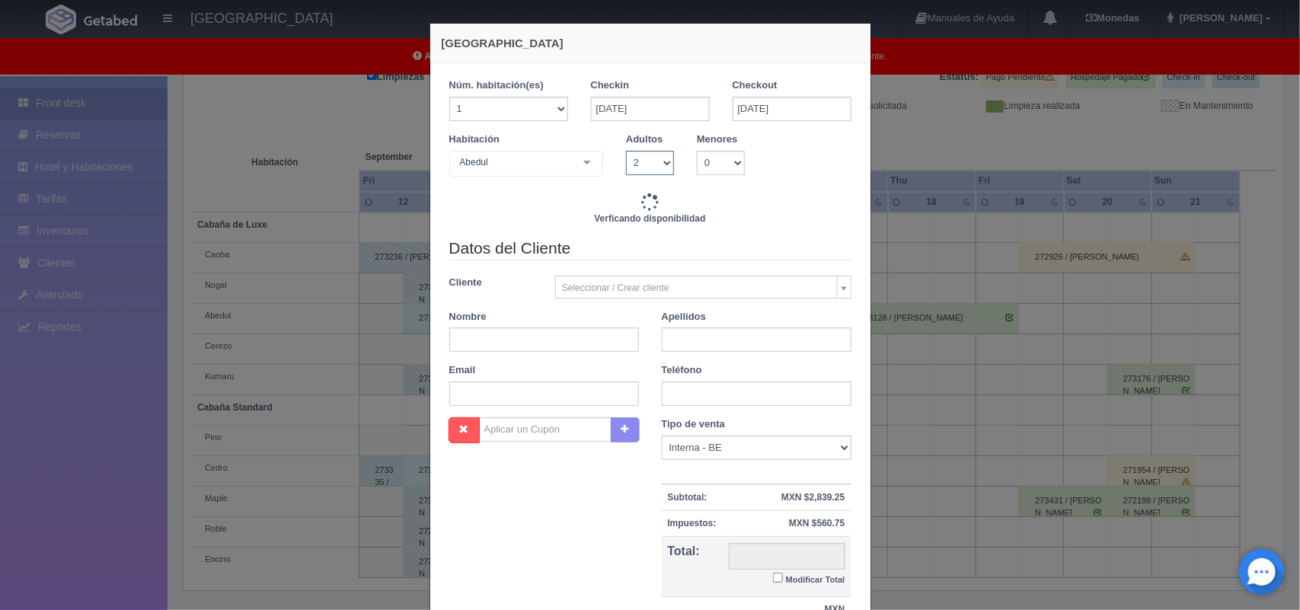
type input "3400.00"
checkbox input "false"
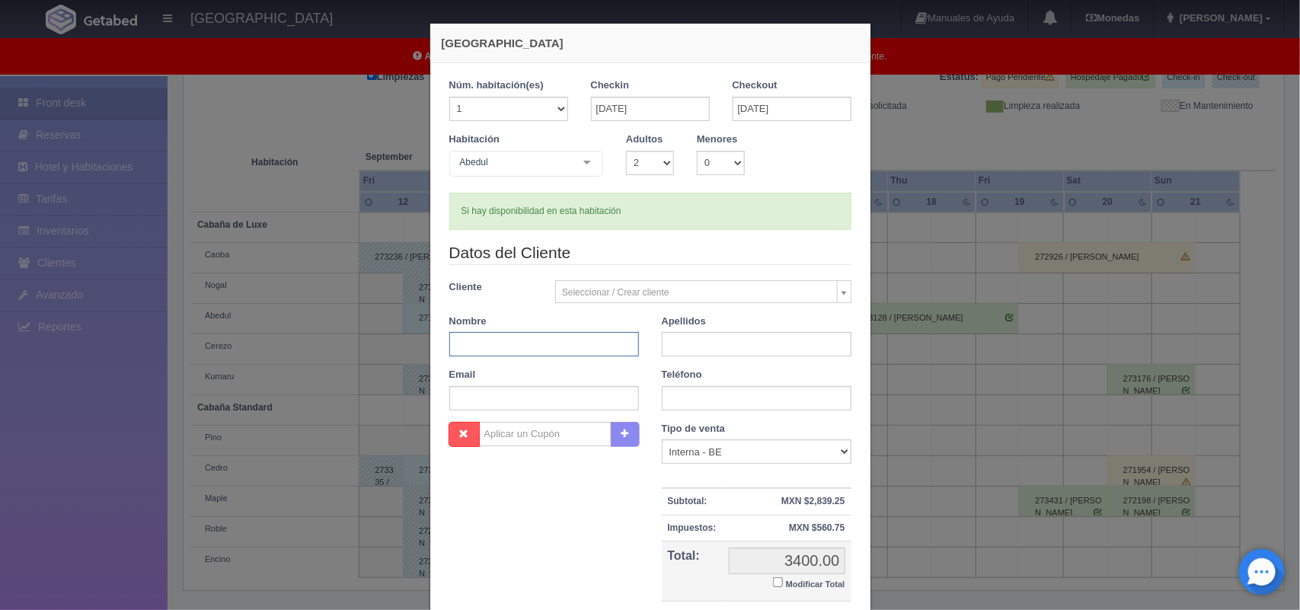
click at [552, 340] on input "text" at bounding box center [544, 344] width 190 height 24
type input "Diana Paula"
click at [705, 355] on input "text" at bounding box center [757, 344] width 190 height 24
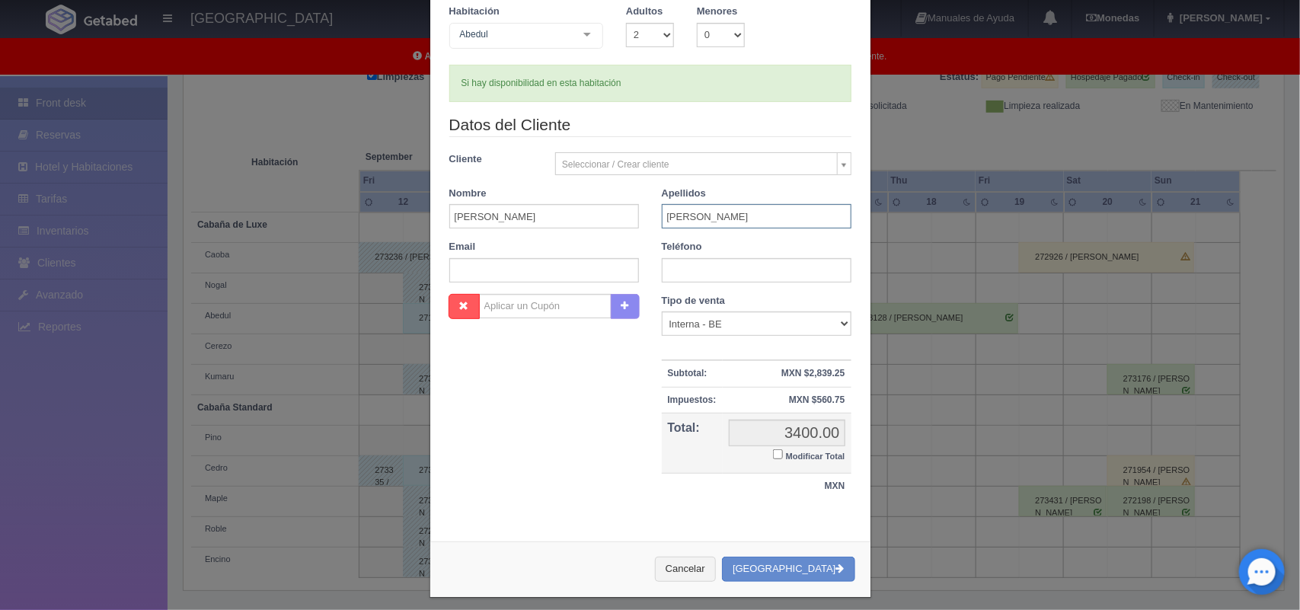
scroll to position [139, 0]
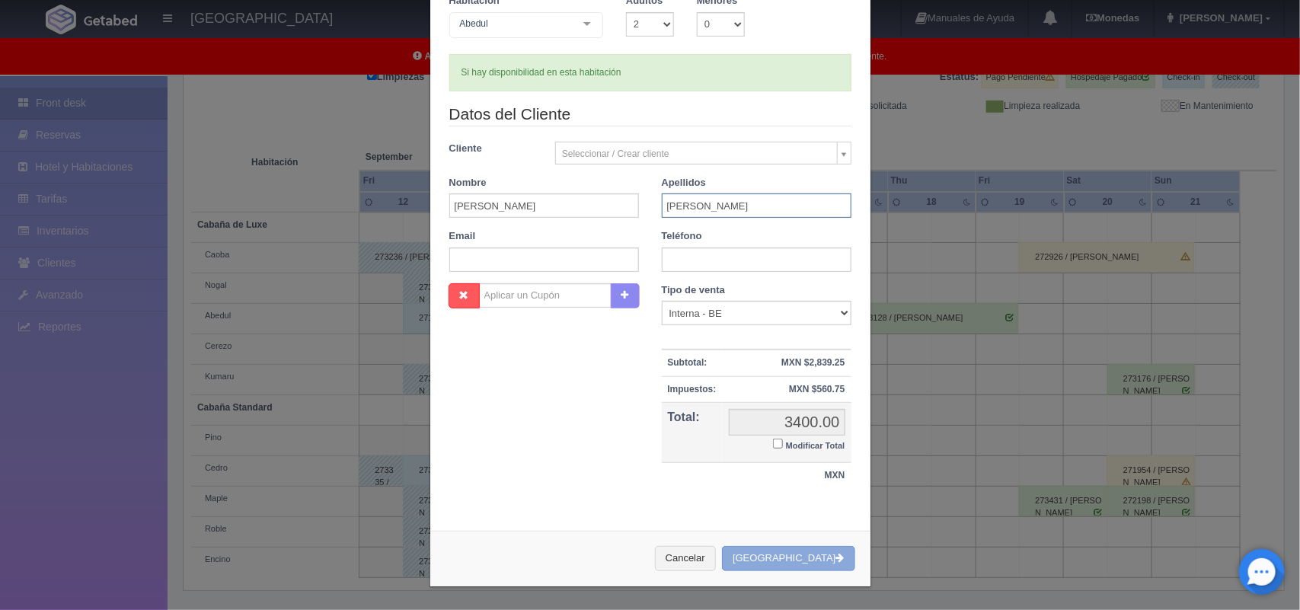
type input "Malangon Dominguez"
click at [767, 557] on button "[GEOGRAPHIC_DATA]" at bounding box center [788, 558] width 132 height 25
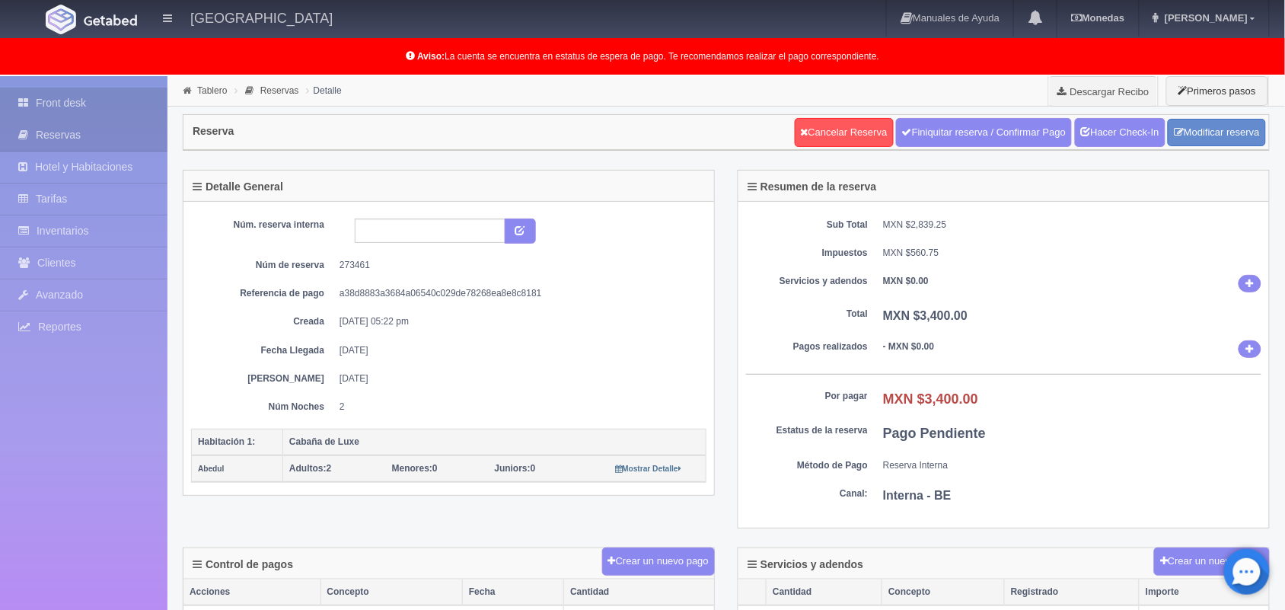
click at [59, 118] on link "Front desk" at bounding box center [83, 103] width 167 height 31
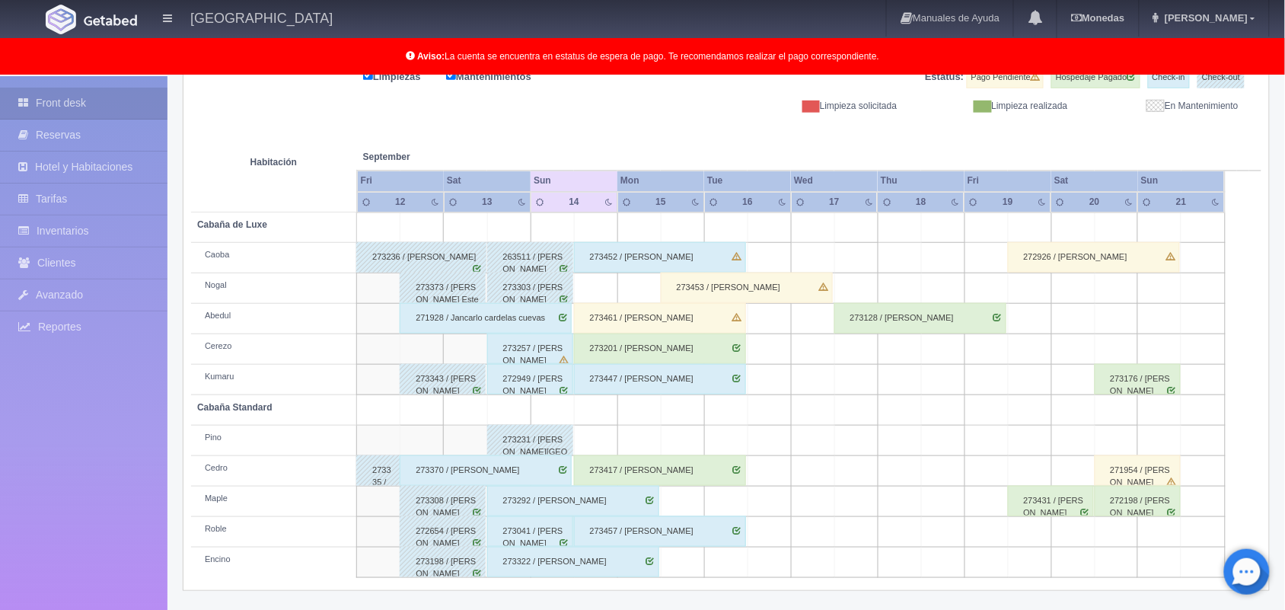
scroll to position [212, 0]
click at [713, 324] on div "273461 / [PERSON_NAME]" at bounding box center [660, 317] width 172 height 30
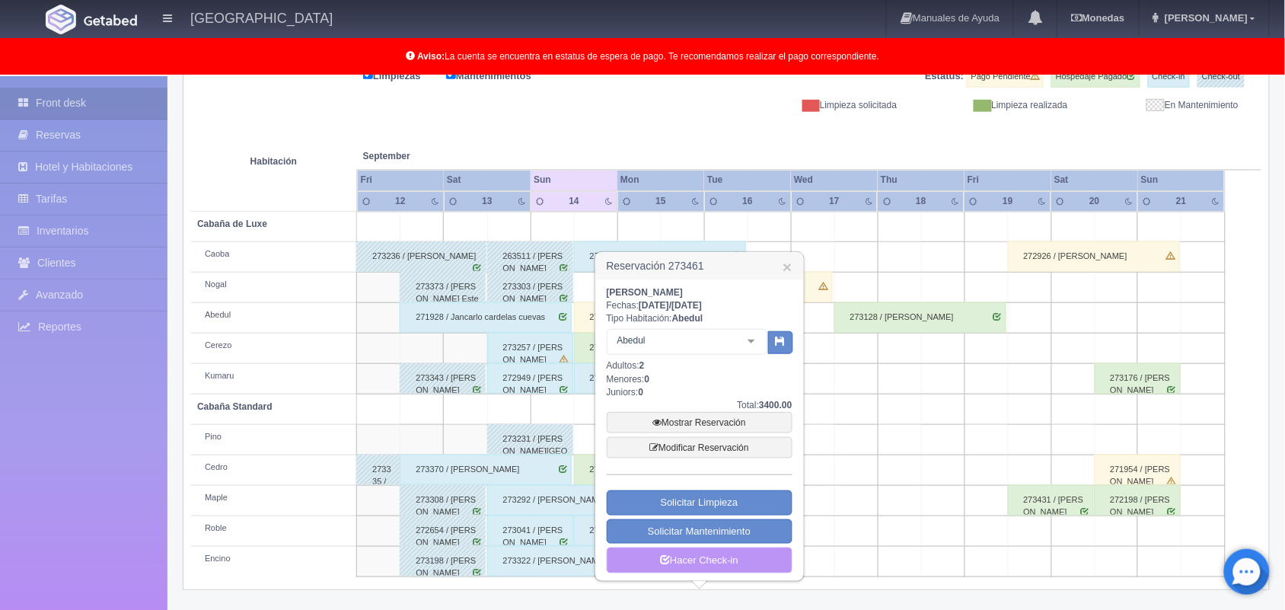
click at [706, 569] on link "Hacer Check-in" at bounding box center [700, 560] width 186 height 26
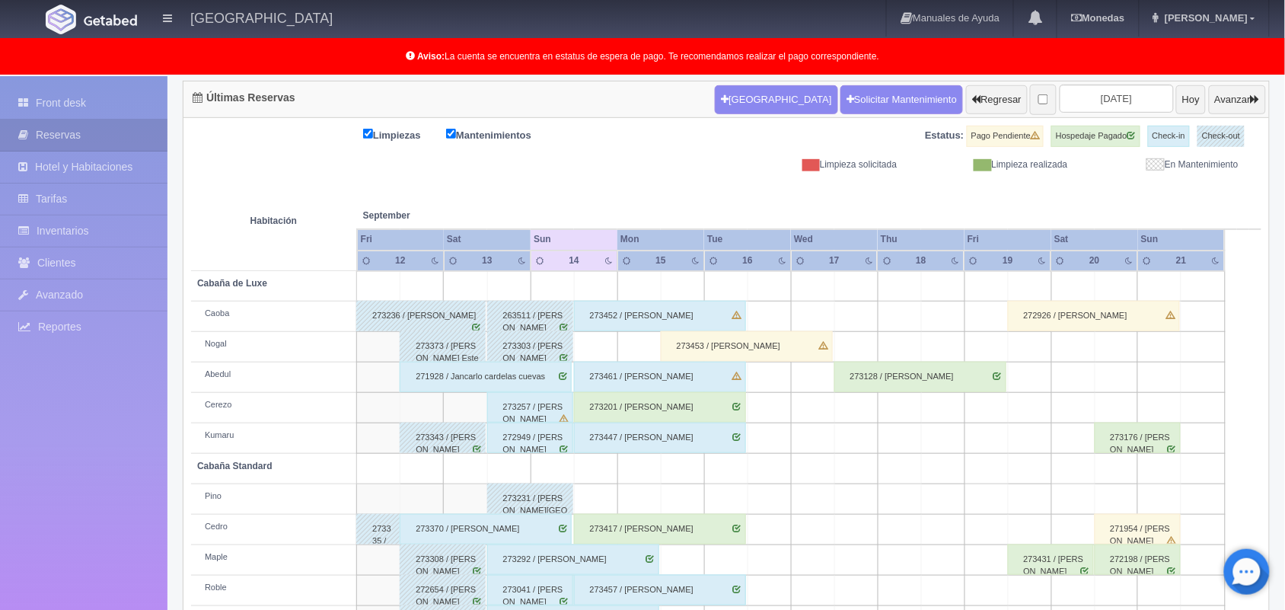
scroll to position [212, 0]
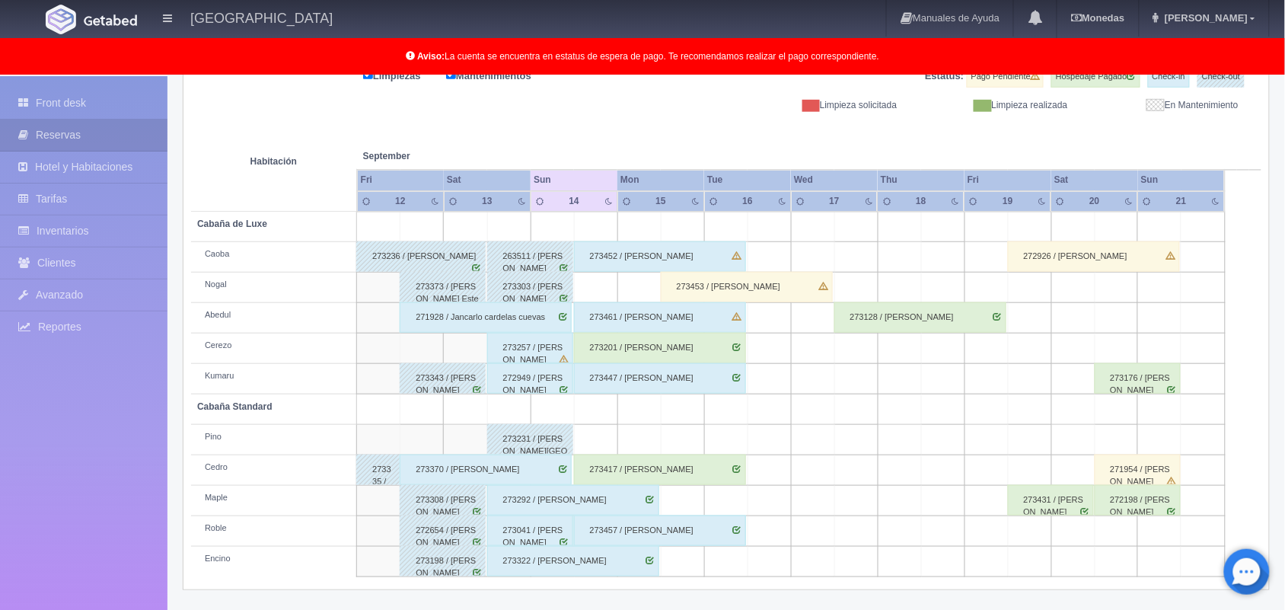
click at [655, 356] on div "273201 / [PERSON_NAME]" at bounding box center [660, 348] width 172 height 30
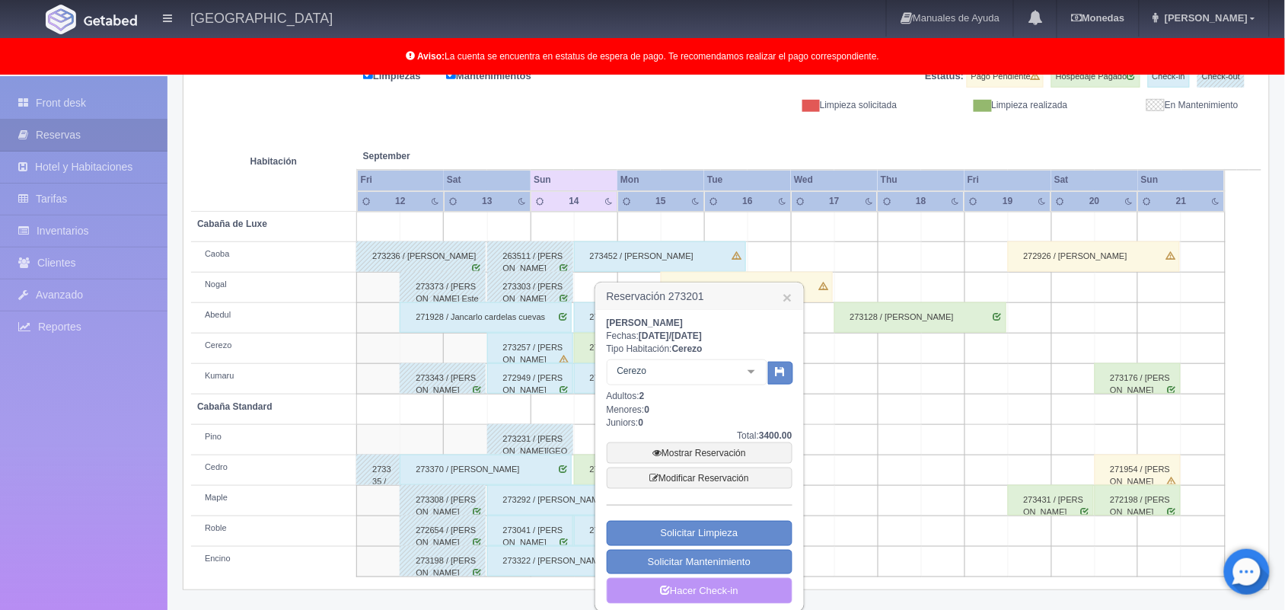
click at [710, 598] on link "Hacer Check-in" at bounding box center [700, 591] width 186 height 26
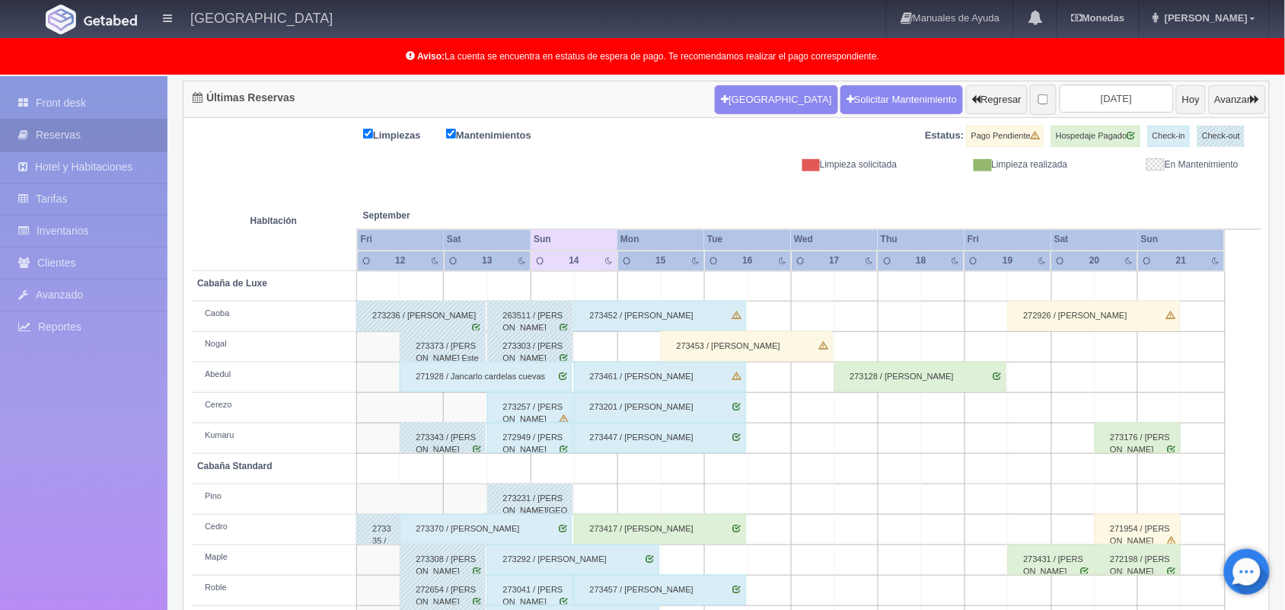
scroll to position [212, 0]
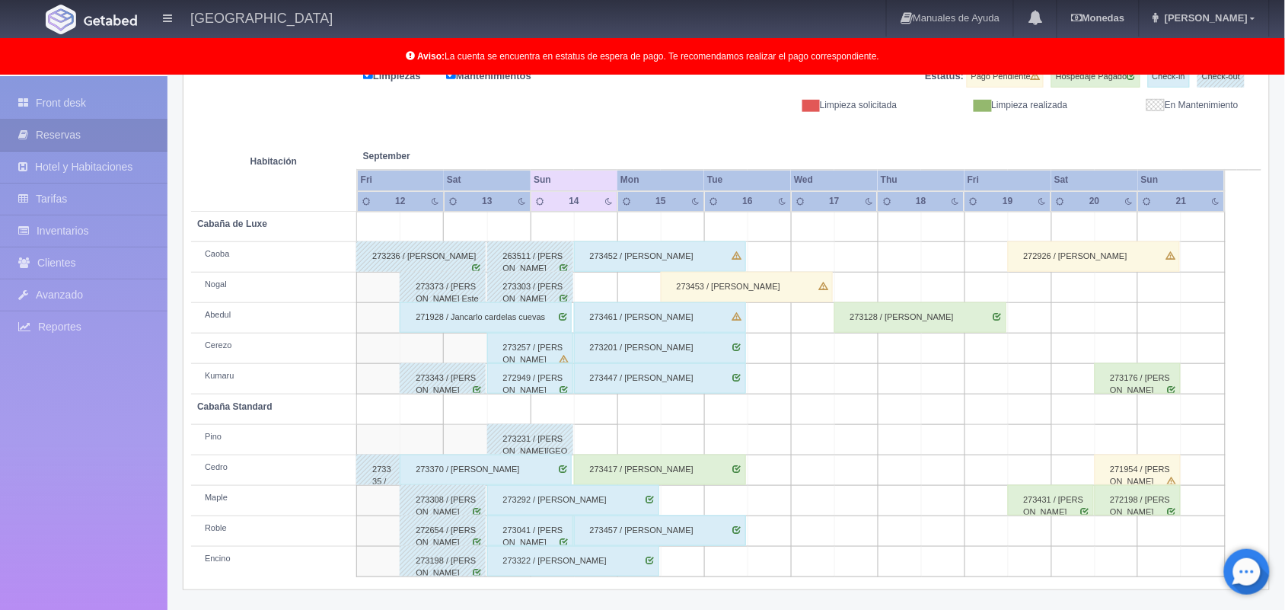
click at [697, 469] on div "273417 / [PERSON_NAME]" at bounding box center [660, 470] width 172 height 30
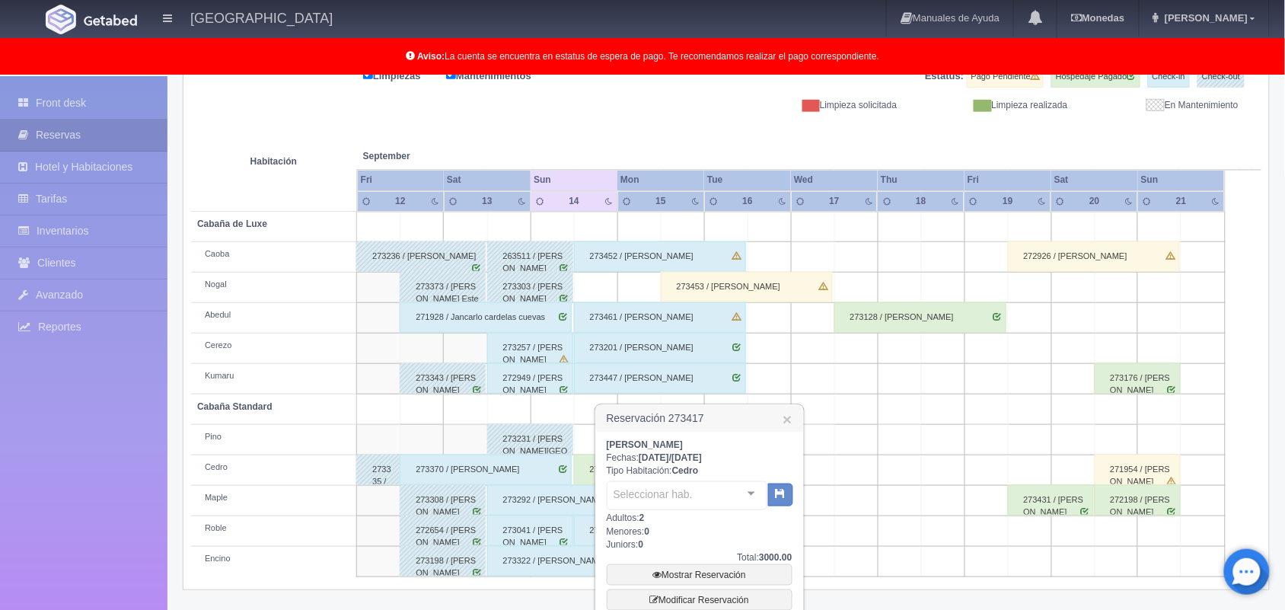
scroll to position [345, 0]
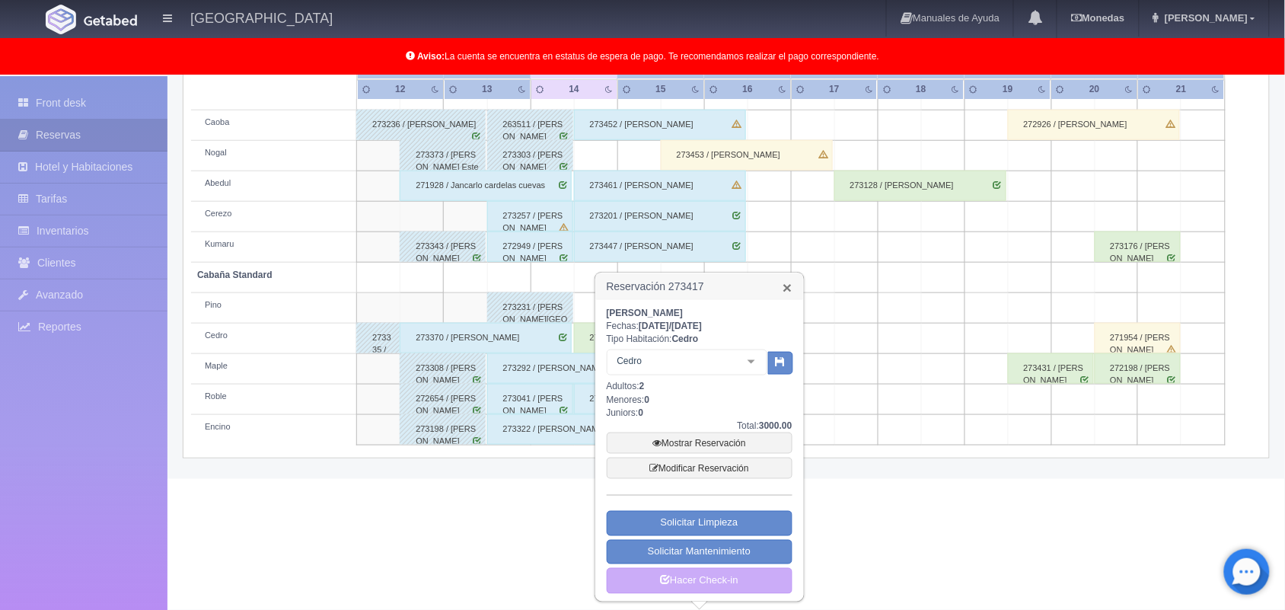
click at [790, 283] on link "×" at bounding box center [787, 287] width 9 height 16
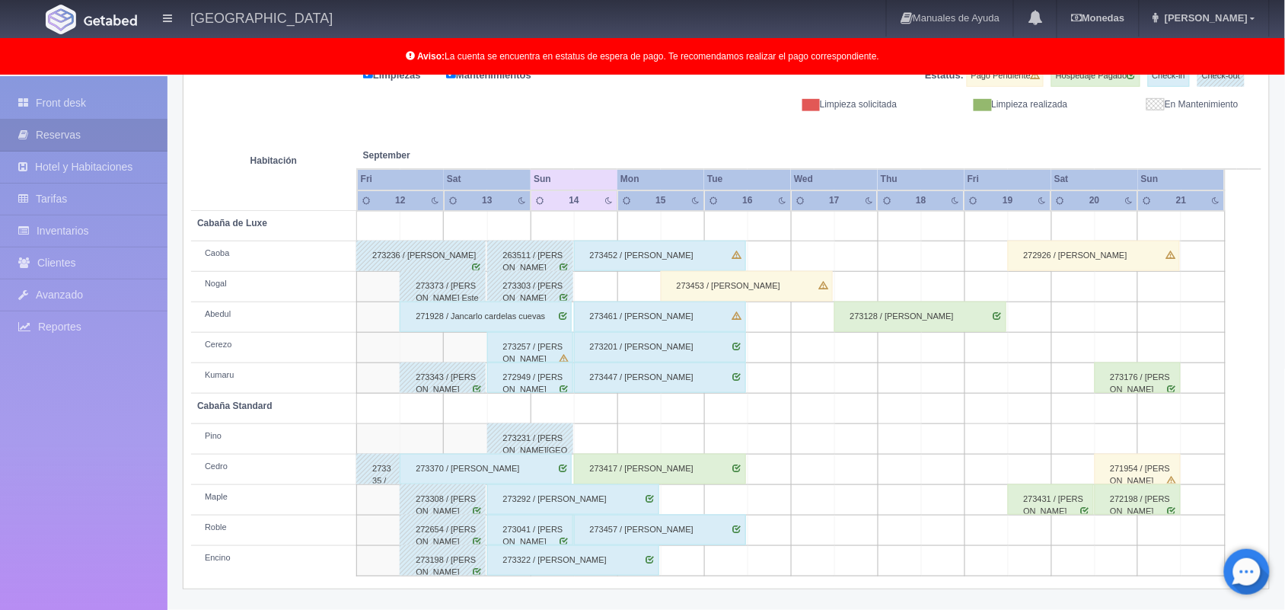
scroll to position [212, 0]
click at [705, 473] on div "273417 / [PERSON_NAME]" at bounding box center [660, 470] width 172 height 30
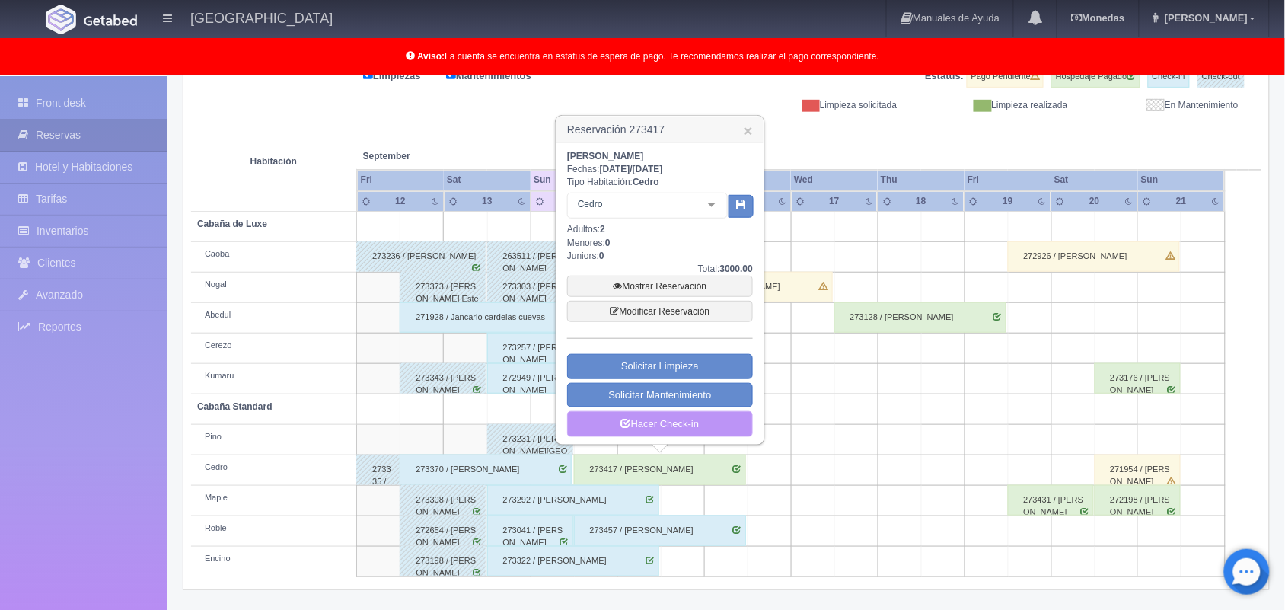
click at [667, 426] on link "Hacer Check-in" at bounding box center [660, 424] width 186 height 26
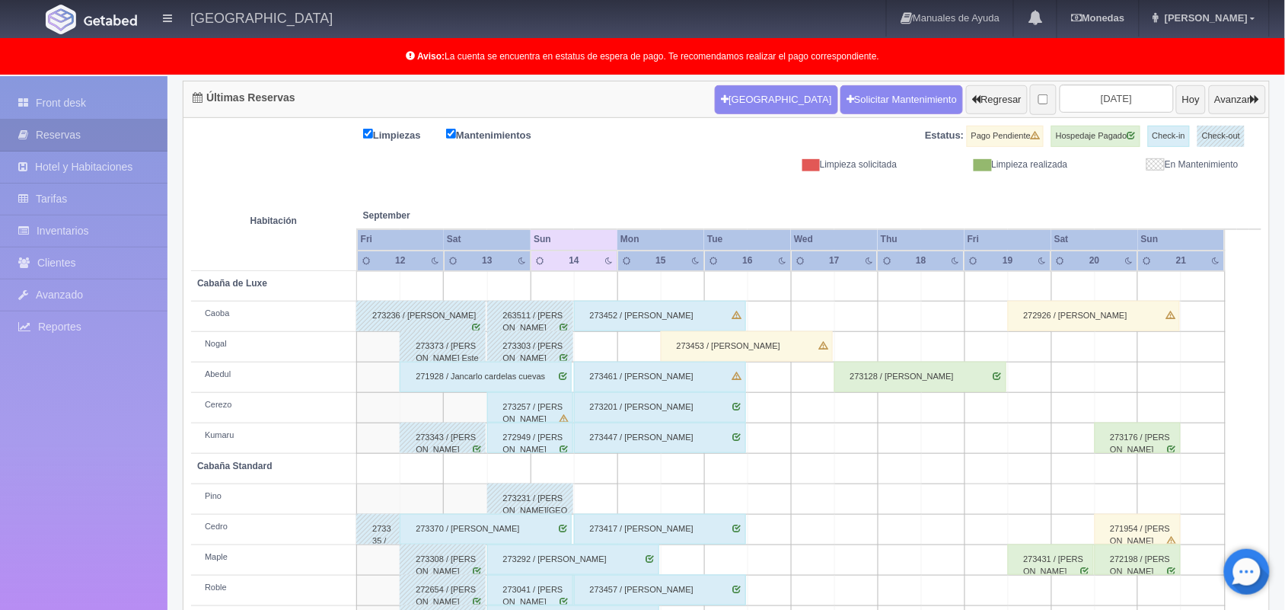
scroll to position [212, 0]
